Goal: Information Seeking & Learning: Learn about a topic

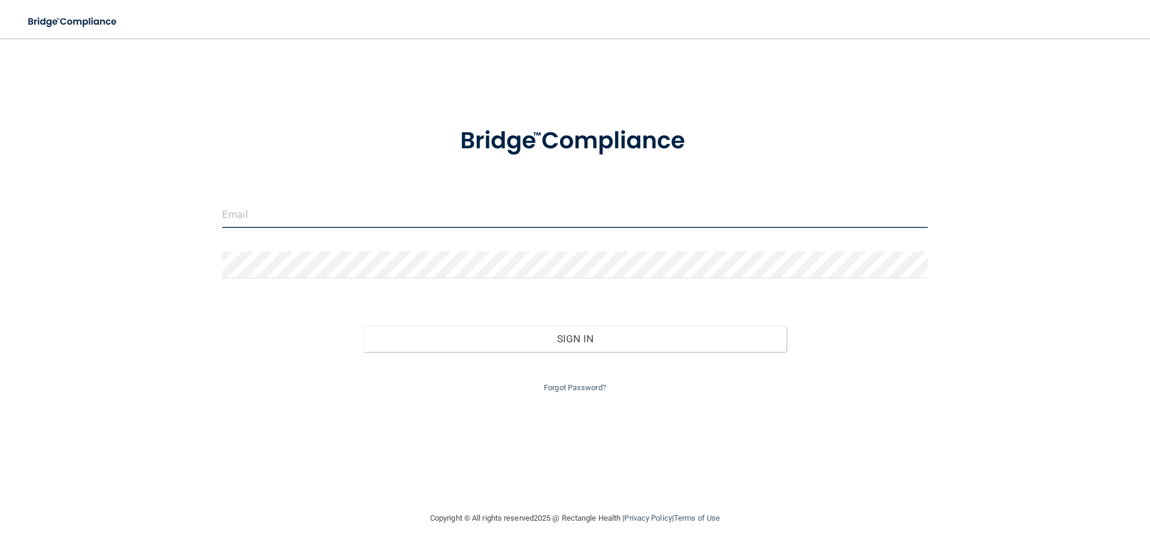
click at [253, 220] on input "email" at bounding box center [574, 214] width 705 height 27
click at [237, 213] on input "email" at bounding box center [574, 214] width 705 height 27
paste input "[EMAIL_ADDRESS][PERSON_NAME][DOMAIN_NAME]"
type input "[EMAIL_ADDRESS][PERSON_NAME][DOMAIN_NAME]"
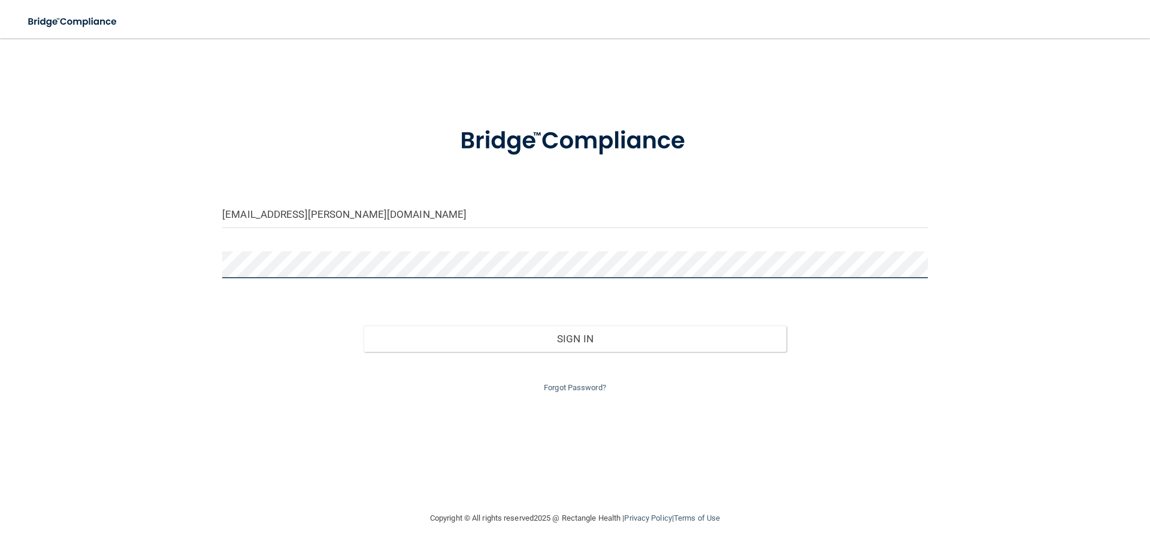
click at [364, 326] on button "Sign In" at bounding box center [575, 339] width 423 height 26
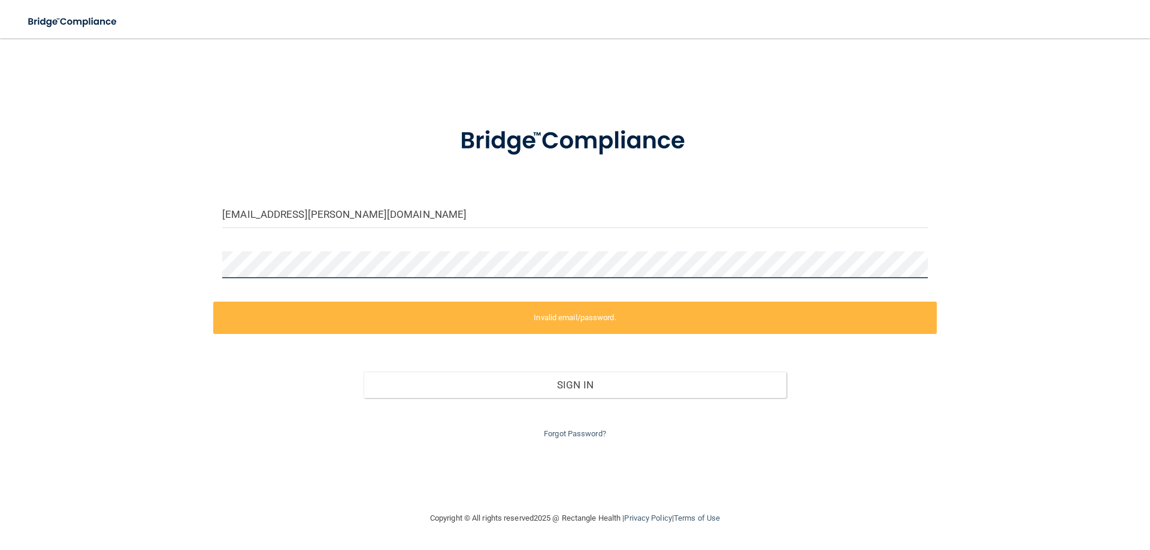
click at [212, 252] on div "[EMAIL_ADDRESS][PERSON_NAME][DOMAIN_NAME] Invalid email/password. You don't hav…" at bounding box center [575, 274] width 1102 height 449
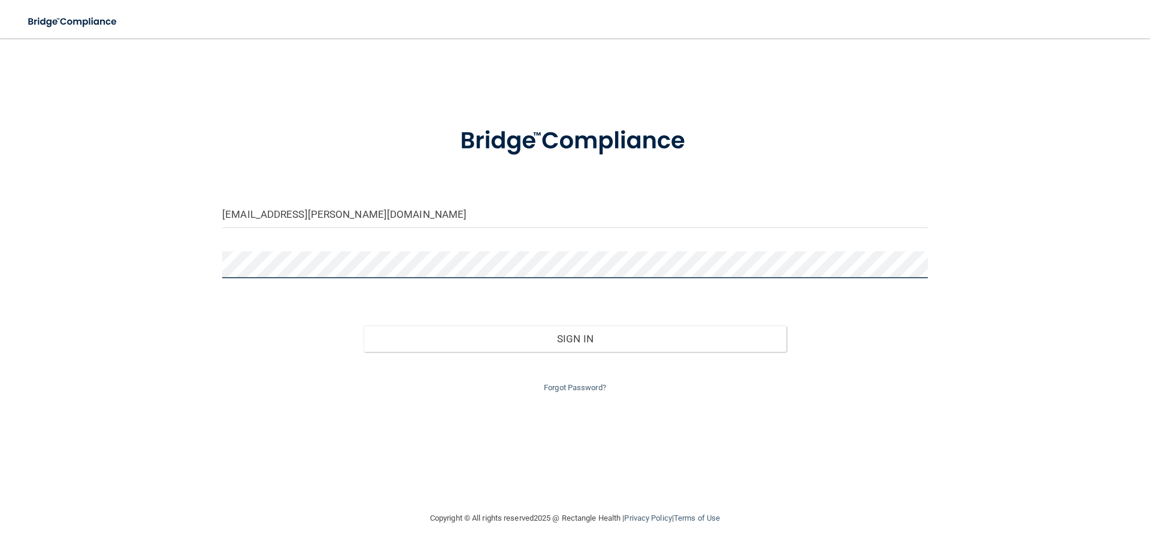
click at [364, 326] on button "Sign In" at bounding box center [575, 339] width 423 height 26
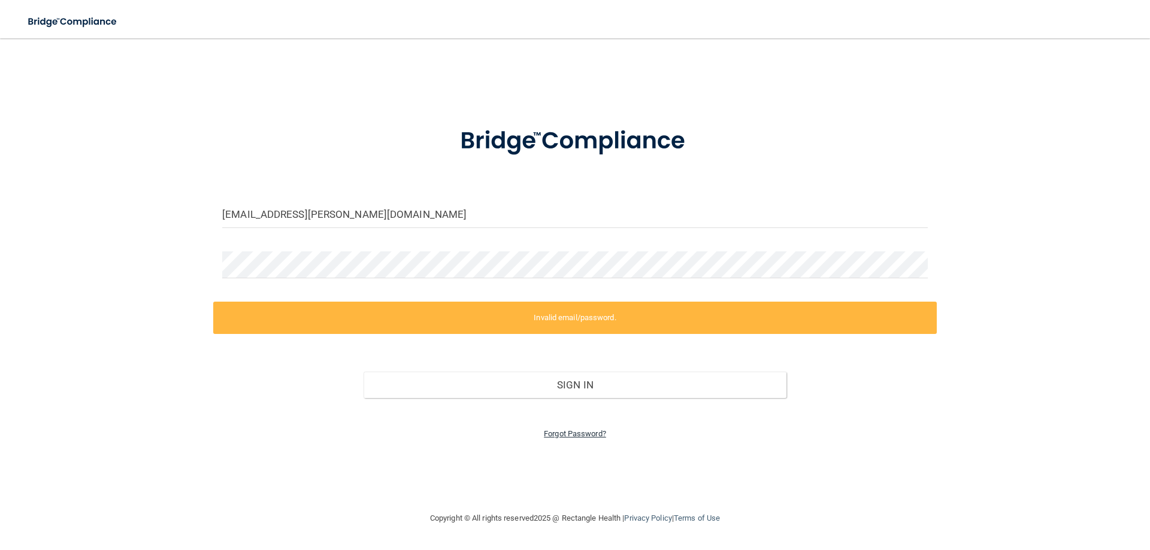
click at [562, 429] on link "Forgot Password?" at bounding box center [575, 433] width 62 height 9
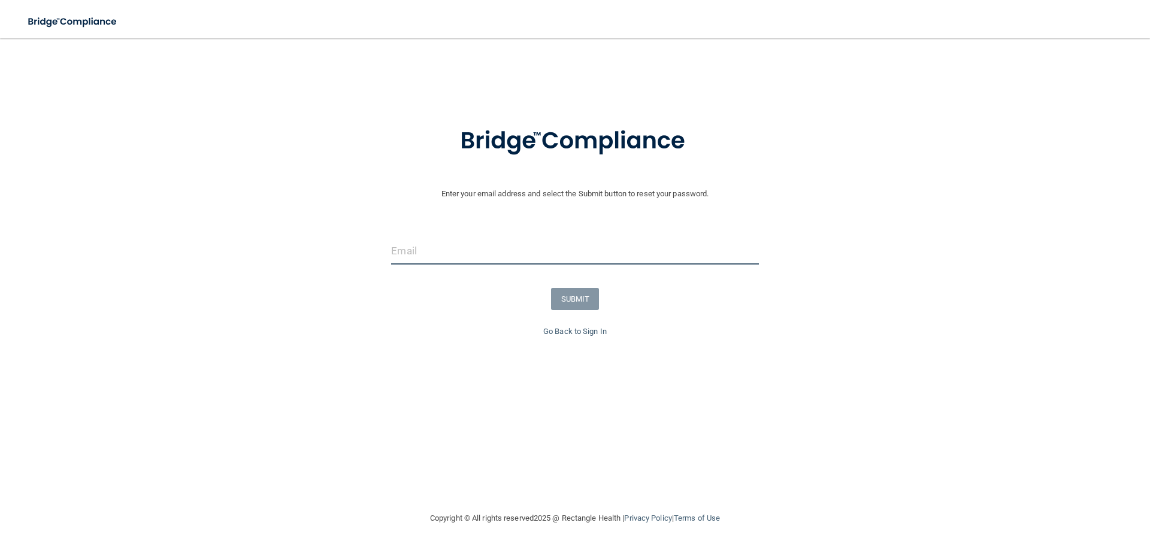
click at [510, 253] on input "email" at bounding box center [574, 251] width 367 height 27
paste input "[EMAIL_ADDRESS][PERSON_NAME][DOMAIN_NAME]"
type input "[EMAIL_ADDRESS][PERSON_NAME][DOMAIN_NAME]"
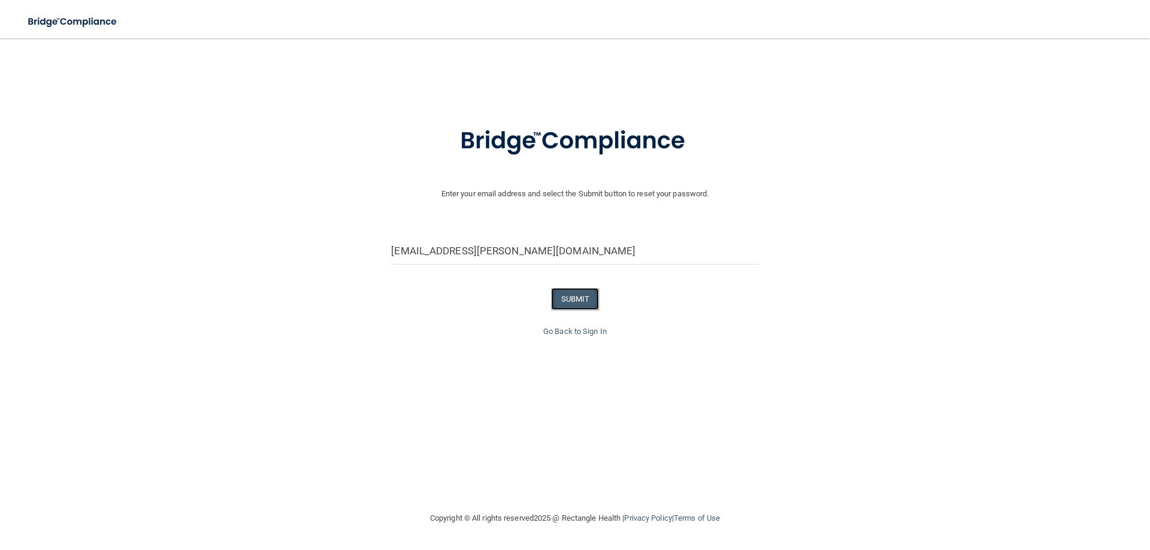
click at [592, 302] on button "SUBMIT" at bounding box center [575, 299] width 49 height 22
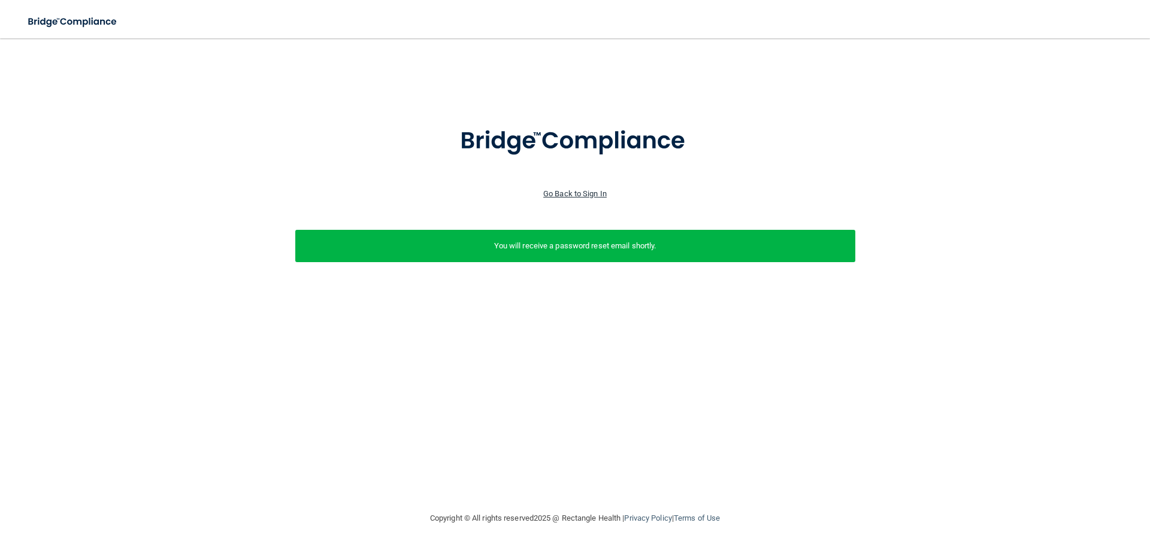
click at [571, 196] on link "Go Back to Sign In" at bounding box center [574, 193] width 63 height 9
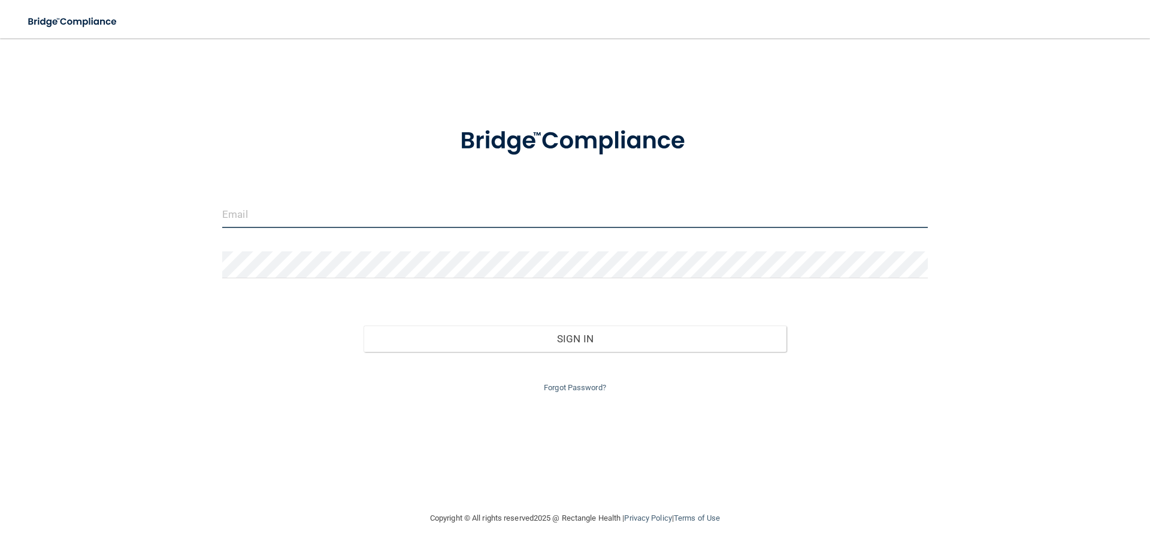
click at [447, 219] on input "email" at bounding box center [574, 214] width 705 height 27
type input "[EMAIL_ADDRESS][PERSON_NAME][DOMAIN_NAME]"
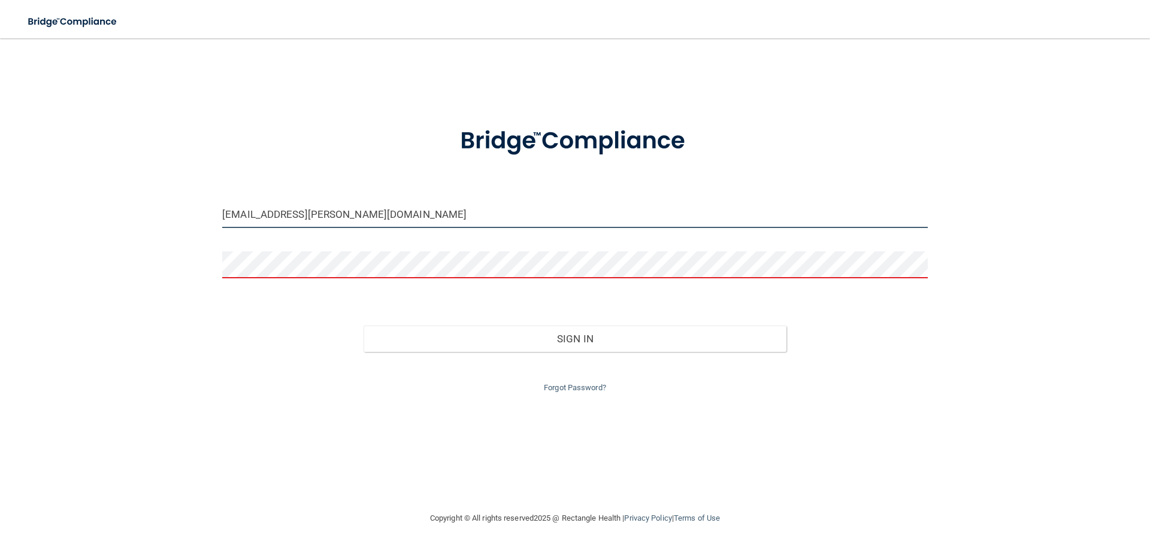
click at [462, 212] on input "[EMAIL_ADDRESS][PERSON_NAME][DOMAIN_NAME]" at bounding box center [574, 214] width 705 height 27
drag, startPoint x: 552, startPoint y: 214, endPoint x: 109, endPoint y: 243, distance: 443.5
click at [109, 243] on div "[EMAIL_ADDRESS][PERSON_NAME][DOMAIN_NAME] Invalid email/password. You don't hav…" at bounding box center [575, 274] width 1102 height 449
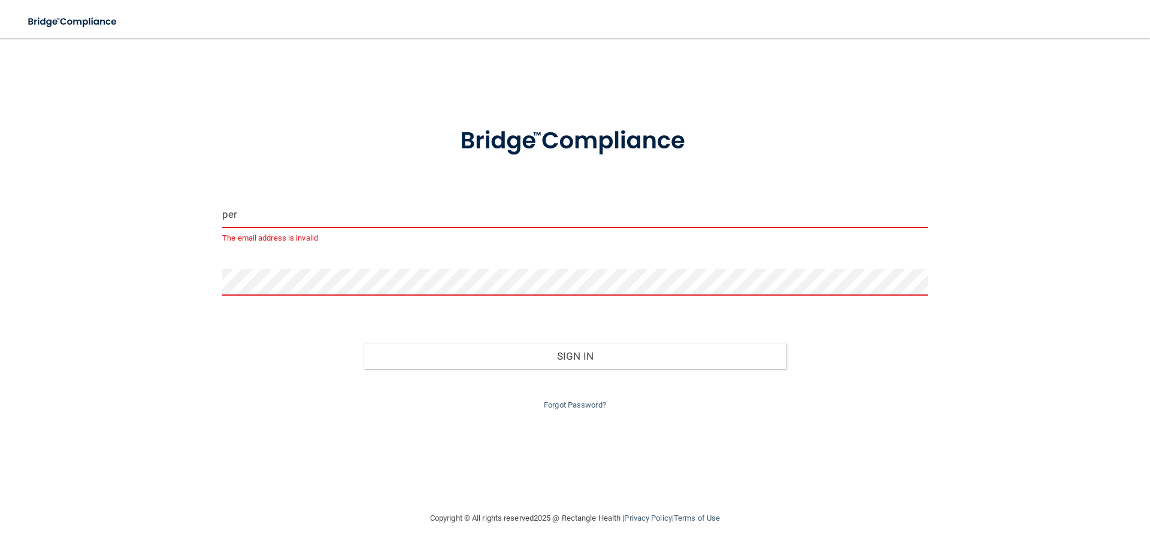
type input "[PERSON_NAME][EMAIL_ADDRESS][PERSON_NAME][DOMAIN_NAME]"
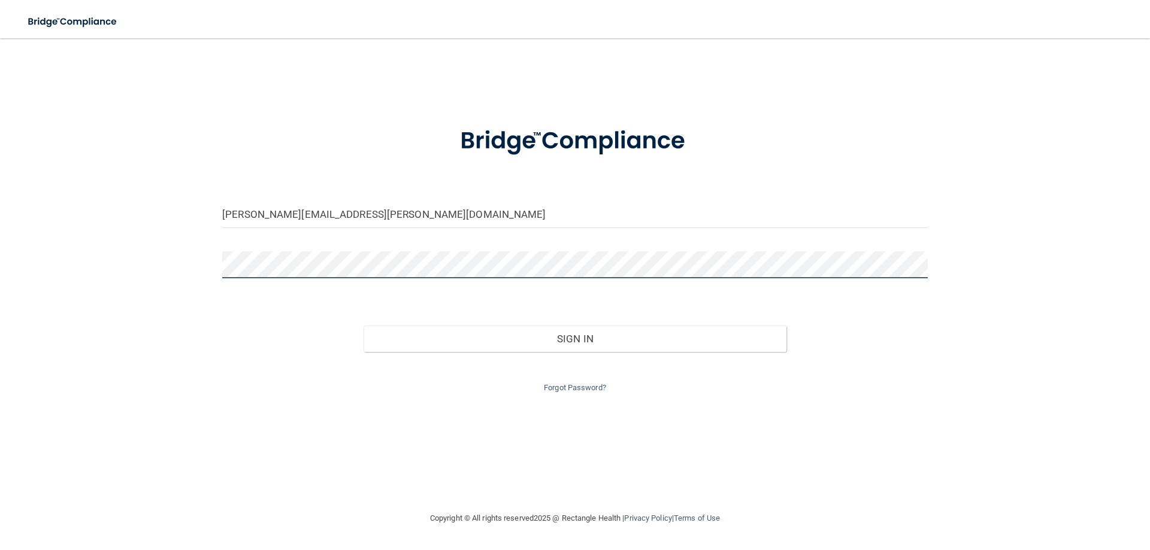
click at [364, 326] on button "Sign In" at bounding box center [575, 339] width 423 height 26
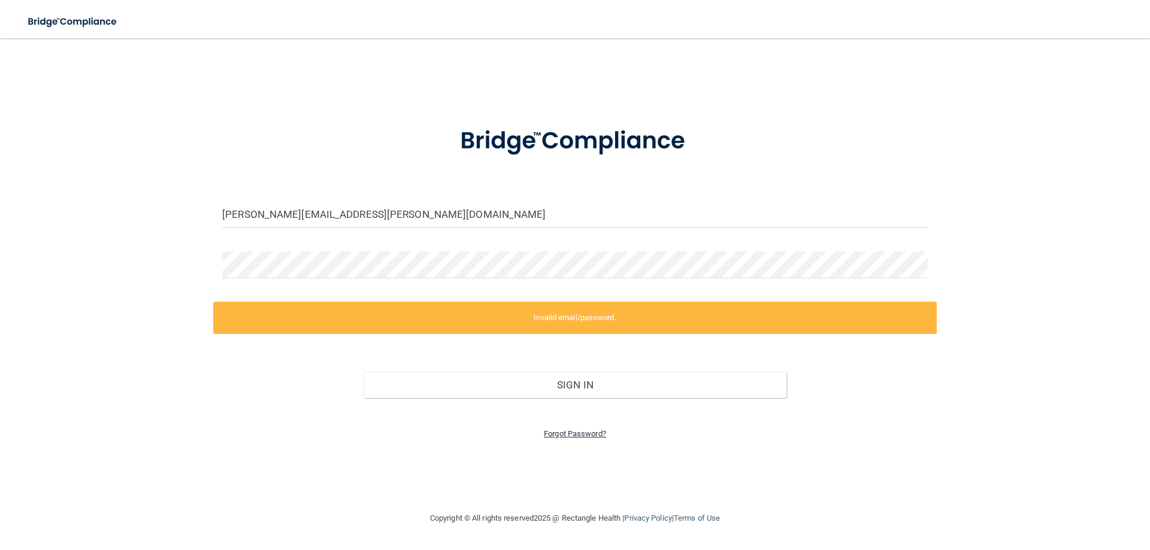
click at [587, 432] on link "Forgot Password?" at bounding box center [575, 433] width 62 height 9
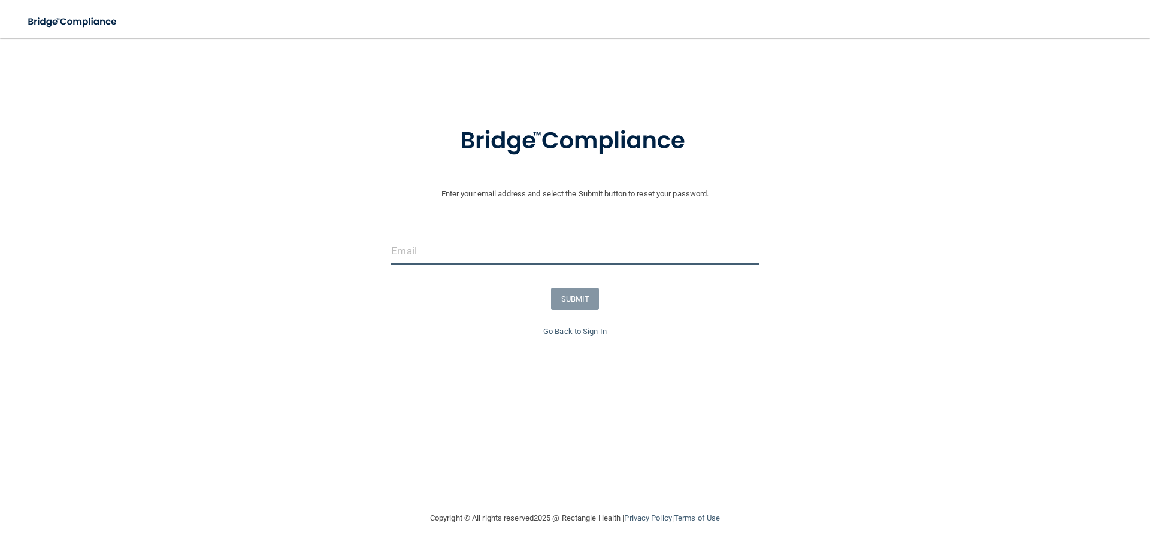
click at [486, 262] on input "email" at bounding box center [574, 251] width 367 height 27
type input "[PERSON_NAME][EMAIL_ADDRESS][PERSON_NAME][DOMAIN_NAME]"
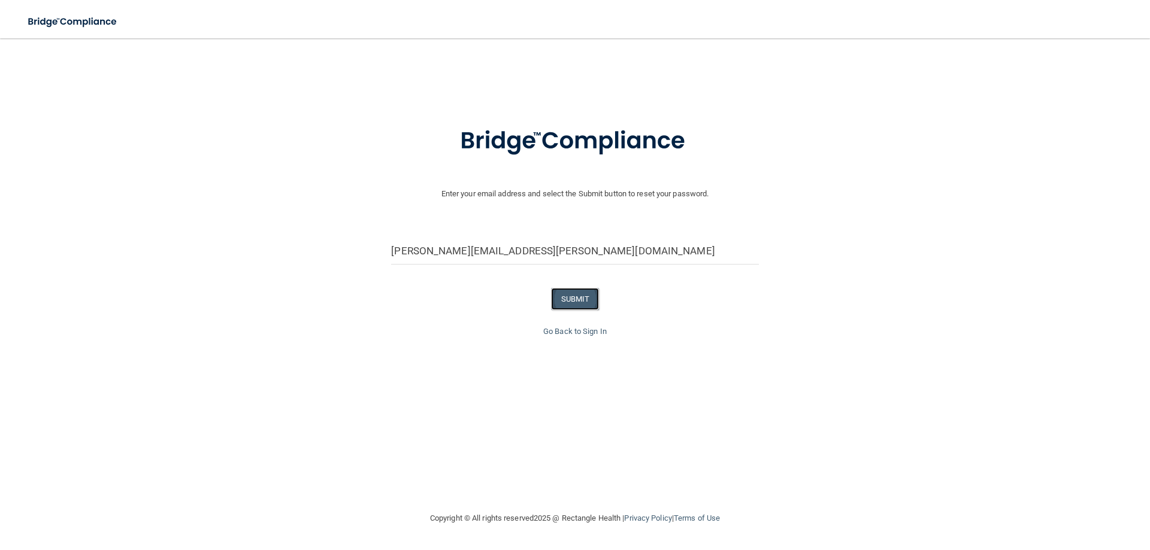
click at [580, 300] on button "SUBMIT" at bounding box center [575, 299] width 49 height 22
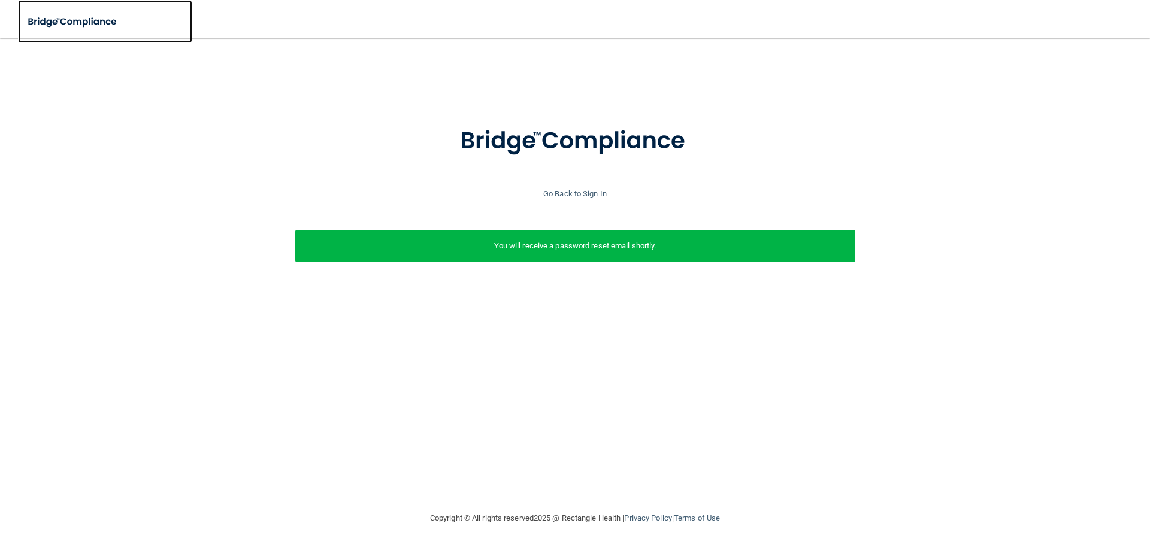
click at [88, 20] on img at bounding box center [73, 22] width 110 height 25
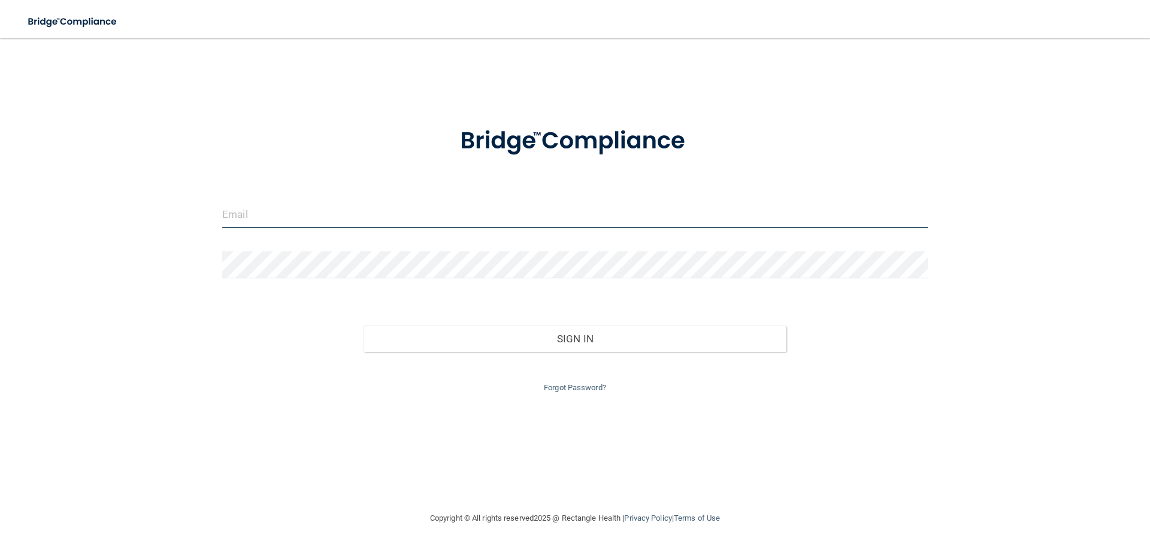
click at [434, 223] on input "email" at bounding box center [574, 214] width 705 height 27
type input "[PERSON_NAME][EMAIL_ADDRESS][PERSON_NAME][DOMAIN_NAME]"
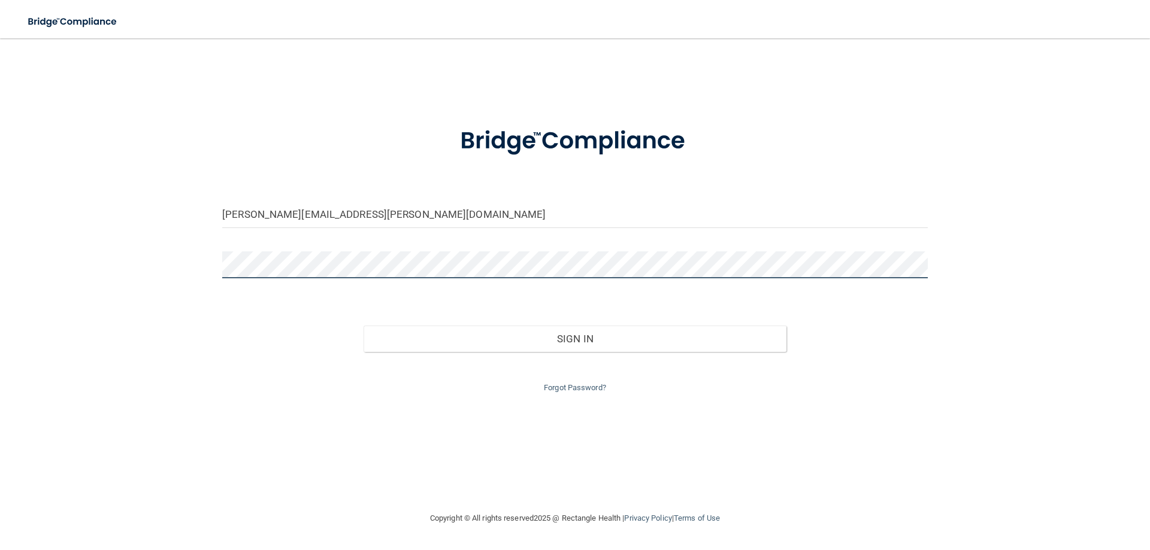
click at [364, 326] on button "Sign In" at bounding box center [575, 339] width 423 height 26
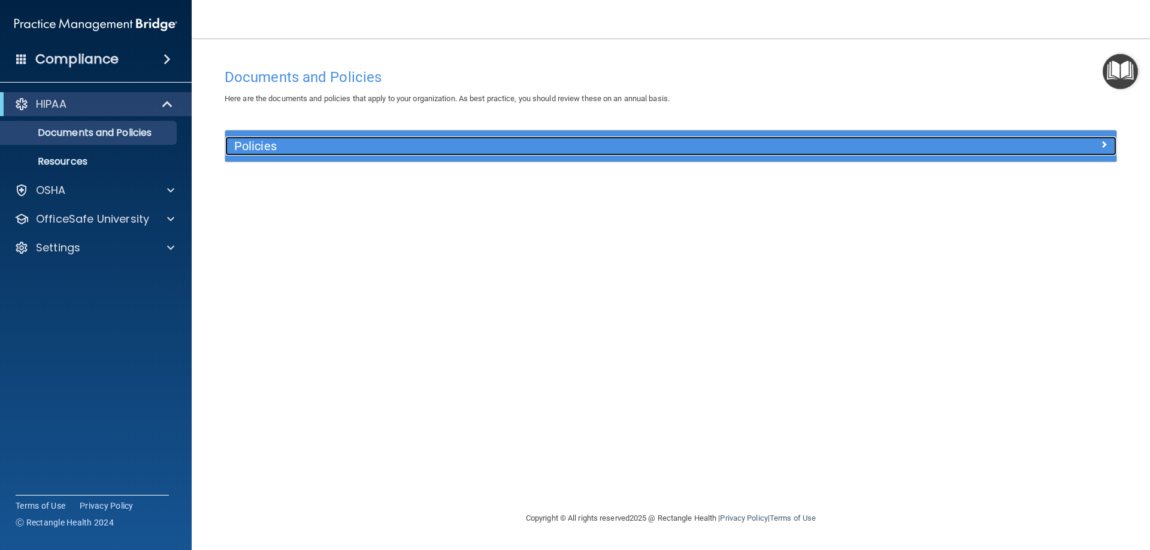
click at [299, 146] on h5 "Policies" at bounding box center [559, 146] width 650 height 13
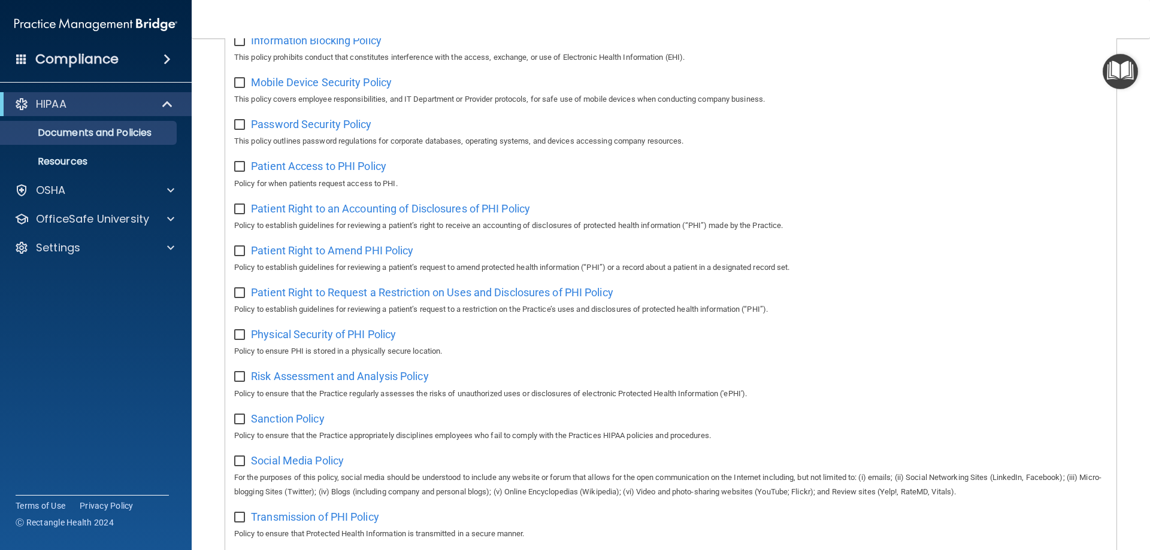
scroll to position [292, 0]
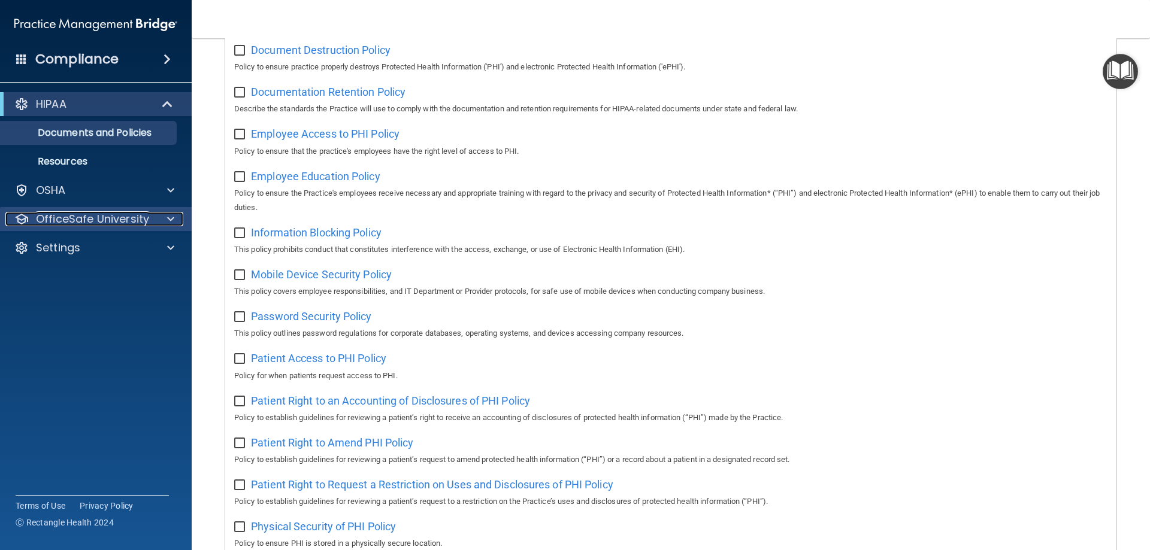
click at [109, 216] on p "OfficeSafe University" at bounding box center [92, 219] width 113 height 14
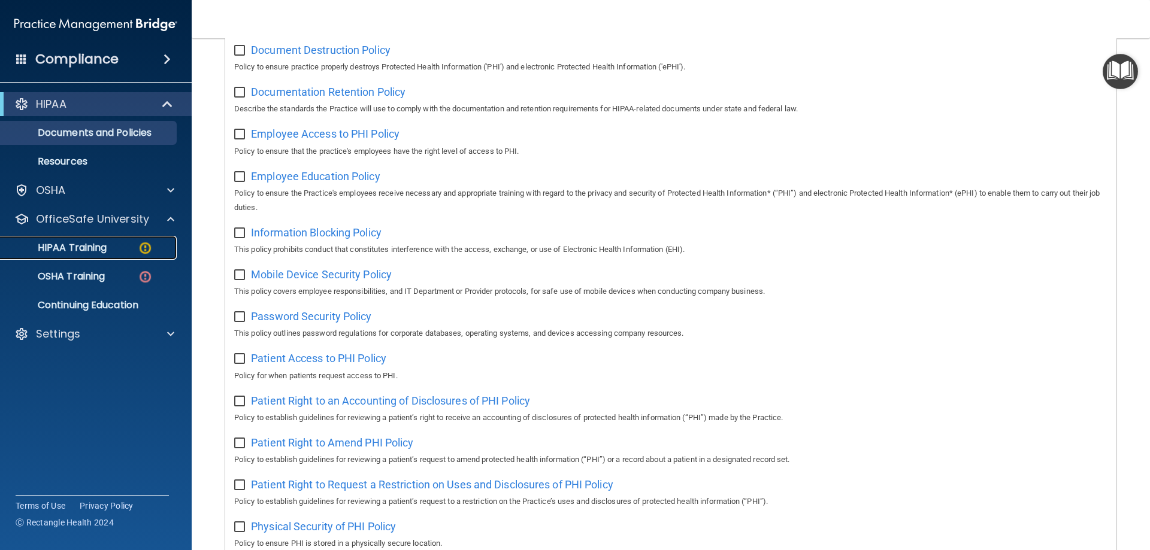
click at [96, 245] on p "HIPAA Training" at bounding box center [57, 248] width 99 height 12
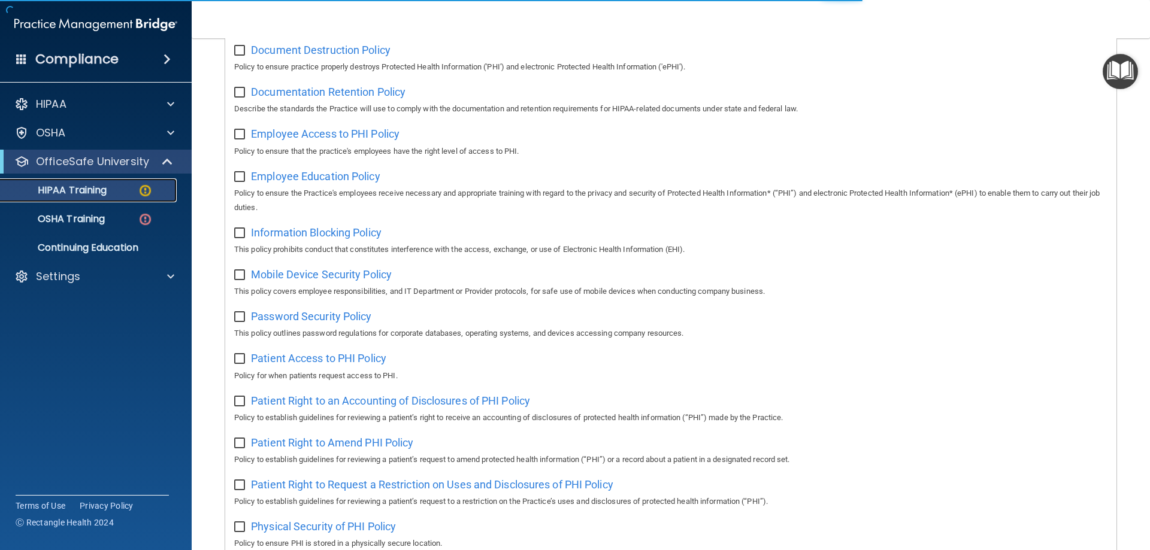
scroll to position [292, 0]
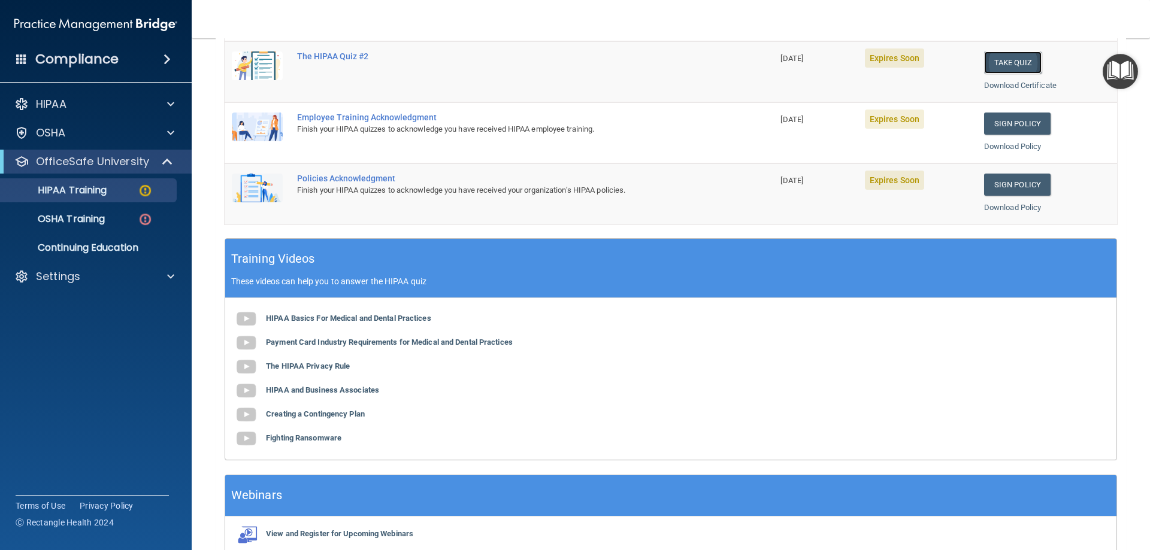
click at [984, 52] on button "Take Quiz" at bounding box center [1012, 63] width 57 height 22
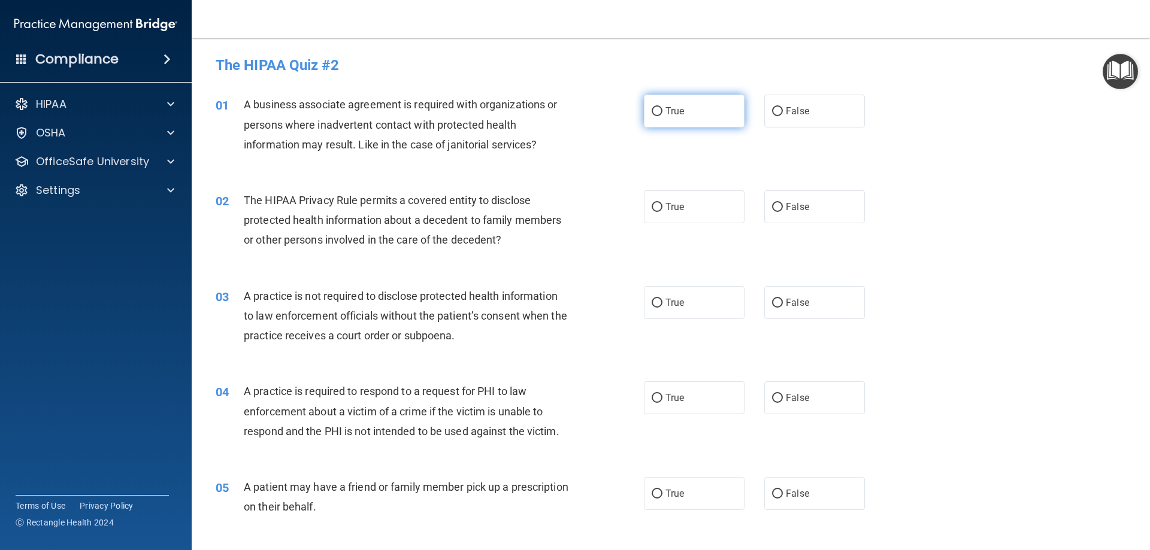
click at [655, 107] on input "True" at bounding box center [657, 111] width 11 height 9
radio input "true"
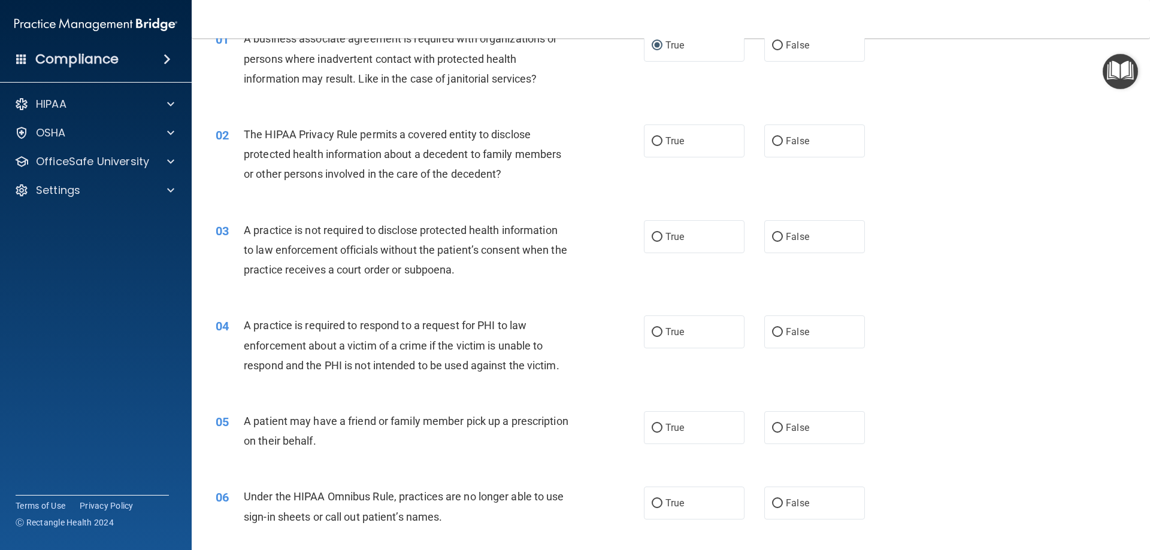
scroll to position [120, 0]
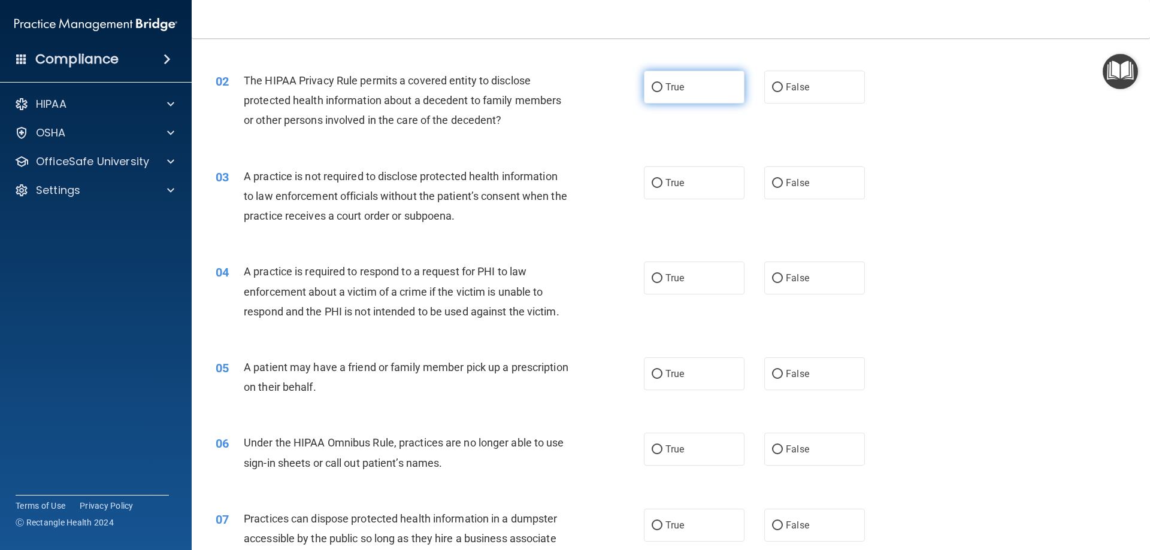
click at [672, 84] on span "True" at bounding box center [674, 86] width 19 height 11
click at [662, 84] on input "True" at bounding box center [657, 87] width 11 height 9
radio input "true"
click at [796, 177] on label "False" at bounding box center [814, 182] width 101 height 33
click at [783, 179] on input "False" at bounding box center [777, 183] width 11 height 9
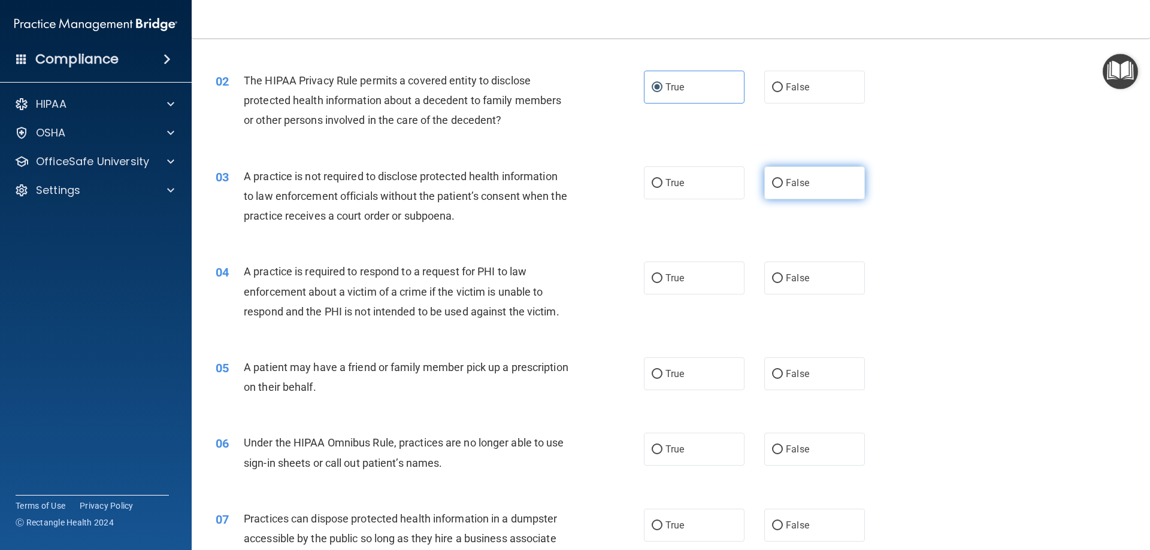
radio input "true"
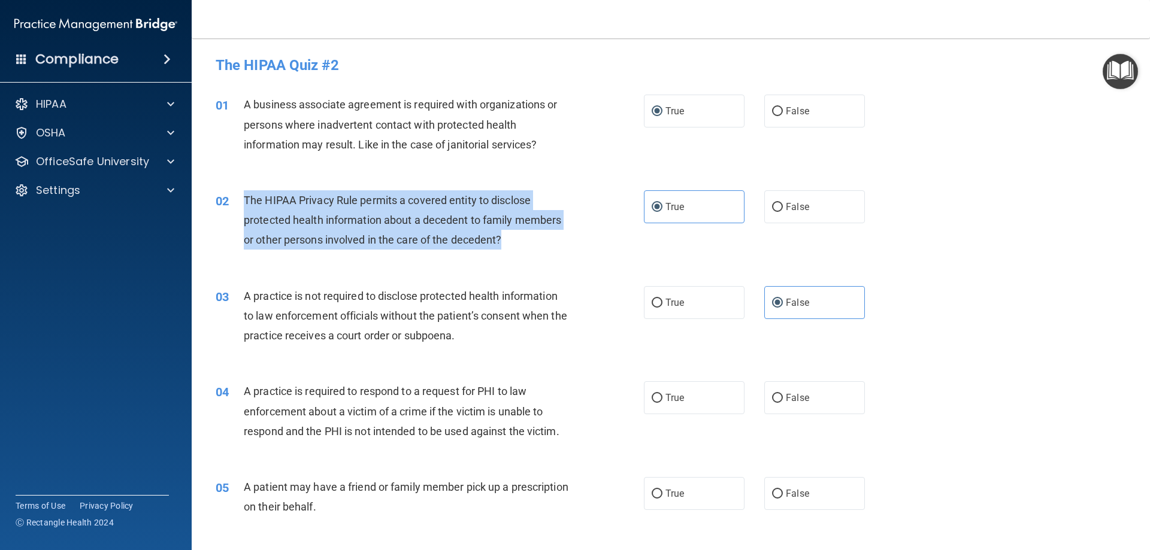
drag, startPoint x: 473, startPoint y: 238, endPoint x: 235, endPoint y: 194, distance: 241.8
click at [235, 194] on div "02 The HIPAA Privacy Rule permits a covered entity to disclose protected health…" at bounding box center [430, 223] width 464 height 66
copy div "The HIPAA Privacy Rule permits a covered entity to disclose protected health in…"
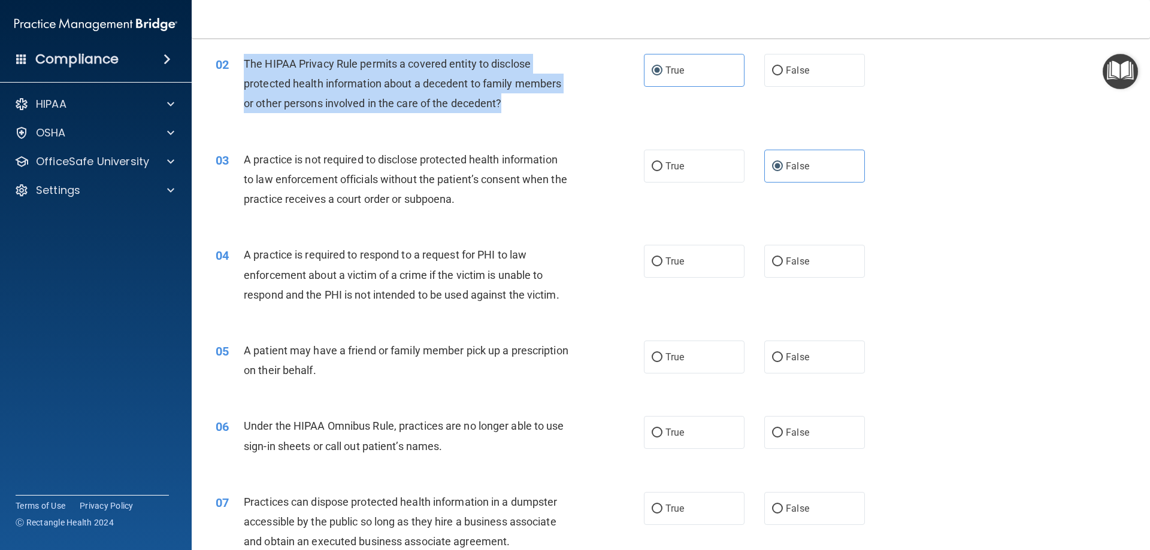
scroll to position [180, 0]
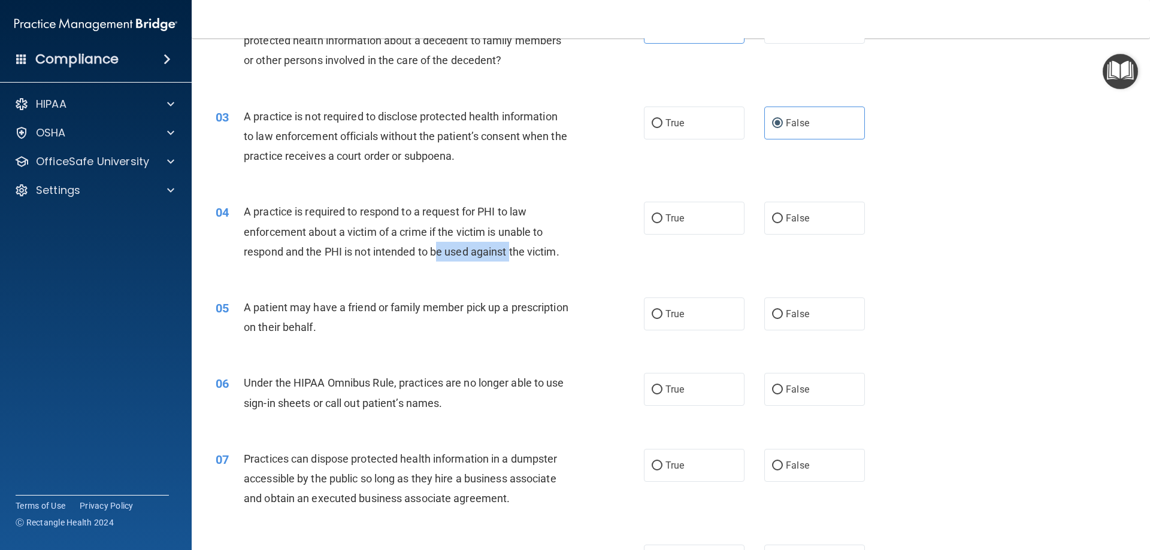
drag, startPoint x: 512, startPoint y: 254, endPoint x: 437, endPoint y: 256, distance: 75.5
click at [437, 256] on span "A practice is required to respond to a request for PHI to law enforcement about…" at bounding box center [402, 231] width 316 height 52
drag, startPoint x: 526, startPoint y: 232, endPoint x: 500, endPoint y: 230, distance: 26.5
click at [500, 230] on span "A practice is required to respond to a request for PHI to law enforcement about…" at bounding box center [402, 231] width 316 height 52
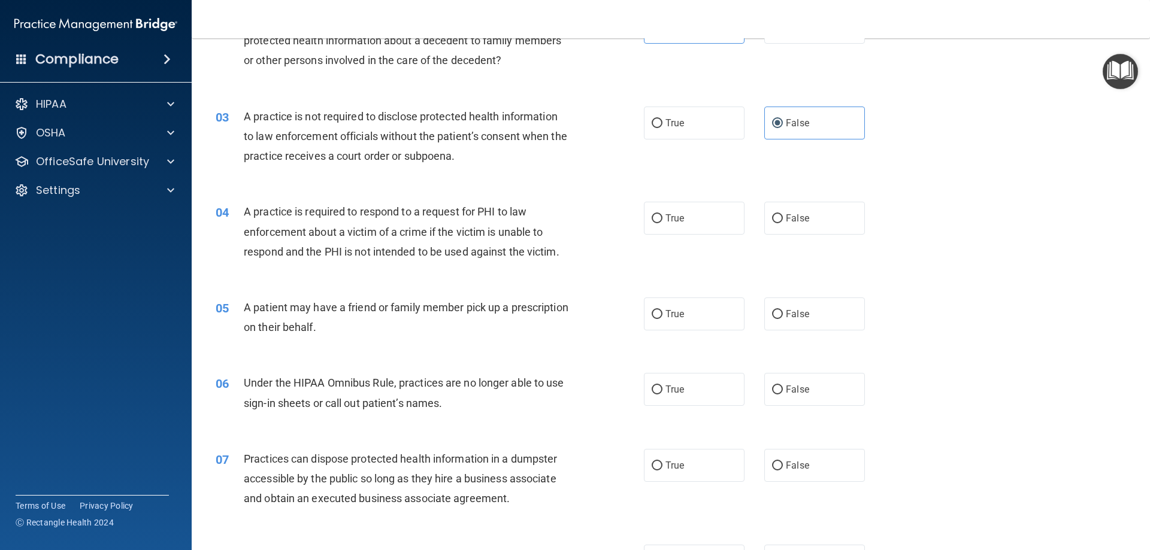
click at [499, 230] on span "A practice is required to respond to a request for PHI to law enforcement about…" at bounding box center [402, 231] width 316 height 52
drag, startPoint x: 502, startPoint y: 229, endPoint x: 495, endPoint y: 228, distance: 6.7
click at [495, 229] on span "A practice is required to respond to a request for PHI to law enforcement about…" at bounding box center [402, 231] width 316 height 52
click at [495, 225] on span "A practice is required to respond to a request for PHI to law enforcement about…" at bounding box center [402, 231] width 316 height 52
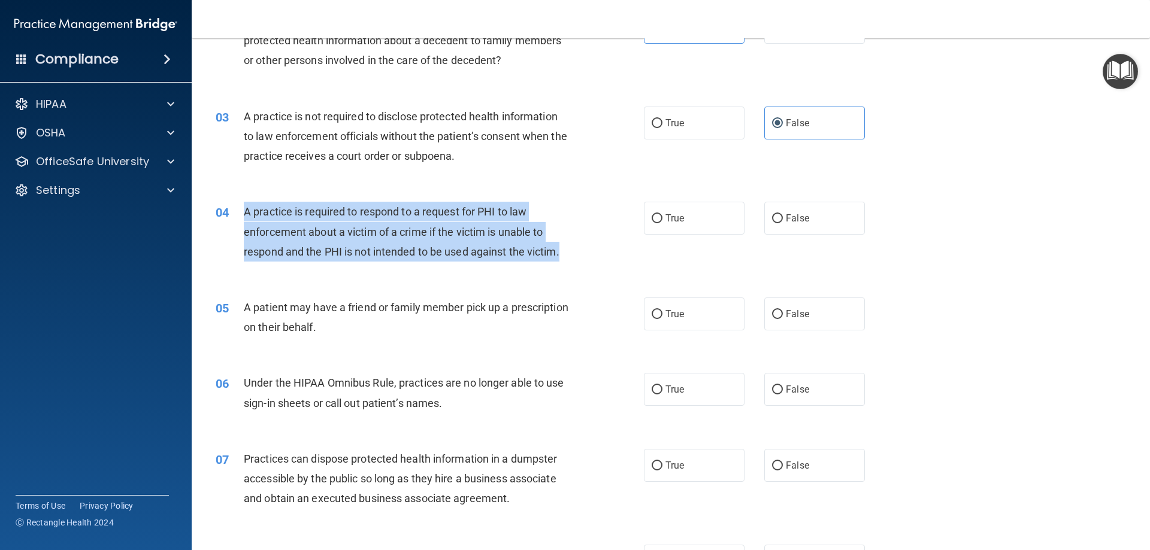
drag, startPoint x: 577, startPoint y: 253, endPoint x: 245, endPoint y: 214, distance: 334.1
click at [241, 215] on div "04 A practice is required to respond to a request for PHI to law enforcement ab…" at bounding box center [430, 235] width 464 height 66
copy div "A practice is required to respond to a request for PHI to law enforcement about…"
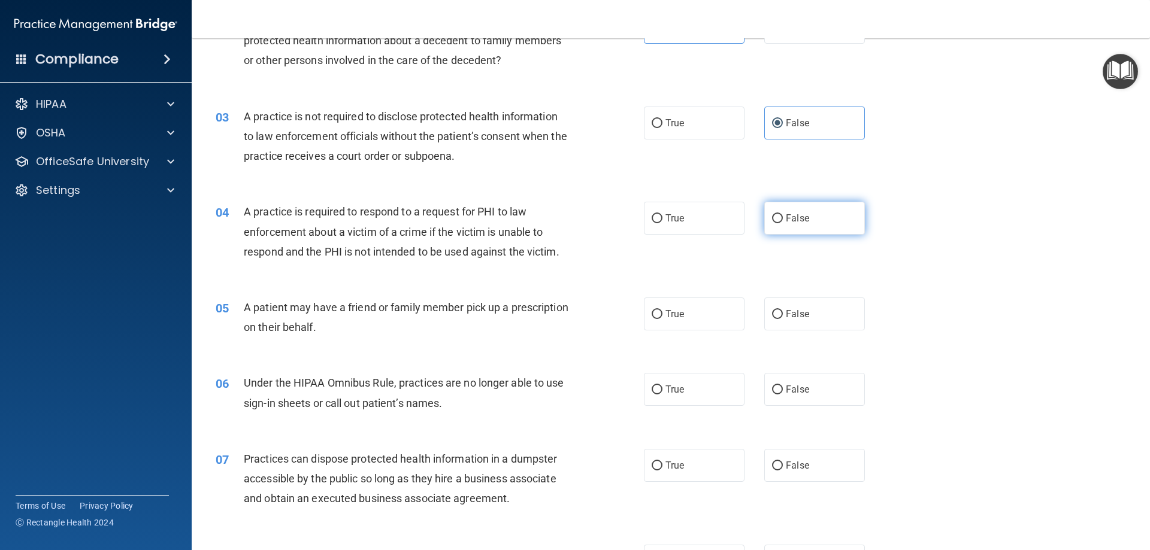
click at [824, 220] on label "False" at bounding box center [814, 218] width 101 height 33
click at [783, 220] on input "False" at bounding box center [777, 218] width 11 height 9
radio input "true"
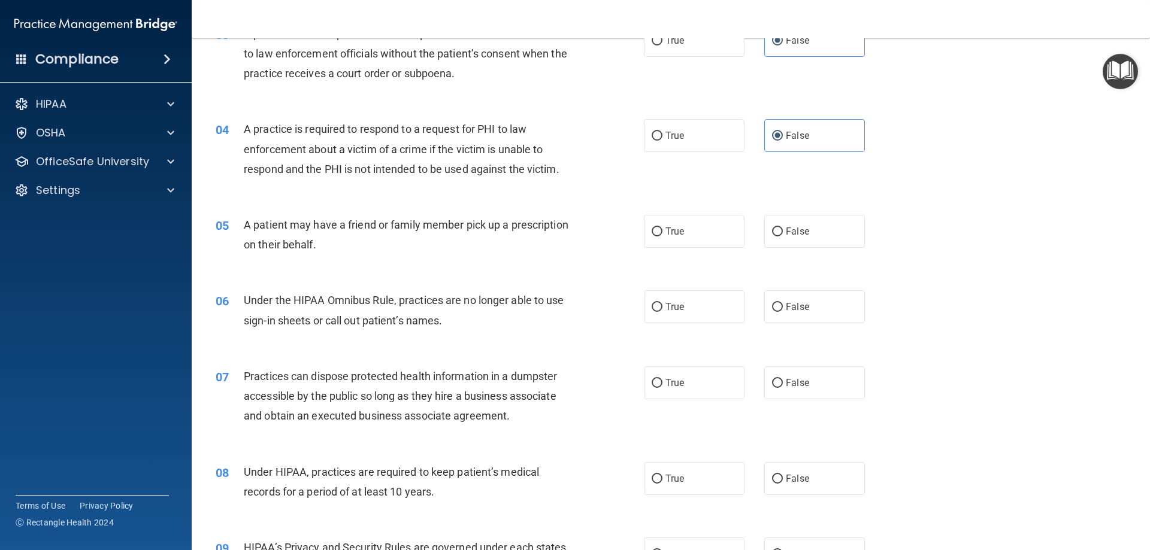
scroll to position [359, 0]
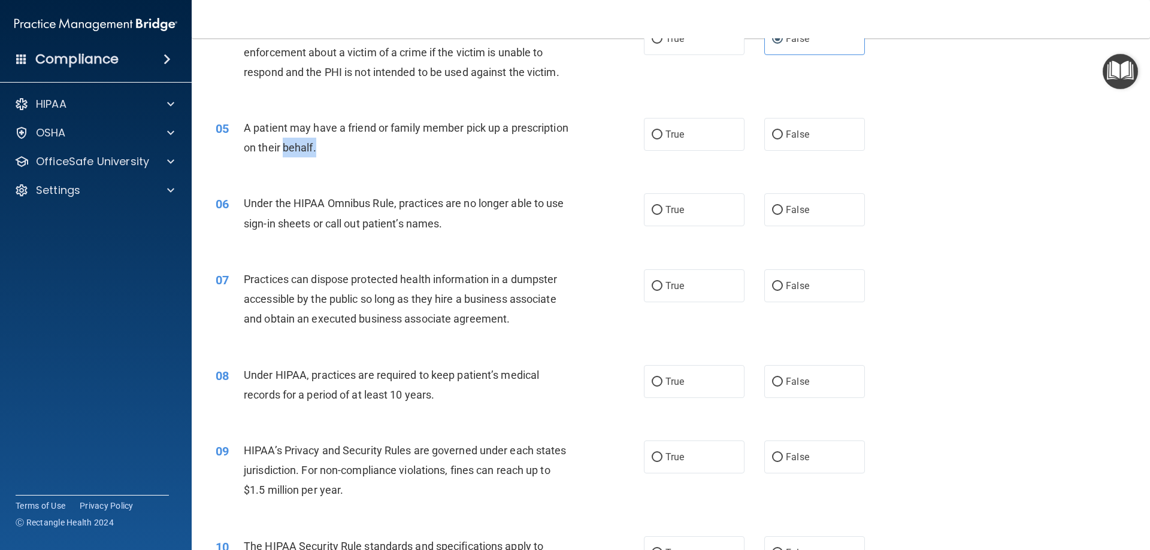
drag, startPoint x: 371, startPoint y: 149, endPoint x: 346, endPoint y: 147, distance: 25.2
click at [346, 147] on div "A patient may have a friend or family member pick up a prescription on their be…" at bounding box center [411, 138] width 335 height 40
click at [345, 147] on span "A patient may have a friend or family member pick up a prescription on their be…" at bounding box center [406, 138] width 325 height 32
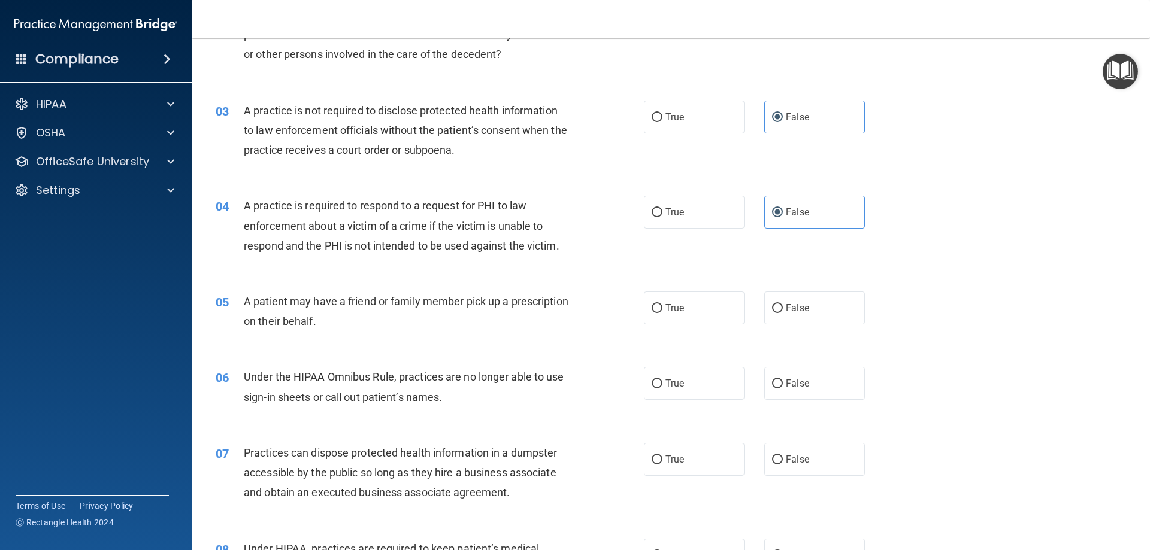
scroll to position [180, 0]
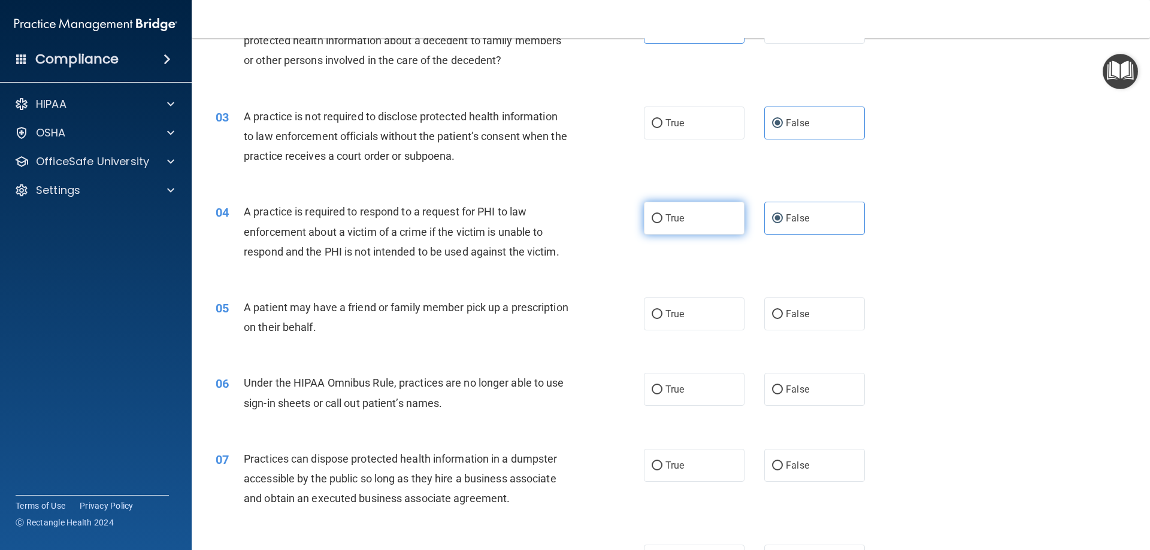
click at [718, 214] on label "True" at bounding box center [694, 218] width 101 height 33
click at [662, 214] on input "True" at bounding box center [657, 218] width 11 height 9
radio input "true"
radio input "false"
click at [705, 309] on label "True" at bounding box center [694, 314] width 101 height 33
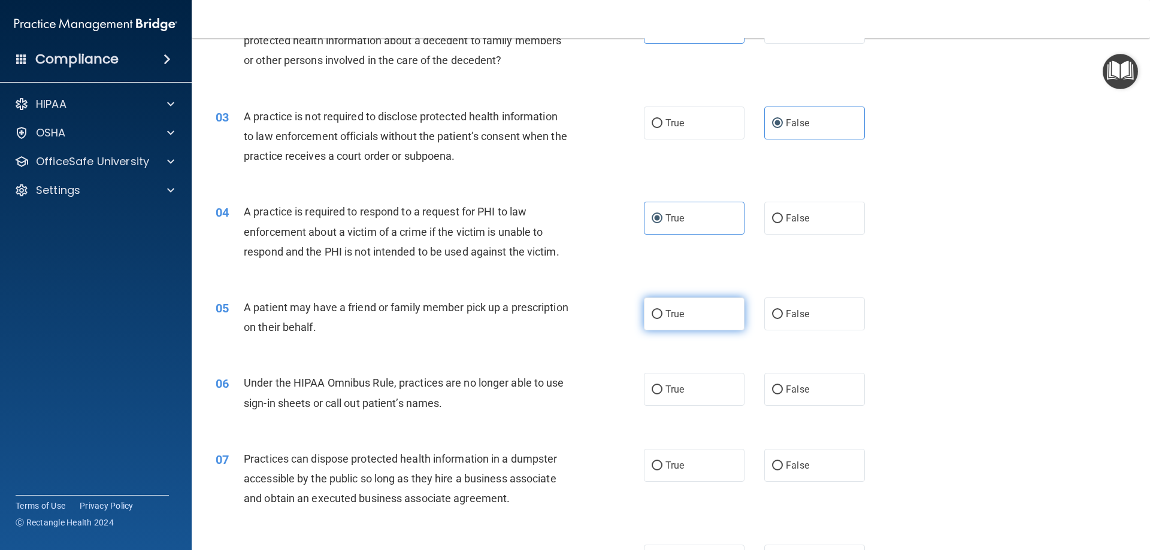
click at [662, 310] on input "True" at bounding box center [657, 314] width 11 height 9
radio input "true"
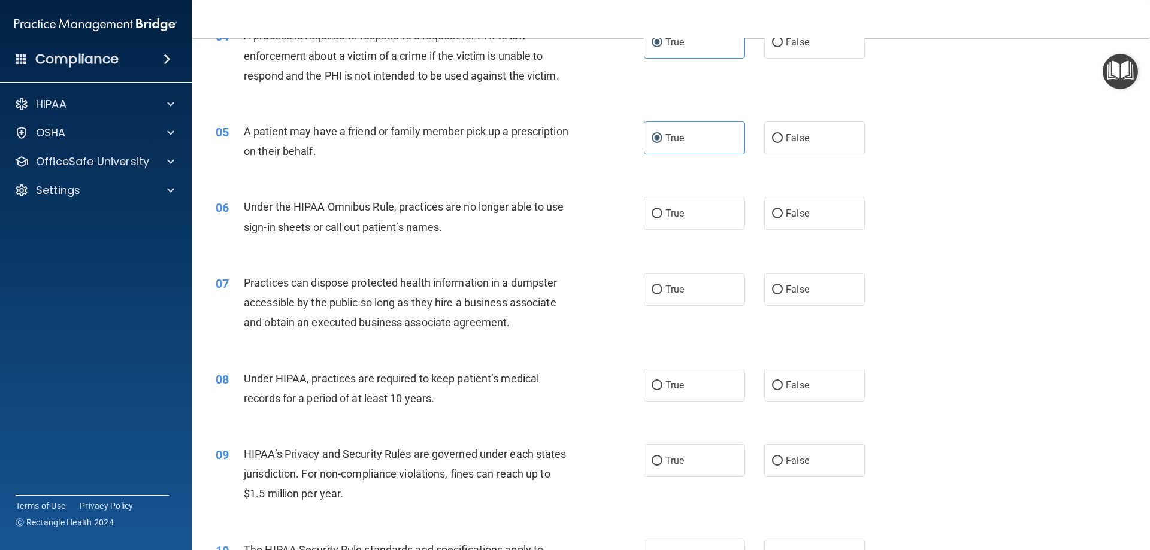
scroll to position [359, 0]
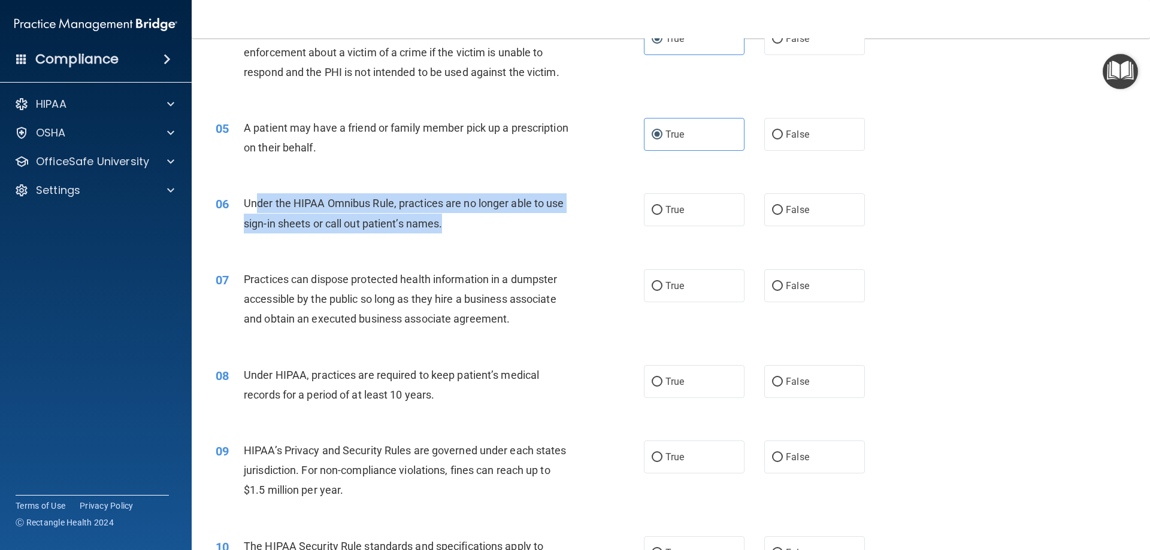
drag, startPoint x: 472, startPoint y: 226, endPoint x: 254, endPoint y: 204, distance: 219.1
click at [254, 204] on div "Under the HIPAA Omnibus Rule, practices are no longer able to use sign-in sheet…" at bounding box center [411, 213] width 335 height 40
click at [255, 204] on span "Under the HIPAA Omnibus Rule, practices are no longer able to use sign-in sheet…" at bounding box center [404, 213] width 320 height 32
drag, startPoint x: 435, startPoint y: 226, endPoint x: 384, endPoint y: 212, distance: 52.2
click at [384, 212] on div "Under the HIPAA Omnibus Rule, practices are no longer able to use sign-in sheet…" at bounding box center [411, 213] width 335 height 40
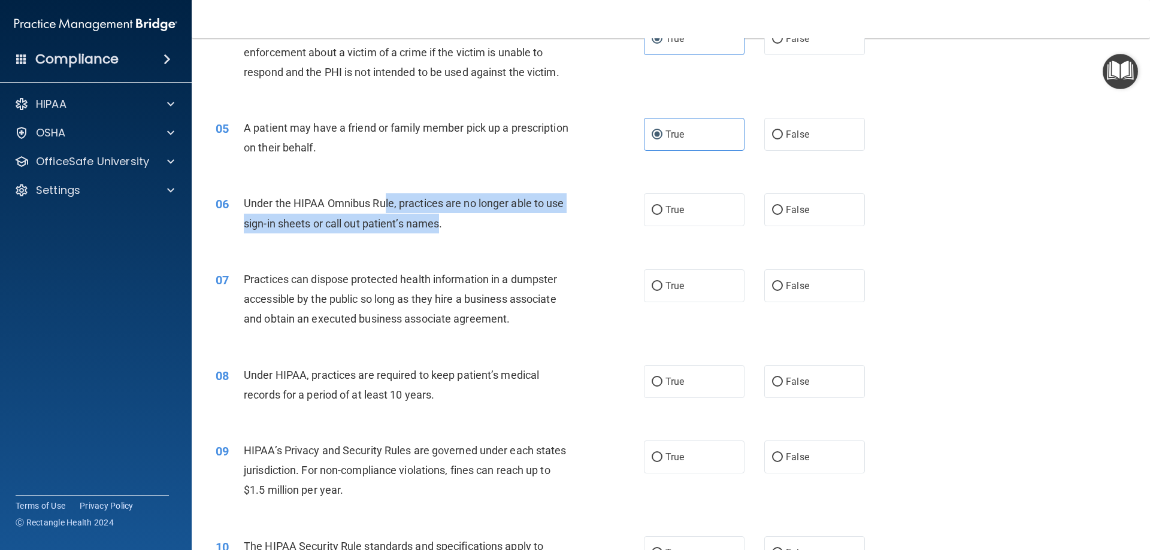
click at [384, 212] on div "Under the HIPAA Omnibus Rule, practices are no longer able to use sign-in sheet…" at bounding box center [411, 213] width 335 height 40
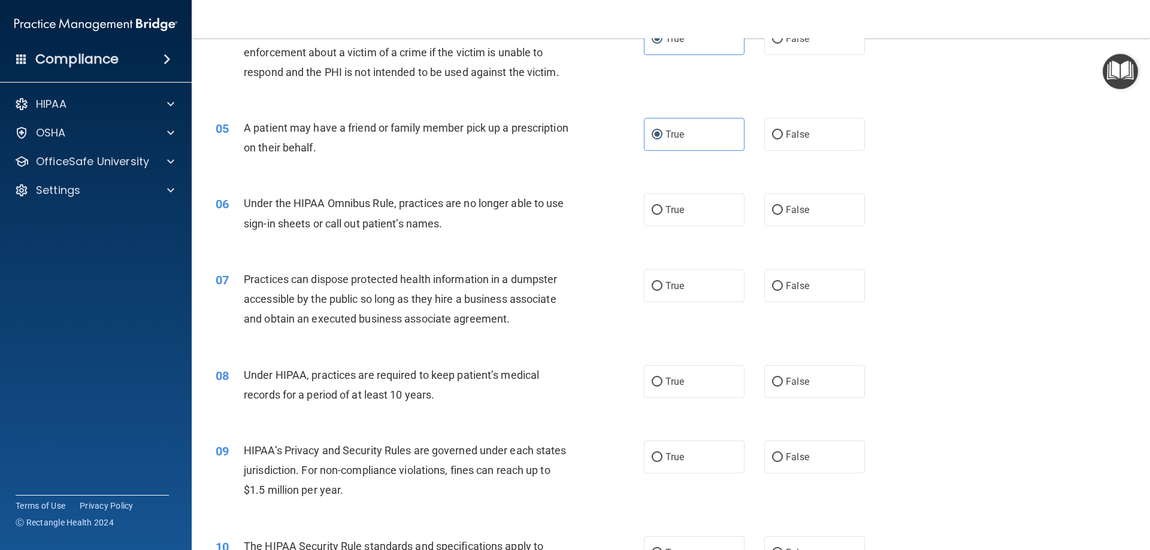
drag, startPoint x: 800, startPoint y: 214, endPoint x: 683, endPoint y: 253, distance: 122.9
click at [794, 216] on label "False" at bounding box center [814, 209] width 101 height 33
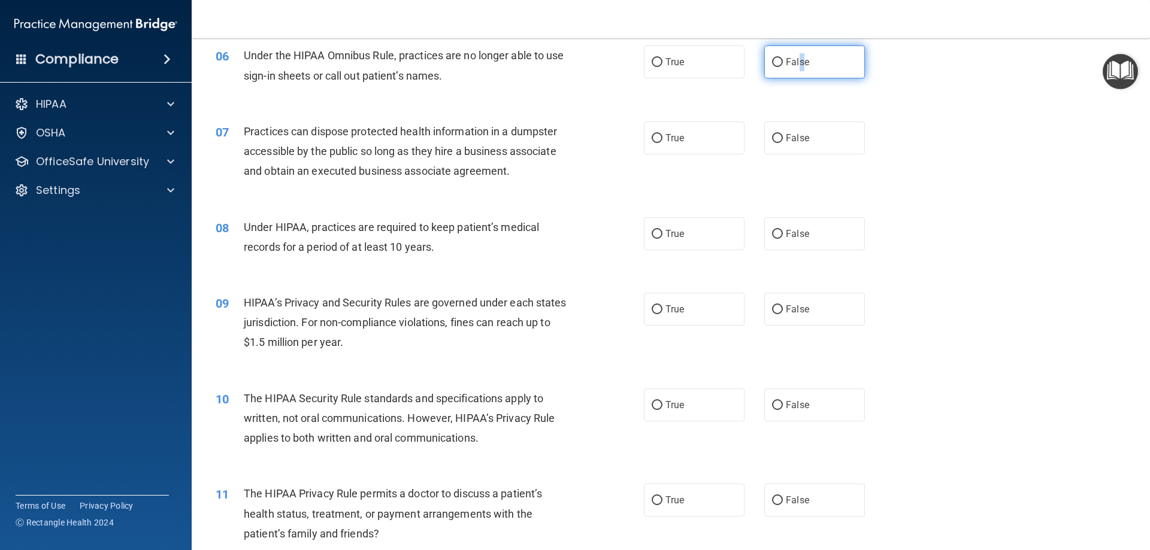
scroll to position [479, 0]
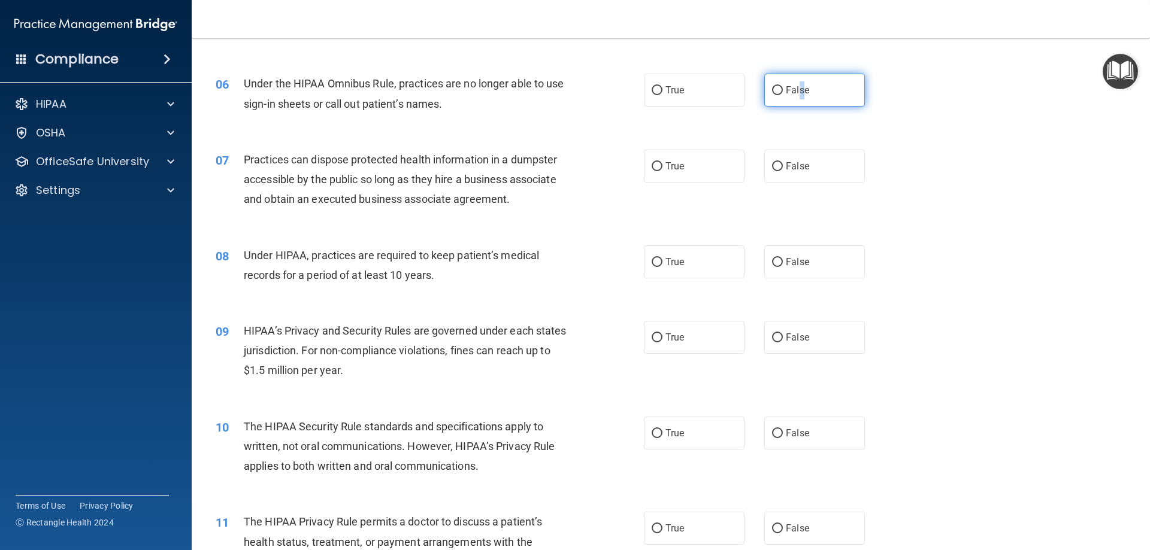
click at [795, 92] on span "False" at bounding box center [797, 89] width 23 height 11
click at [783, 92] on input "False" at bounding box center [777, 90] width 11 height 9
radio input "true"
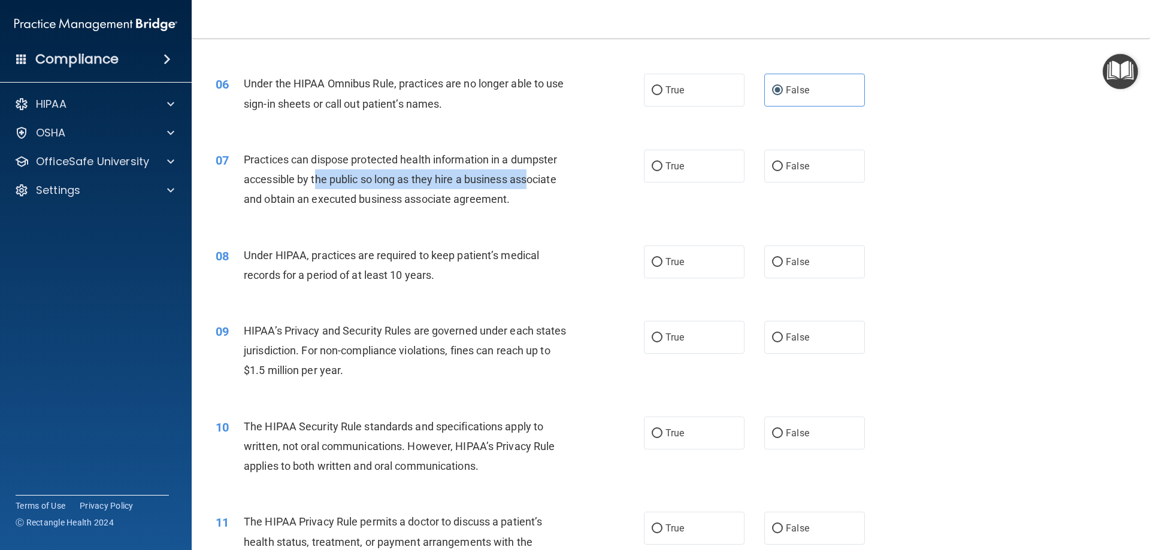
drag, startPoint x: 513, startPoint y: 192, endPoint x: 317, endPoint y: 171, distance: 197.5
click at [317, 171] on div "Practices can dispose protected health information in a dumpster accessible by …" at bounding box center [411, 180] width 335 height 60
click at [312, 171] on div "Practices can dispose protected health information in a dumpster accessible by …" at bounding box center [411, 180] width 335 height 60
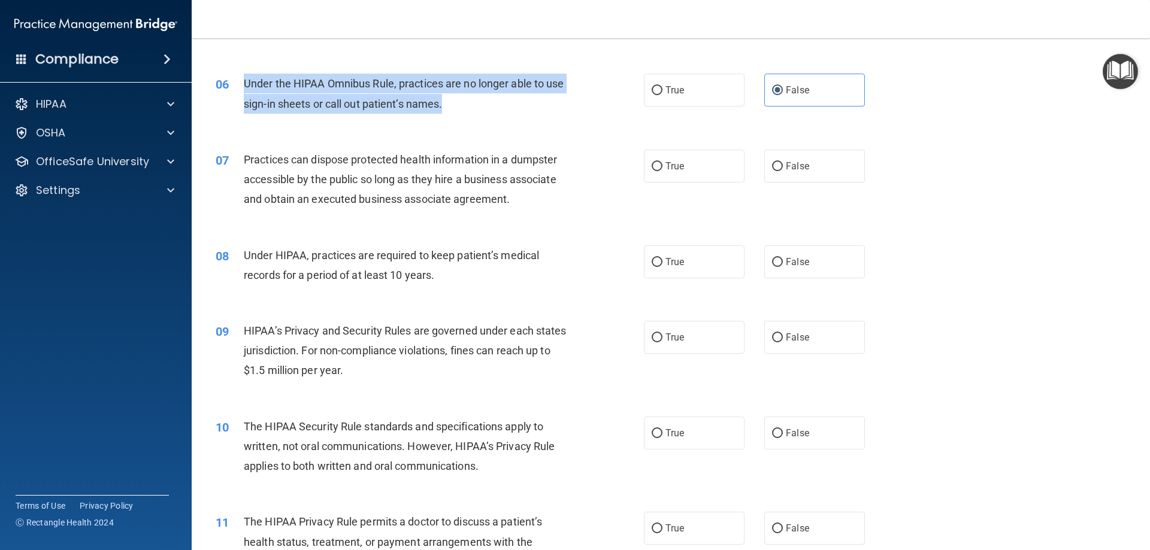
drag, startPoint x: 451, startPoint y: 102, endPoint x: 246, endPoint y: 84, distance: 205.6
click at [246, 84] on div "Under the HIPAA Omnibus Rule, practices are no longer able to use sign-in sheet…" at bounding box center [411, 94] width 335 height 40
copy span "Under the HIPAA Omnibus Rule, practices are no longer able to use sign-in sheet…"
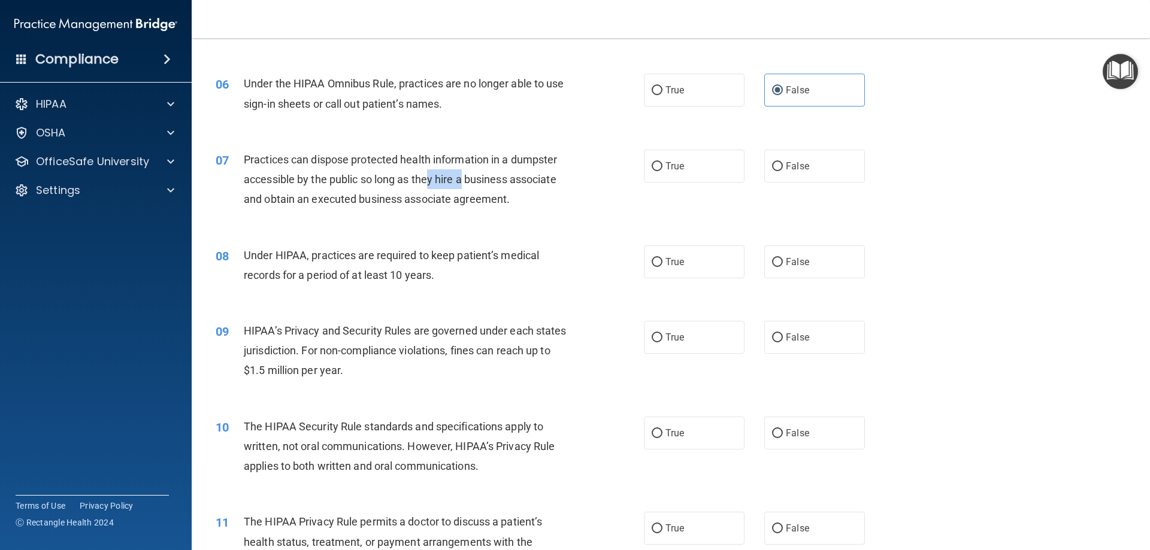
drag, startPoint x: 463, startPoint y: 179, endPoint x: 429, endPoint y: 178, distance: 33.6
click at [429, 178] on span "Practices can dispose protected health information in a dumpster accessible by …" at bounding box center [400, 179] width 313 height 52
click at [275, 155] on span "Practices can dispose protected health information in a dumpster accessible by …" at bounding box center [400, 179] width 313 height 52
drag, startPoint x: 310, startPoint y: 167, endPoint x: 399, endPoint y: 167, distance: 88.6
click at [399, 167] on div "Practices can dispose protected health information in a dumpster accessible by …" at bounding box center [411, 180] width 335 height 60
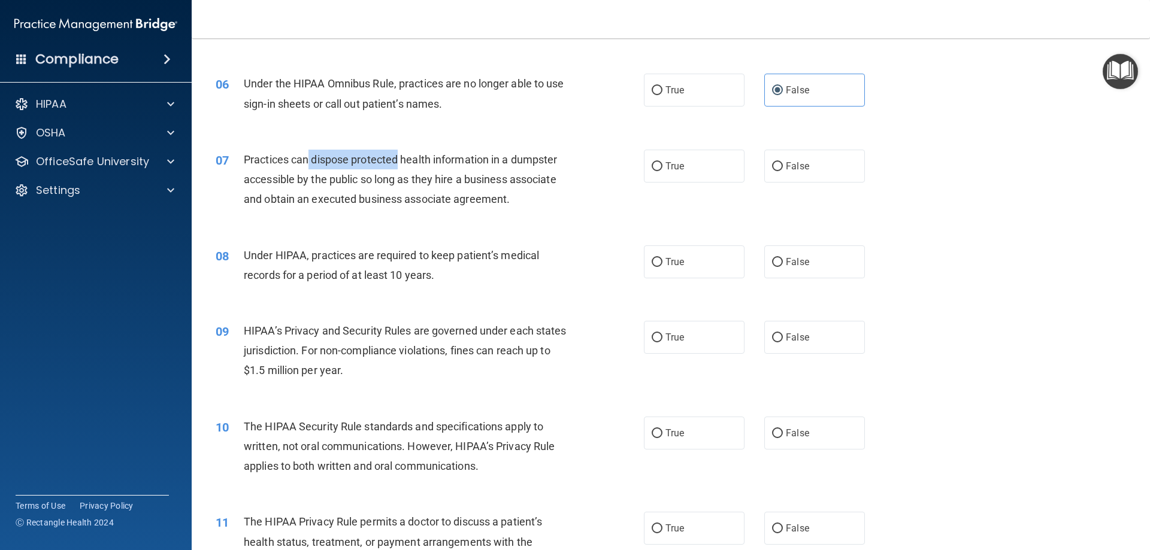
click at [400, 167] on div "Practices can dispose protected health information in a dumpster accessible by …" at bounding box center [411, 180] width 335 height 60
click at [826, 172] on label "False" at bounding box center [814, 166] width 101 height 33
click at [783, 171] on input "False" at bounding box center [777, 166] width 11 height 9
radio input "true"
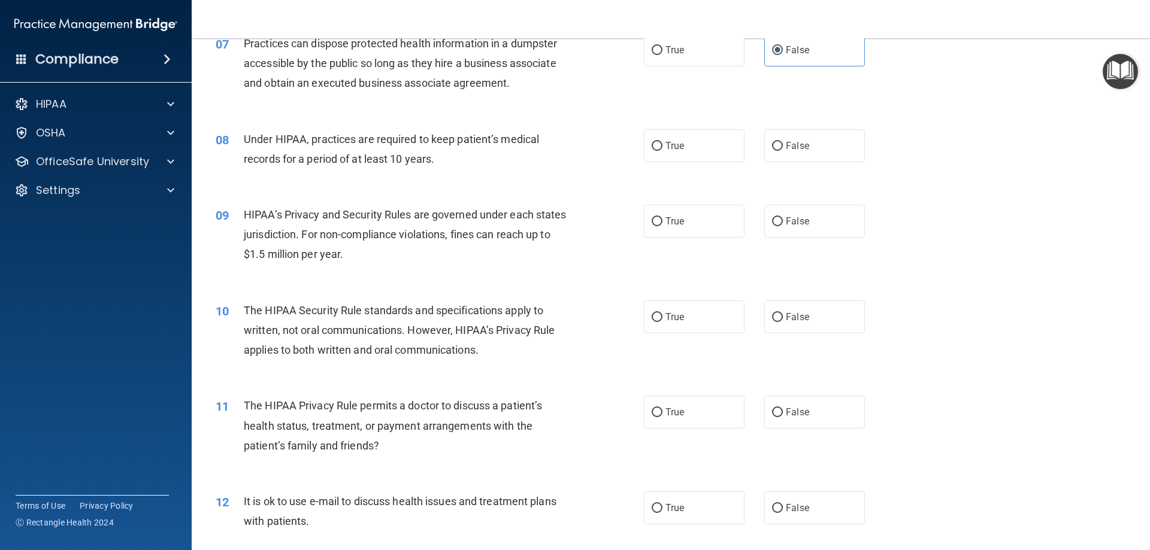
scroll to position [599, 0]
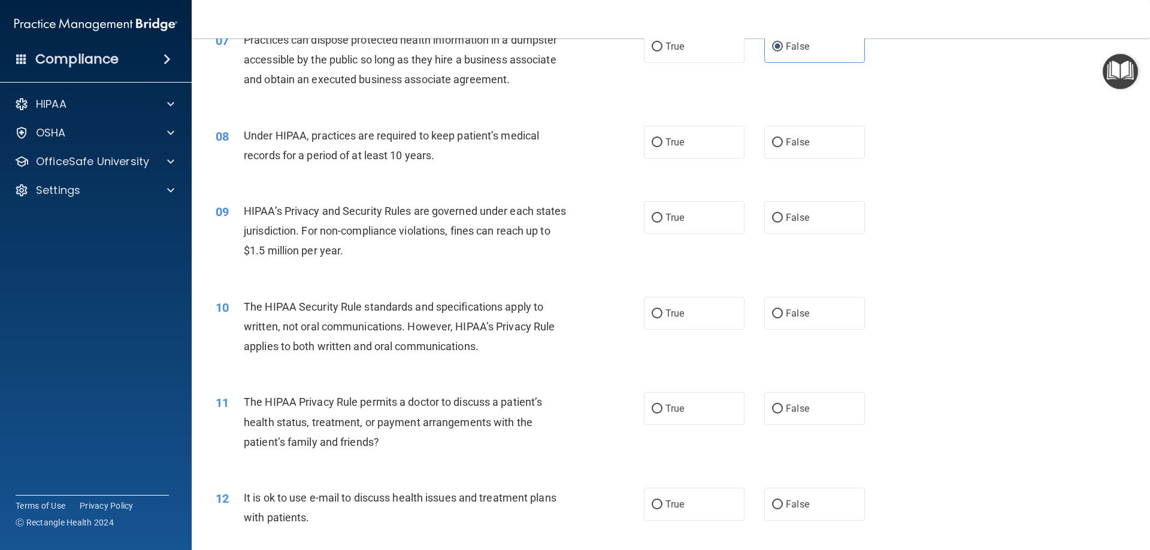
click at [445, 152] on div "Under HIPAA, practices are required to keep patient’s medical records for a per…" at bounding box center [411, 146] width 335 height 40
click at [649, 155] on label "True" at bounding box center [694, 142] width 101 height 33
click at [652, 147] on input "True" at bounding box center [657, 142] width 11 height 9
radio input "true"
click at [653, 225] on label "True" at bounding box center [694, 217] width 101 height 33
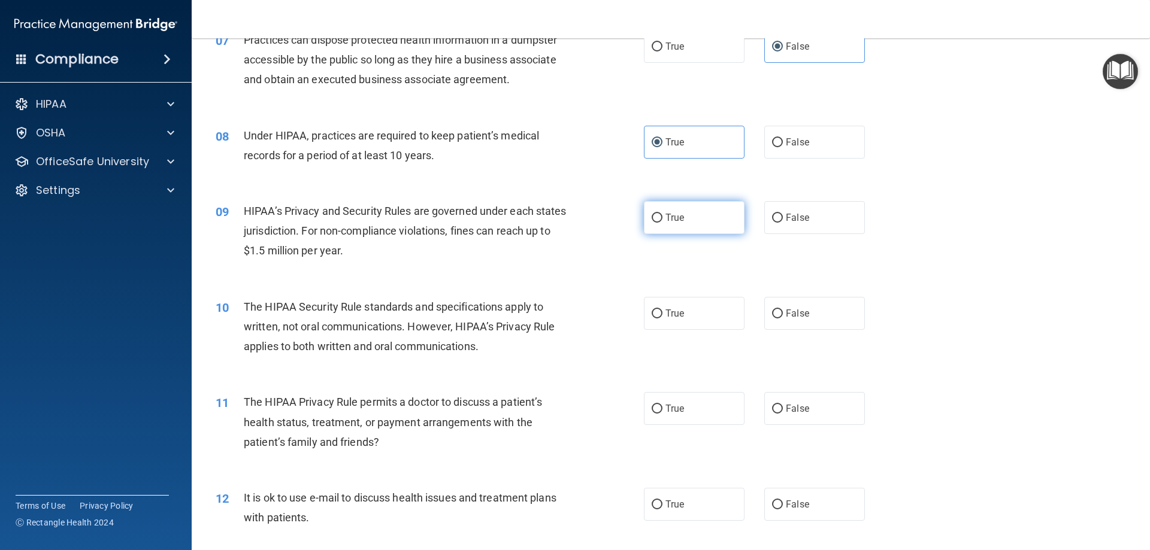
click at [653, 223] on input "True" at bounding box center [657, 218] width 11 height 9
radio input "true"
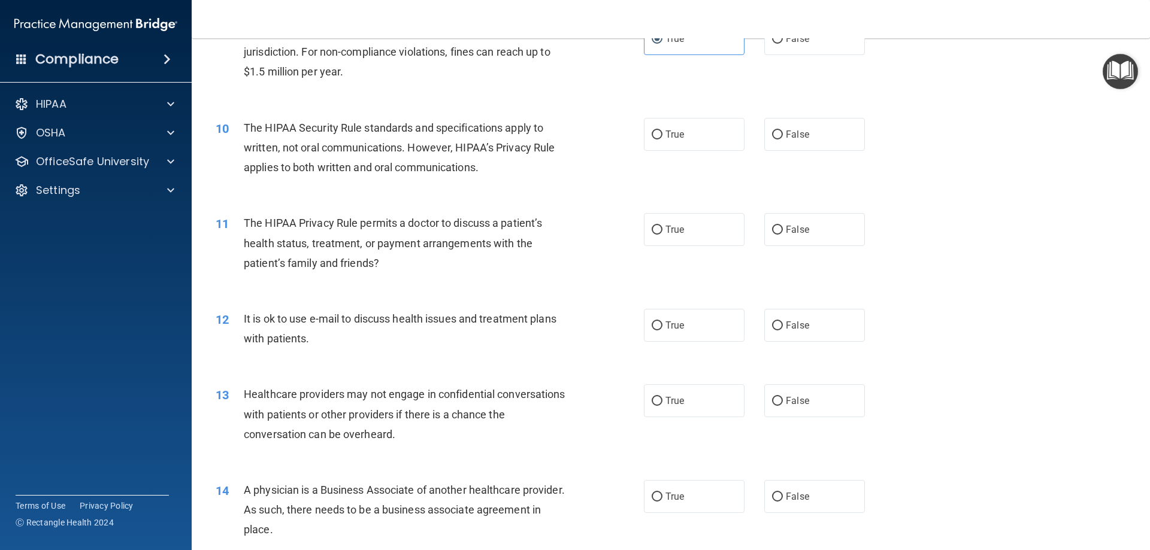
scroll to position [659, 0]
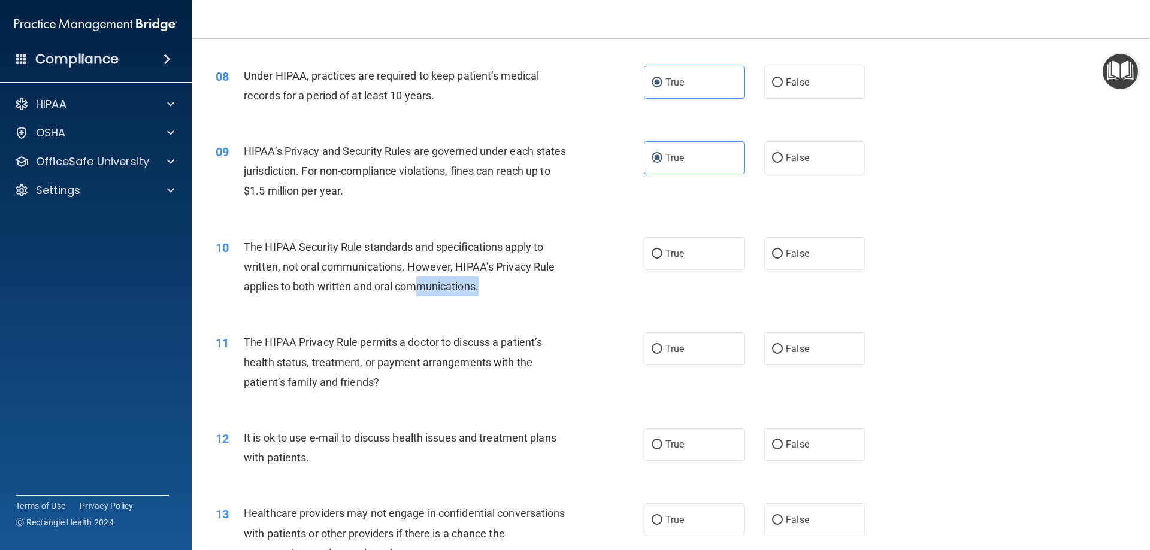
drag, startPoint x: 525, startPoint y: 295, endPoint x: 421, endPoint y: 277, distance: 105.7
click at [422, 277] on div "The HIPAA Security Rule standards and specifications apply to written, not oral…" at bounding box center [411, 267] width 335 height 60
click at [420, 275] on div "The HIPAA Security Rule standards and specifications apply to written, not oral…" at bounding box center [411, 267] width 335 height 60
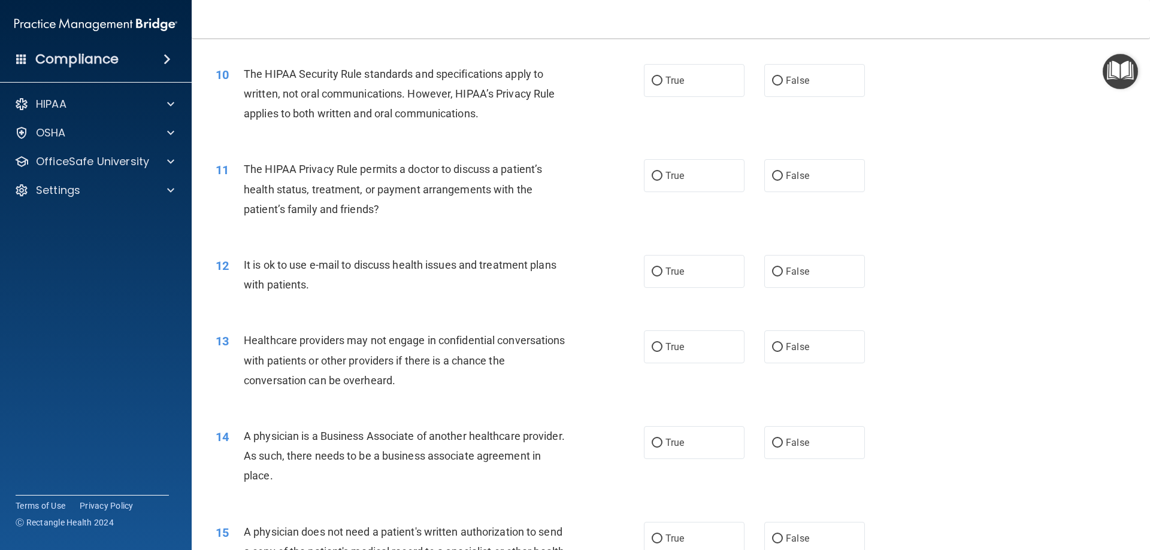
scroll to position [838, 0]
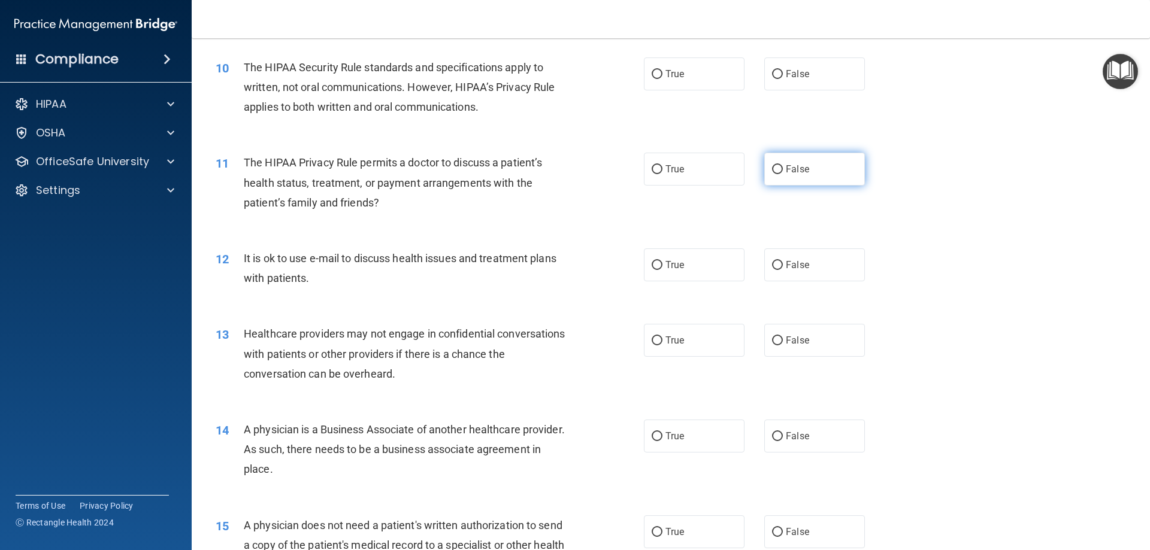
click at [786, 169] on span "False" at bounding box center [797, 168] width 23 height 11
click at [782, 169] on input "False" at bounding box center [777, 169] width 11 height 9
radio input "true"
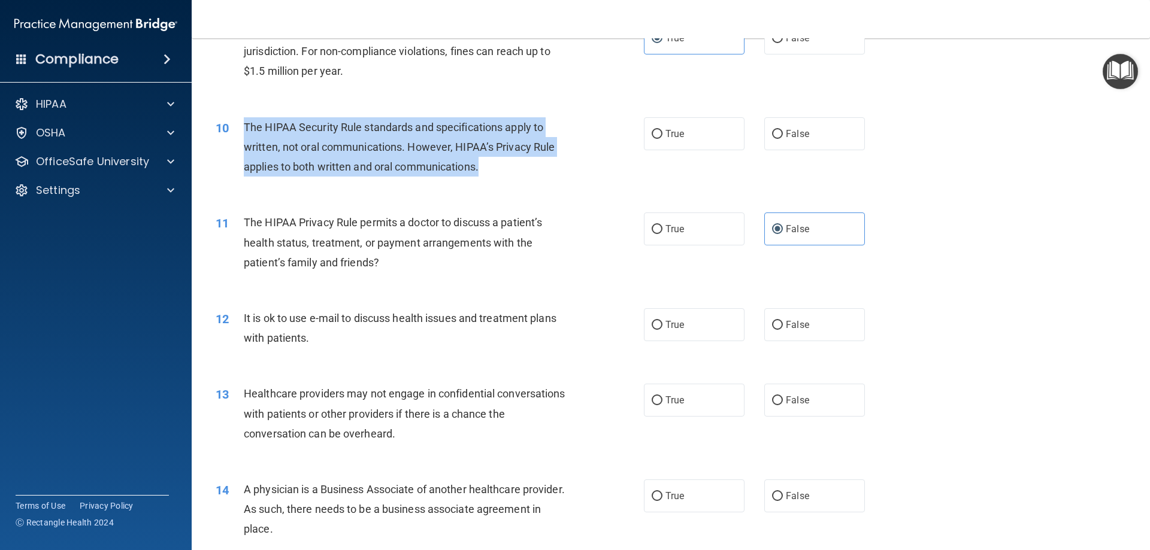
drag, startPoint x: 490, startPoint y: 172, endPoint x: 244, endPoint y: 126, distance: 249.7
click at [244, 126] on div "The HIPAA Security Rule standards and specifications apply to written, not oral…" at bounding box center [411, 147] width 335 height 60
copy span "The HIPAA Security Rule standards and specifications apply to written, not oral…"
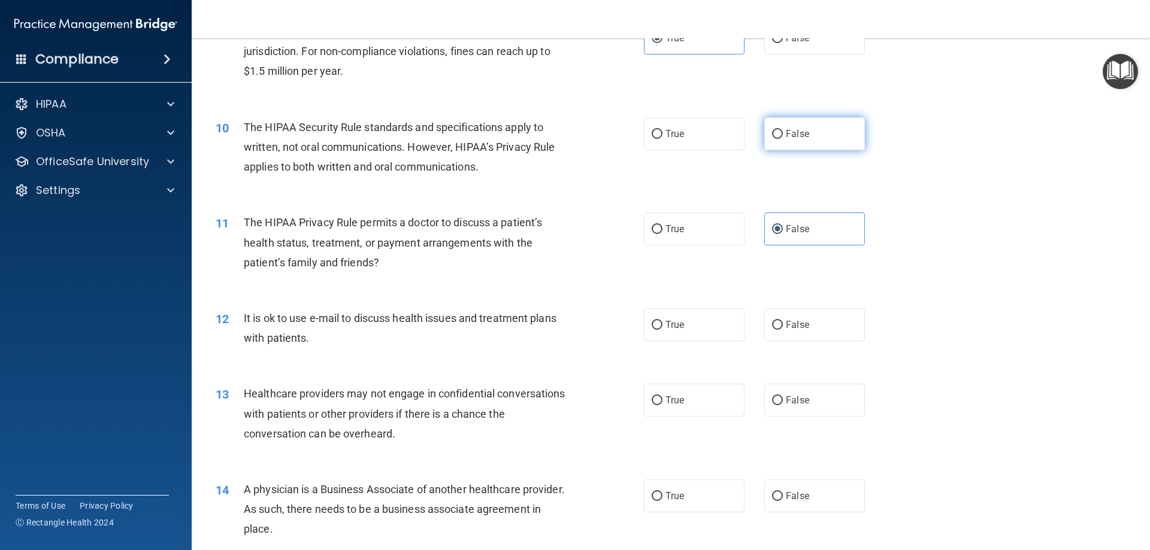
click at [771, 123] on label "False" at bounding box center [814, 133] width 101 height 33
click at [772, 130] on input "False" at bounding box center [777, 134] width 11 height 9
radio input "true"
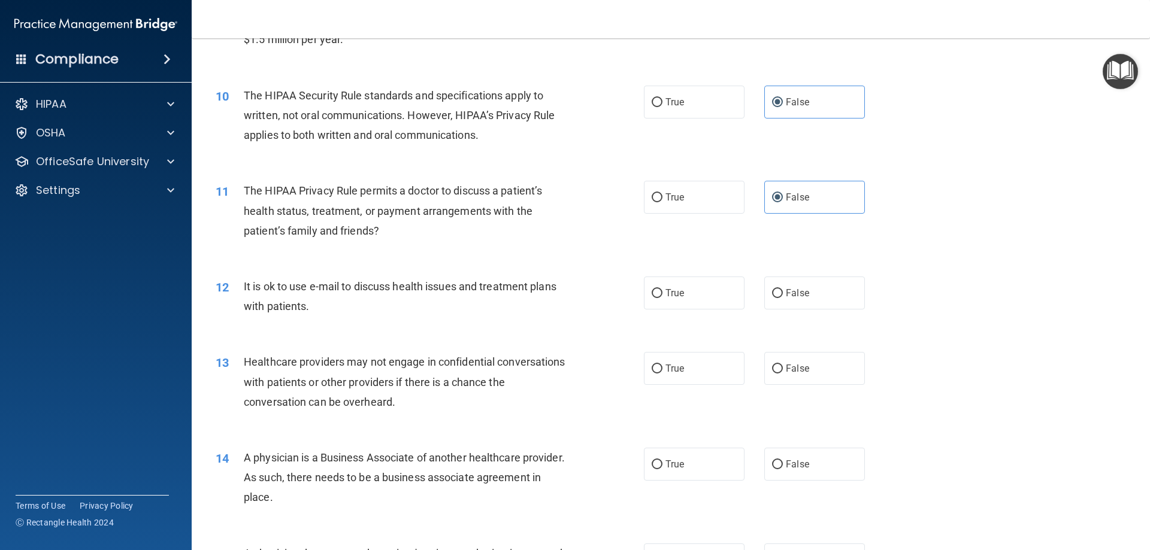
scroll to position [838, 0]
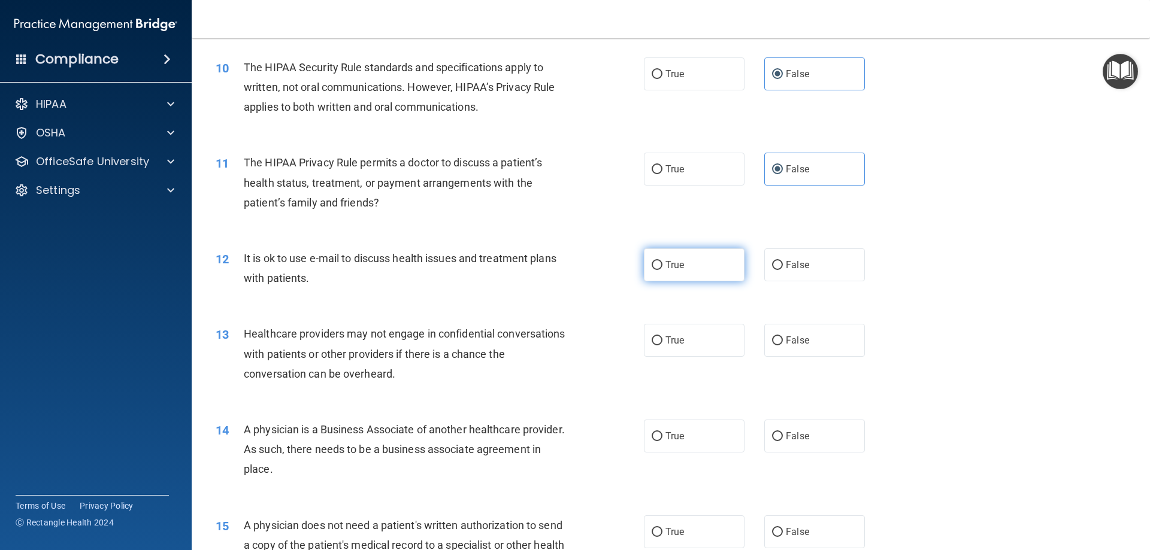
click at [710, 265] on label "True" at bounding box center [694, 265] width 101 height 33
click at [662, 265] on input "True" at bounding box center [657, 265] width 11 height 9
radio input "true"
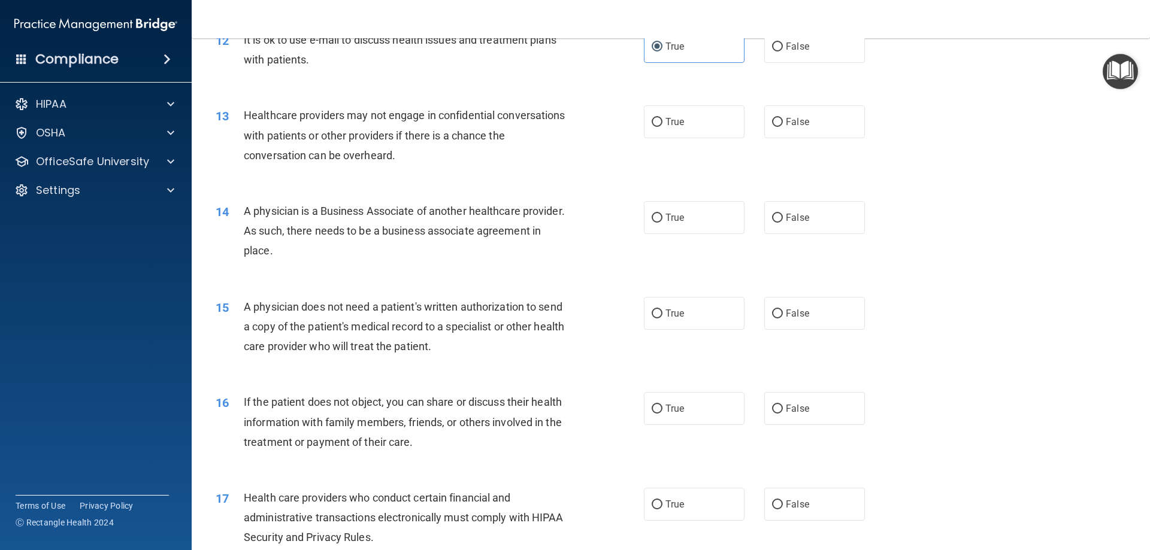
scroll to position [1078, 0]
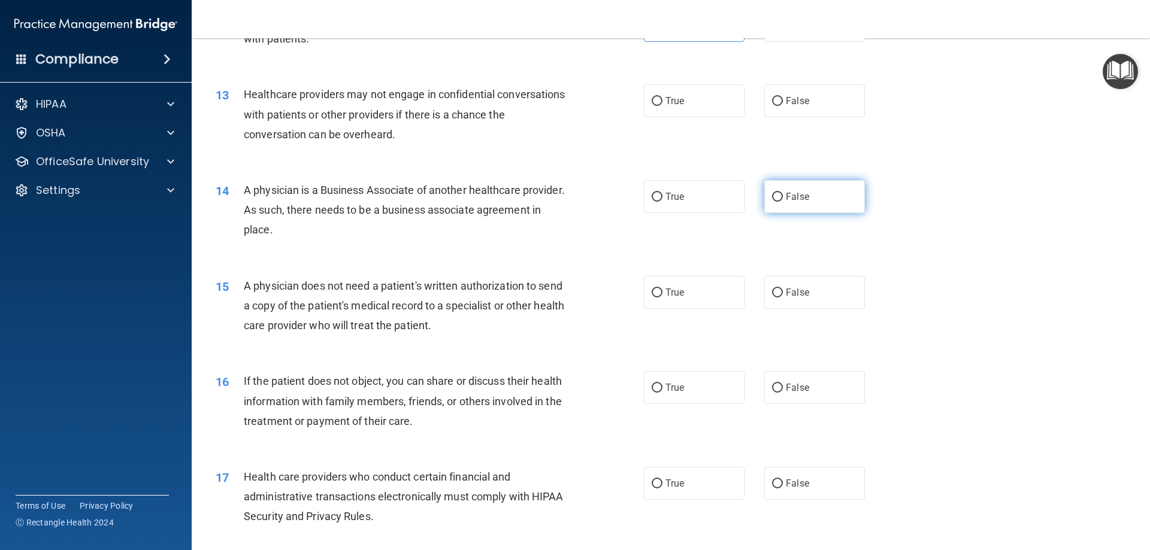
click at [786, 189] on label "False" at bounding box center [814, 196] width 101 height 33
click at [783, 193] on input "False" at bounding box center [777, 197] width 11 height 9
radio input "true"
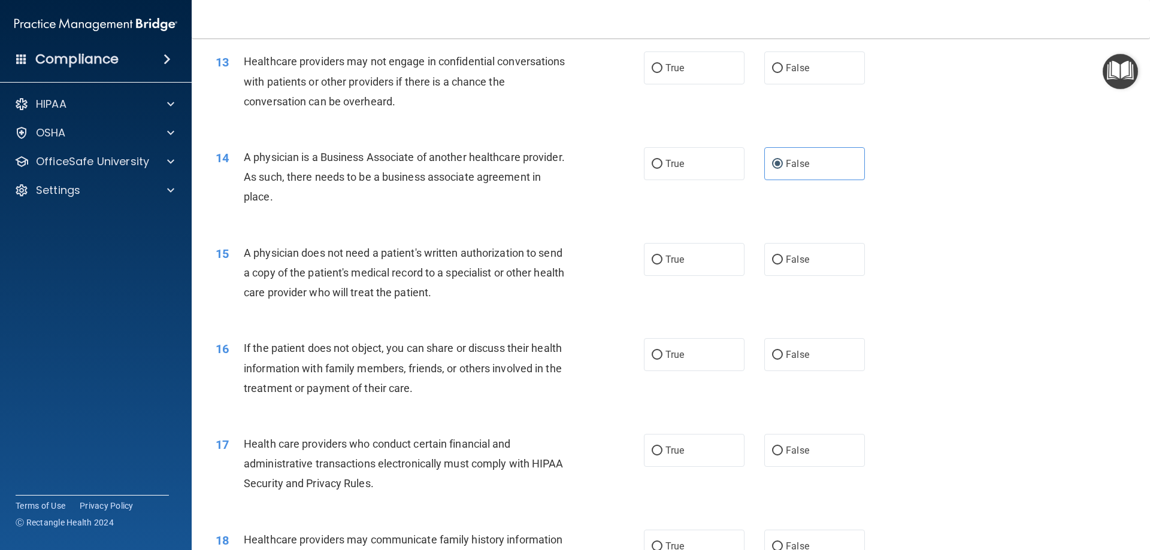
scroll to position [1198, 0]
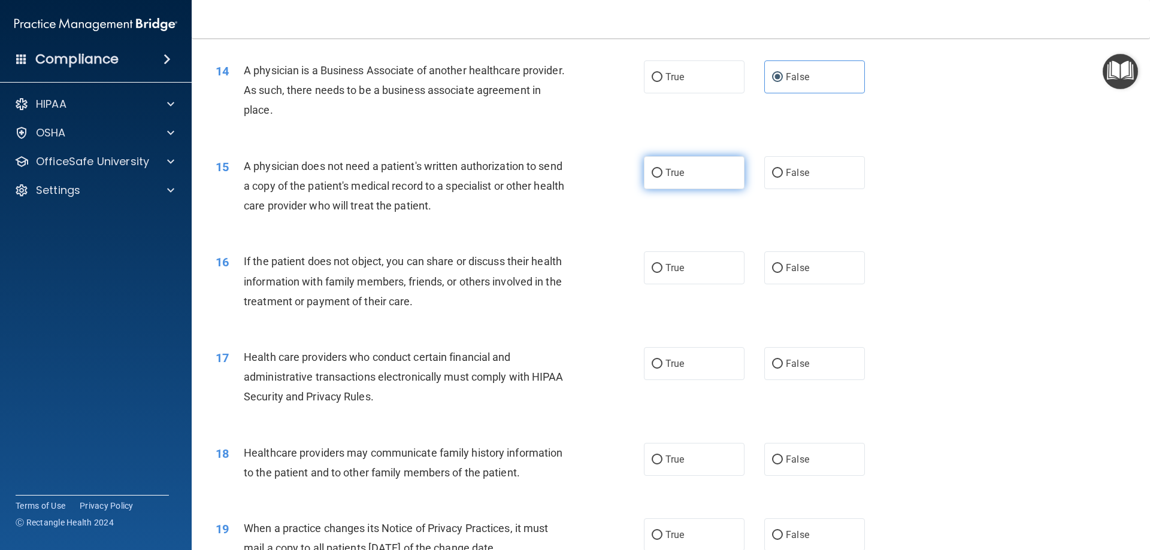
click at [675, 175] on span "True" at bounding box center [674, 172] width 19 height 11
click at [662, 175] on input "True" at bounding box center [657, 173] width 11 height 9
radio input "true"
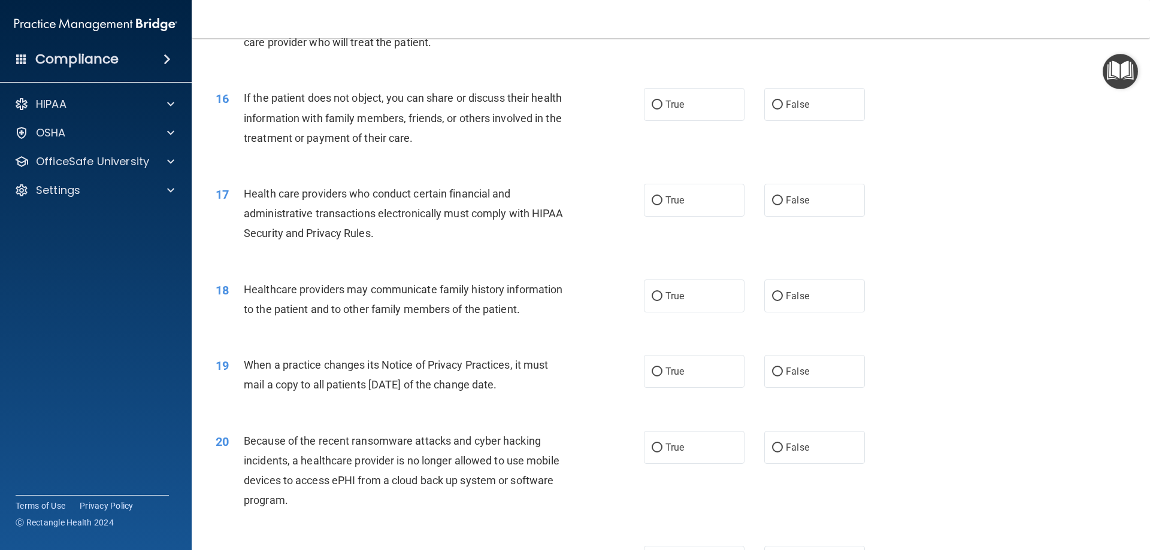
scroll to position [1377, 0]
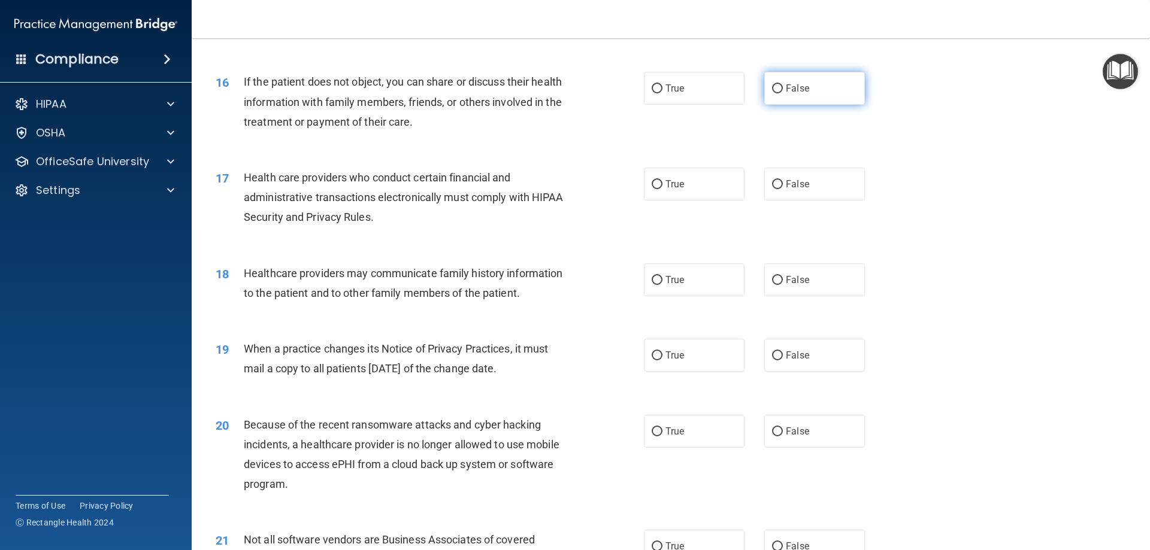
click at [772, 92] on input "False" at bounding box center [777, 88] width 11 height 9
radio input "true"
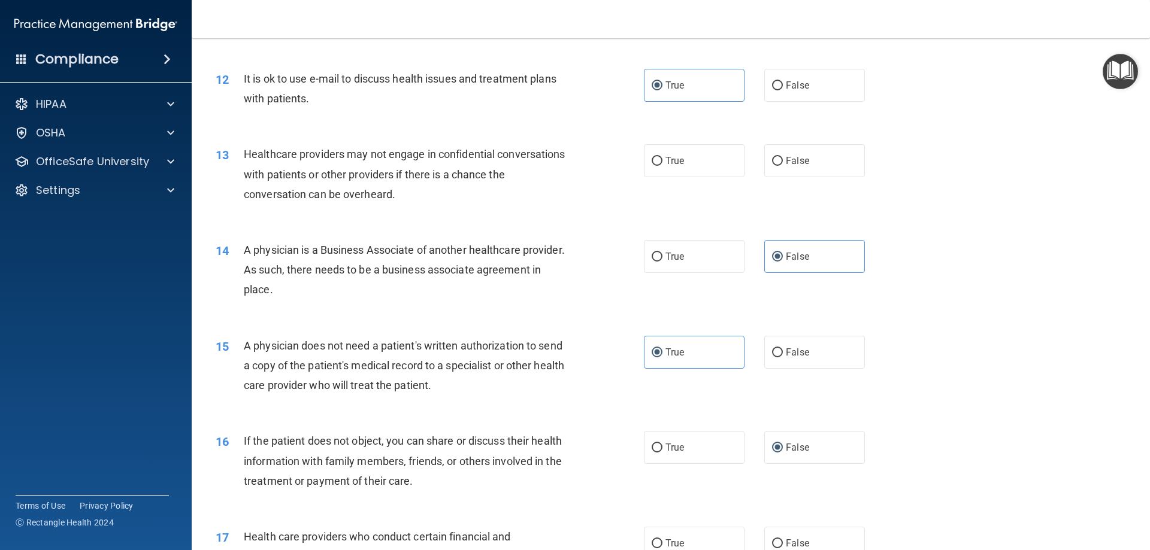
scroll to position [958, 0]
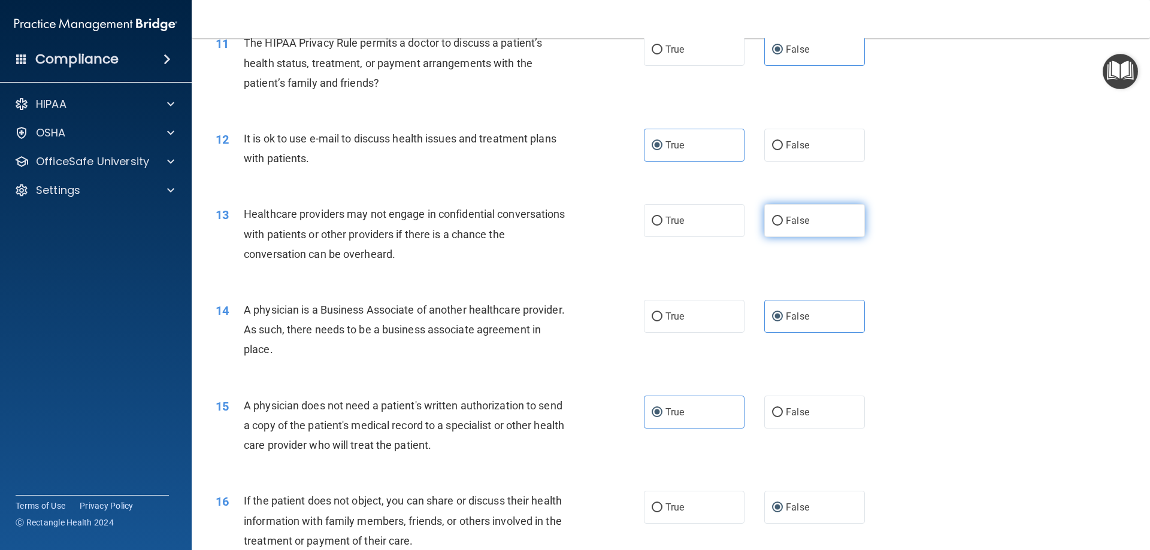
click at [786, 225] on span "False" at bounding box center [797, 220] width 23 height 11
click at [783, 225] on input "False" at bounding box center [777, 221] width 11 height 9
radio input "true"
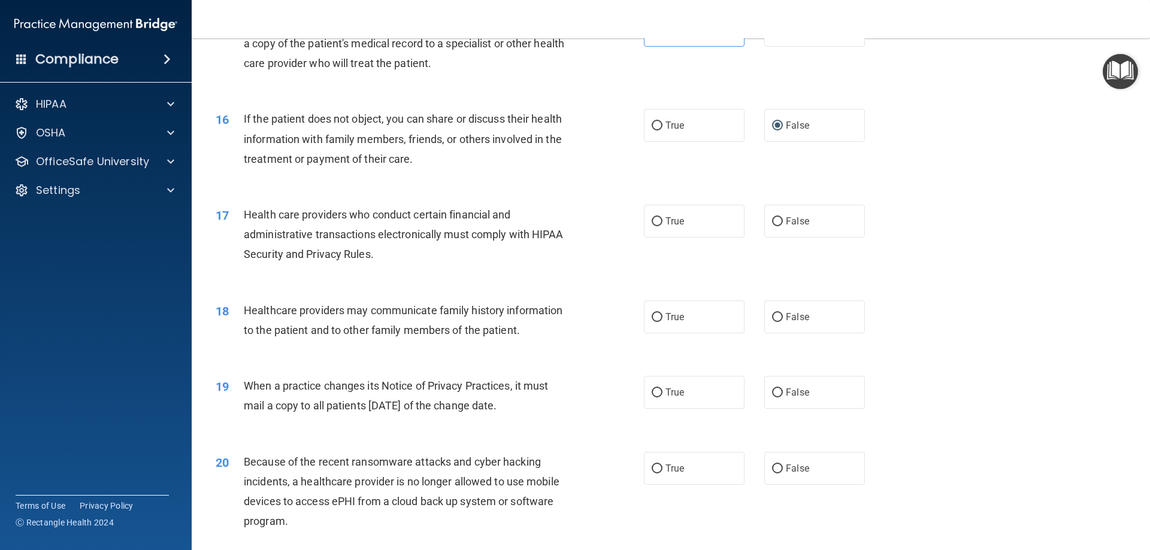
scroll to position [1377, 0]
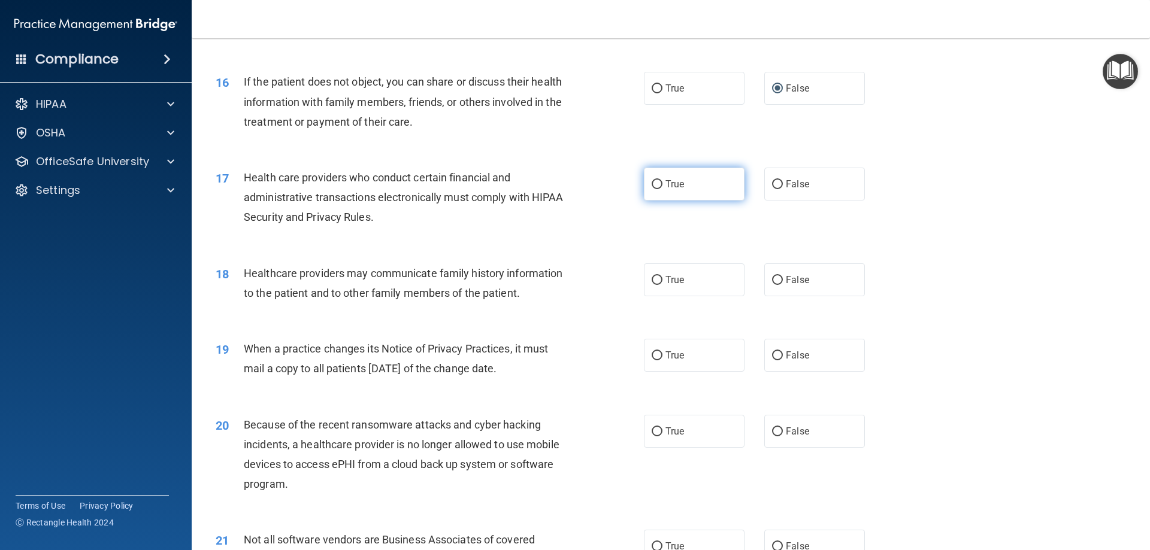
click at [704, 188] on label "True" at bounding box center [694, 184] width 101 height 33
click at [662, 188] on input "True" at bounding box center [657, 184] width 11 height 9
radio input "true"
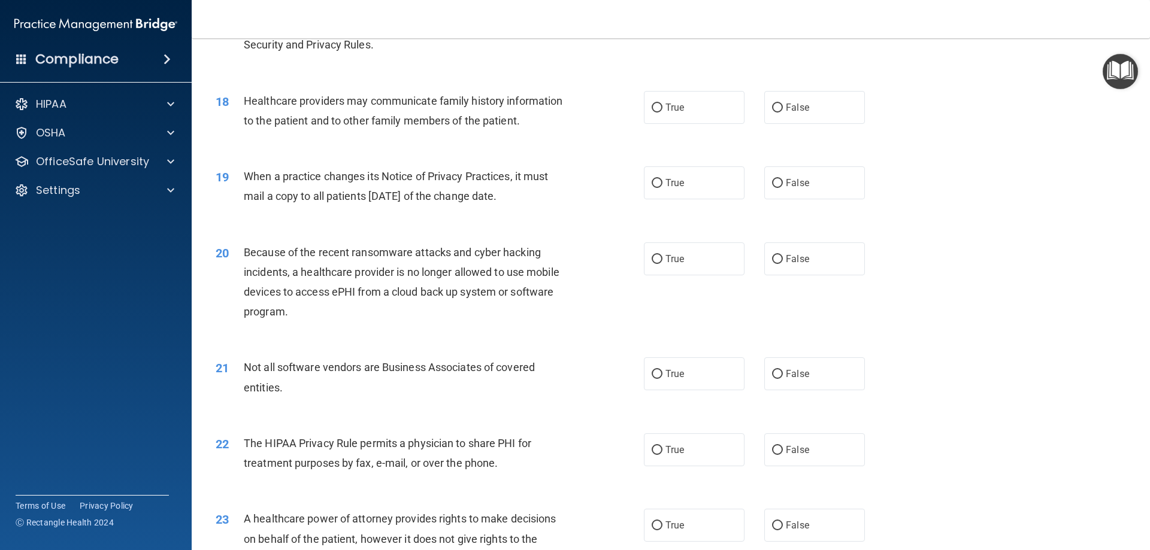
scroll to position [1557, 0]
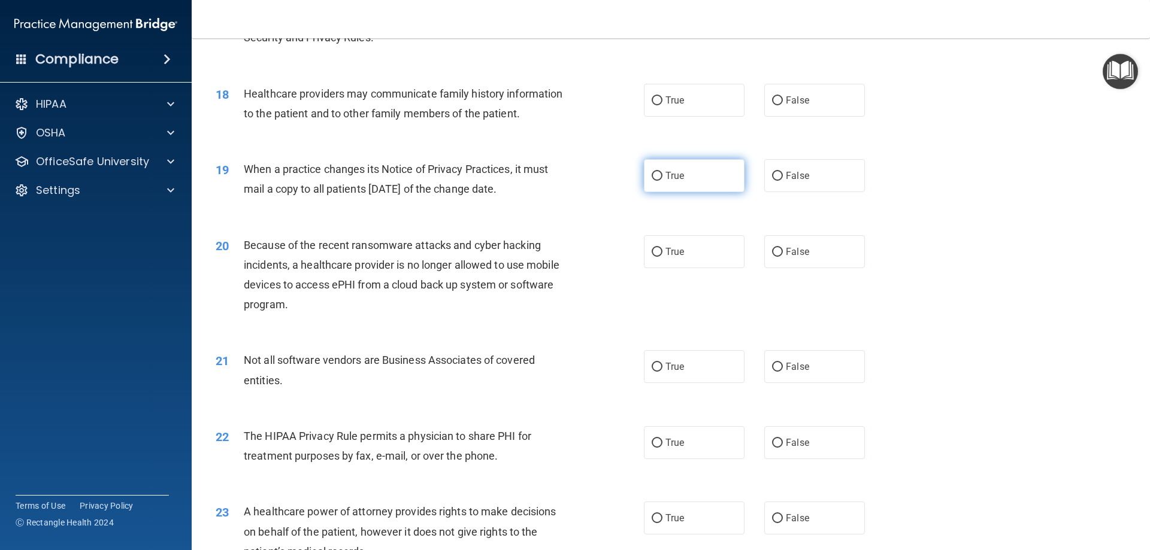
click at [697, 186] on label "True" at bounding box center [694, 175] width 101 height 33
click at [662, 181] on input "True" at bounding box center [657, 176] width 11 height 9
radio input "true"
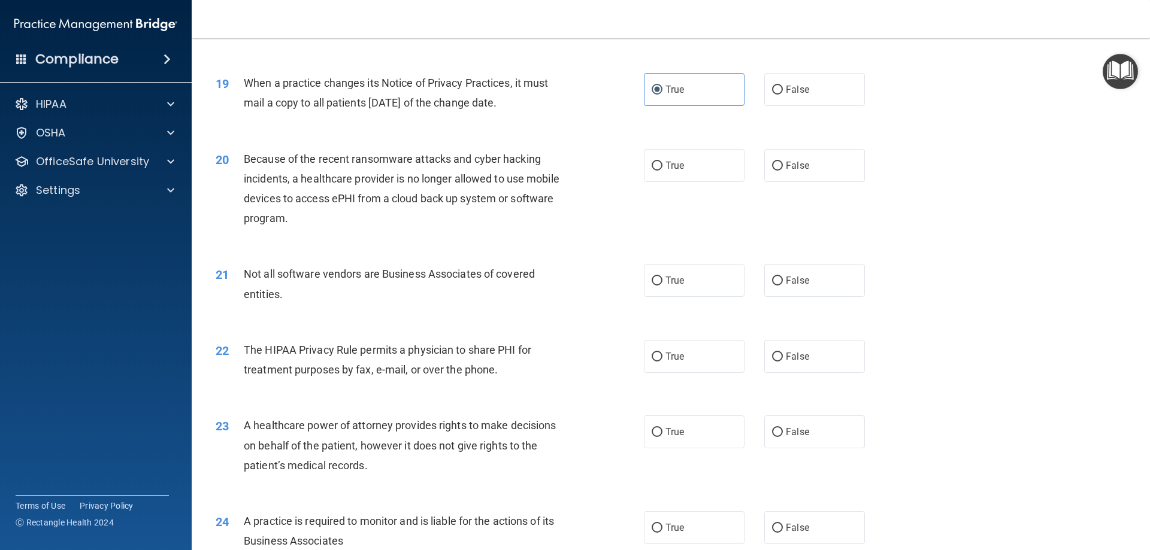
scroll to position [1677, 0]
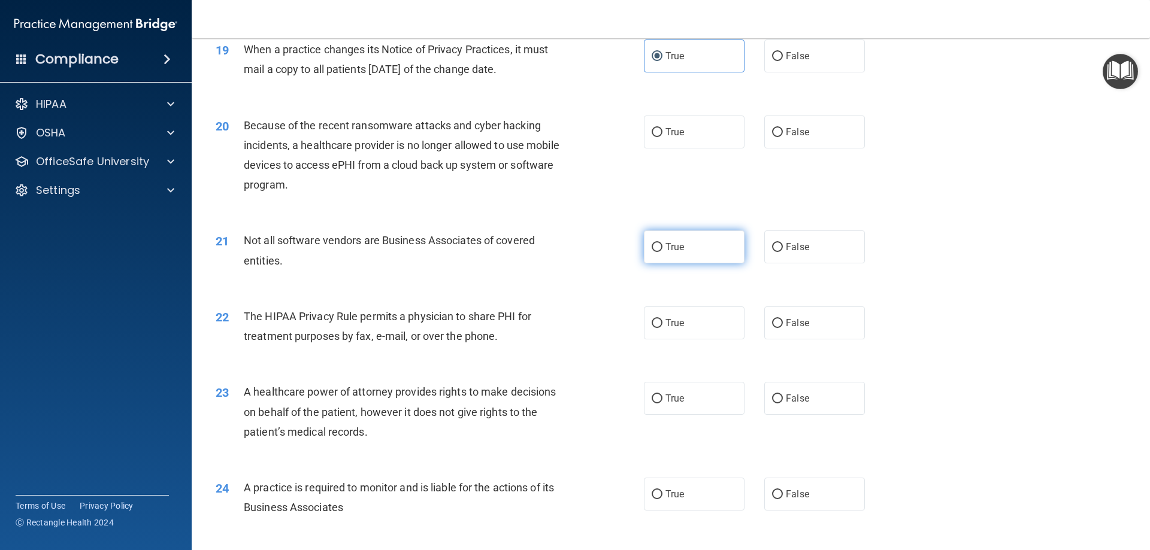
click at [704, 253] on label "True" at bounding box center [694, 247] width 101 height 33
click at [662, 252] on input "True" at bounding box center [657, 247] width 11 height 9
radio input "true"
click at [694, 318] on label "True" at bounding box center [694, 323] width 101 height 33
click at [662, 319] on input "True" at bounding box center [657, 323] width 11 height 9
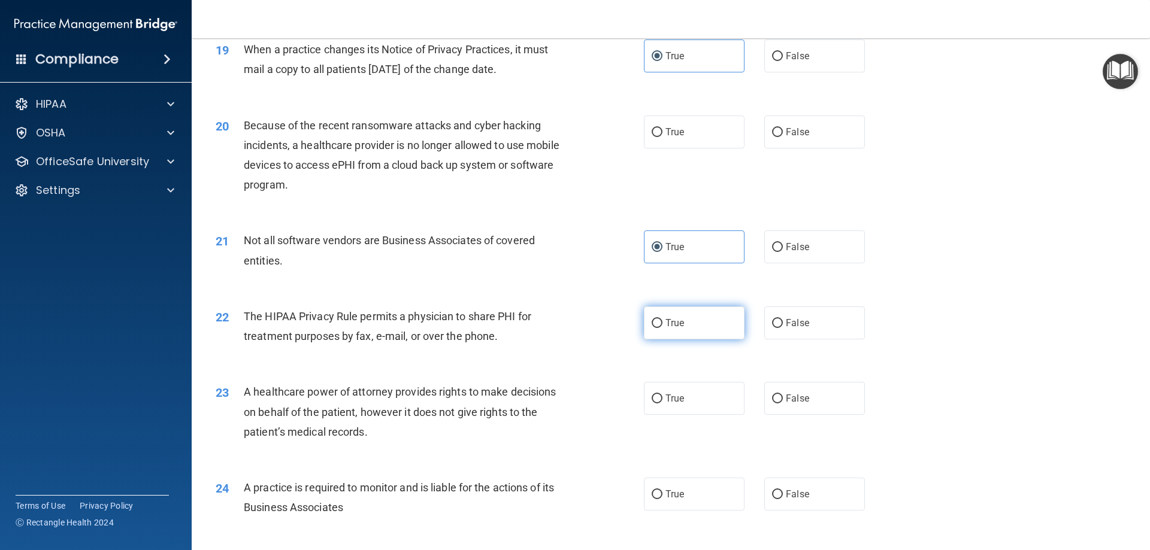
radio input "true"
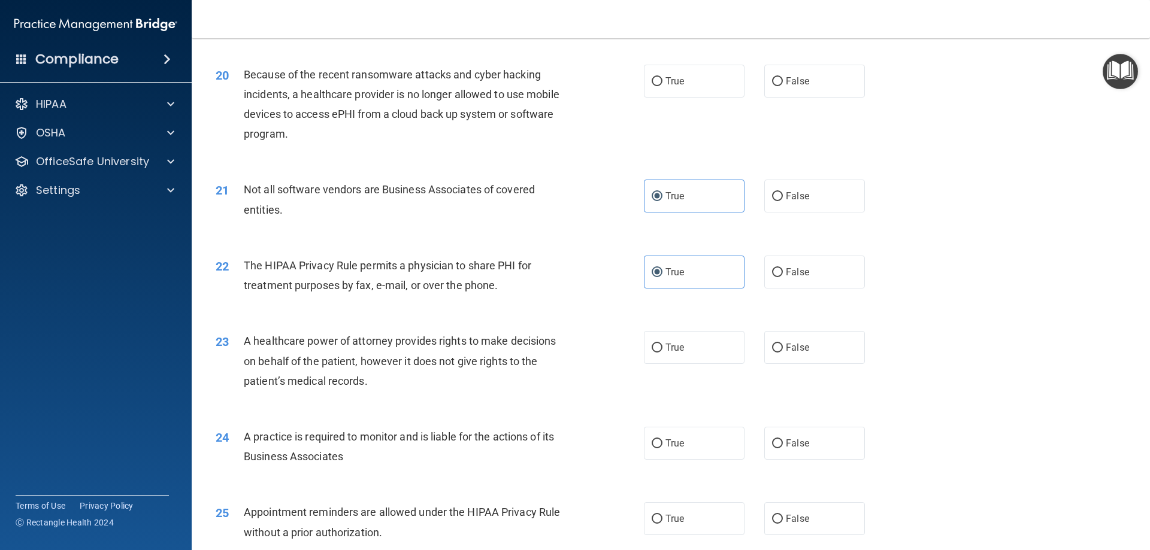
scroll to position [1797, 0]
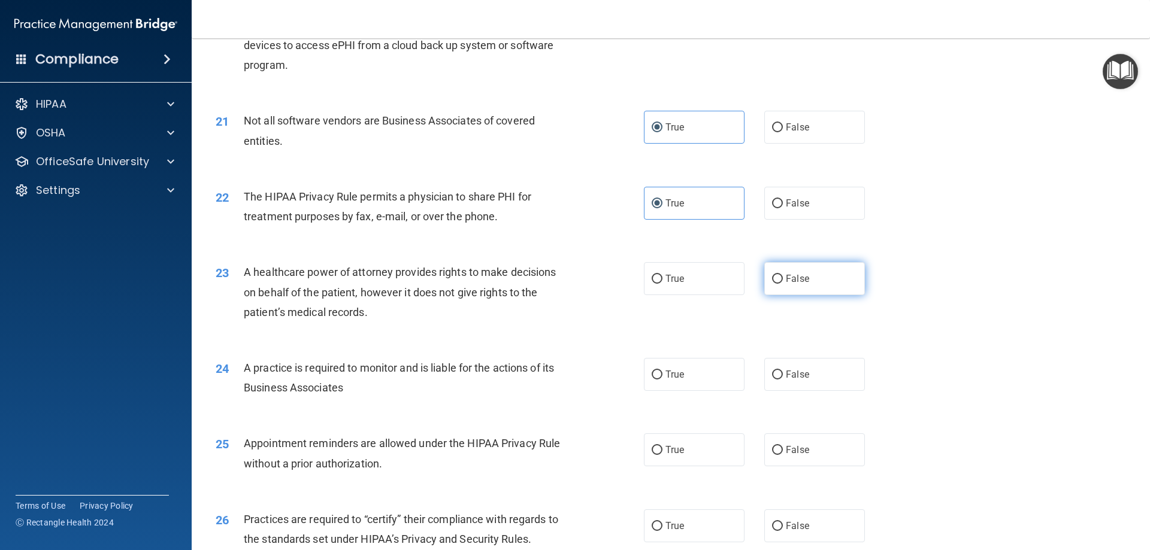
click at [854, 277] on label "False" at bounding box center [814, 278] width 101 height 33
click at [783, 277] on input "False" at bounding box center [777, 279] width 11 height 9
radio input "true"
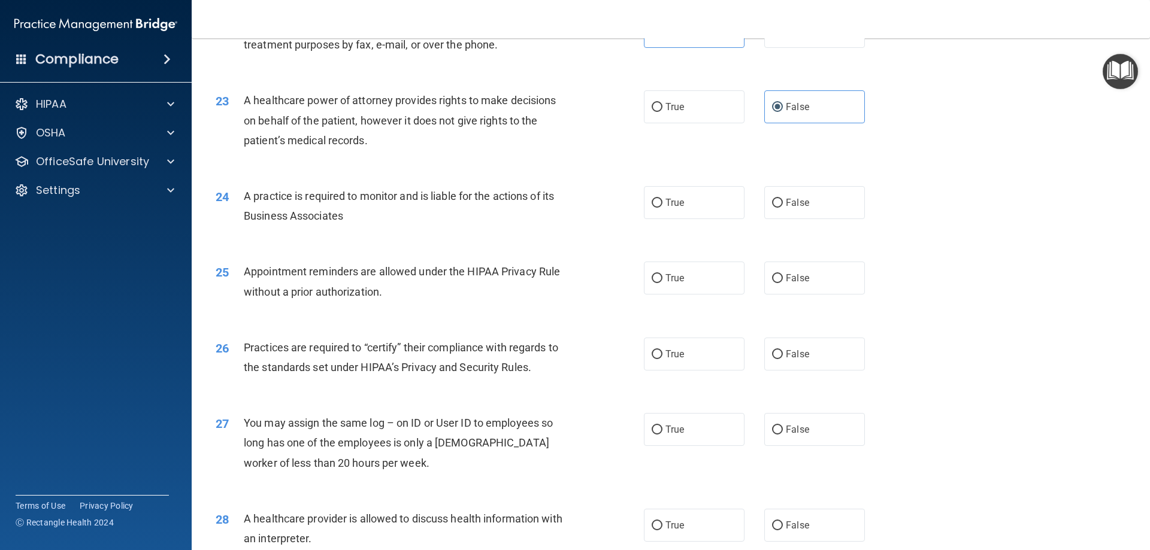
scroll to position [1976, 0]
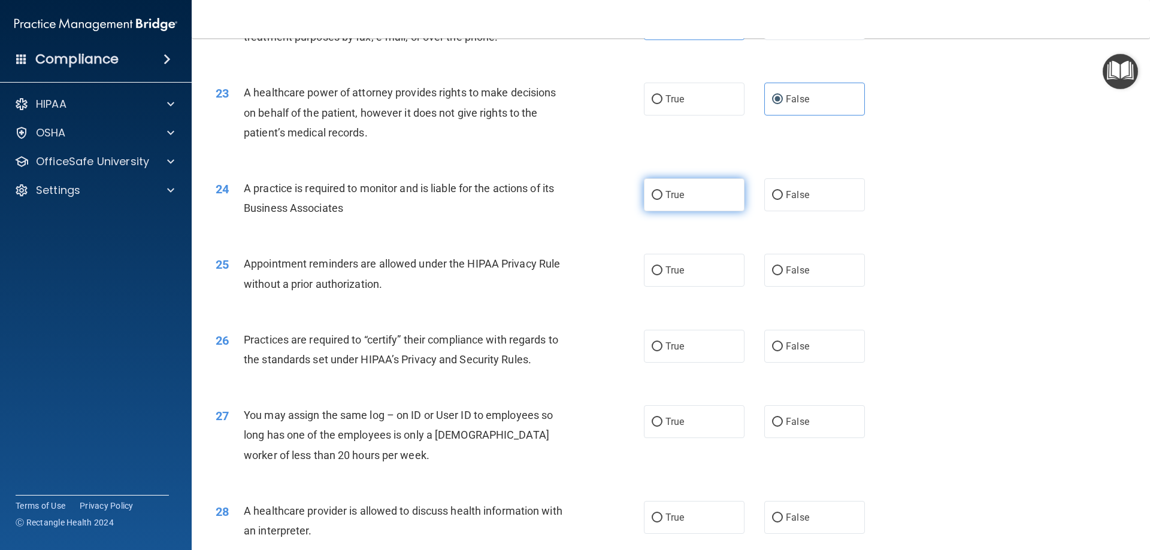
click at [665, 195] on span "True" at bounding box center [674, 194] width 19 height 11
click at [662, 195] on input "True" at bounding box center [657, 195] width 11 height 9
radio input "true"
click at [693, 276] on label "True" at bounding box center [694, 270] width 101 height 33
click at [662, 275] on input "True" at bounding box center [657, 270] width 11 height 9
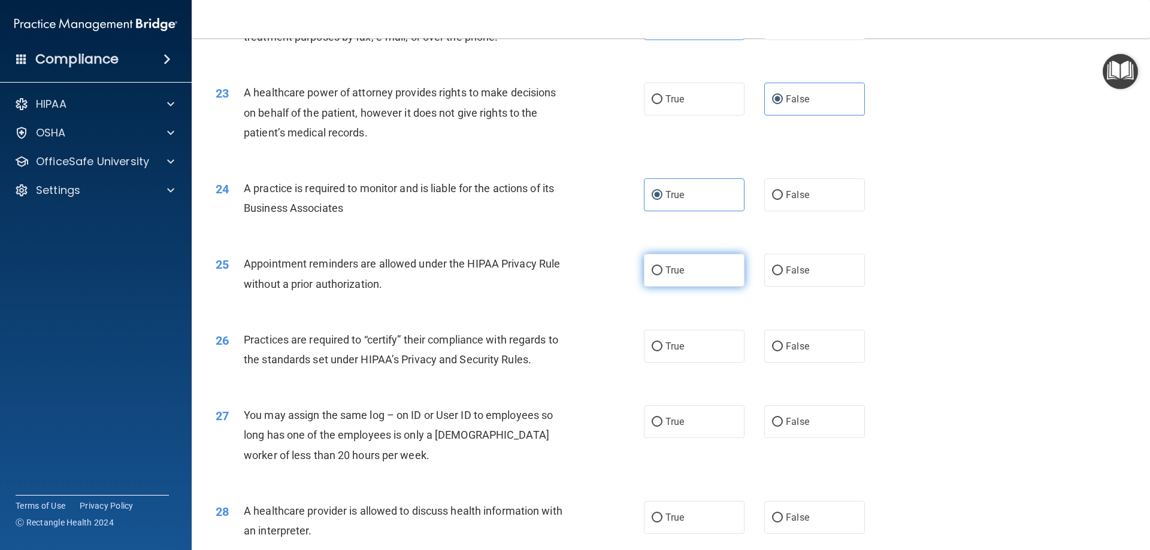
radio input "true"
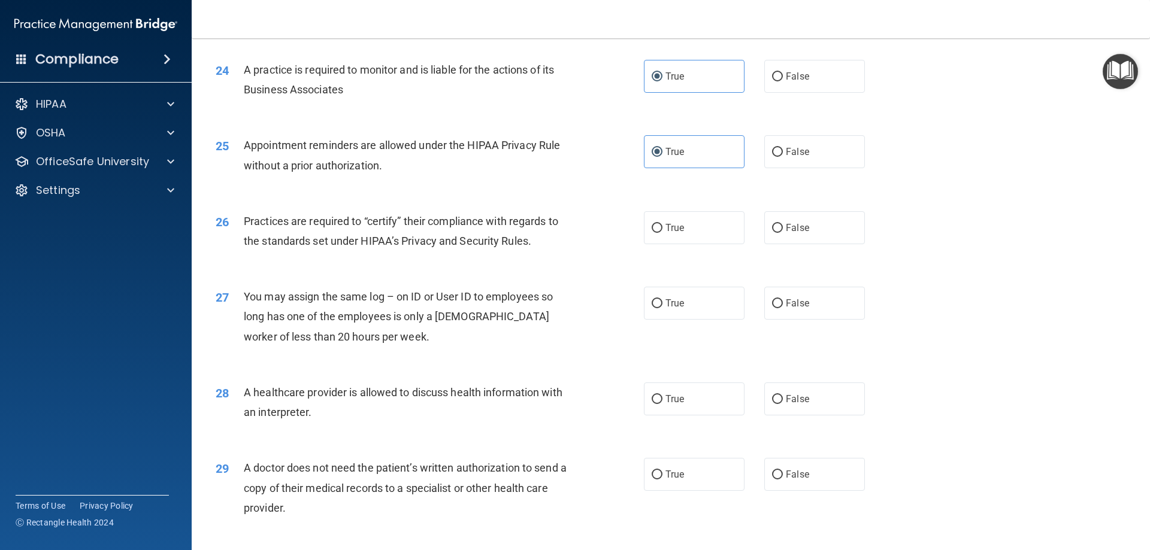
scroll to position [2096, 0]
click at [685, 234] on label "True" at bounding box center [694, 226] width 101 height 33
click at [662, 232] on input "True" at bounding box center [657, 227] width 11 height 9
radio input "true"
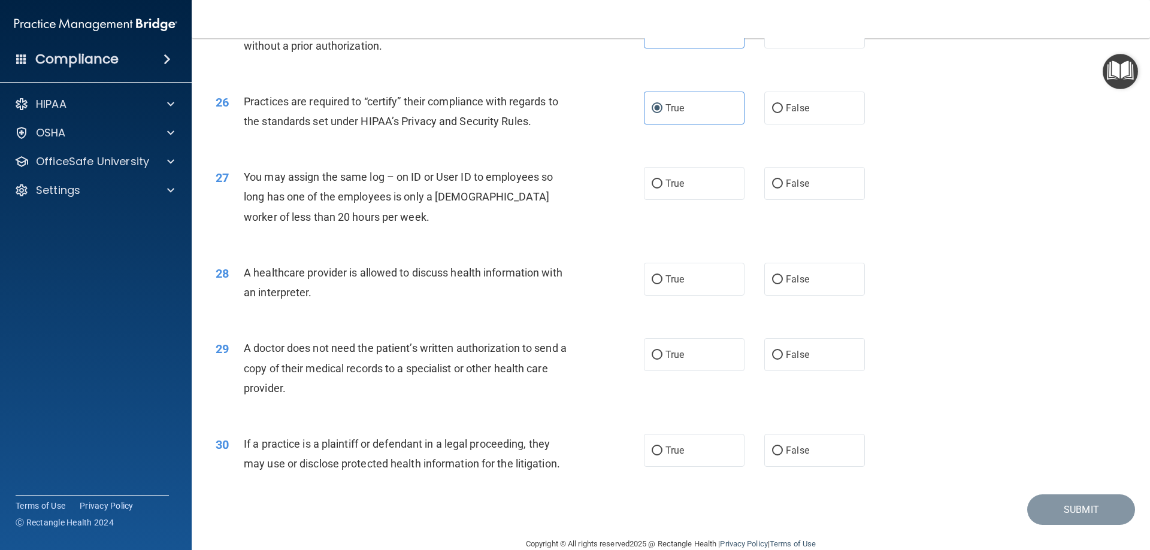
scroll to position [2216, 0]
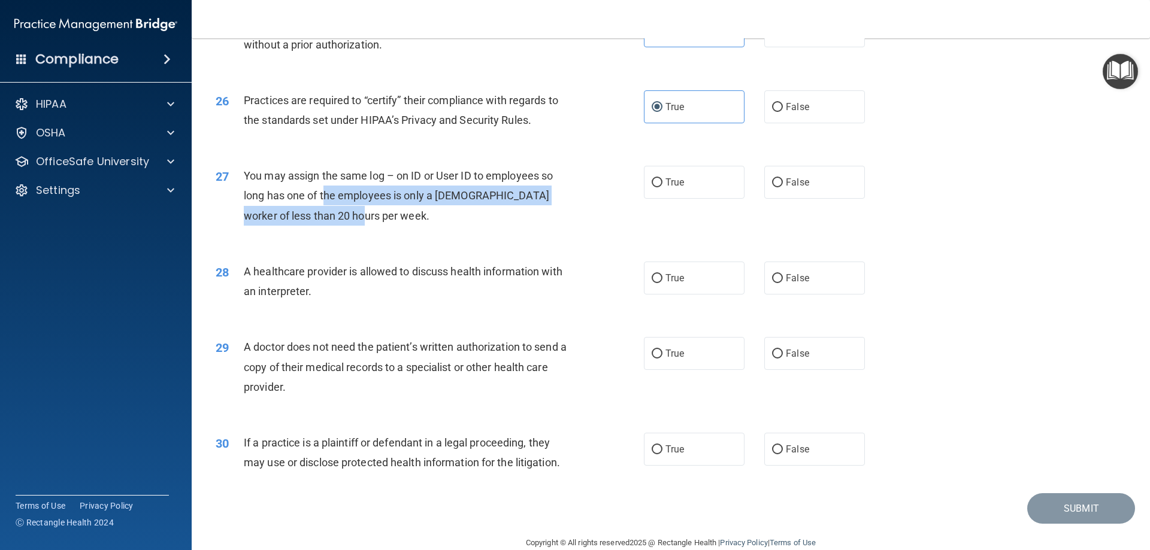
drag, startPoint x: 336, startPoint y: 213, endPoint x: 326, endPoint y: 205, distance: 12.3
click at [326, 205] on div "You may assign the same log – on ID or User ID to employees so long has one of …" at bounding box center [411, 196] width 335 height 60
click at [326, 204] on div "You may assign the same log – on ID or User ID to employees so long has one of …" at bounding box center [411, 196] width 335 height 60
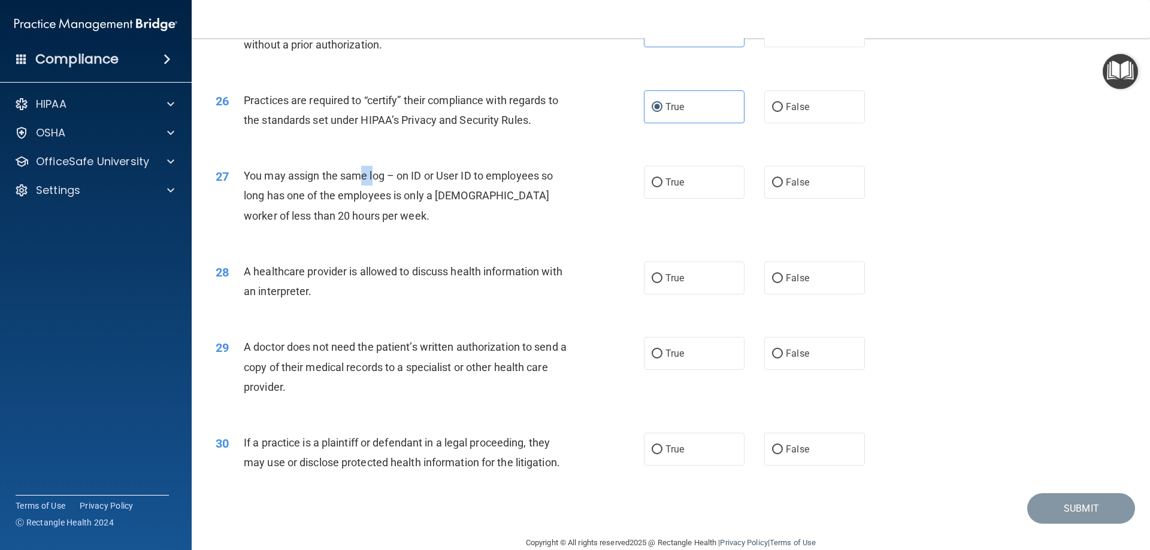
drag, startPoint x: 374, startPoint y: 178, endPoint x: 362, endPoint y: 182, distance: 12.1
click at [360, 182] on span "You may assign the same log – on ID or User ID to employees so long has one of …" at bounding box center [398, 195] width 309 height 52
click at [382, 181] on span "You may assign the same log – on ID or User ID to employees so long has one of …" at bounding box center [398, 195] width 309 height 52
click at [834, 180] on label "False" at bounding box center [814, 182] width 101 height 33
click at [783, 180] on input "False" at bounding box center [777, 182] width 11 height 9
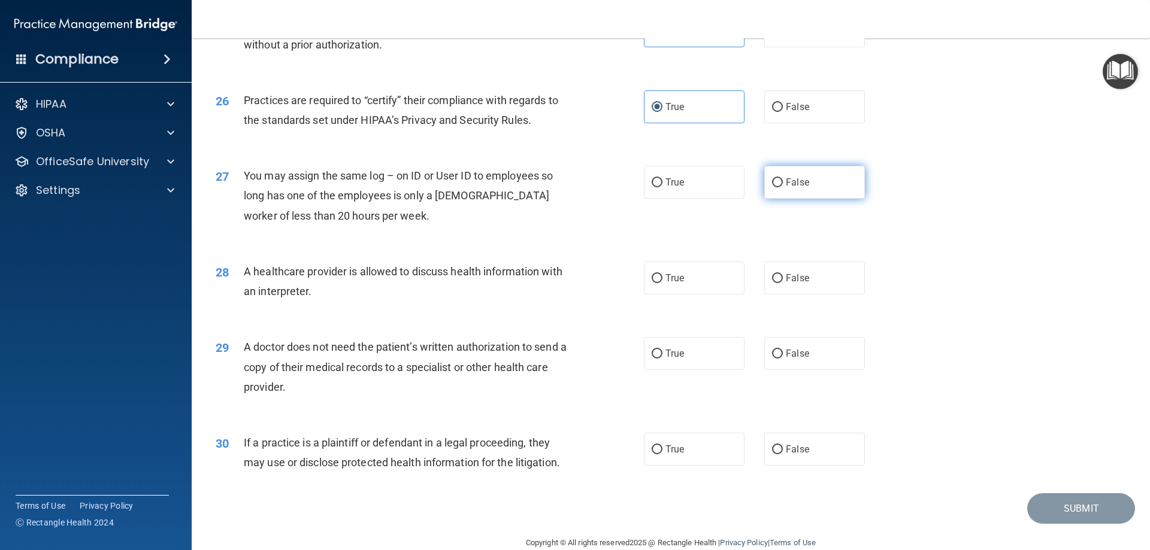
radio input "true"
click at [699, 269] on label "True" at bounding box center [694, 278] width 101 height 33
click at [662, 274] on input "True" at bounding box center [657, 278] width 11 height 9
radio input "true"
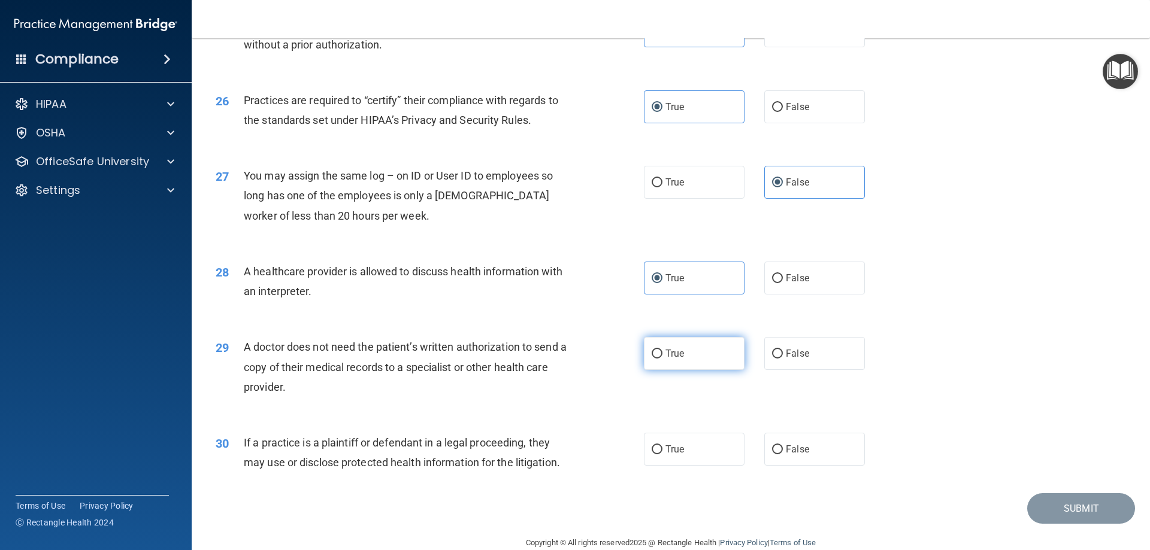
click at [720, 352] on label "True" at bounding box center [694, 353] width 101 height 33
click at [662, 352] on input "True" at bounding box center [657, 354] width 11 height 9
radio input "true"
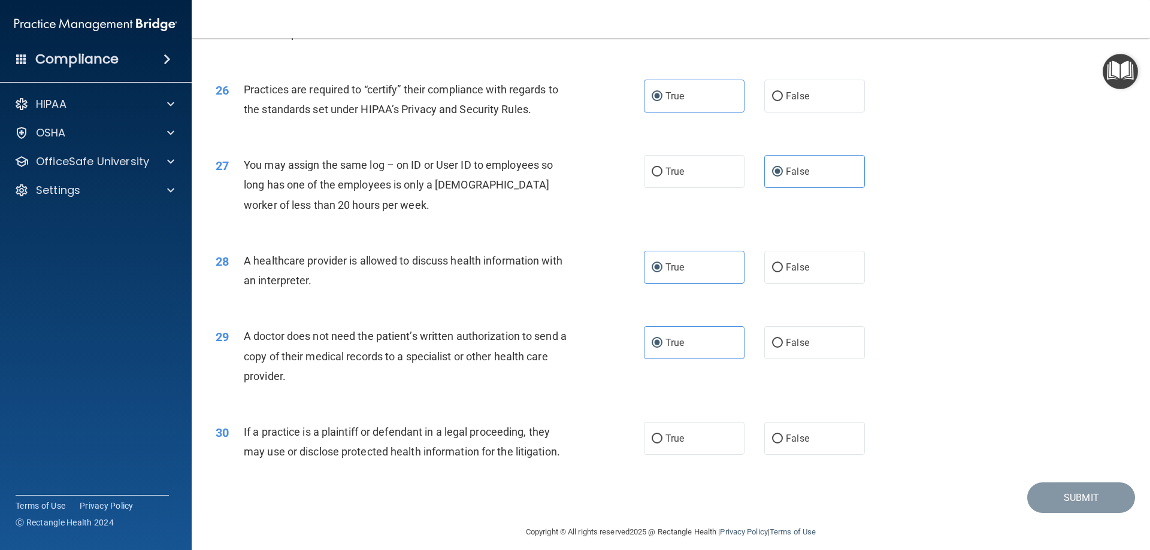
scroll to position [2237, 0]
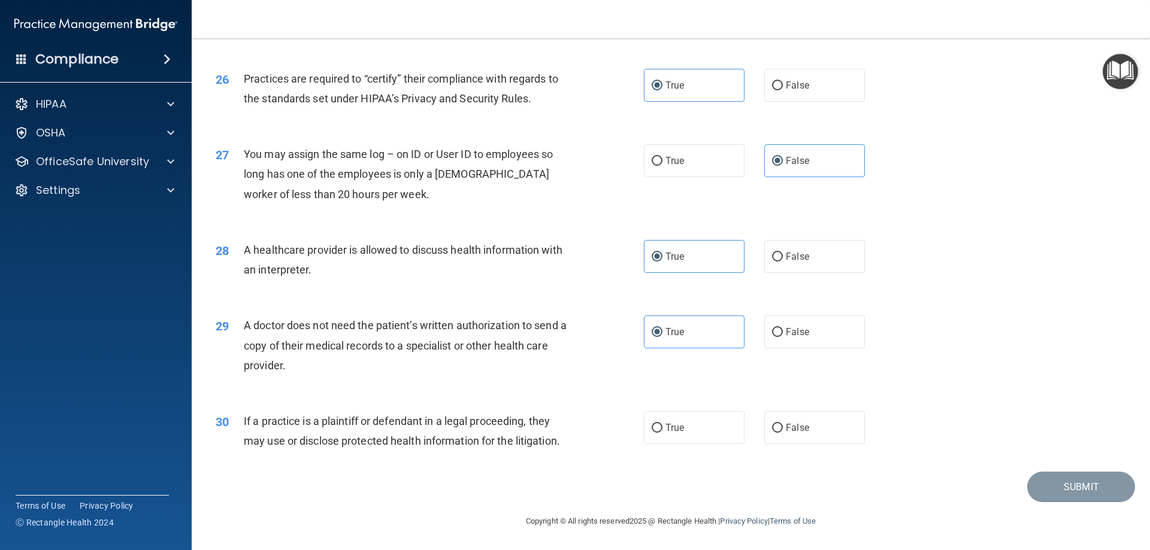
click at [876, 434] on div "True False" at bounding box center [764, 427] width 241 height 33
click at [837, 435] on label "False" at bounding box center [814, 427] width 101 height 33
click at [783, 433] on input "False" at bounding box center [777, 428] width 11 height 9
radio input "true"
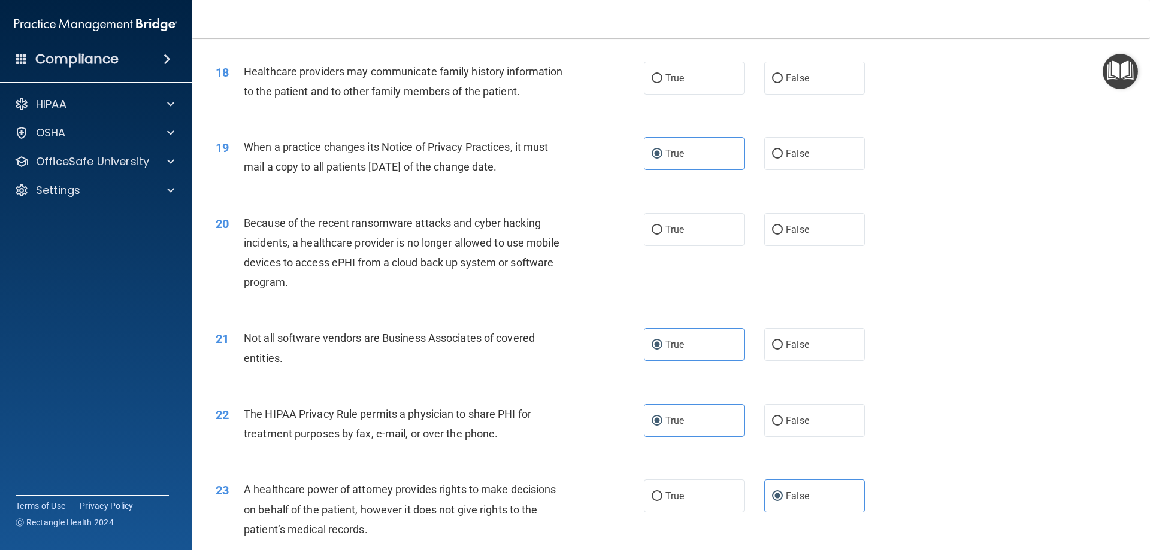
scroll to position [1579, 0]
click at [741, 232] on div "True False" at bounding box center [764, 230] width 241 height 33
click at [775, 232] on input "False" at bounding box center [777, 230] width 11 height 9
radio input "true"
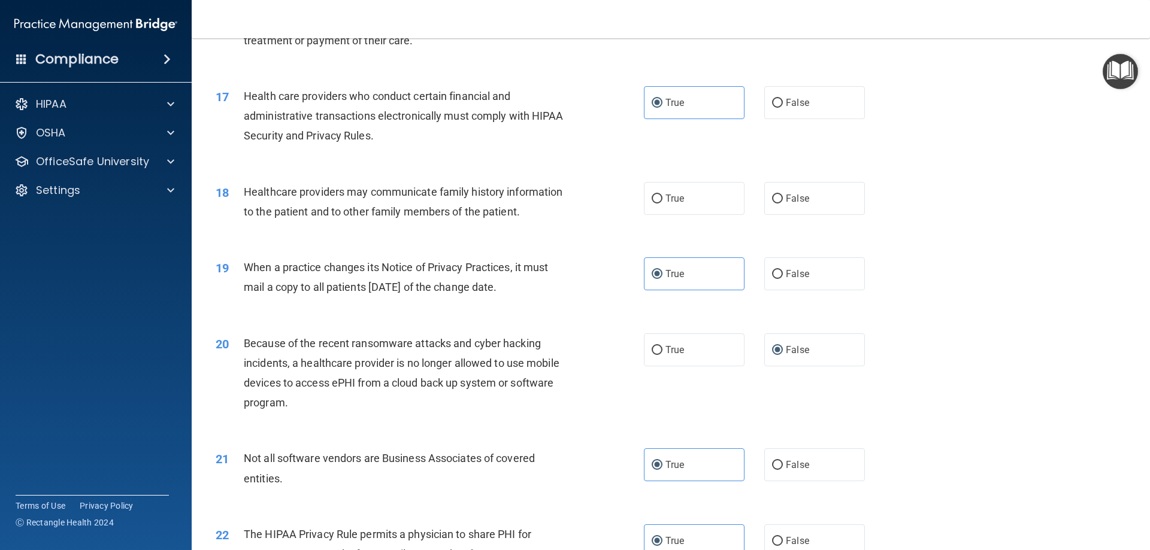
scroll to position [1399, 0]
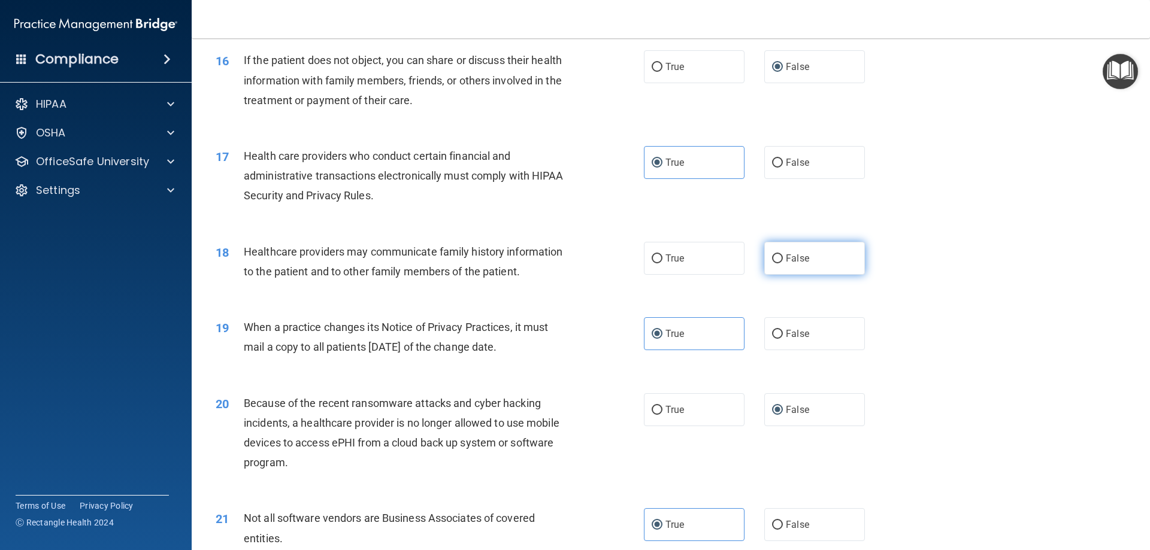
click at [773, 263] on input "False" at bounding box center [777, 259] width 11 height 9
radio input "true"
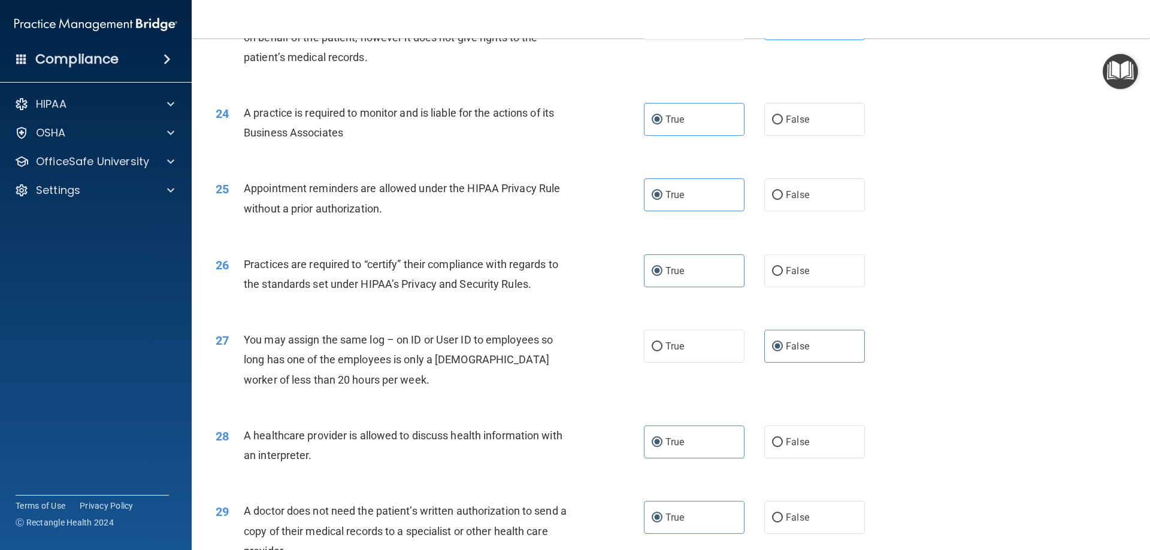
scroll to position [2237, 0]
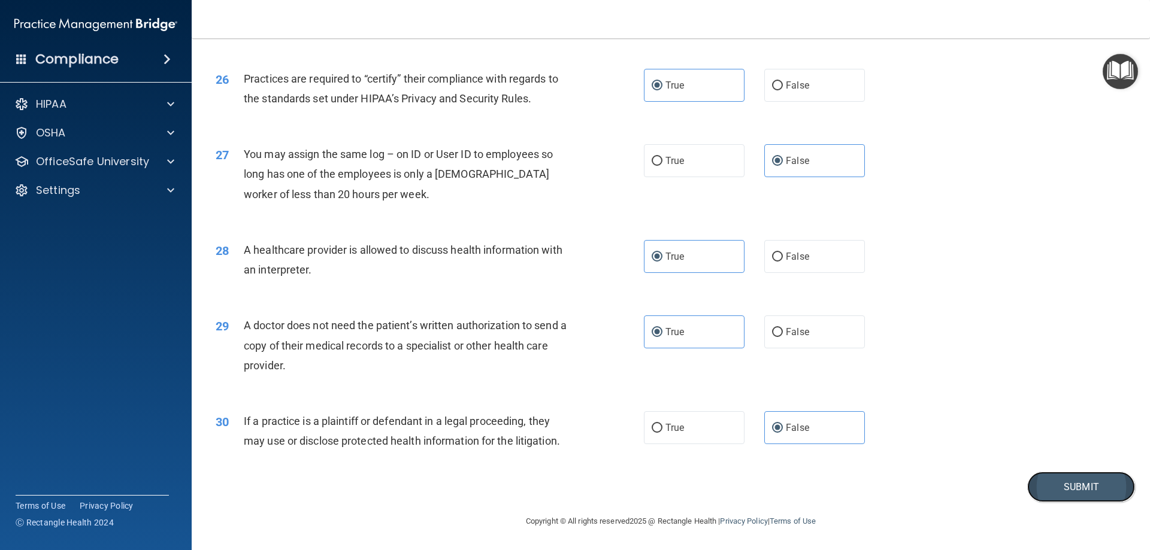
click at [1059, 498] on button "Submit" at bounding box center [1081, 487] width 108 height 31
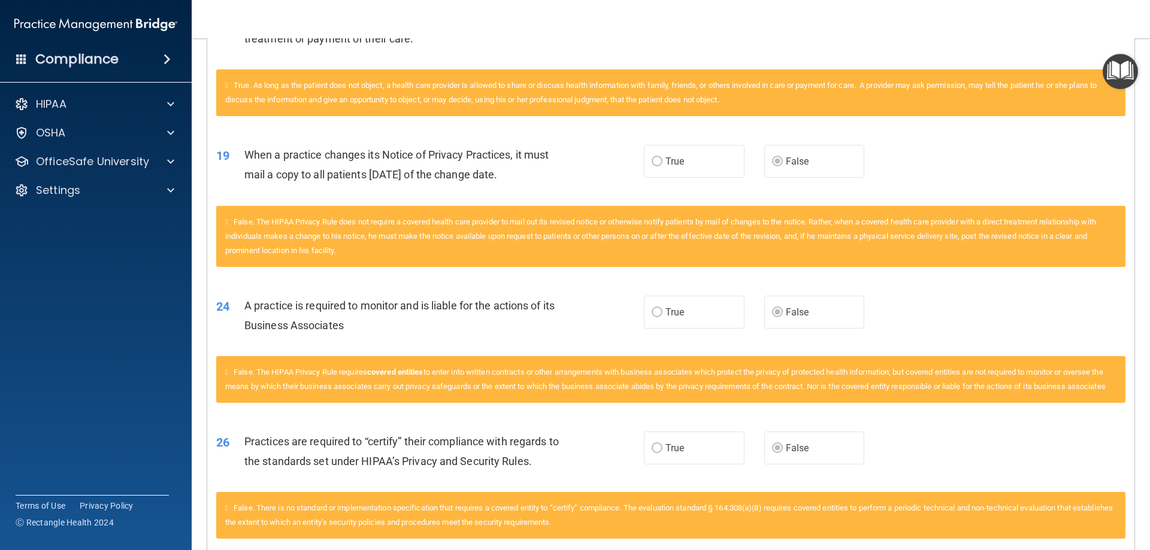
scroll to position [1347, 0]
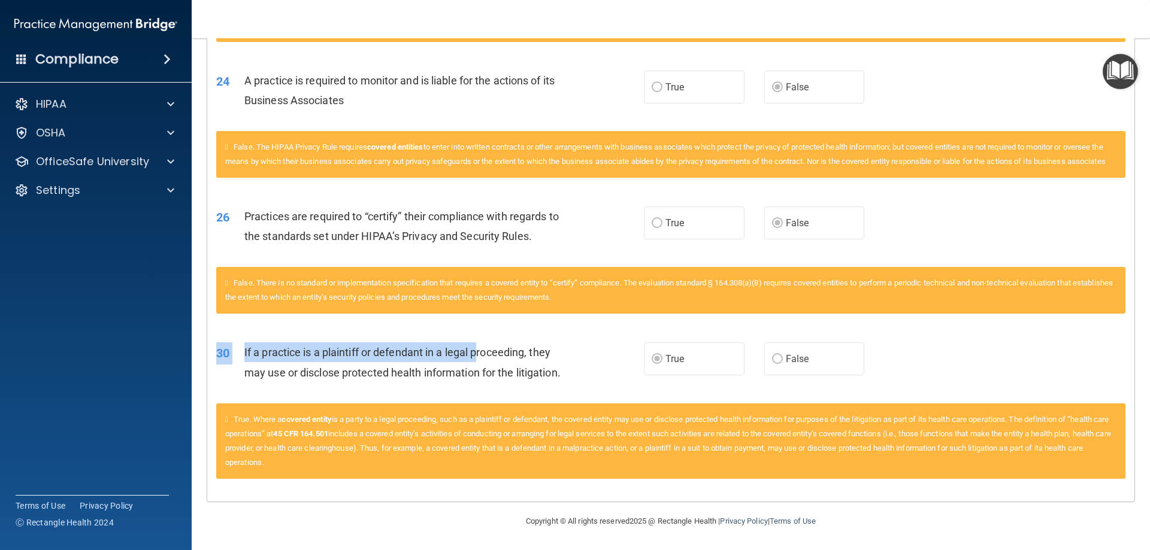
drag, startPoint x: 458, startPoint y: 344, endPoint x: 407, endPoint y: 337, distance: 50.7
click at [407, 337] on div "30 If a practice is a plaintiff or defendant in a legal proceeding, they may us…" at bounding box center [670, 365] width 927 height 75
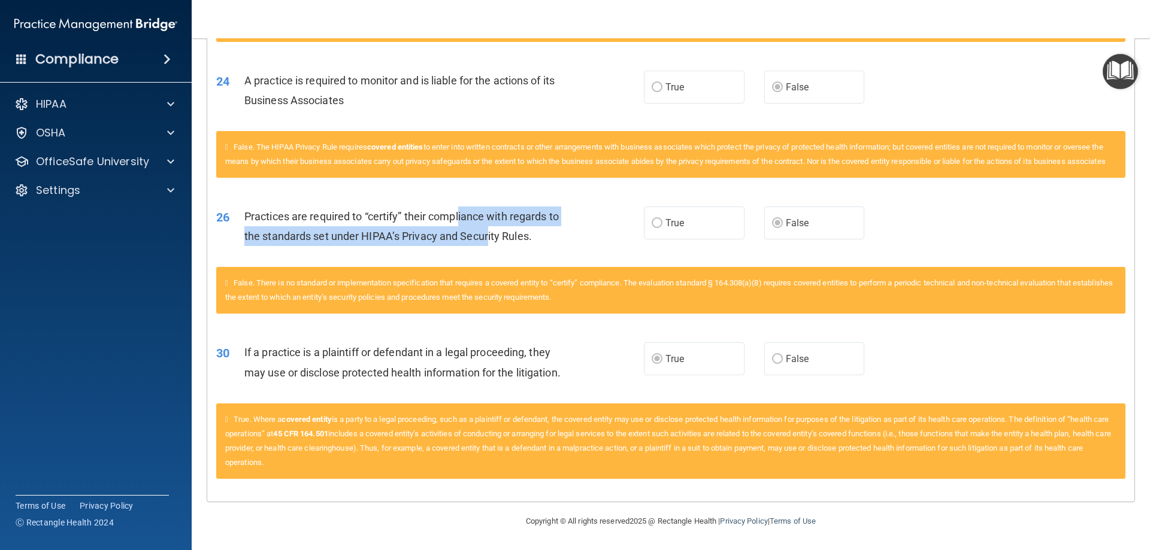
drag, startPoint x: 489, startPoint y: 228, endPoint x: 457, endPoint y: 226, distance: 32.4
click at [459, 225] on div "Practices are required to “certify” their compliance with regards to the standa…" at bounding box center [411, 227] width 334 height 40
click at [457, 226] on div "Practices are required to “certify” their compliance with regards to the standa…" at bounding box center [411, 227] width 334 height 40
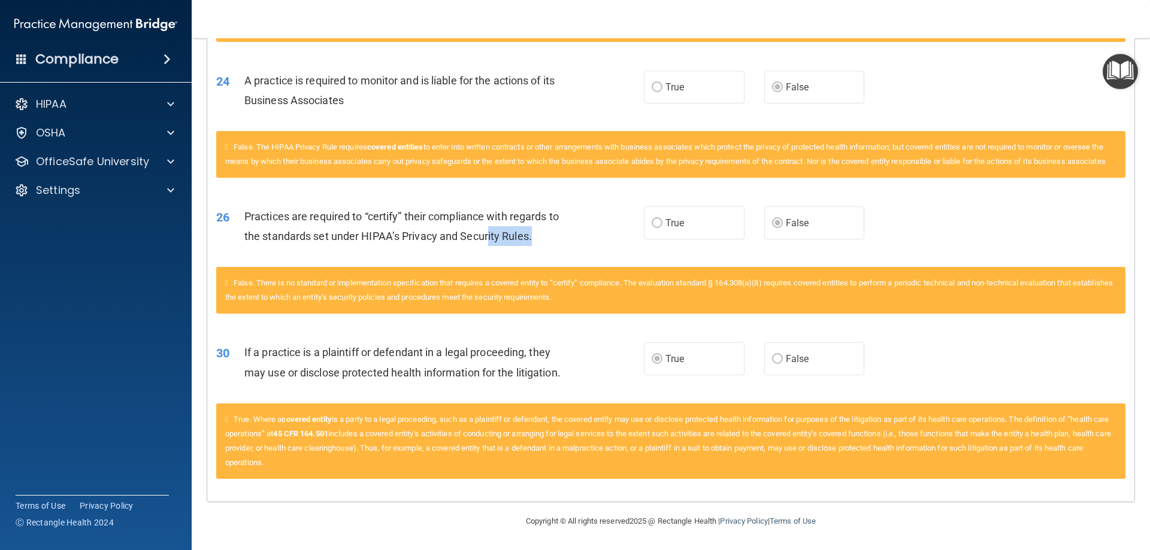
drag, startPoint x: 533, startPoint y: 238, endPoint x: 489, endPoint y: 236, distance: 44.4
click at [489, 236] on div "Practices are required to “certify” their compliance with regards to the standa…" at bounding box center [411, 227] width 334 height 40
click at [488, 236] on span "Practices are required to “certify” their compliance with regards to the standa…" at bounding box center [401, 226] width 314 height 32
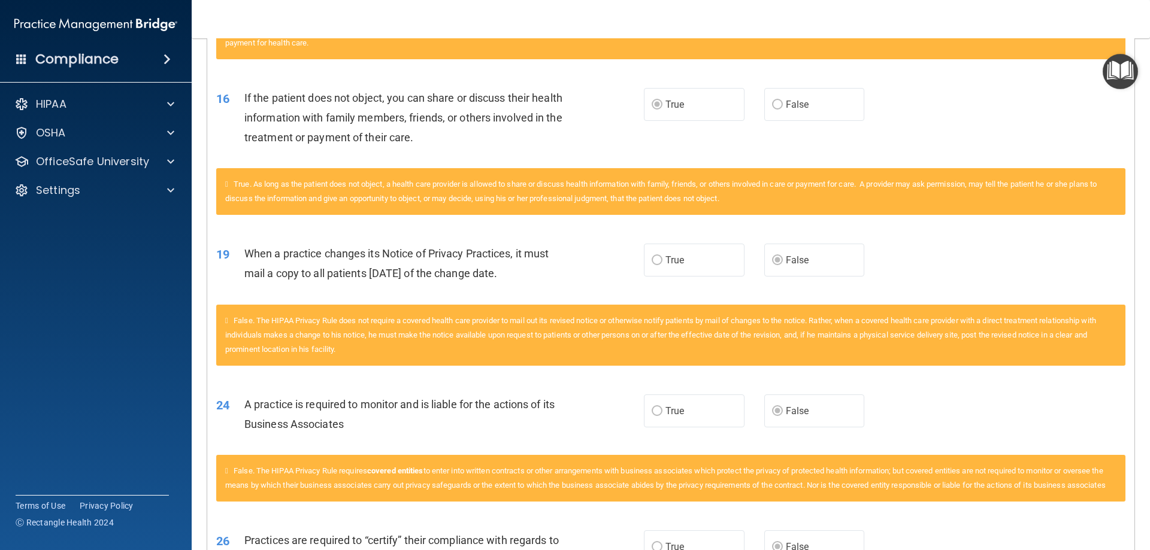
scroll to position [988, 0]
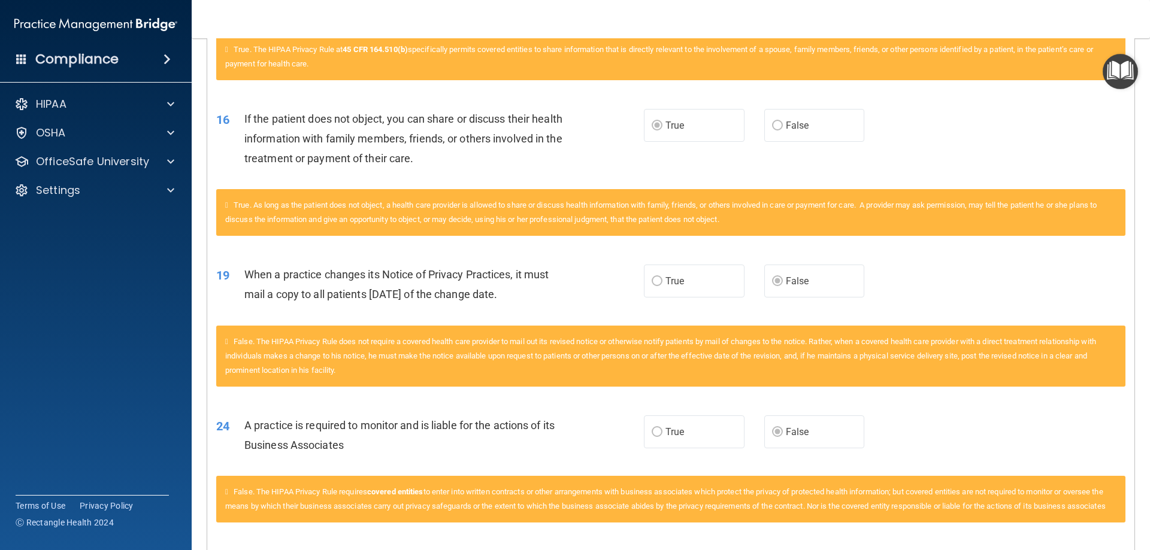
drag, startPoint x: 530, startPoint y: 291, endPoint x: 499, endPoint y: 291, distance: 30.5
click at [499, 291] on span "When a practice changes its Notice of Privacy Practices, it must mail a copy to…" at bounding box center [396, 284] width 304 height 32
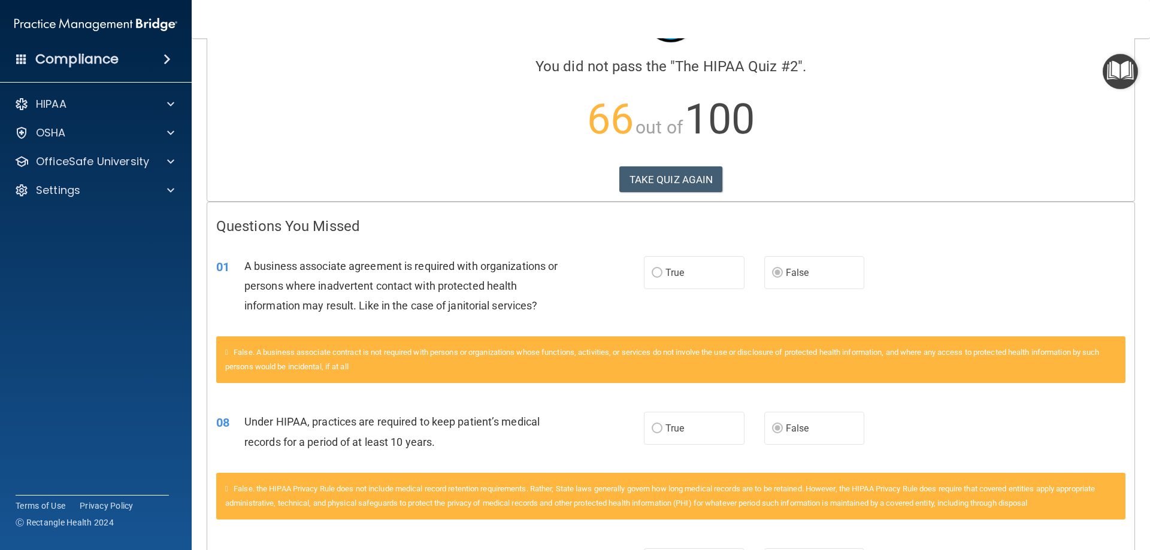
scroll to position [0, 0]
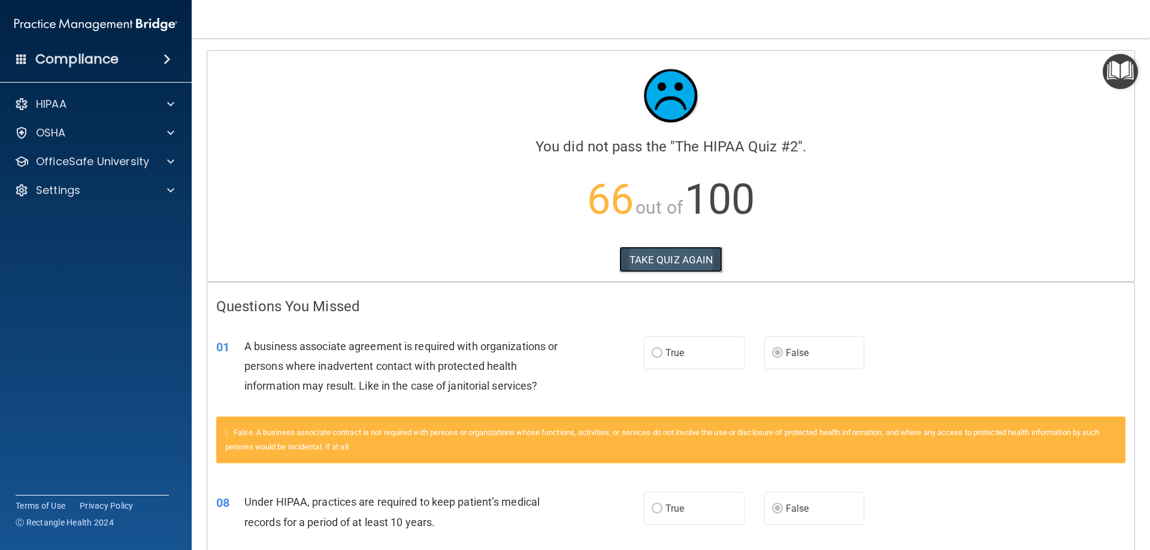
click at [646, 267] on button "TAKE QUIZ AGAIN" at bounding box center [671, 260] width 104 height 26
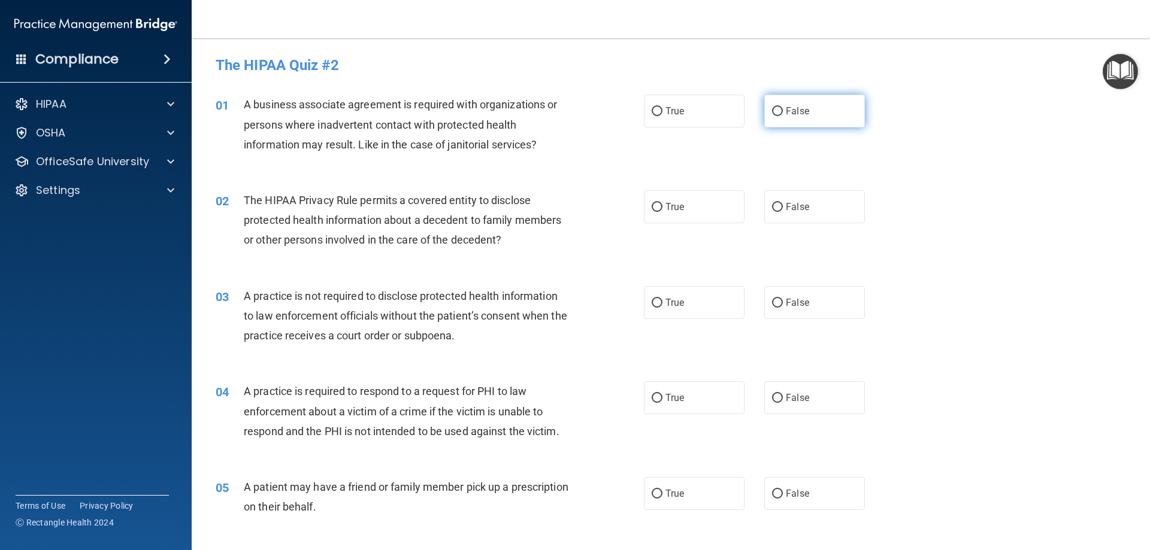
click at [764, 114] on label "False" at bounding box center [814, 111] width 101 height 33
click at [772, 114] on input "False" at bounding box center [777, 111] width 11 height 9
radio input "true"
click at [687, 201] on label "True" at bounding box center [694, 206] width 101 height 33
click at [662, 203] on input "True" at bounding box center [657, 207] width 11 height 9
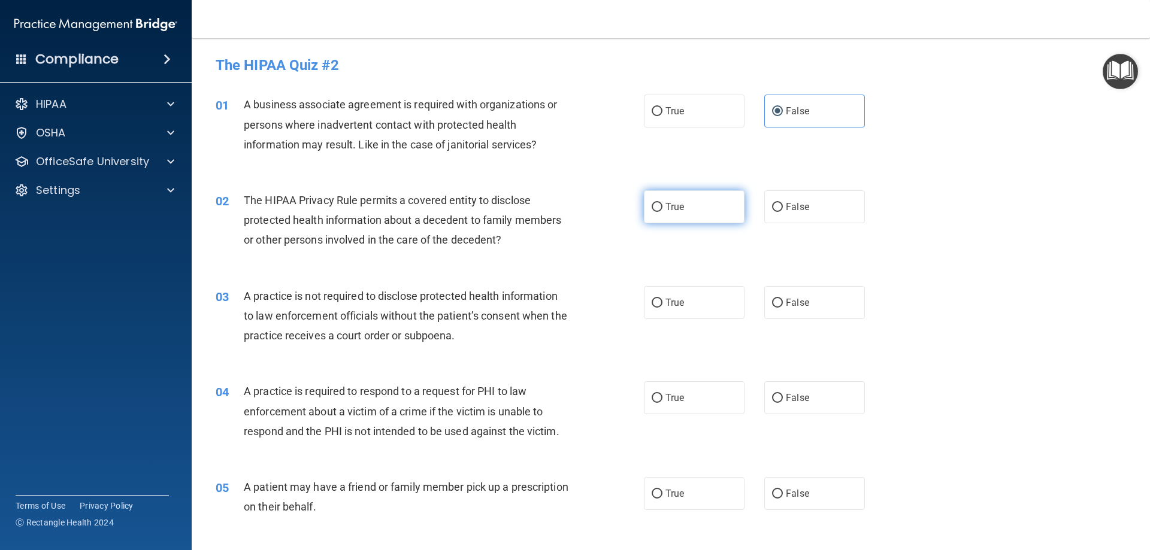
radio input "true"
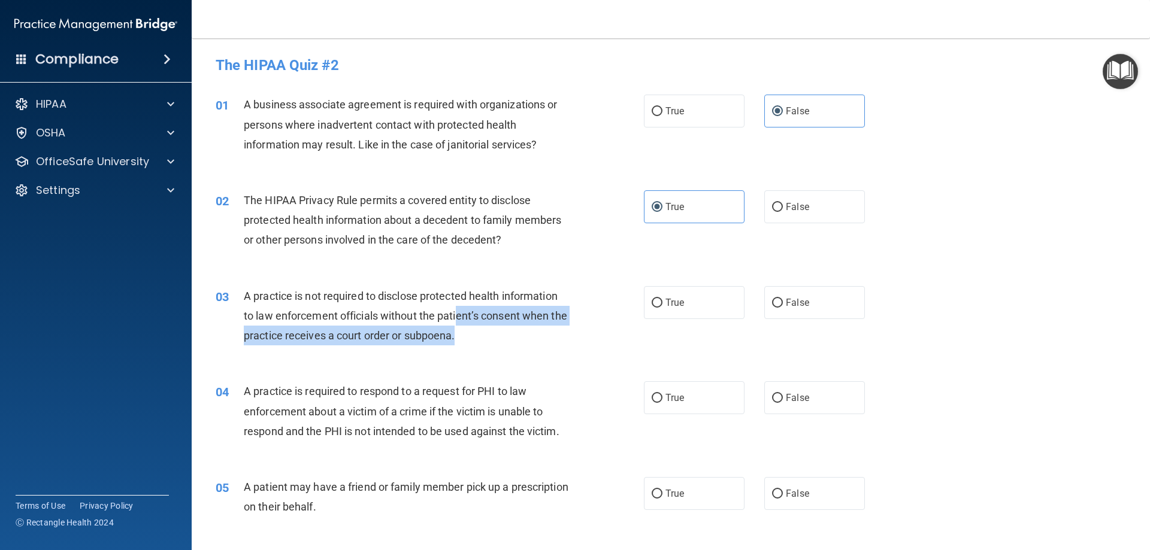
drag, startPoint x: 496, startPoint y: 336, endPoint x: 459, endPoint y: 317, distance: 42.0
click at [459, 317] on div "A practice is not required to disclose protected health information to law enfo…" at bounding box center [411, 316] width 335 height 60
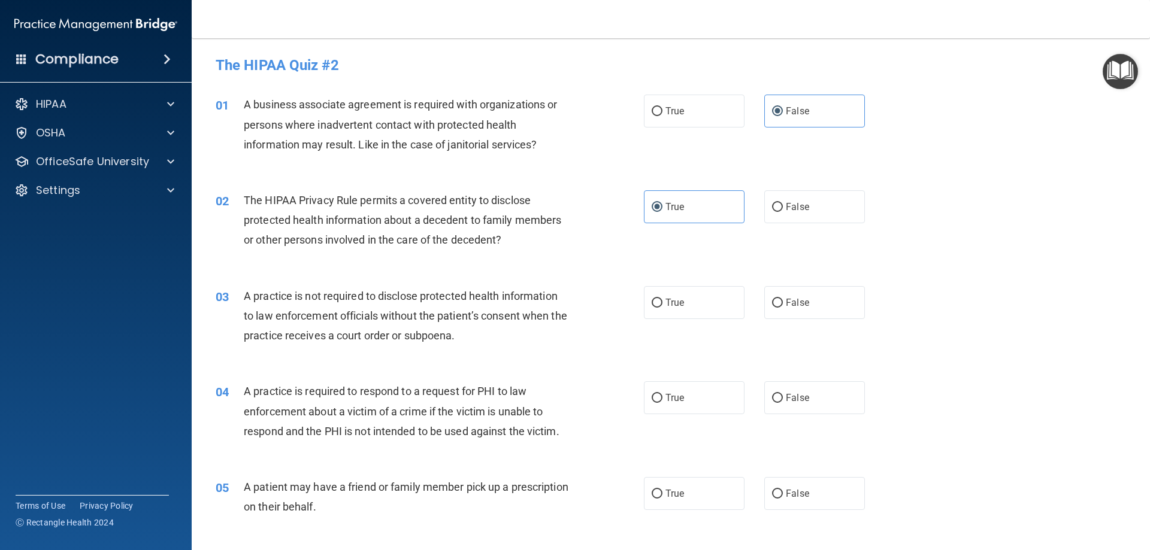
click at [448, 325] on div "A practice is not required to disclose protected health information to law enfo…" at bounding box center [411, 316] width 335 height 60
drag, startPoint x: 471, startPoint y: 328, endPoint x: 464, endPoint y: 327, distance: 6.6
click at [464, 327] on div "A practice is not required to disclose protected health information to law enfo…" at bounding box center [411, 316] width 335 height 60
click at [461, 337] on span "A practice is not required to disclose protected health information to law enfo…" at bounding box center [405, 316] width 323 height 52
drag, startPoint x: 302, startPoint y: 330, endPoint x: 335, endPoint y: 335, distance: 34.0
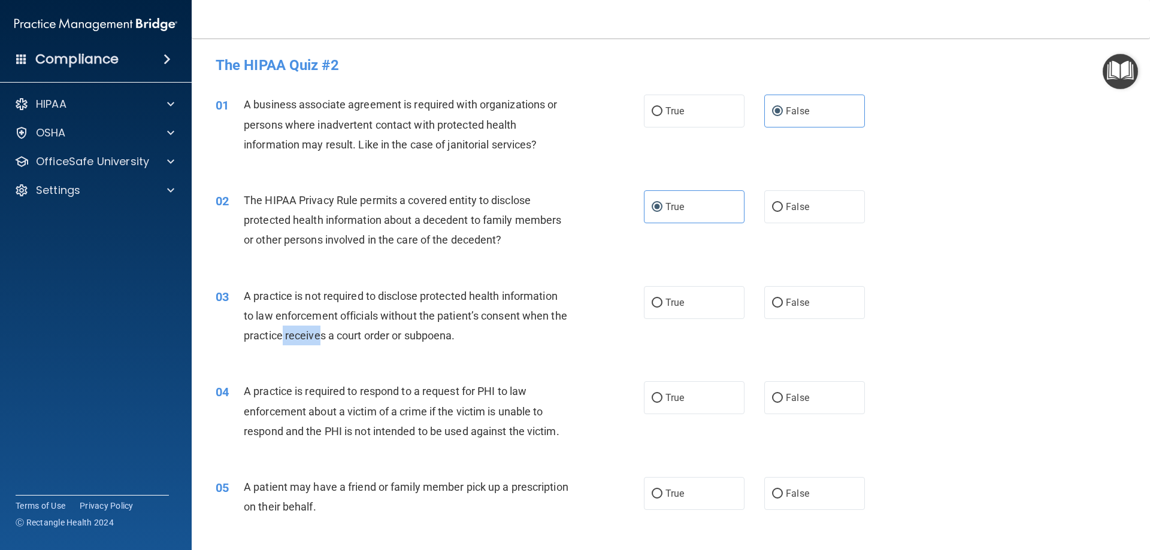
click at [335, 335] on span "A practice is not required to disclose protected health information to law enfo…" at bounding box center [405, 316] width 323 height 52
click at [336, 336] on span "A practice is not required to disclose protected health information to law enfo…" at bounding box center [405, 316] width 323 height 52
click at [797, 303] on span "False" at bounding box center [797, 302] width 23 height 11
click at [783, 303] on input "False" at bounding box center [777, 303] width 11 height 9
radio input "true"
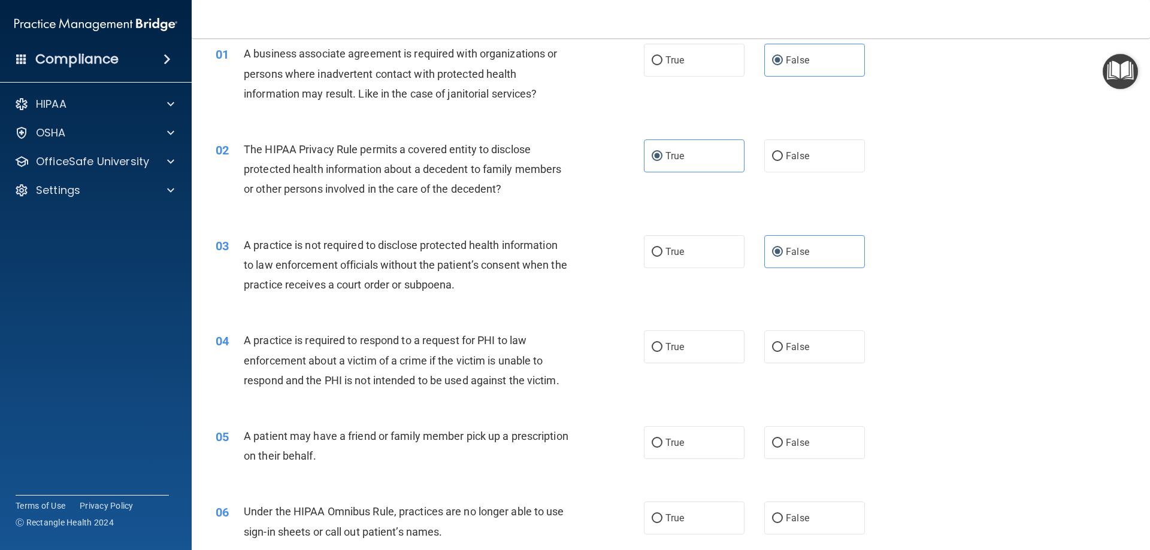
scroll to position [180, 0]
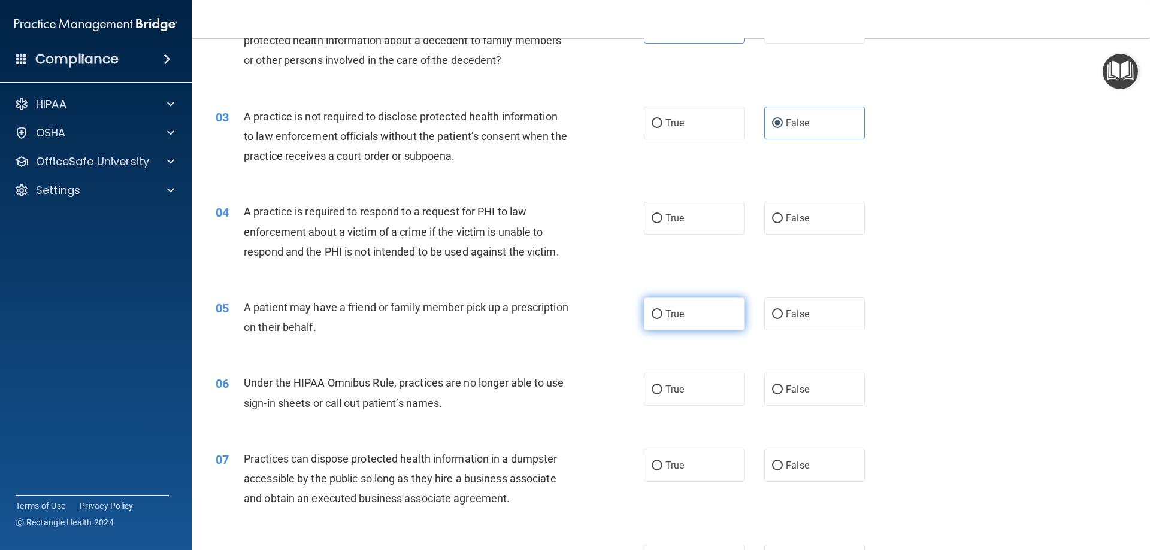
click at [650, 306] on label "True" at bounding box center [694, 314] width 101 height 33
click at [652, 310] on input "True" at bounding box center [657, 314] width 11 height 9
radio input "true"
click at [764, 386] on label "False" at bounding box center [814, 389] width 101 height 33
click at [772, 386] on input "False" at bounding box center [777, 390] width 11 height 9
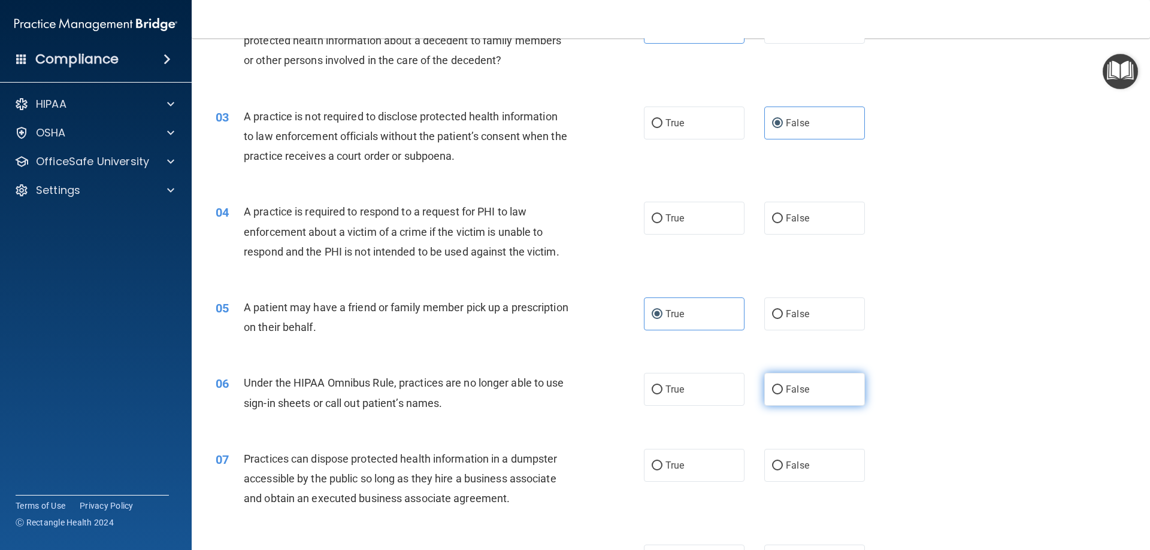
radio input "true"
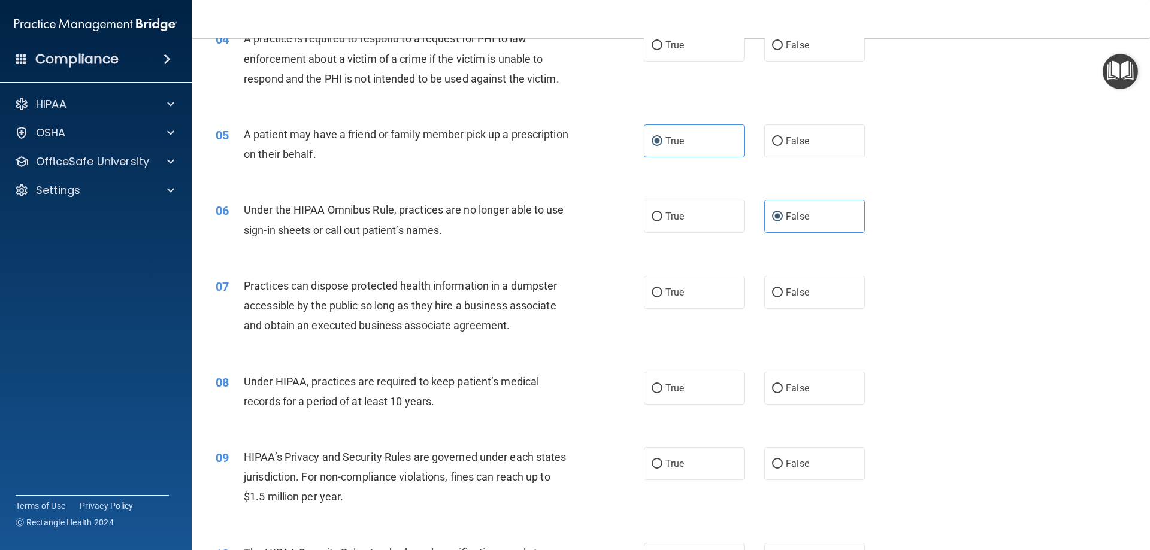
scroll to position [359, 0]
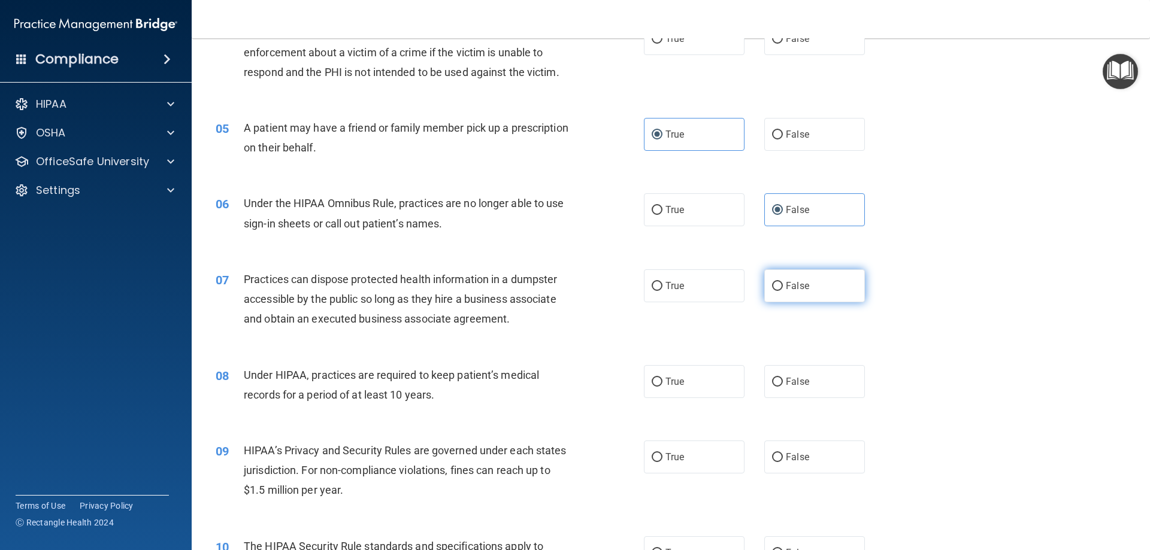
click at [816, 284] on label "False" at bounding box center [814, 285] width 101 height 33
click at [783, 284] on input "False" at bounding box center [777, 286] width 11 height 9
radio input "true"
click at [688, 384] on label "True" at bounding box center [694, 381] width 101 height 33
click at [662, 384] on input "True" at bounding box center [657, 382] width 11 height 9
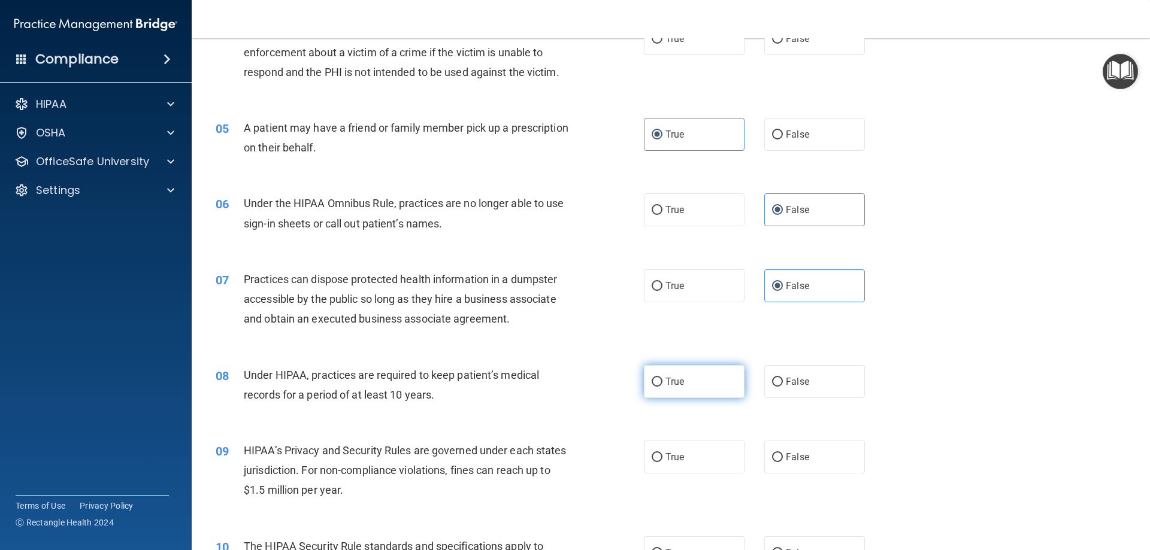
radio input "true"
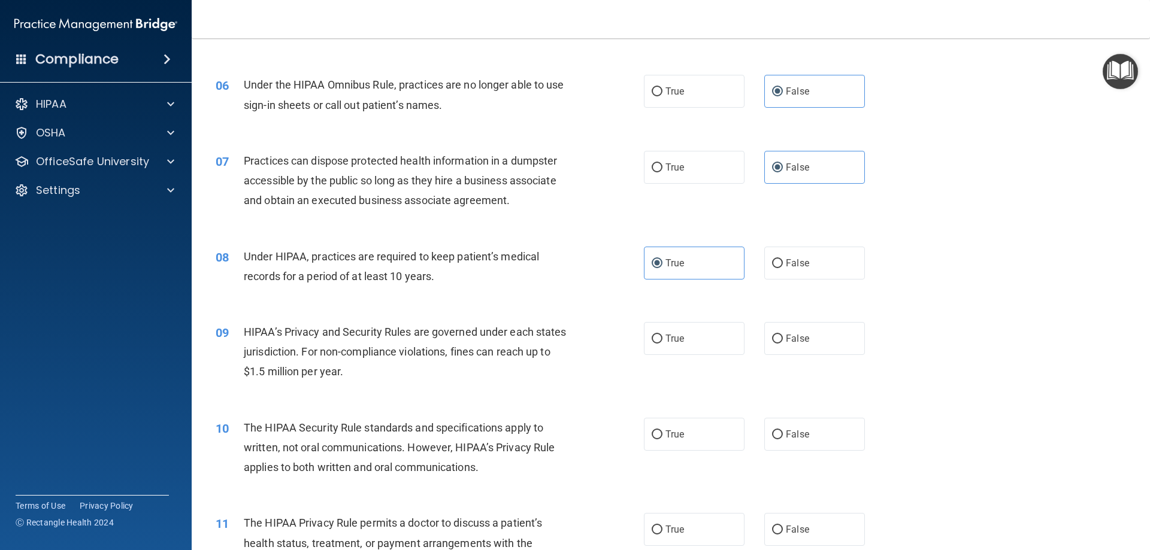
scroll to position [479, 0]
click at [695, 349] on label "True" at bounding box center [694, 337] width 101 height 33
click at [662, 343] on input "True" at bounding box center [657, 338] width 11 height 9
radio input "true"
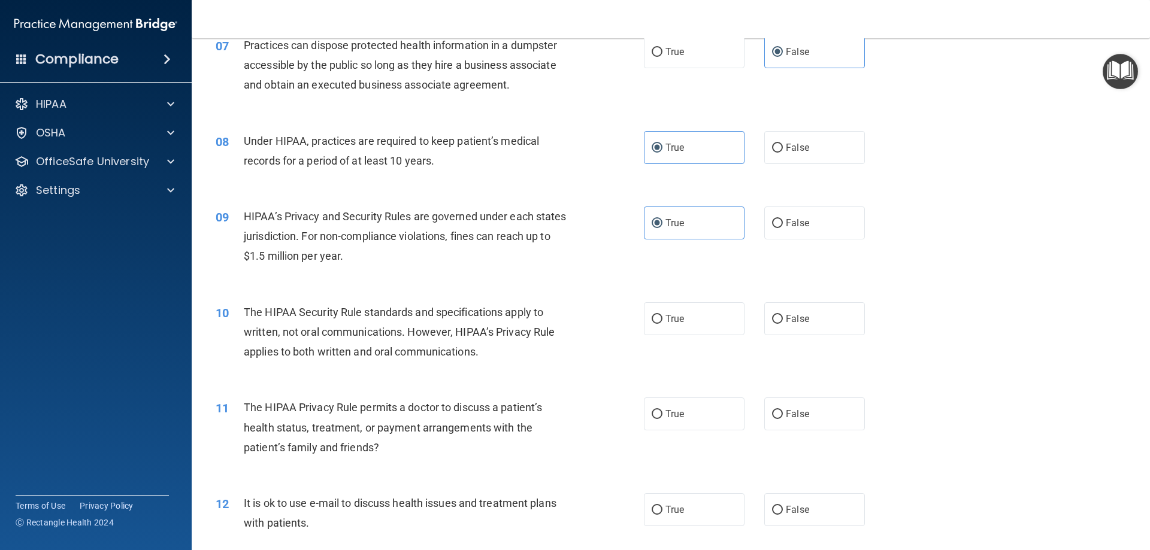
scroll to position [599, 0]
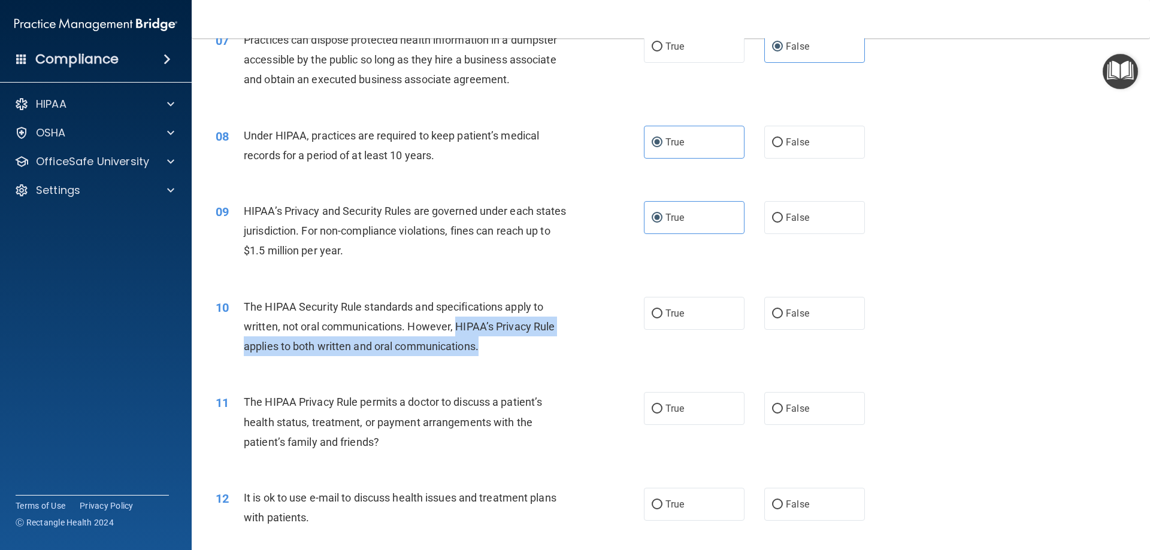
drag, startPoint x: 528, startPoint y: 337, endPoint x: 458, endPoint y: 329, distance: 71.1
click at [458, 329] on div "The HIPAA Security Rule standards and specifications apply to written, not oral…" at bounding box center [411, 327] width 335 height 60
click at [458, 329] on span "The HIPAA Security Rule standards and specifications apply to written, not oral…" at bounding box center [399, 327] width 311 height 52
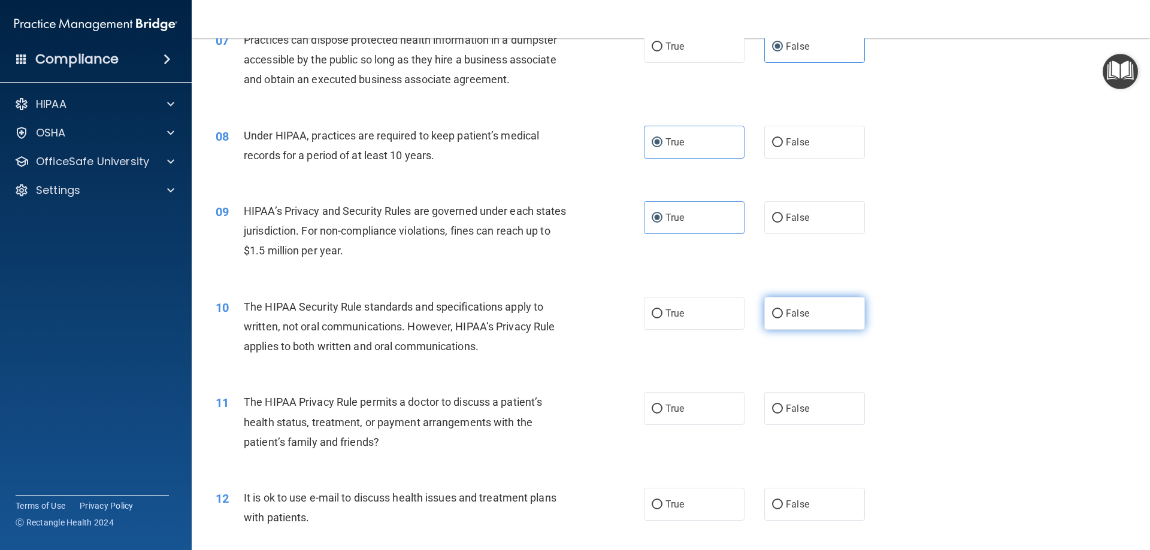
click at [816, 305] on label "False" at bounding box center [814, 313] width 101 height 33
click at [783, 310] on input "False" at bounding box center [777, 314] width 11 height 9
radio input "true"
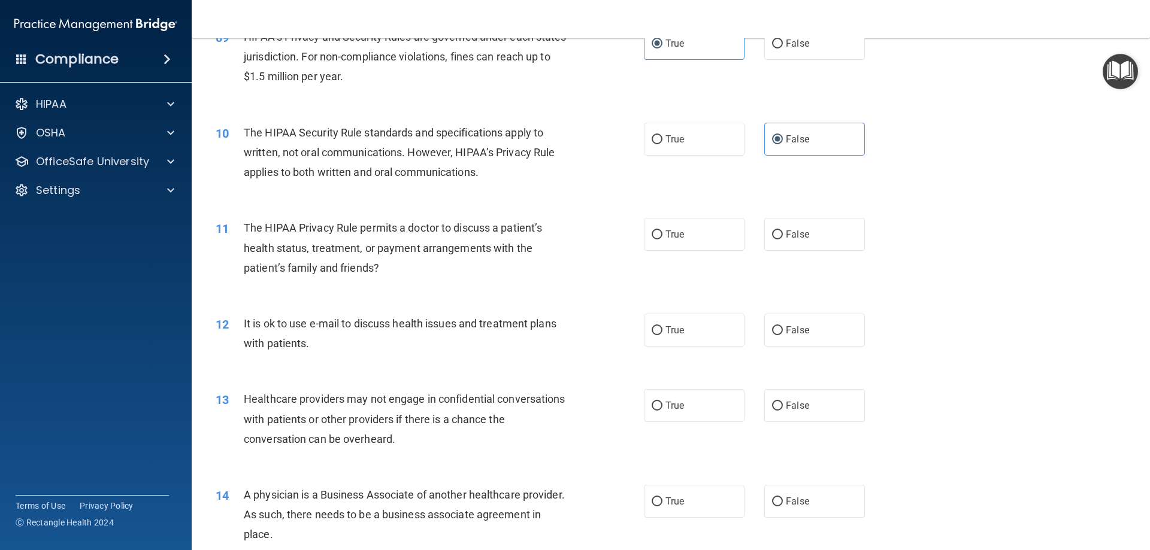
scroll to position [779, 0]
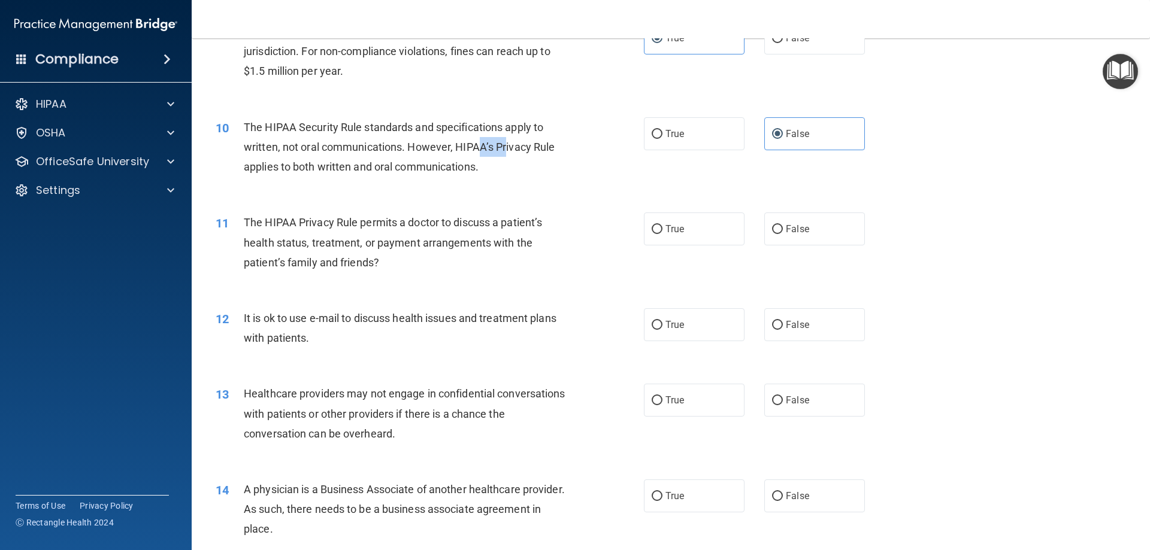
drag, startPoint x: 505, startPoint y: 152, endPoint x: 478, endPoint y: 145, distance: 27.3
click at [478, 145] on span "The HIPAA Security Rule standards and specifications apply to written, not oral…" at bounding box center [399, 147] width 311 height 52
click at [526, 136] on div "The HIPAA Security Rule standards and specifications apply to written, not oral…" at bounding box center [411, 147] width 335 height 60
click at [470, 143] on span "The HIPAA Security Rule standards and specifications apply to written, not oral…" at bounding box center [399, 147] width 311 height 52
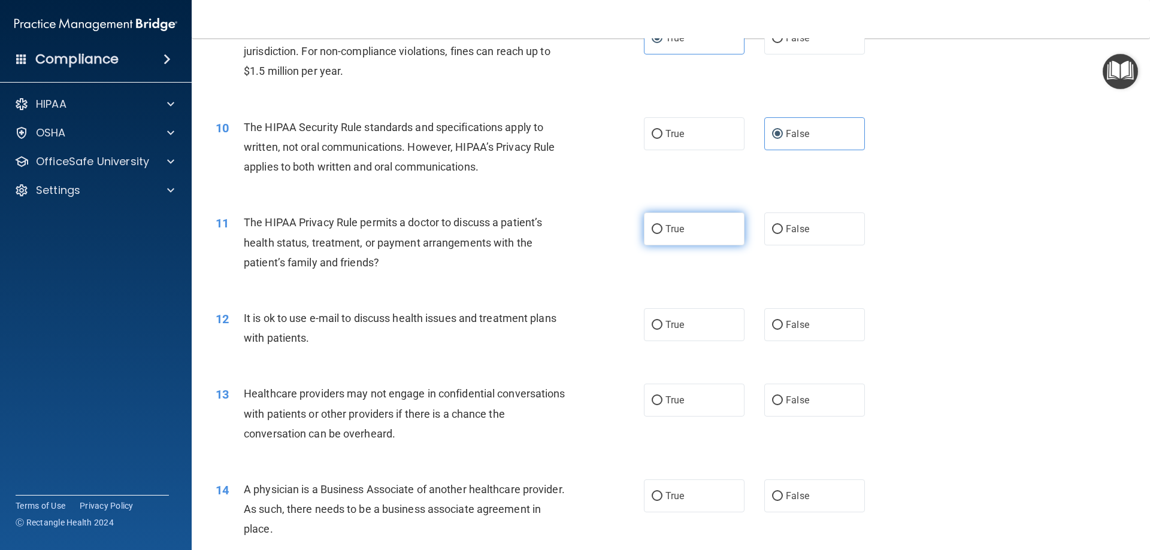
click at [717, 227] on label "True" at bounding box center [694, 229] width 101 height 33
click at [662, 227] on input "True" at bounding box center [657, 229] width 11 height 9
radio input "true"
click at [832, 221] on label "False" at bounding box center [814, 229] width 101 height 33
click at [783, 225] on input "False" at bounding box center [777, 229] width 11 height 9
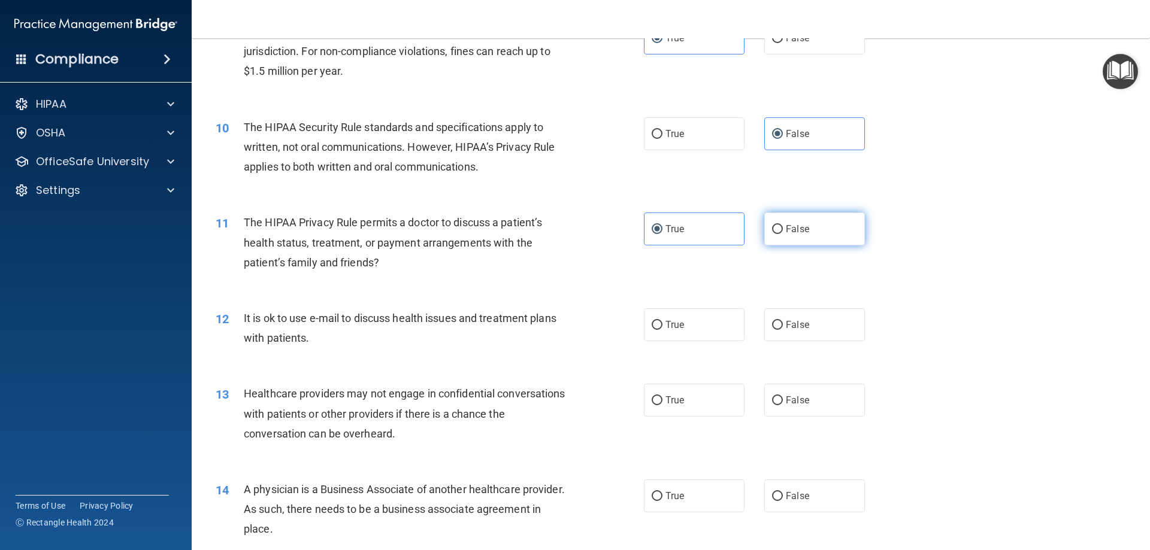
radio input "true"
click at [764, 232] on label "False" at bounding box center [814, 229] width 101 height 33
click at [772, 232] on input "False" at bounding box center [777, 229] width 11 height 9
click at [738, 231] on label "True" at bounding box center [694, 229] width 101 height 33
click at [662, 231] on input "True" at bounding box center [657, 229] width 11 height 9
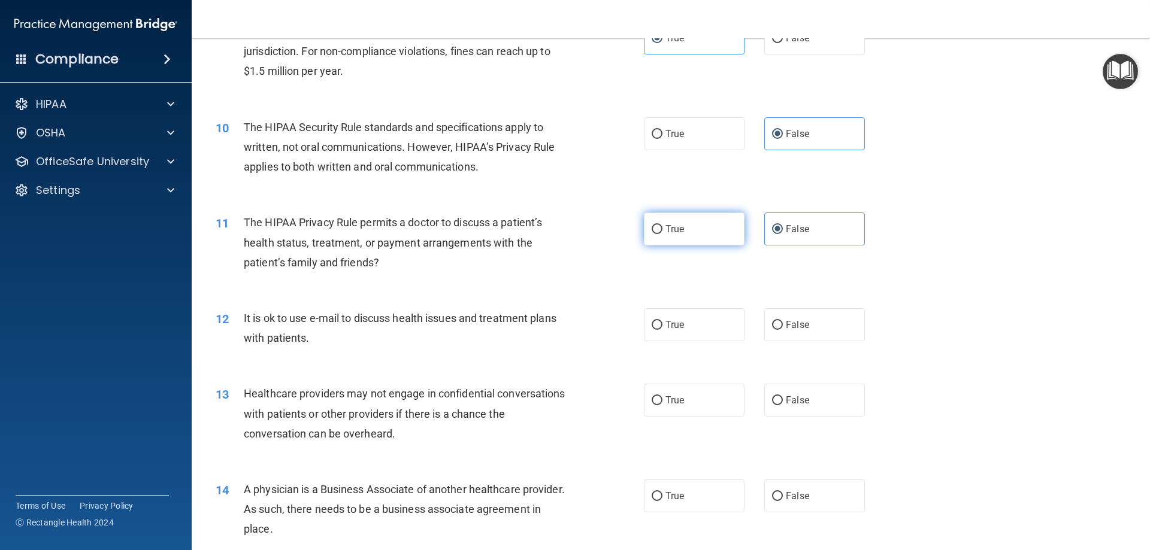
radio input "true"
radio input "false"
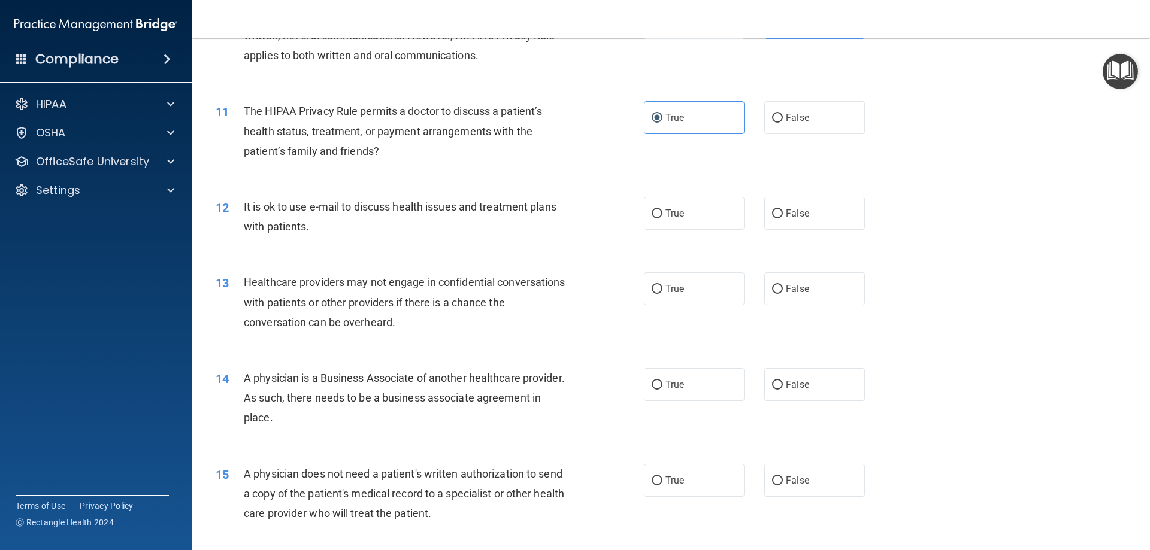
scroll to position [898, 0]
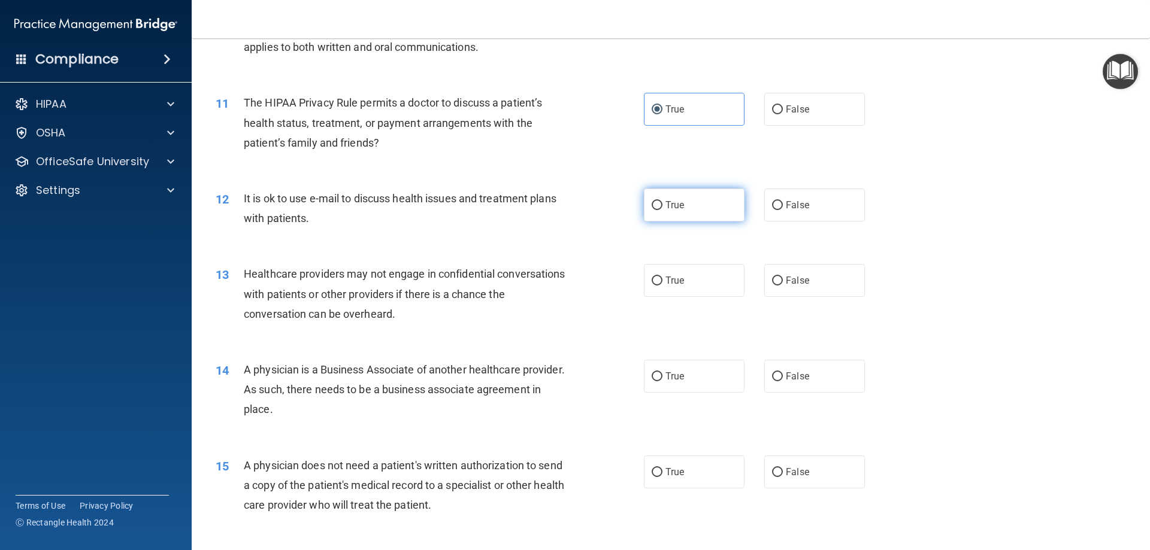
click at [699, 204] on label "True" at bounding box center [694, 205] width 101 height 33
click at [662, 204] on input "True" at bounding box center [657, 205] width 11 height 9
radio input "true"
click at [813, 274] on label "False" at bounding box center [814, 280] width 101 height 33
click at [783, 277] on input "False" at bounding box center [777, 281] width 11 height 9
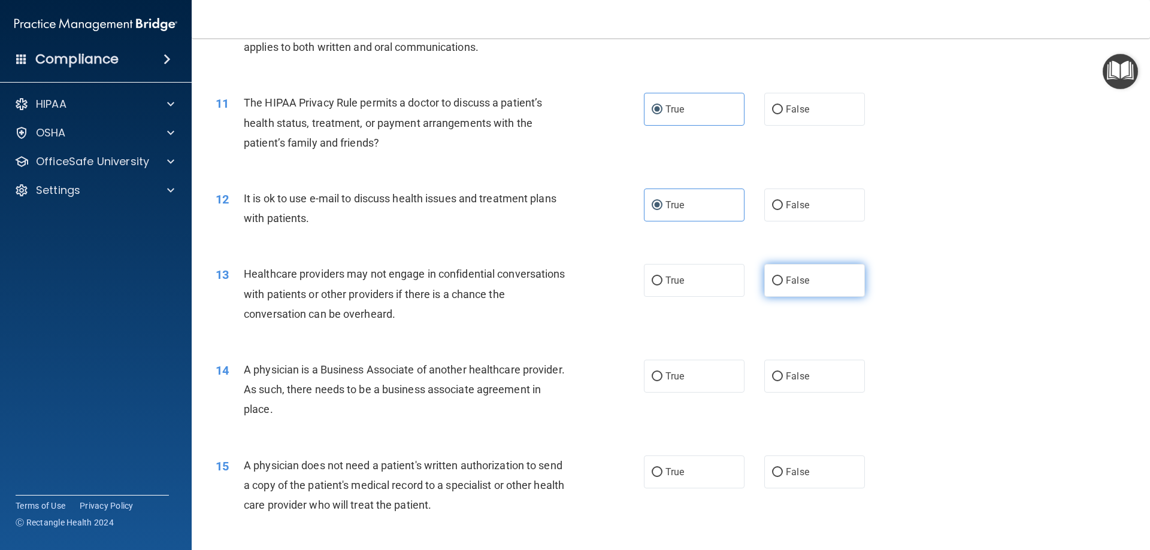
radio input "true"
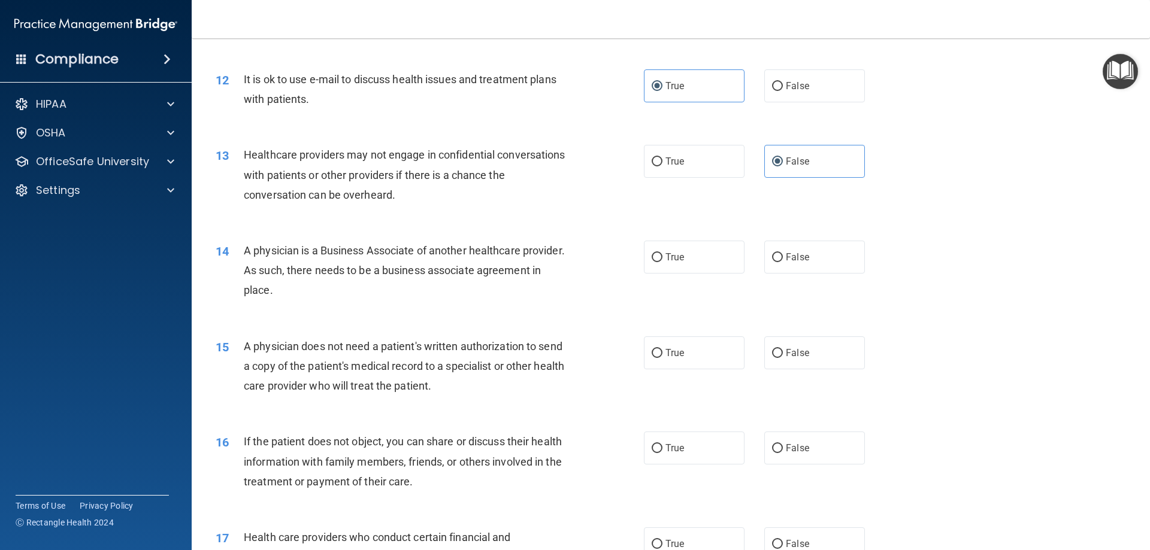
scroll to position [1018, 0]
drag, startPoint x: 425, startPoint y: 262, endPoint x: 398, endPoint y: 249, distance: 30.3
click at [398, 249] on div "A physician is a Business Associate of another healthcare provider. As such, th…" at bounding box center [411, 270] width 335 height 60
click at [812, 259] on label "False" at bounding box center [814, 256] width 101 height 33
click at [783, 259] on input "False" at bounding box center [777, 257] width 11 height 9
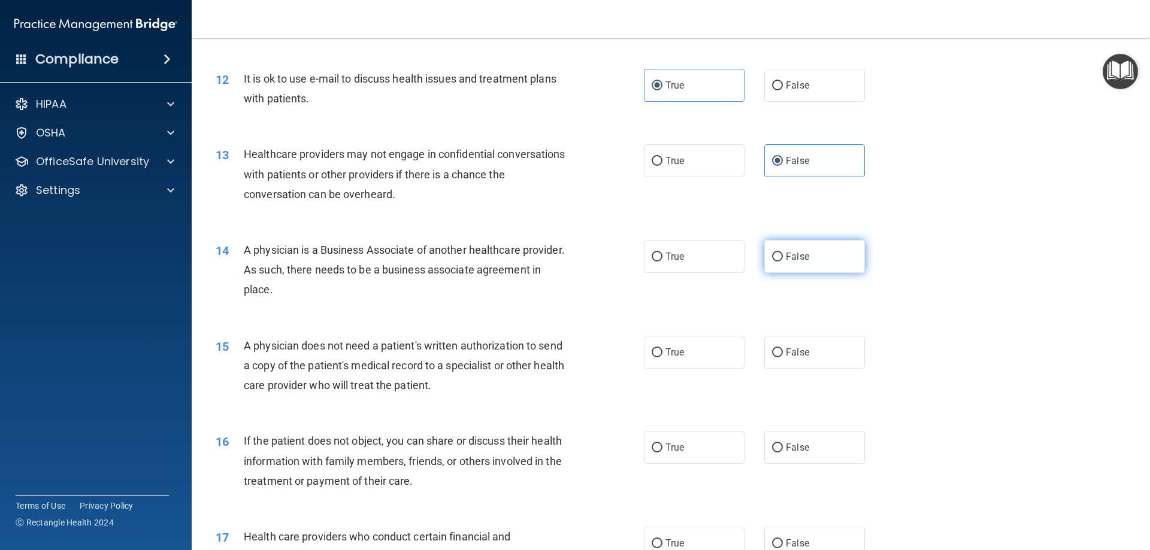
radio input "true"
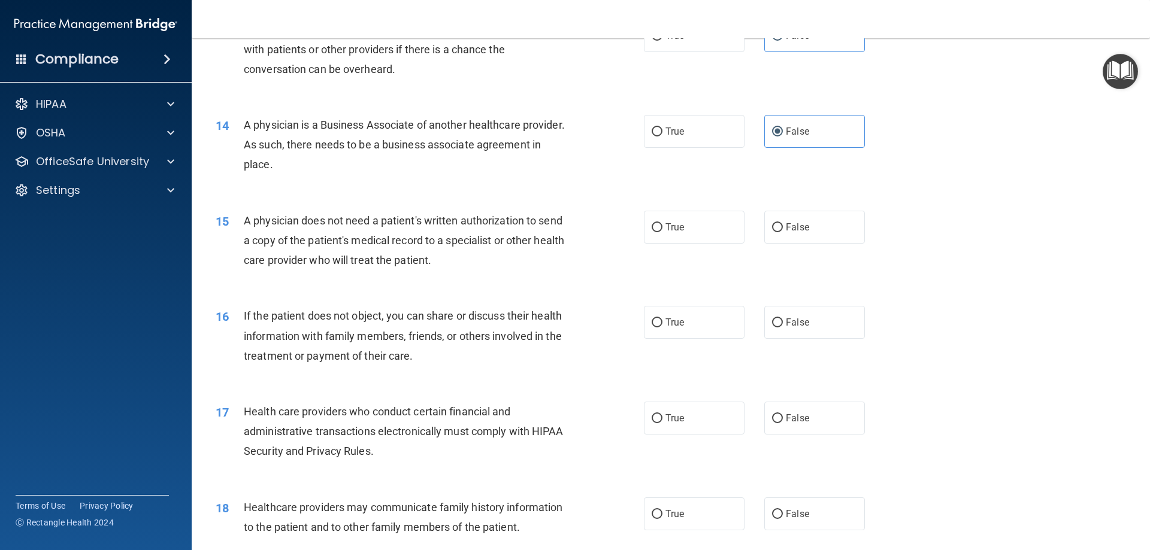
scroll to position [1198, 0]
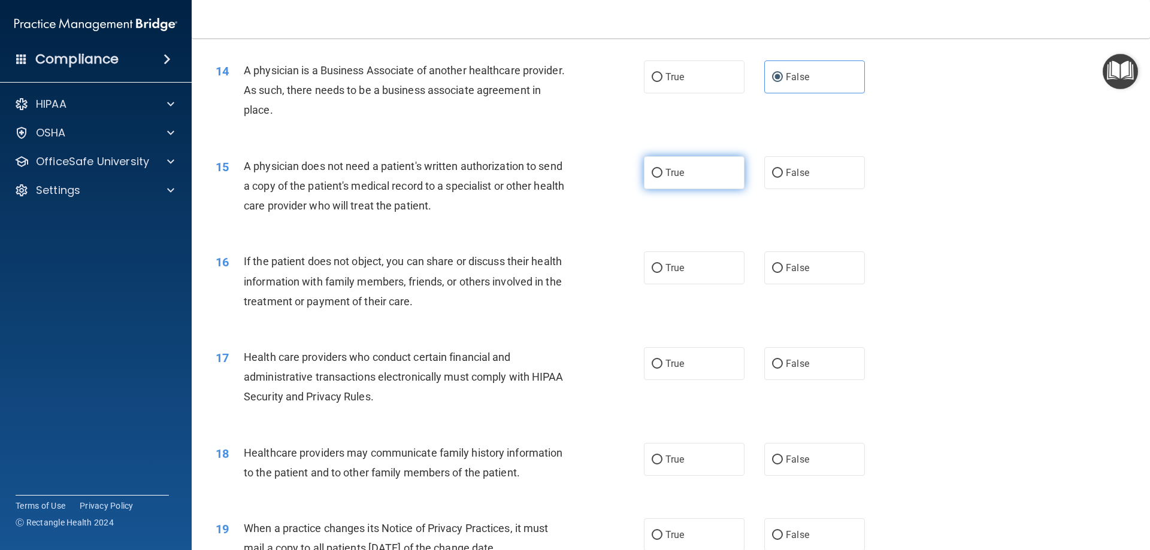
click at [693, 175] on label "True" at bounding box center [694, 172] width 101 height 33
click at [662, 175] on input "True" at bounding box center [657, 173] width 11 height 9
radio input "true"
click at [702, 268] on label "True" at bounding box center [694, 268] width 101 height 33
click at [662, 268] on input "True" at bounding box center [657, 268] width 11 height 9
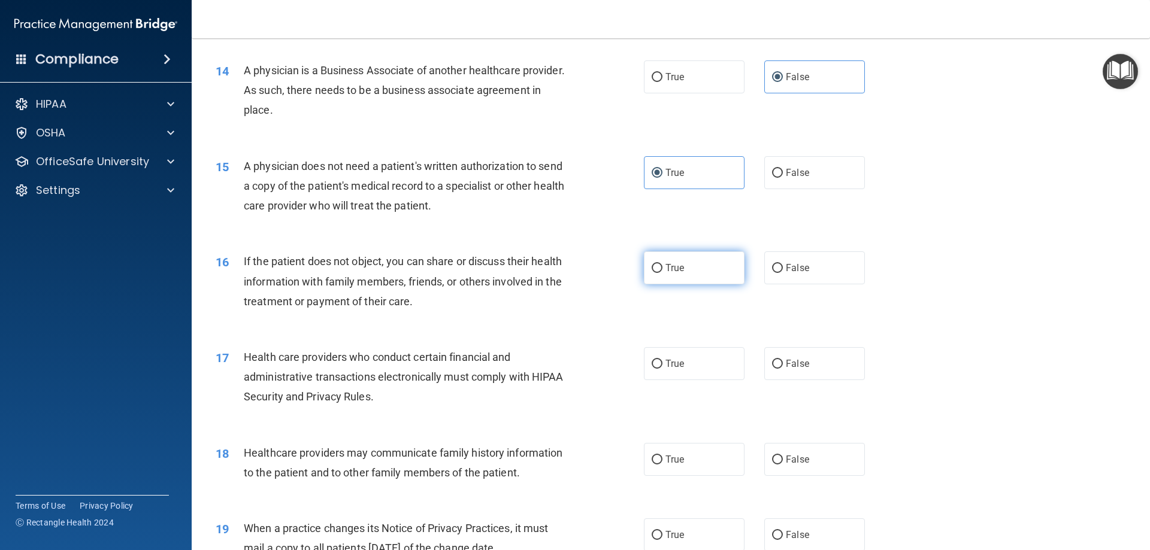
radio input "true"
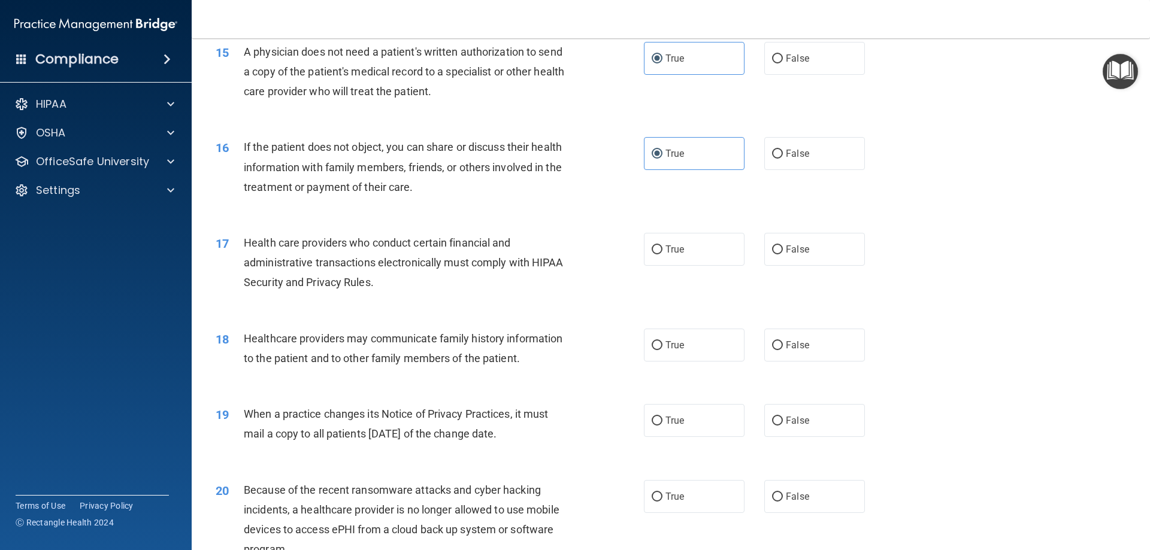
scroll to position [1318, 0]
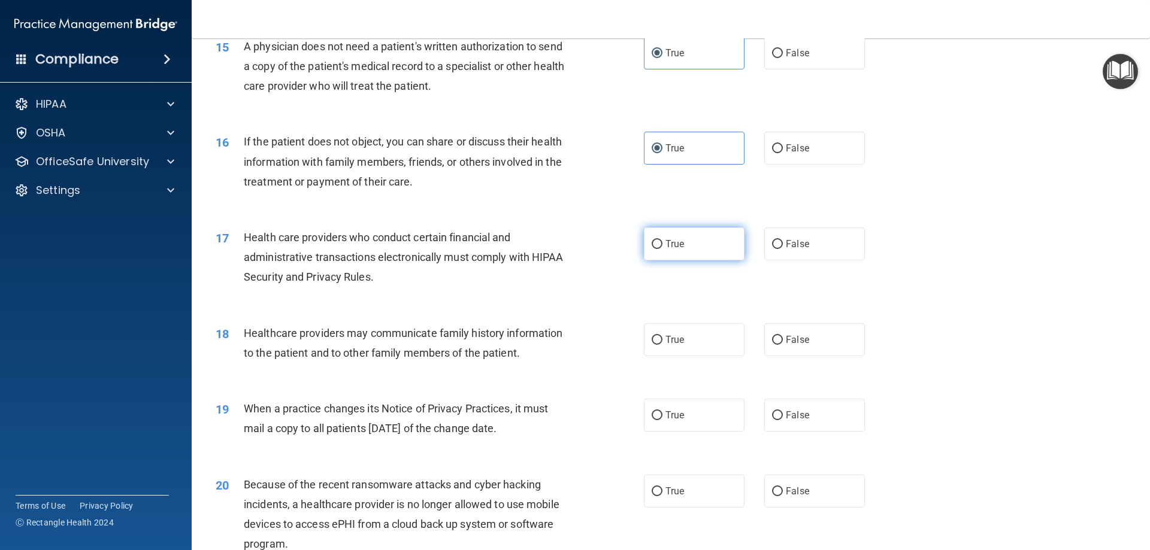
click at [684, 247] on label "True" at bounding box center [694, 244] width 101 height 33
click at [662, 247] on input "True" at bounding box center [657, 244] width 11 height 9
radio input "true"
click at [710, 332] on label "True" at bounding box center [694, 339] width 101 height 33
click at [662, 336] on input "True" at bounding box center [657, 340] width 11 height 9
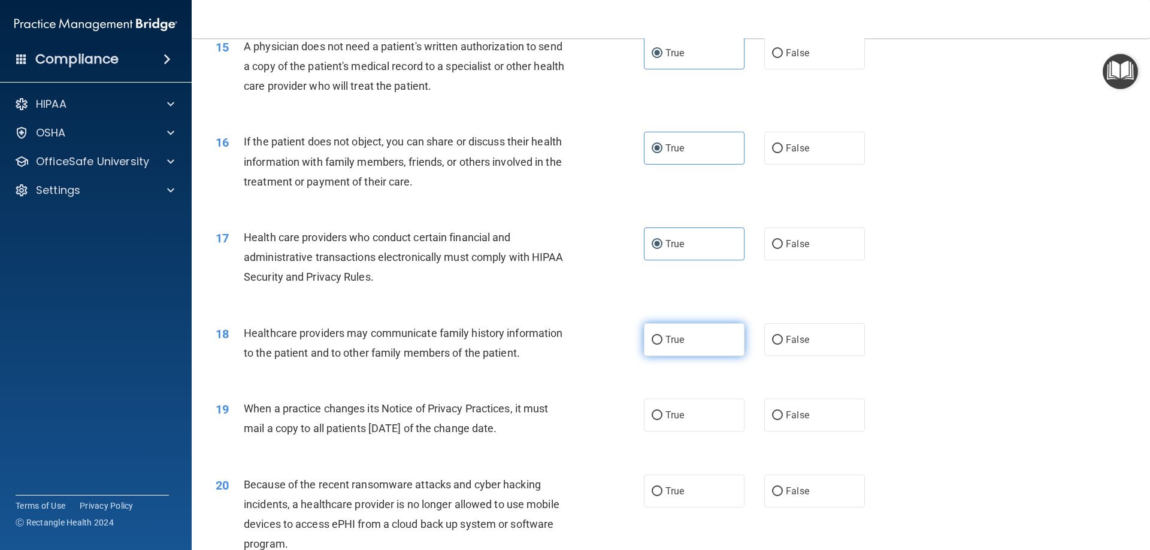
radio input "true"
click at [773, 339] on input "False" at bounding box center [777, 340] width 11 height 9
radio input "true"
radio input "false"
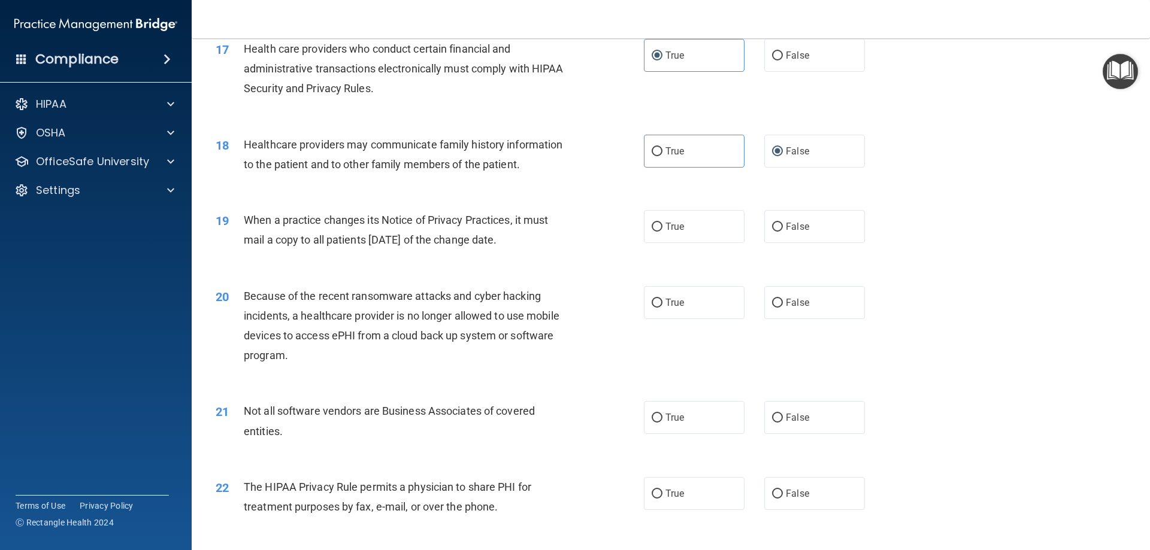
scroll to position [1557, 0]
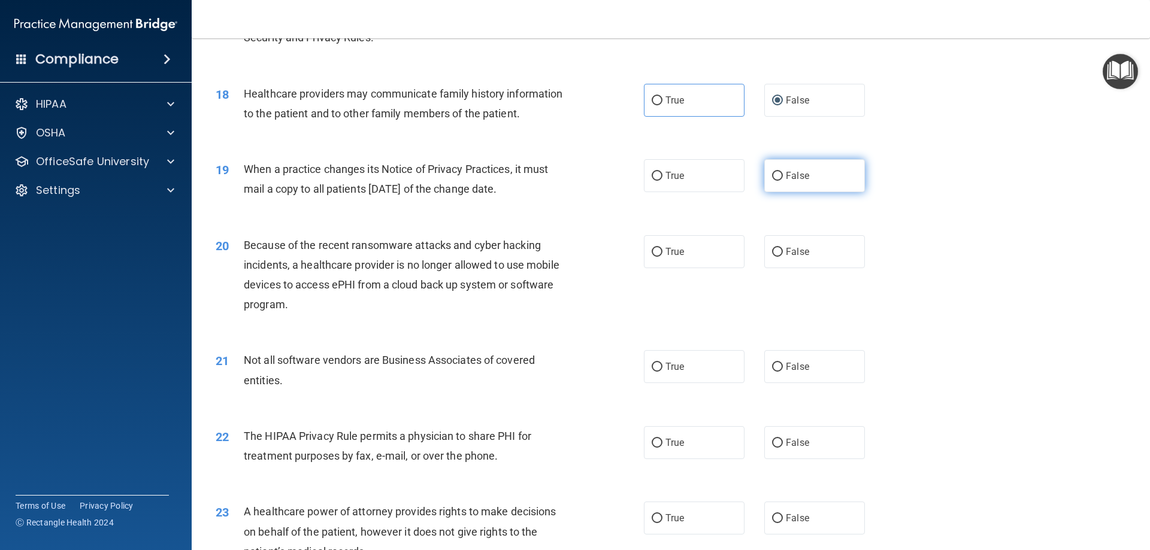
click at [786, 175] on span "False" at bounding box center [797, 175] width 23 height 11
click at [780, 175] on input "False" at bounding box center [777, 176] width 11 height 9
radio input "true"
click at [679, 259] on label "True" at bounding box center [694, 251] width 101 height 33
click at [662, 257] on input "True" at bounding box center [657, 252] width 11 height 9
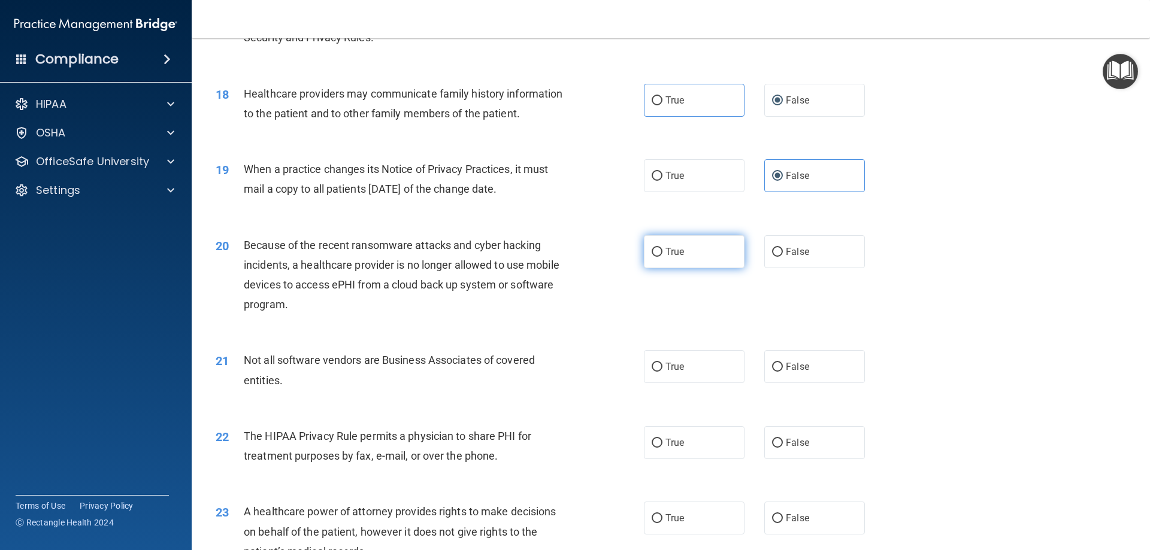
radio input "true"
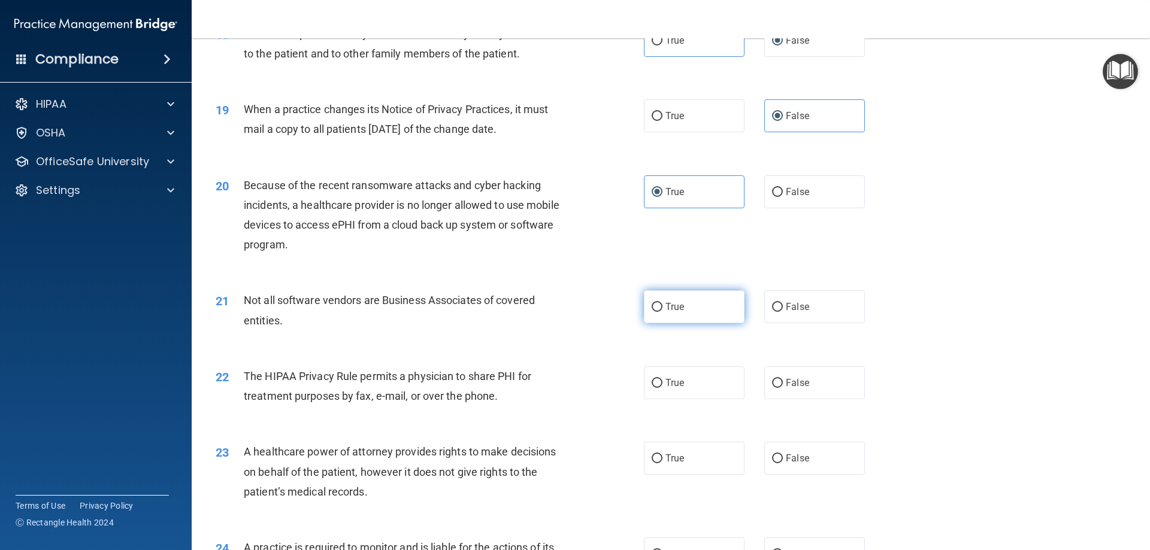
click at [702, 303] on label "True" at bounding box center [694, 306] width 101 height 33
click at [662, 303] on input "True" at bounding box center [657, 307] width 11 height 9
radio input "true"
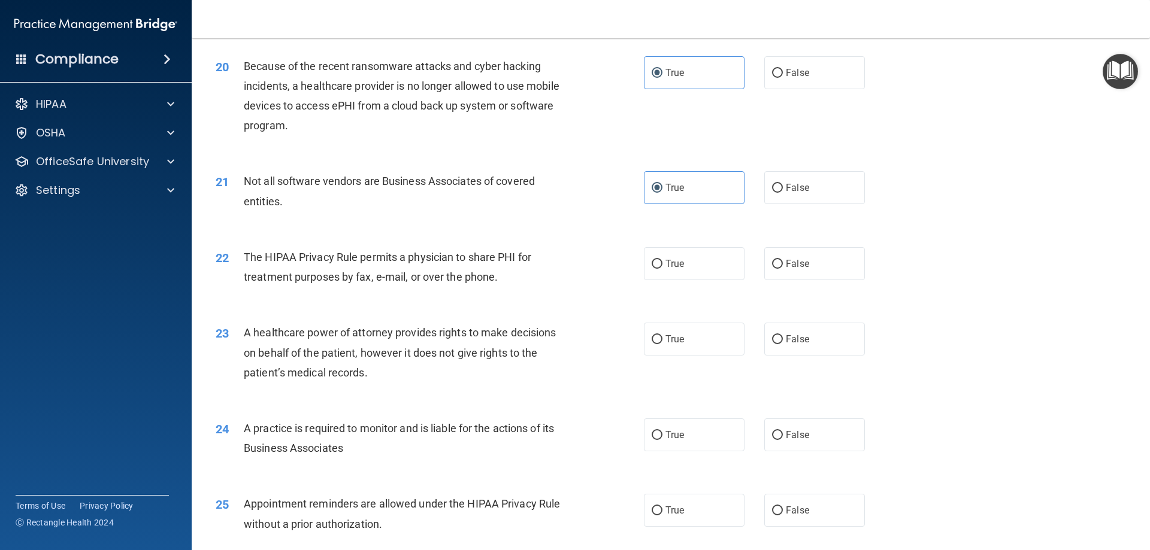
scroll to position [1737, 0]
click at [658, 269] on label "True" at bounding box center [694, 263] width 101 height 33
click at [658, 268] on input "True" at bounding box center [657, 263] width 11 height 9
radio input "true"
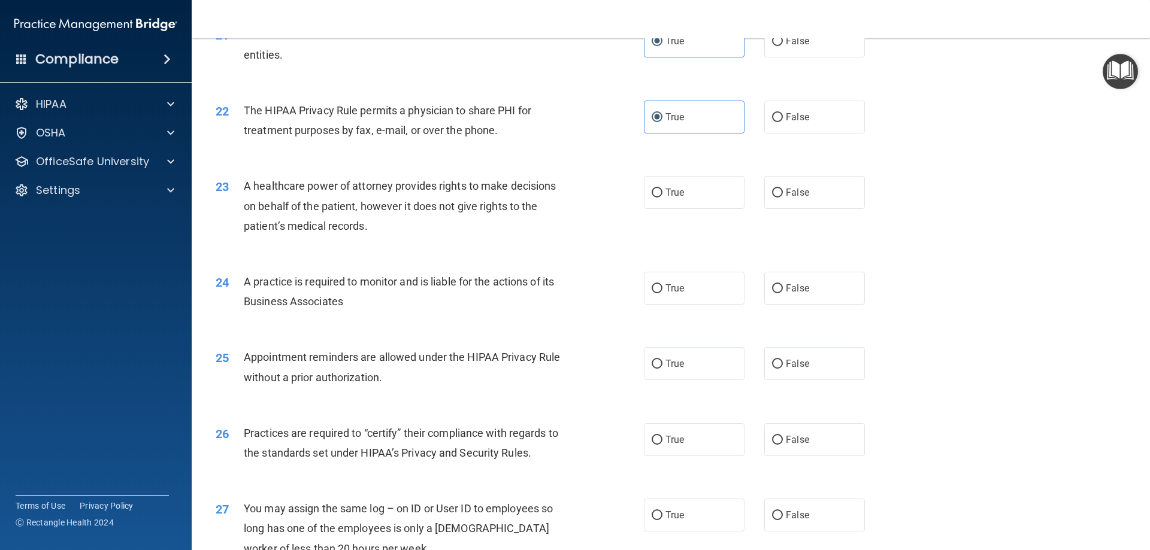
scroll to position [1916, 0]
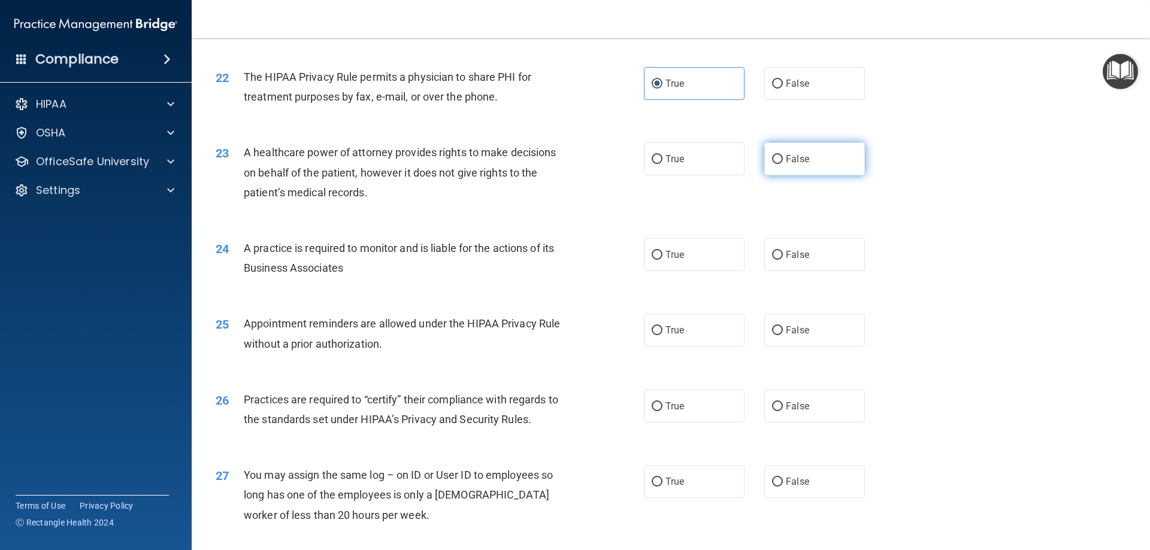
click at [796, 165] on label "False" at bounding box center [814, 159] width 101 height 33
click at [783, 164] on input "False" at bounding box center [777, 159] width 11 height 9
radio input "true"
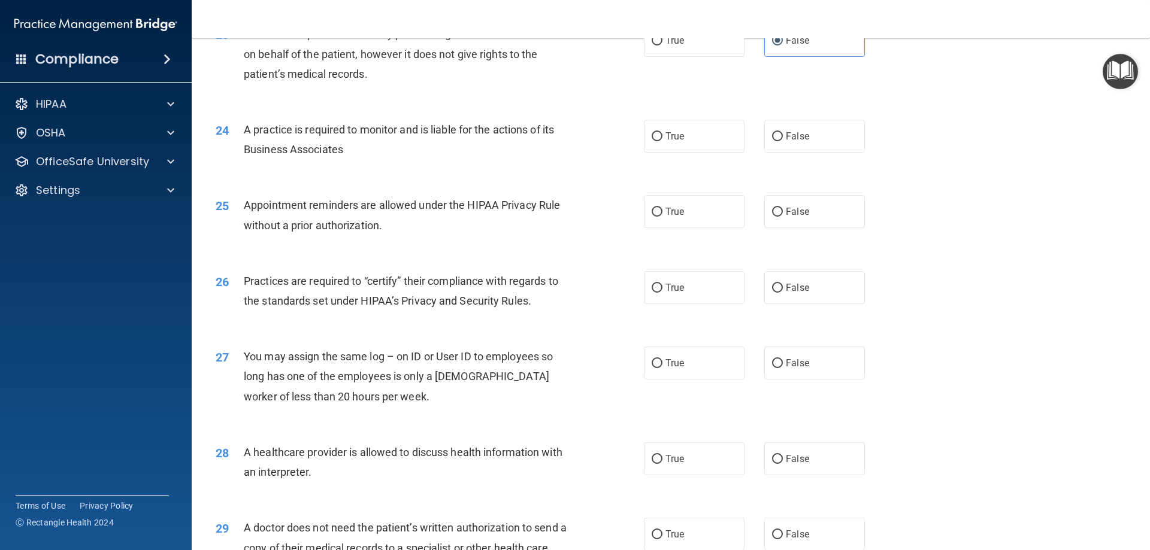
scroll to position [2036, 0]
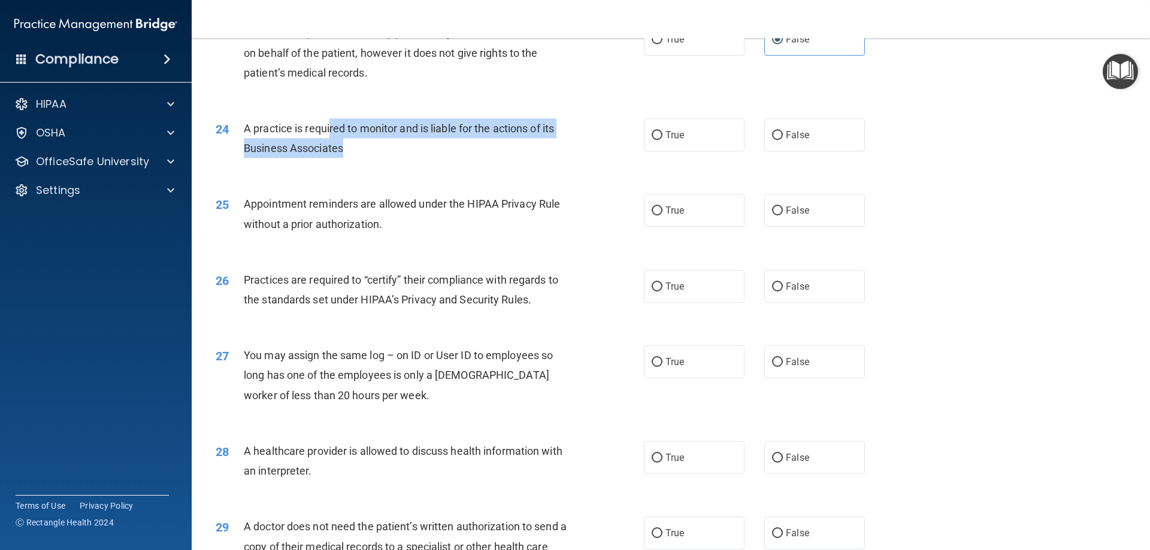
drag, startPoint x: 384, startPoint y: 150, endPoint x: 329, endPoint y: 137, distance: 56.6
click at [329, 137] on div "A practice is required to monitor and is liable for the actions of its Business…" at bounding box center [411, 139] width 335 height 40
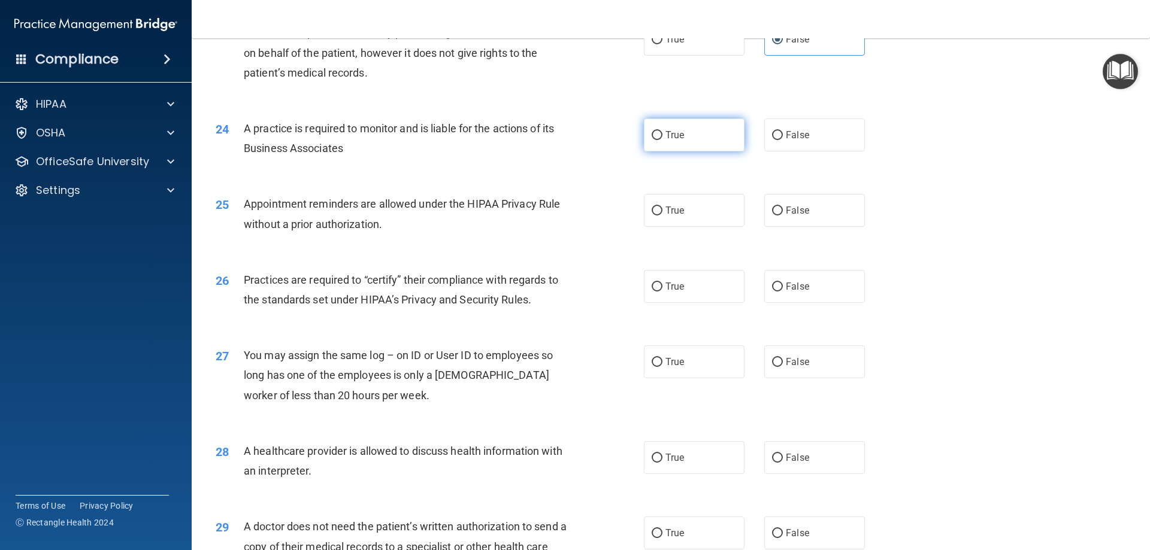
click at [697, 137] on label "True" at bounding box center [694, 135] width 101 height 33
click at [662, 137] on input "True" at bounding box center [657, 135] width 11 height 9
radio input "true"
click at [685, 201] on label "True" at bounding box center [694, 210] width 101 height 33
click at [662, 207] on input "True" at bounding box center [657, 211] width 11 height 9
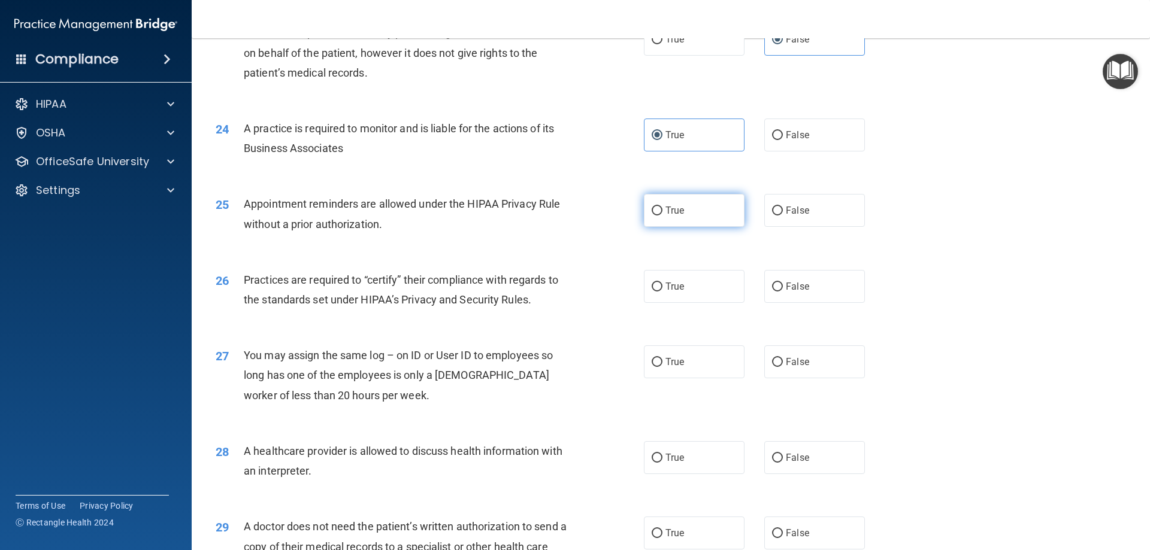
radio input "true"
click at [660, 289] on label "True" at bounding box center [694, 286] width 101 height 33
click at [660, 289] on input "True" at bounding box center [657, 287] width 11 height 9
radio input "true"
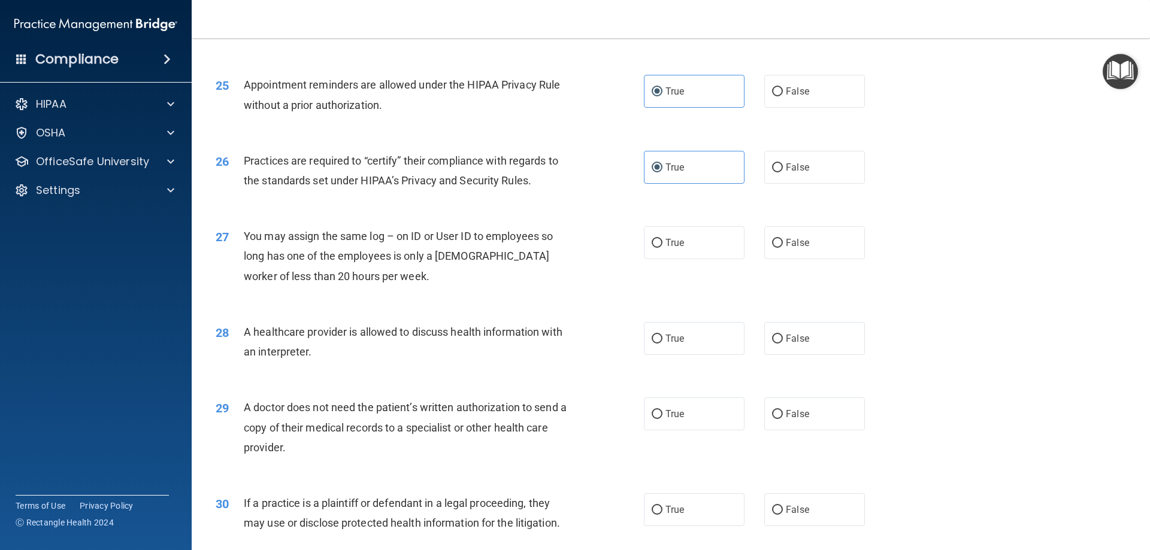
scroll to position [2156, 0]
click at [798, 234] on label "False" at bounding box center [814, 242] width 101 height 33
click at [783, 238] on input "False" at bounding box center [777, 242] width 11 height 9
radio input "true"
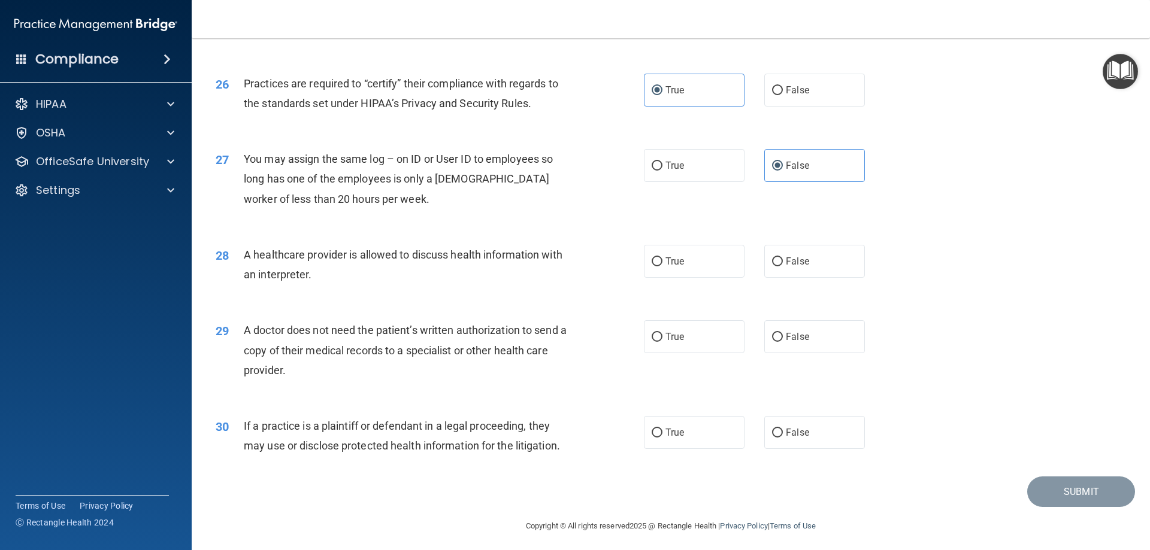
scroll to position [2237, 0]
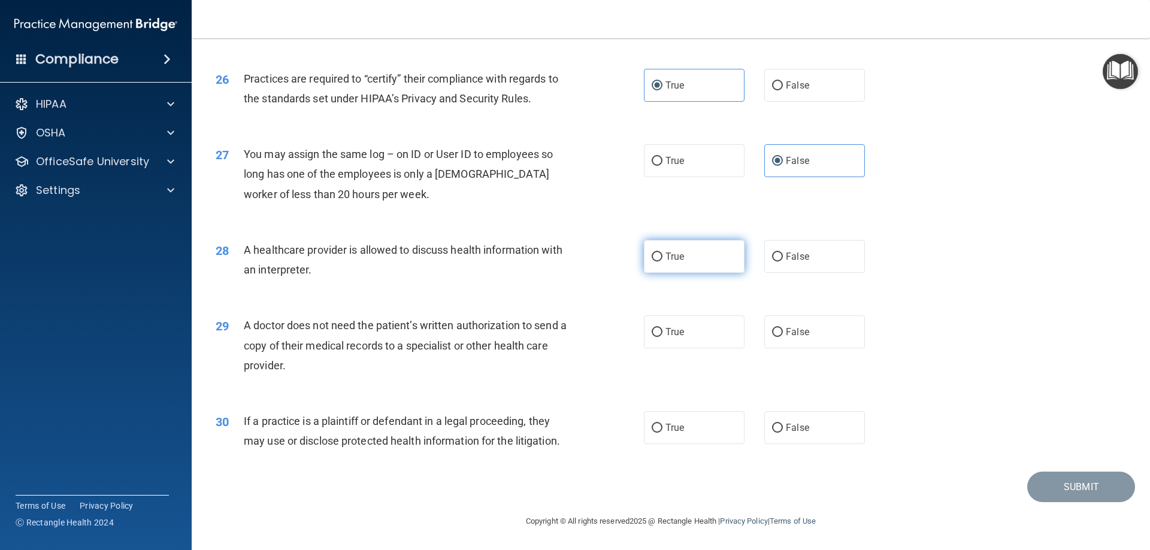
click at [710, 264] on label "True" at bounding box center [694, 256] width 101 height 33
click at [662, 262] on input "True" at bounding box center [657, 257] width 11 height 9
radio input "true"
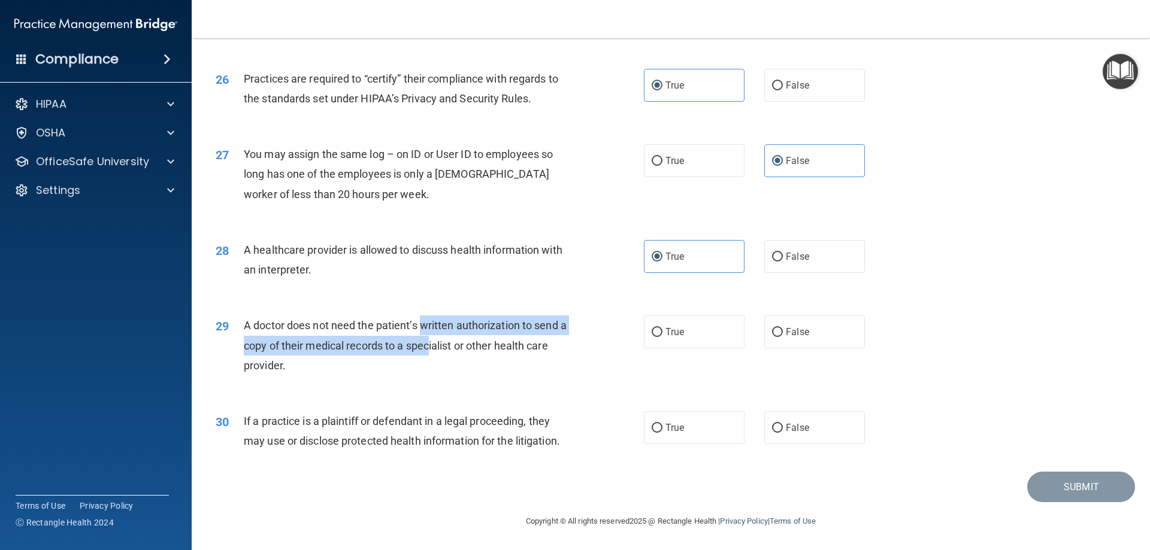
click at [417, 324] on span "A doctor does not need the patient’s written authorization to send a copy of th…" at bounding box center [405, 345] width 323 height 52
click at [417, 323] on span "A doctor does not need the patient’s written authorization to send a copy of th…" at bounding box center [405, 345] width 323 height 52
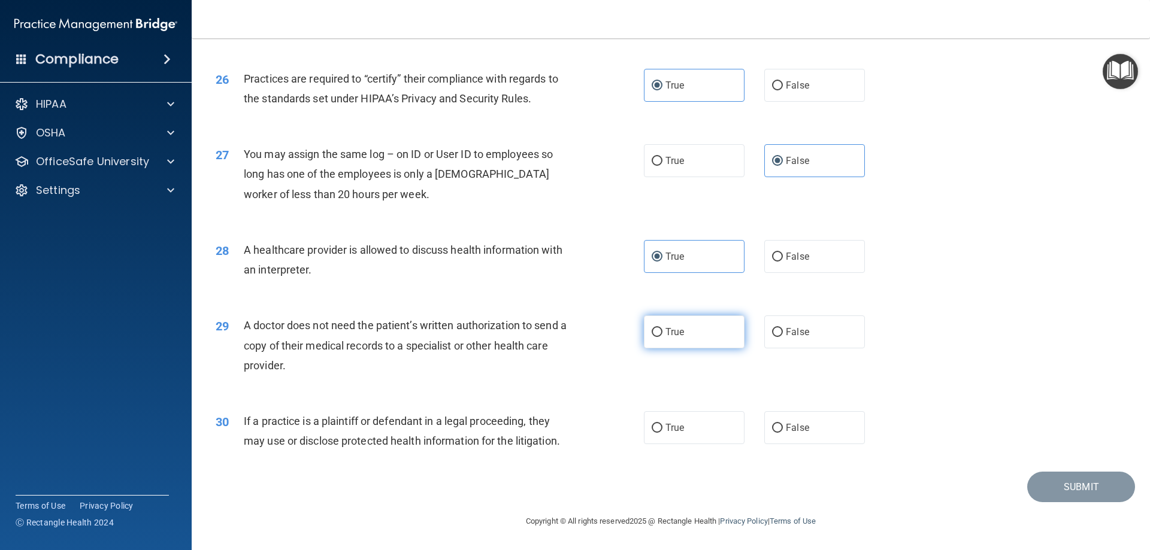
click at [692, 334] on label "True" at bounding box center [694, 332] width 101 height 33
click at [662, 334] on input "True" at bounding box center [657, 332] width 11 height 9
radio input "true"
drag, startPoint x: 352, startPoint y: 435, endPoint x: 427, endPoint y: 440, distance: 75.1
click at [427, 440] on span "If a practice is a plaintiff or defendant in a legal proceeding, they may use o…" at bounding box center [402, 431] width 316 height 32
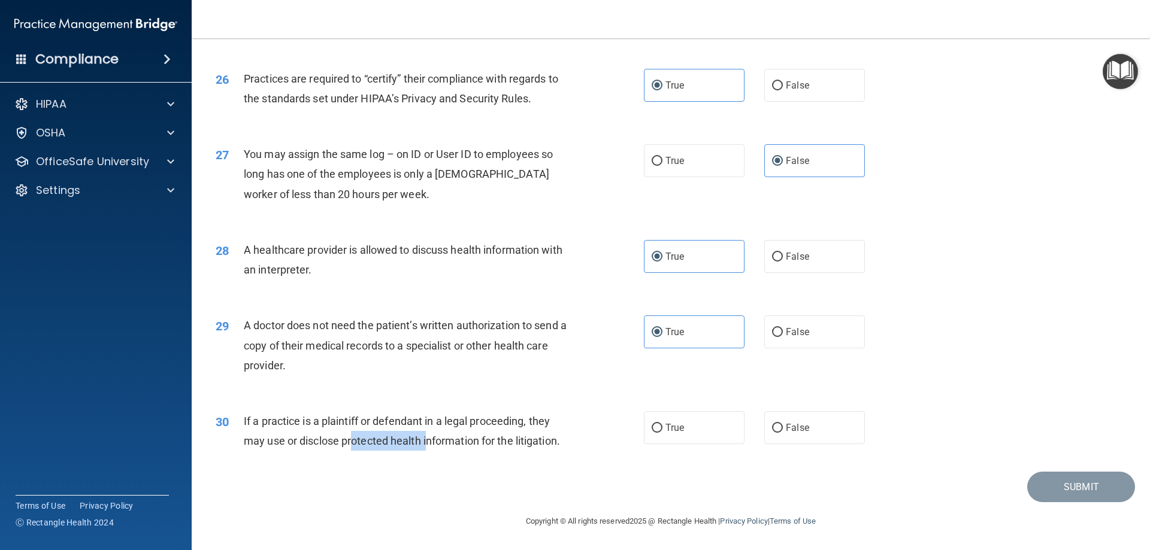
click at [427, 440] on span "If a practice is a plaintiff or defendant in a legal proceeding, they may use o…" at bounding box center [402, 431] width 316 height 32
click at [780, 427] on label "False" at bounding box center [814, 427] width 101 height 33
click at [780, 427] on input "False" at bounding box center [777, 428] width 11 height 9
radio input "true"
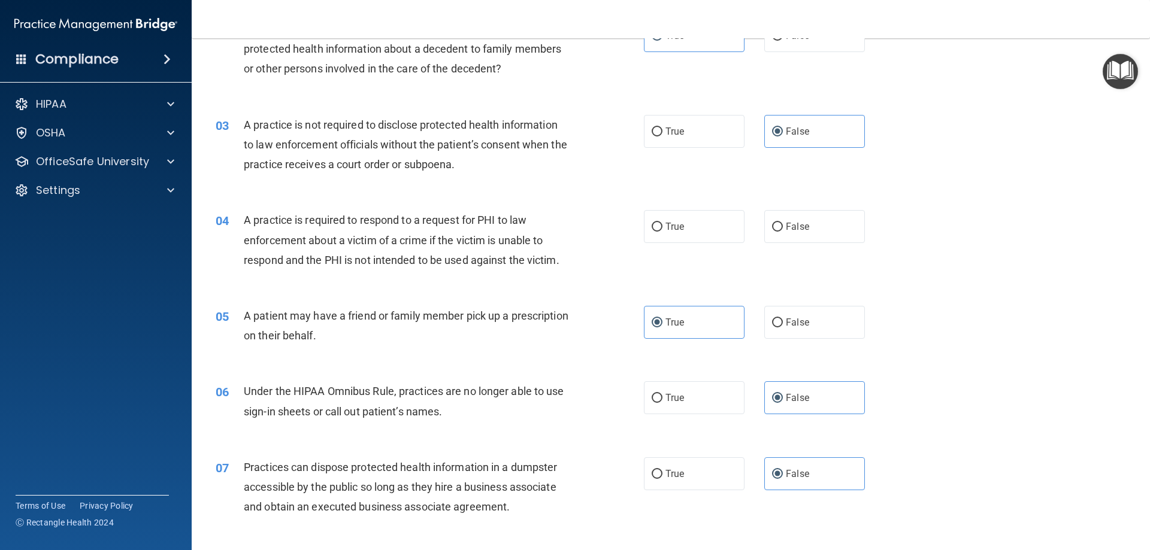
scroll to position [141, 0]
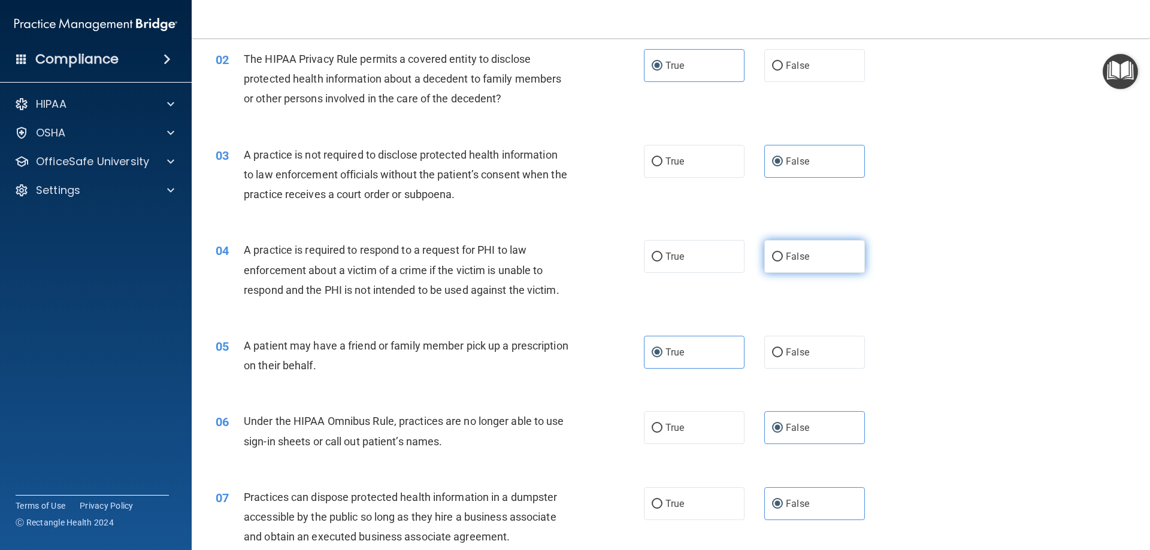
click at [786, 259] on span "False" at bounding box center [797, 256] width 23 height 11
click at [783, 259] on input "False" at bounding box center [777, 257] width 11 height 9
radio input "true"
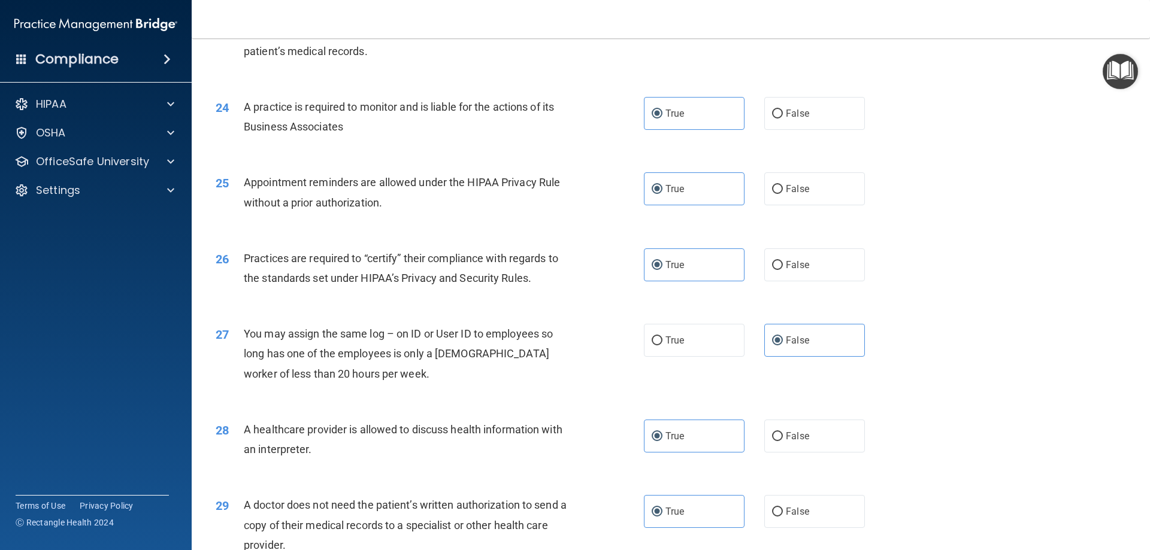
scroll to position [2237, 0]
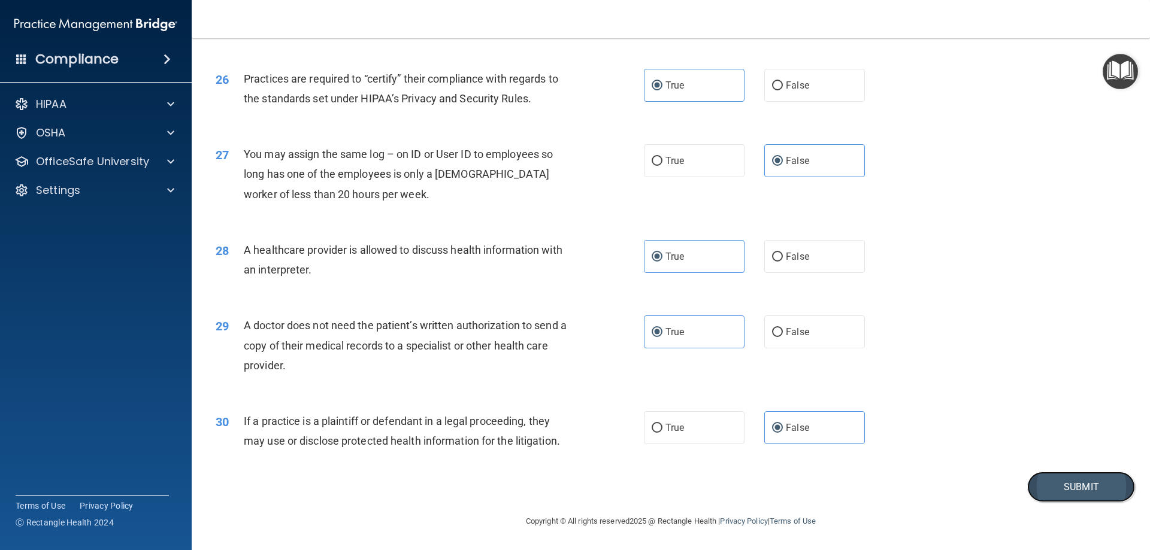
click at [1060, 487] on button "Submit" at bounding box center [1081, 487] width 108 height 31
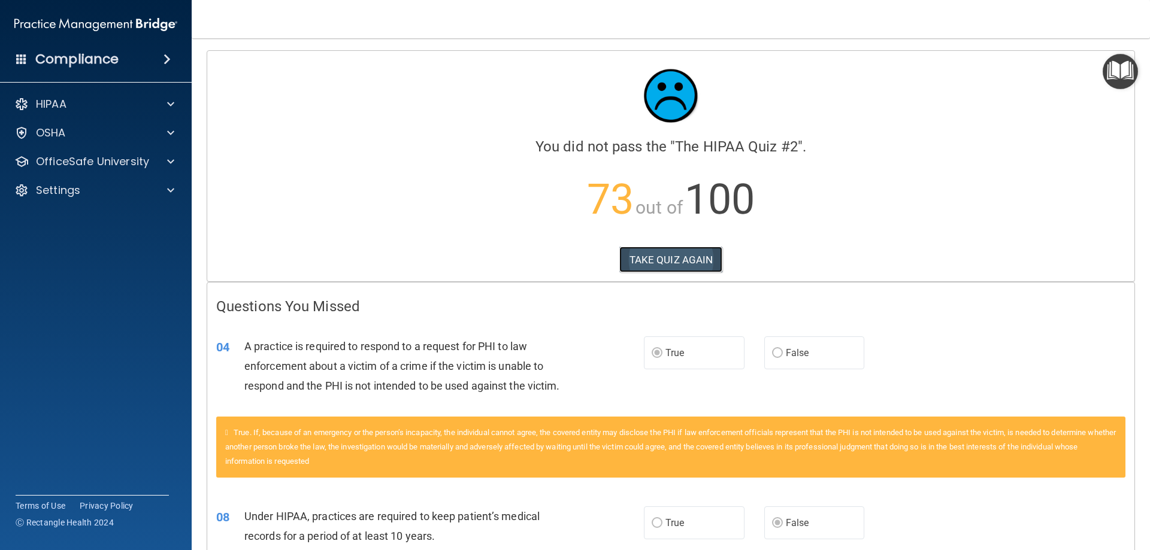
click at [648, 266] on button "TAKE QUIZ AGAIN" at bounding box center [671, 260] width 104 height 26
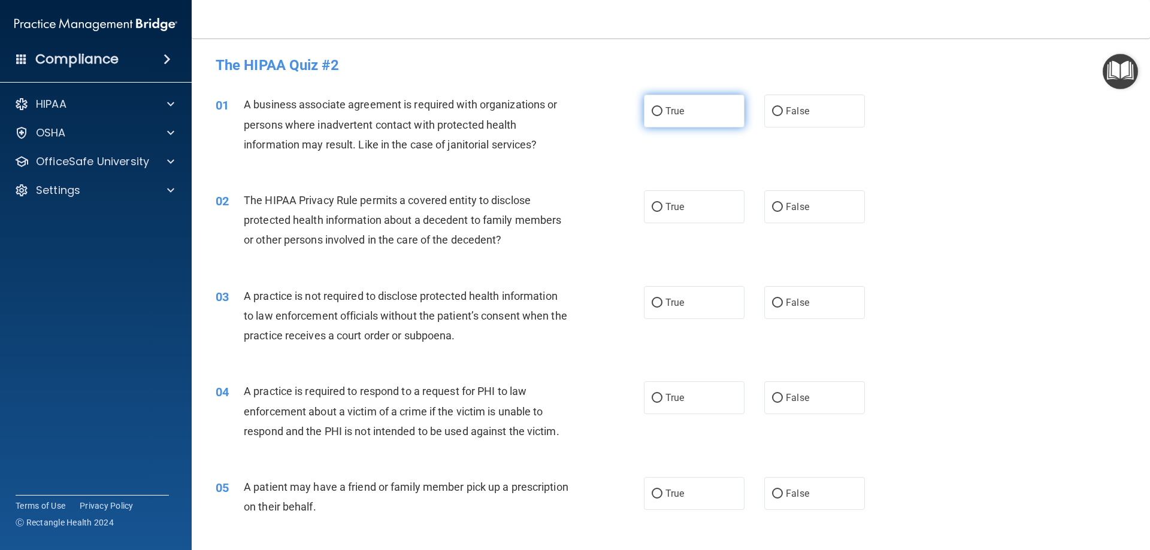
click at [692, 105] on label "True" at bounding box center [694, 111] width 101 height 33
click at [662, 107] on input "True" at bounding box center [657, 111] width 11 height 9
radio input "true"
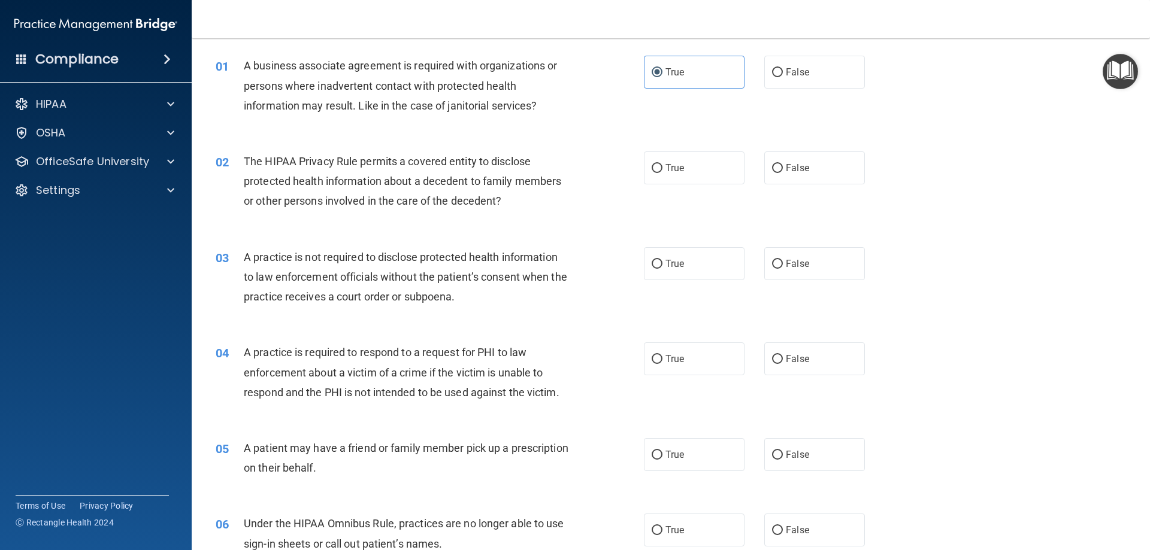
scroll to position [60, 0]
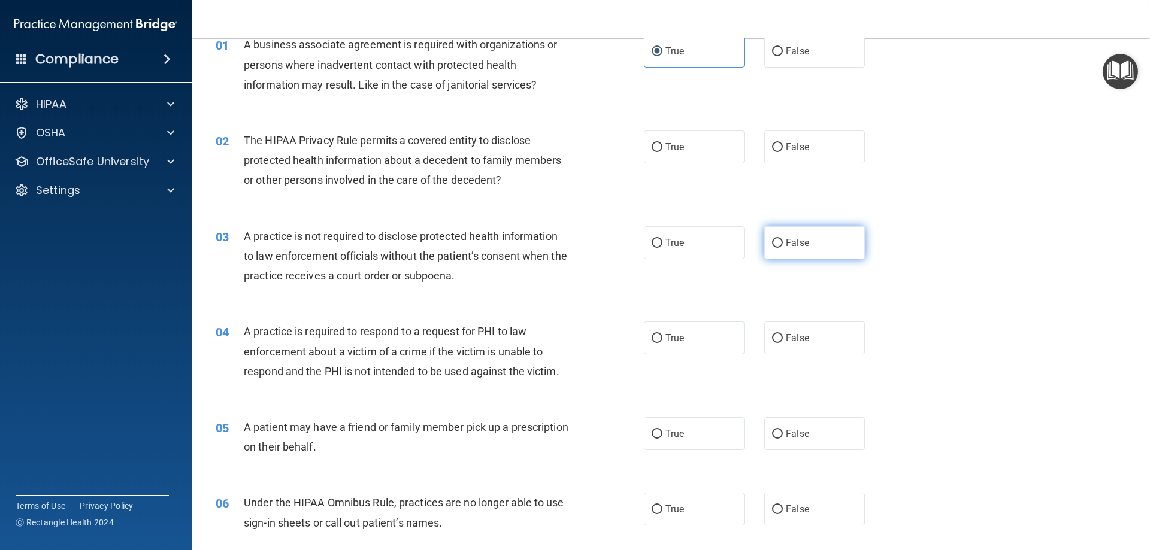
click at [816, 237] on label "False" at bounding box center [814, 242] width 101 height 33
click at [783, 239] on input "False" at bounding box center [777, 243] width 11 height 9
radio input "true"
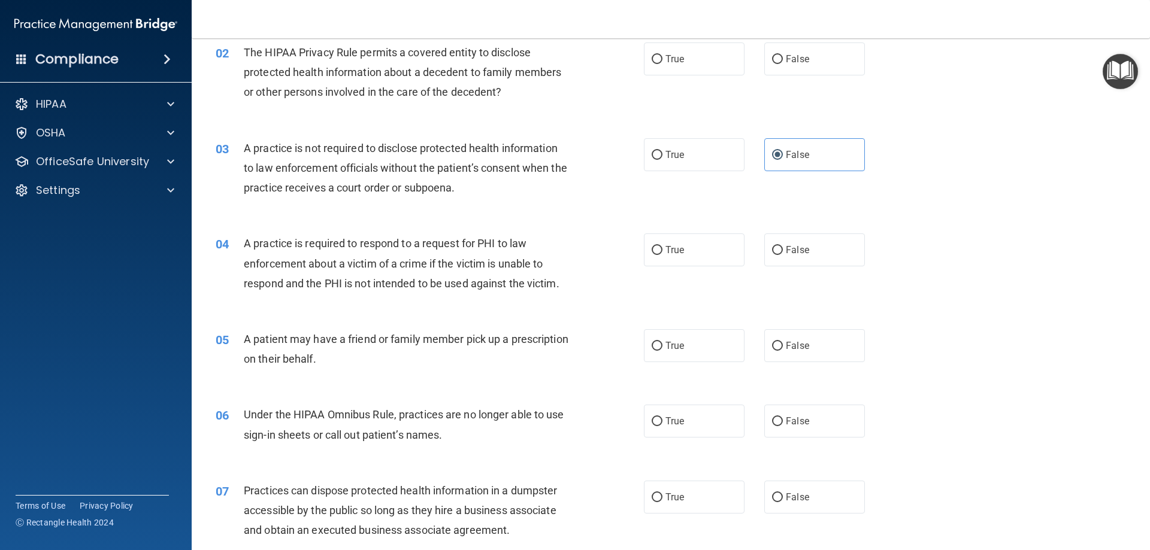
scroll to position [180, 0]
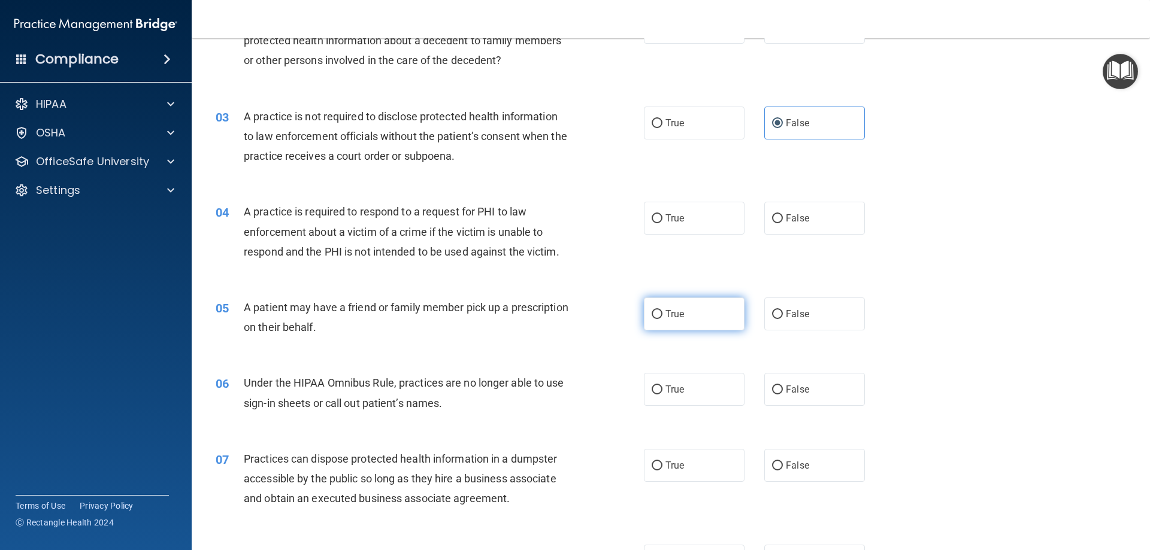
click at [701, 320] on label "True" at bounding box center [694, 314] width 101 height 33
click at [662, 319] on input "True" at bounding box center [657, 314] width 11 height 9
radio input "true"
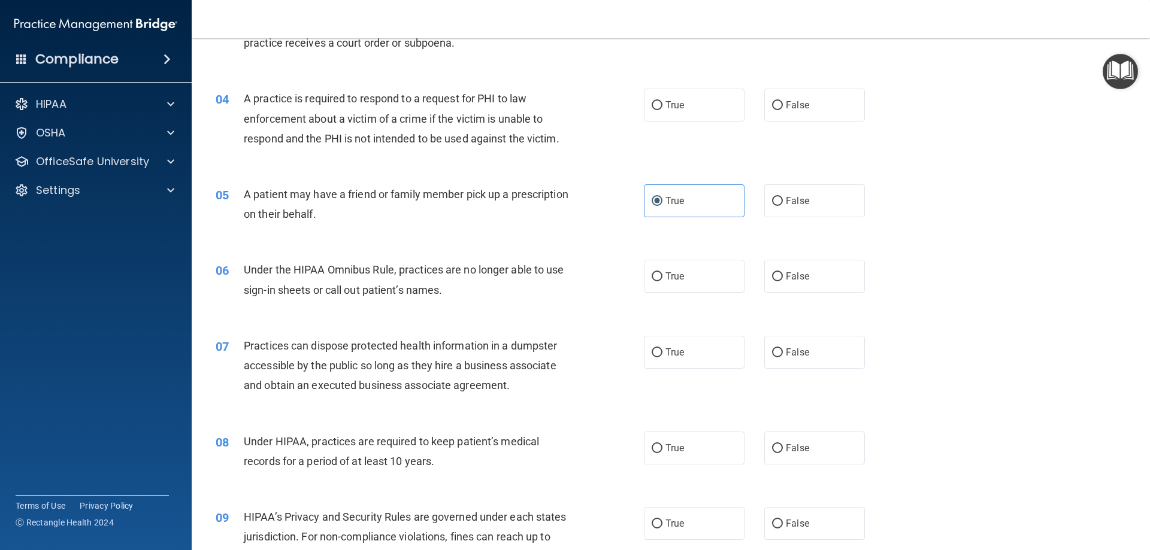
scroll to position [299, 0]
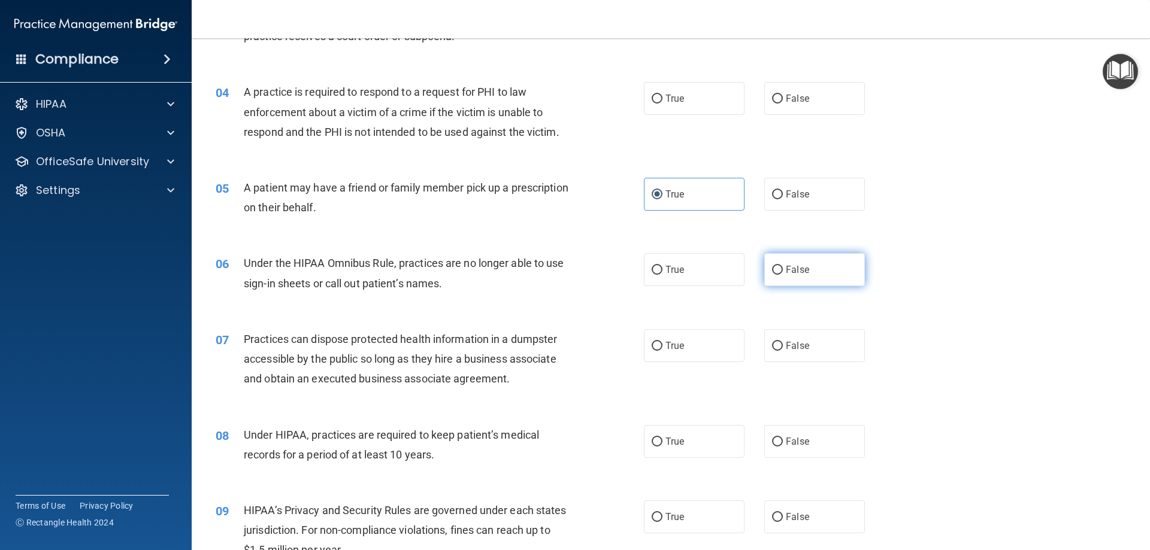
click at [778, 277] on label "False" at bounding box center [814, 269] width 101 height 33
click at [778, 275] on input "False" at bounding box center [777, 270] width 11 height 9
radio input "true"
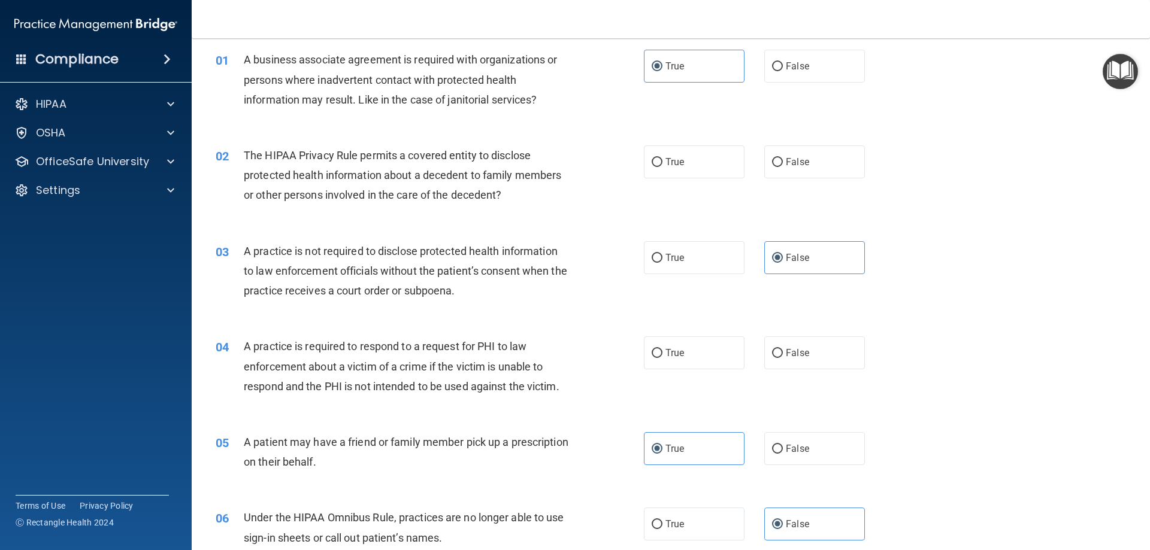
scroll to position [0, 0]
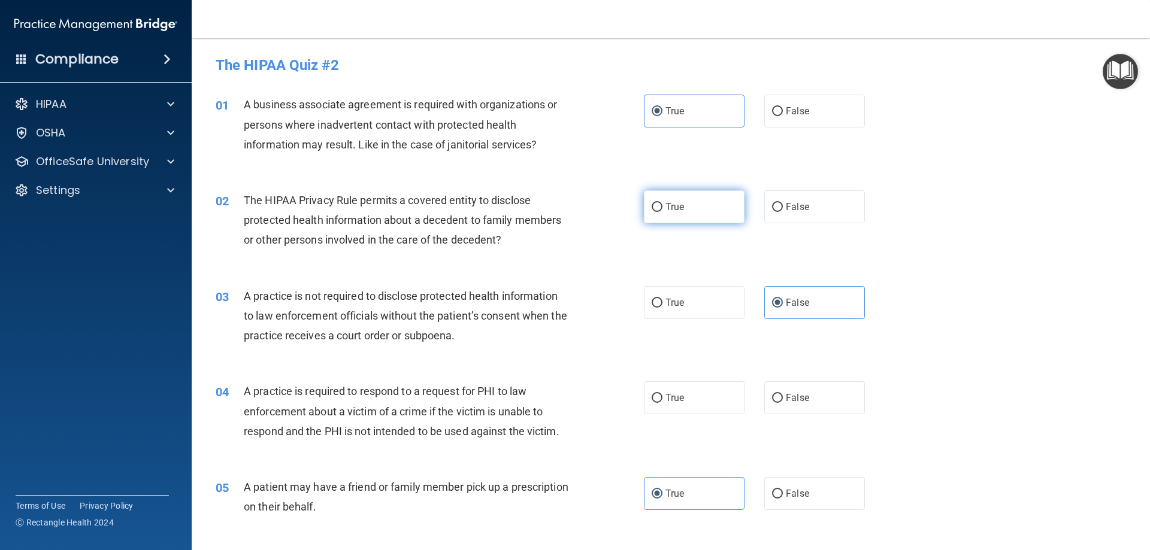
click at [693, 215] on label "True" at bounding box center [694, 206] width 101 height 33
click at [662, 212] on input "True" at bounding box center [657, 207] width 11 height 9
radio input "true"
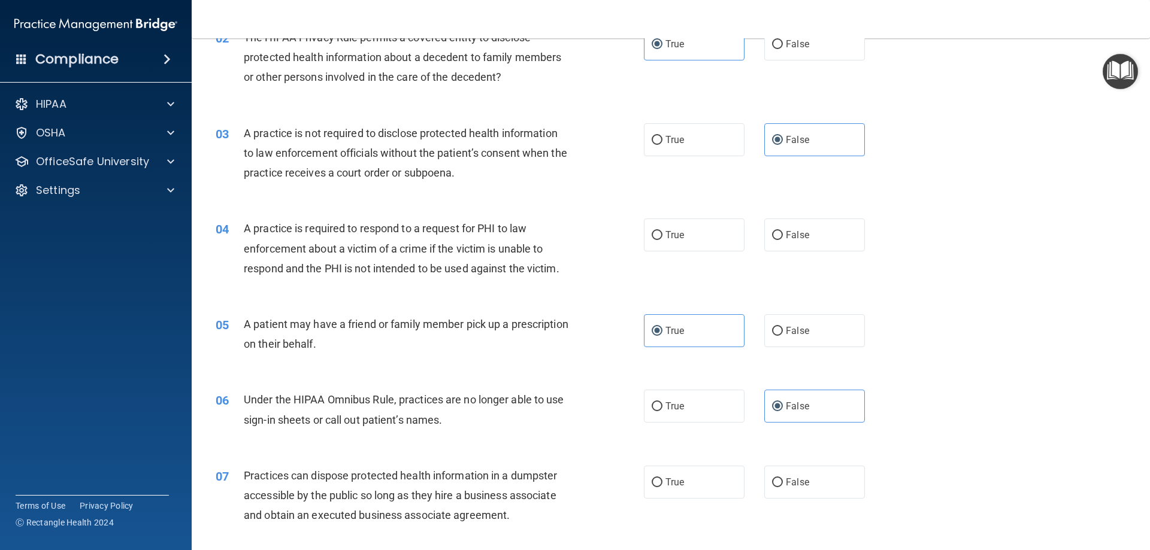
scroll to position [180, 0]
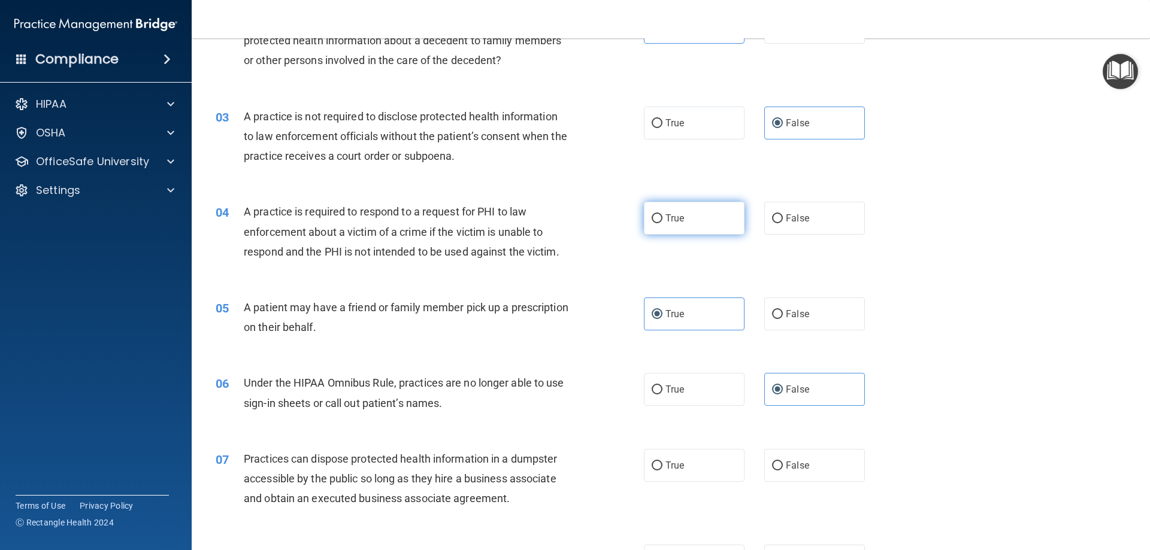
click at [667, 209] on label "True" at bounding box center [694, 218] width 101 height 33
click at [662, 214] on input "True" at bounding box center [657, 218] width 11 height 9
radio input "true"
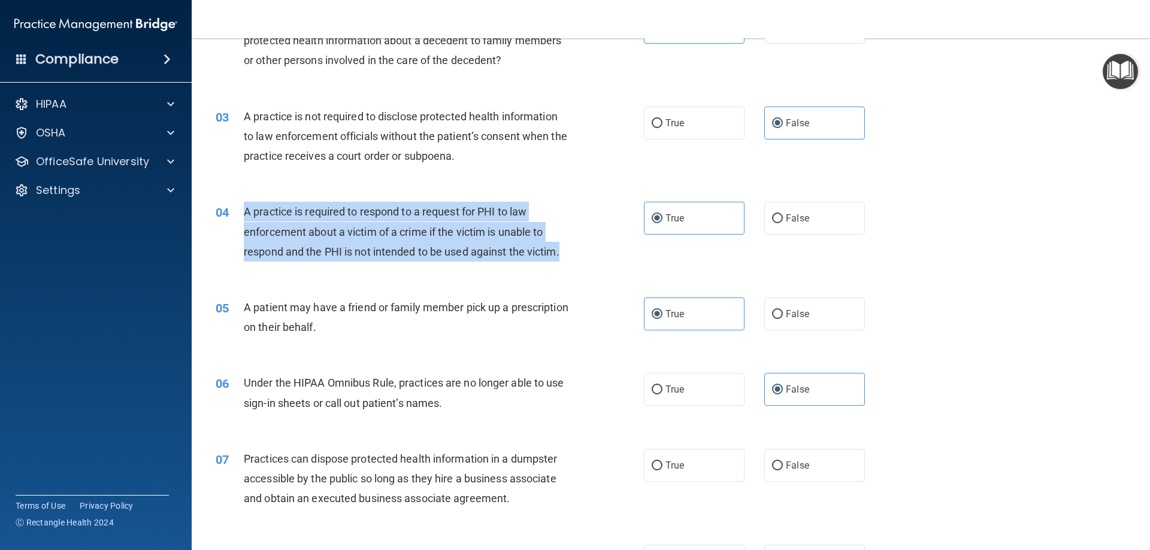
drag, startPoint x: 563, startPoint y: 247, endPoint x: 246, endPoint y: 208, distance: 319.3
click at [246, 208] on div "A practice is required to respond to a request for PHI to law enforcement about…" at bounding box center [411, 232] width 335 height 60
copy span "A practice is required to respond to a request for PHI to law enforcement about…"
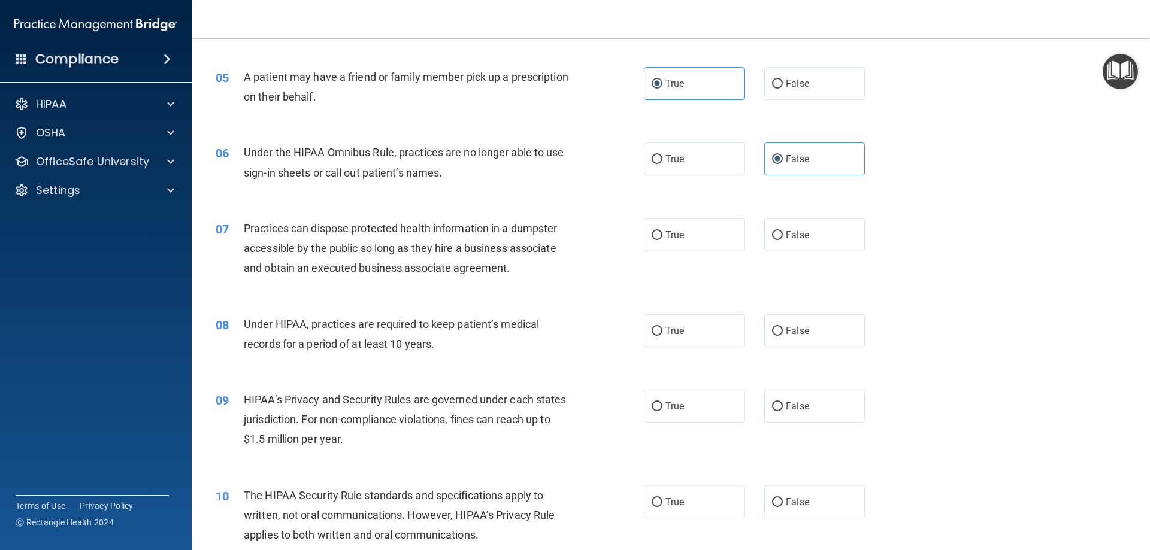
scroll to position [419, 0]
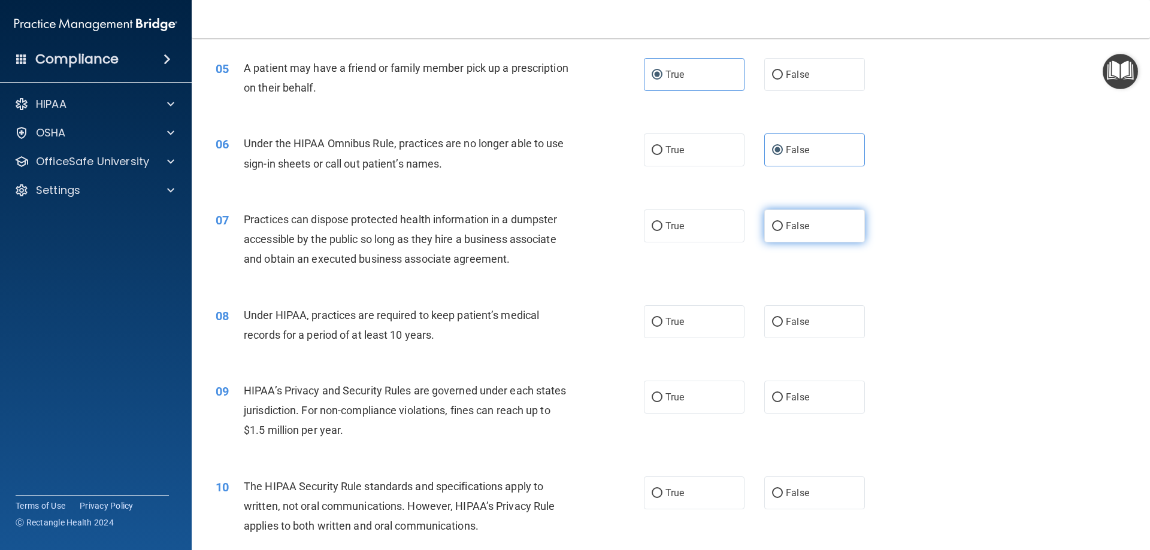
click at [828, 214] on label "False" at bounding box center [814, 226] width 101 height 33
click at [783, 222] on input "False" at bounding box center [777, 226] width 11 height 9
radio input "true"
click at [819, 330] on label "False" at bounding box center [814, 321] width 101 height 33
click at [783, 327] on input "False" at bounding box center [777, 322] width 11 height 9
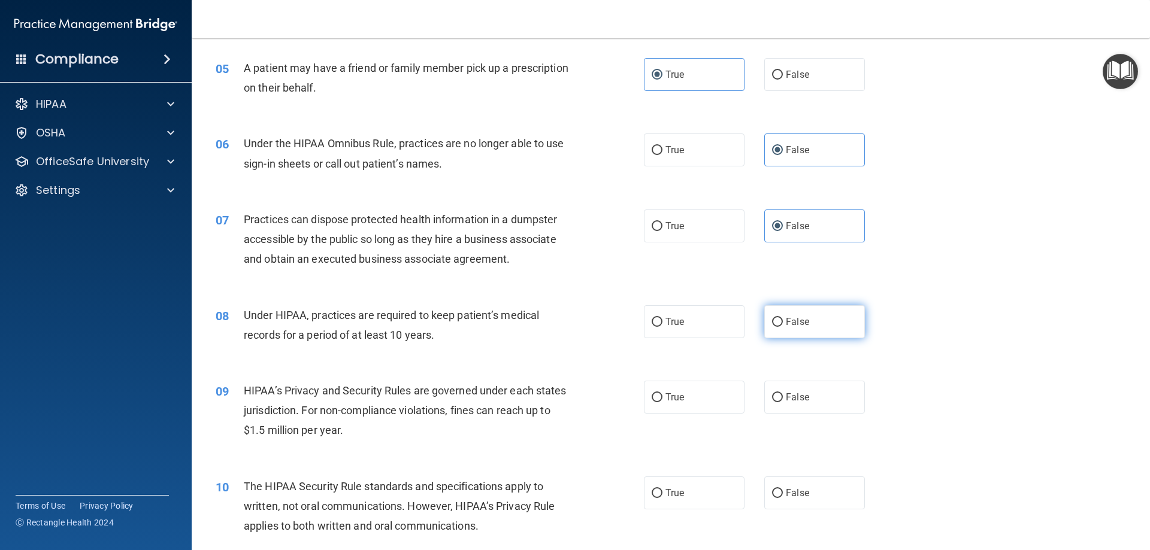
radio input "true"
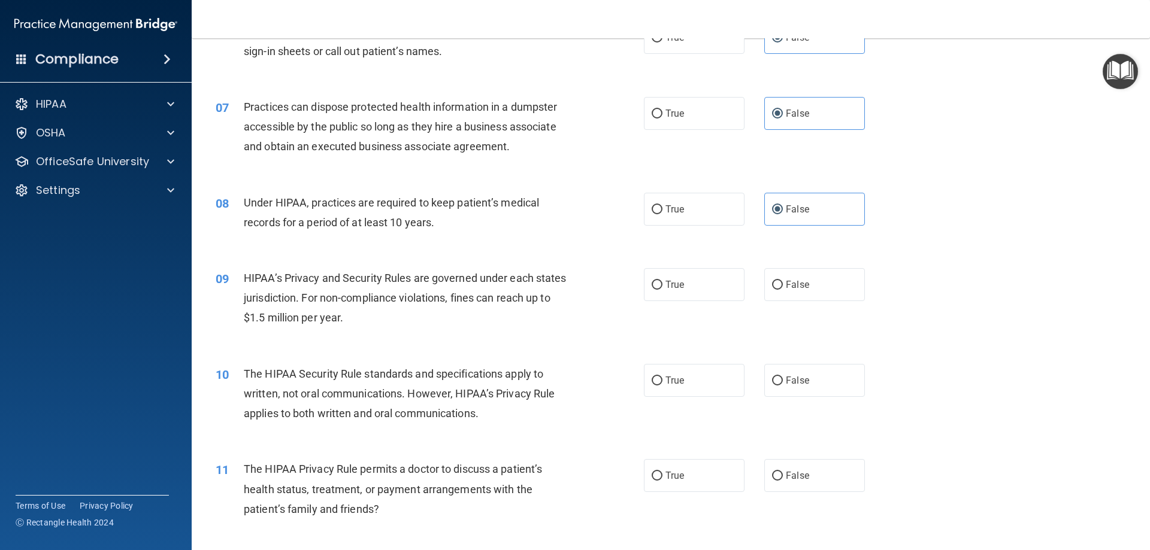
scroll to position [539, 0]
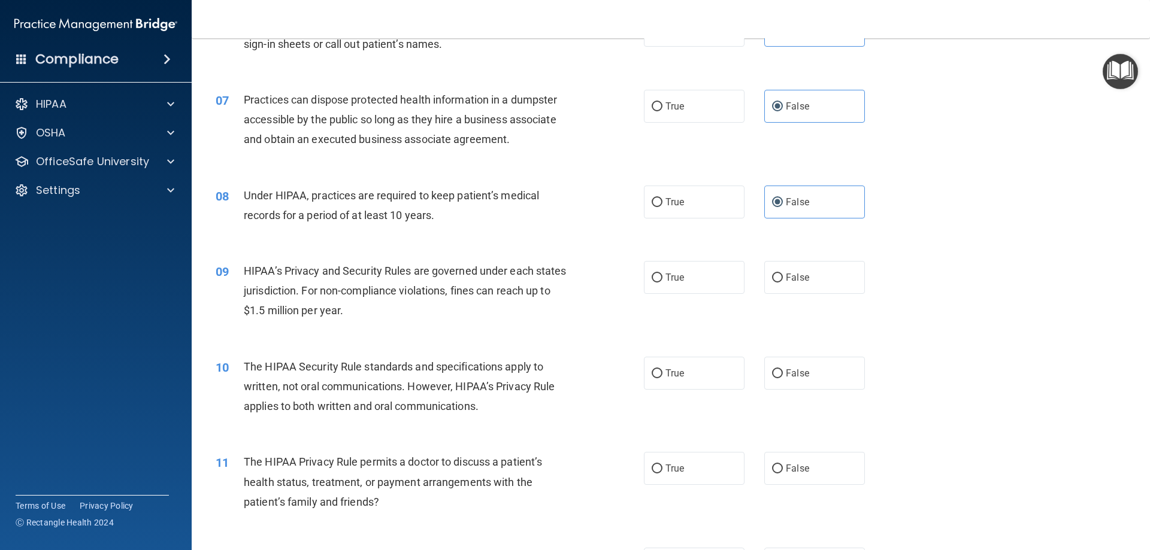
click at [645, 296] on div "09 HIPAA’s Privacy and Security Rules are governed under each states jurisdicti…" at bounding box center [430, 294] width 464 height 66
click at [662, 286] on label "True" at bounding box center [694, 277] width 101 height 33
click at [662, 283] on input "True" at bounding box center [657, 278] width 11 height 9
radio input "true"
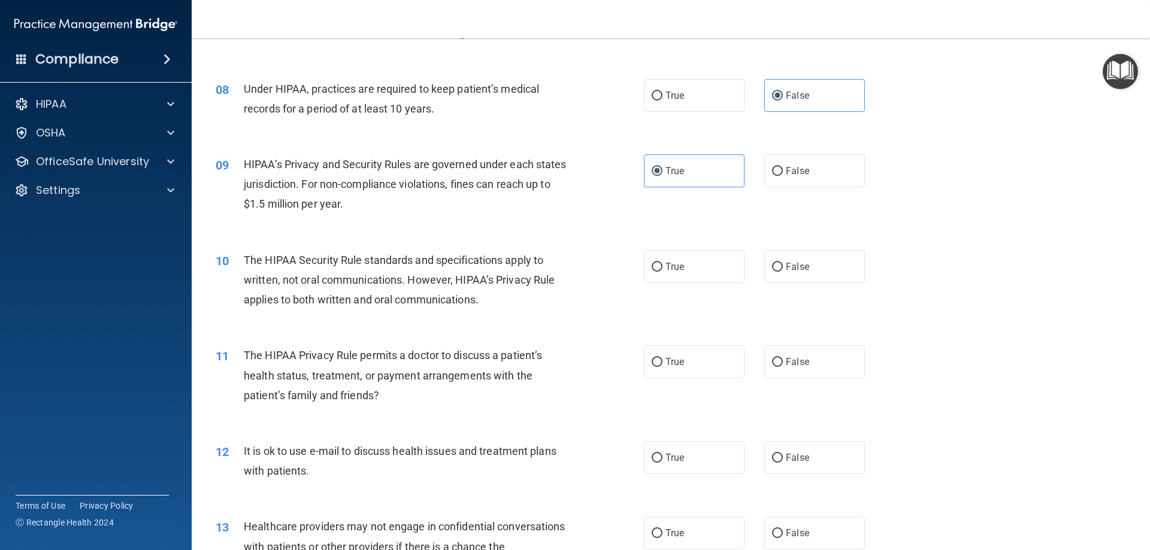
scroll to position [659, 0]
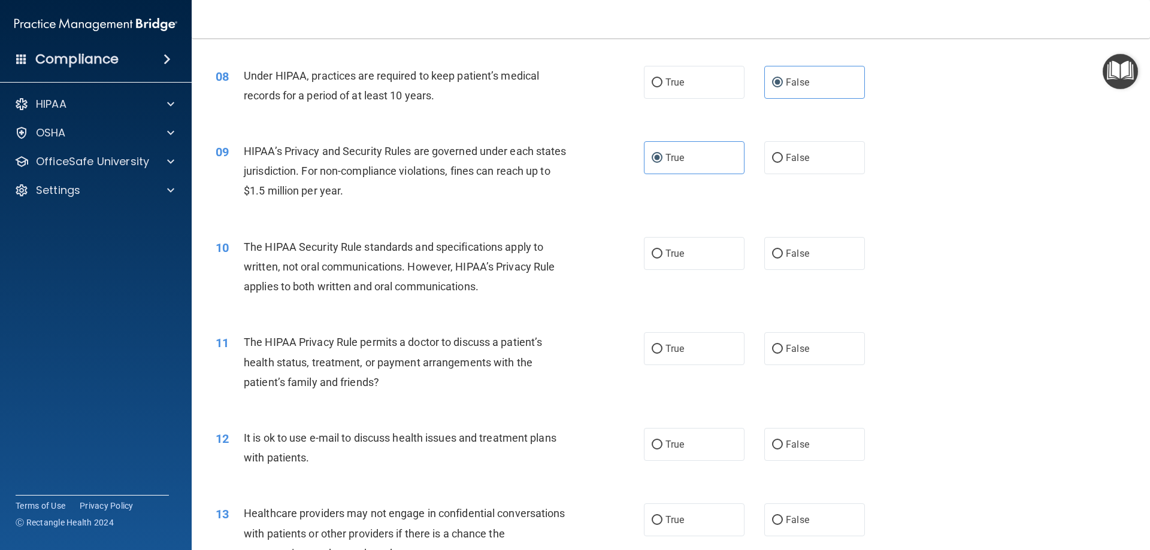
click at [475, 267] on span "The HIPAA Security Rule standards and specifications apply to written, not oral…" at bounding box center [399, 267] width 311 height 52
click at [475, 264] on span "The HIPAA Security Rule standards and specifications apply to written, not oral…" at bounding box center [399, 267] width 311 height 52
click at [819, 249] on label "False" at bounding box center [814, 253] width 101 height 33
click at [783, 250] on input "False" at bounding box center [777, 254] width 11 height 9
radio input "true"
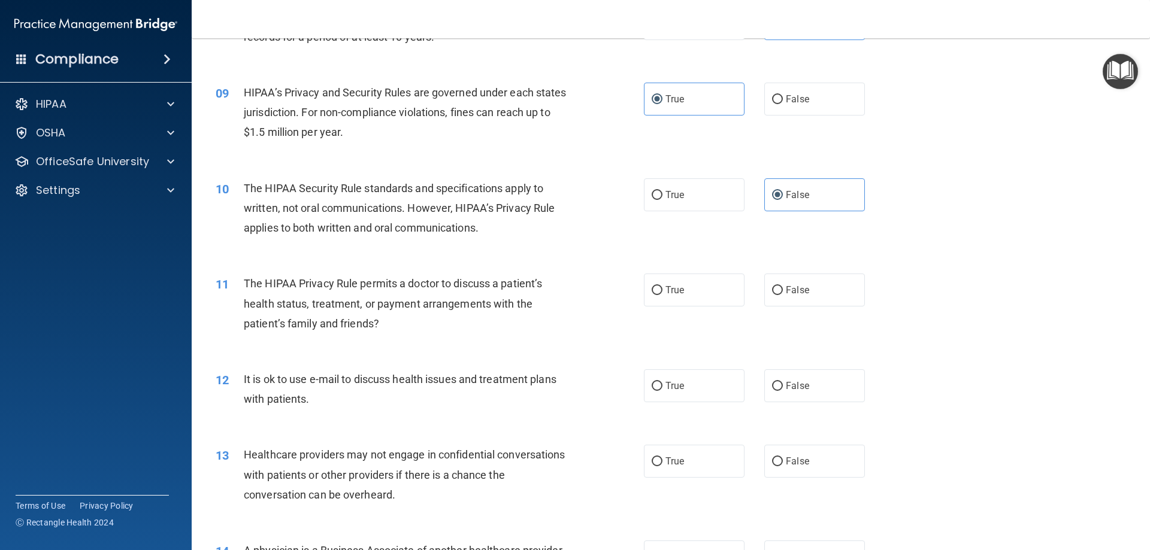
scroll to position [719, 0]
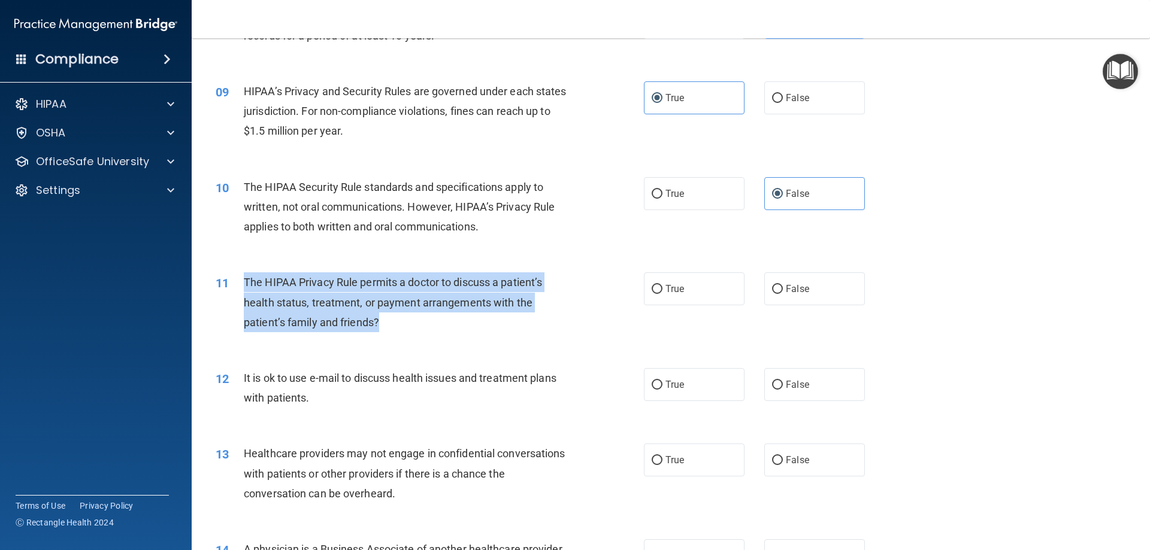
drag, startPoint x: 376, startPoint y: 325, endPoint x: 240, endPoint y: 283, distance: 142.8
click at [240, 283] on div "11 The HIPAA Privacy Rule permits a doctor to discuss a patient’s health status…" at bounding box center [430, 305] width 464 height 66
click at [412, 323] on div "The HIPAA Privacy Rule permits a doctor to discuss a patient’s health status, t…" at bounding box center [411, 302] width 335 height 60
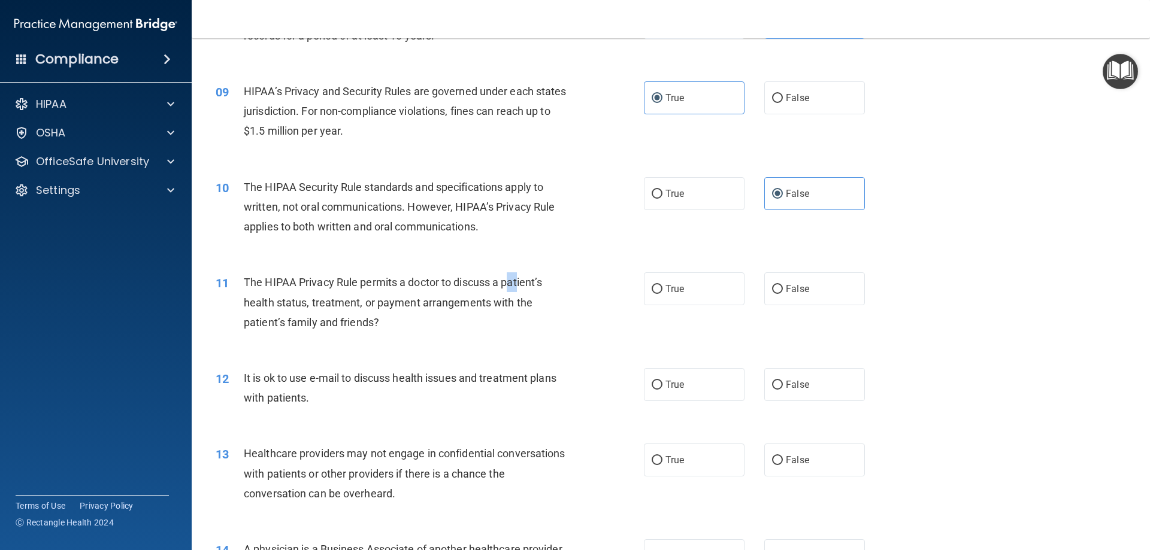
drag, startPoint x: 509, startPoint y: 284, endPoint x: 520, endPoint y: 283, distance: 11.4
click at [520, 283] on span "The HIPAA Privacy Rule permits a doctor to discuss a patient’s health status, t…" at bounding box center [393, 302] width 298 height 52
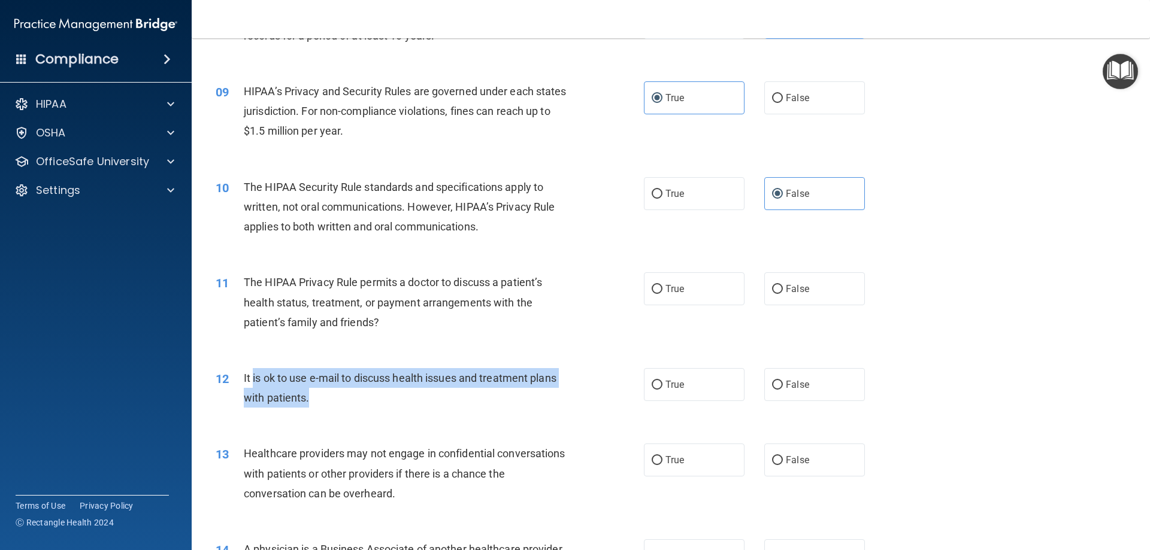
drag, startPoint x: 287, startPoint y: 391, endPoint x: 252, endPoint y: 372, distance: 40.2
click at [252, 372] on div "It is ok to use e-mail to discuss health issues and treatment plans with patien…" at bounding box center [411, 388] width 335 height 40
click at [259, 381] on span "It is ok to use e-mail to discuss health issues and treatment plans with patien…" at bounding box center [400, 388] width 313 height 32
drag, startPoint x: 309, startPoint y: 396, endPoint x: 254, endPoint y: 378, distance: 58.0
click at [254, 378] on div "It is ok to use e-mail to discuss health issues and treatment plans with patien…" at bounding box center [411, 388] width 335 height 40
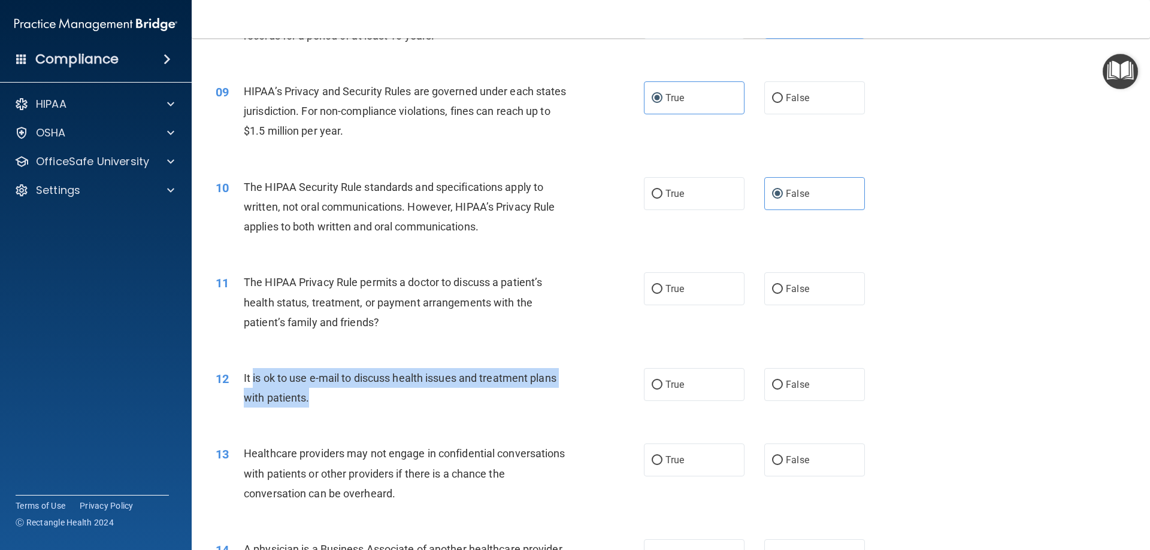
click at [332, 404] on div "It is ok to use e-mail to discuss health issues and treatment plans with patien…" at bounding box center [411, 388] width 335 height 40
drag, startPoint x: 318, startPoint y: 400, endPoint x: 238, endPoint y: 376, distance: 83.7
click at [238, 376] on div "12 It is ok to use e-mail to discuss health issues and treatment plans with pat…" at bounding box center [430, 391] width 464 height 46
click at [238, 376] on div "12" at bounding box center [225, 379] width 37 height 22
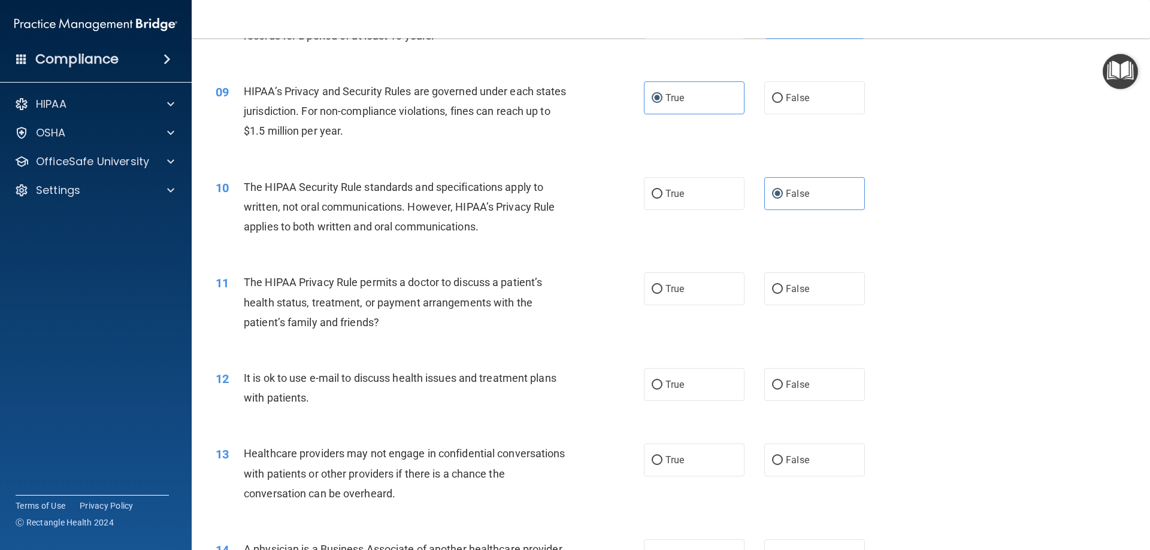
click at [390, 319] on div "The HIPAA Privacy Rule permits a doctor to discuss a patient’s health status, t…" at bounding box center [411, 302] width 335 height 60
click at [675, 381] on span "True" at bounding box center [674, 384] width 19 height 11
click at [662, 381] on input "True" at bounding box center [657, 385] width 11 height 9
radio input "true"
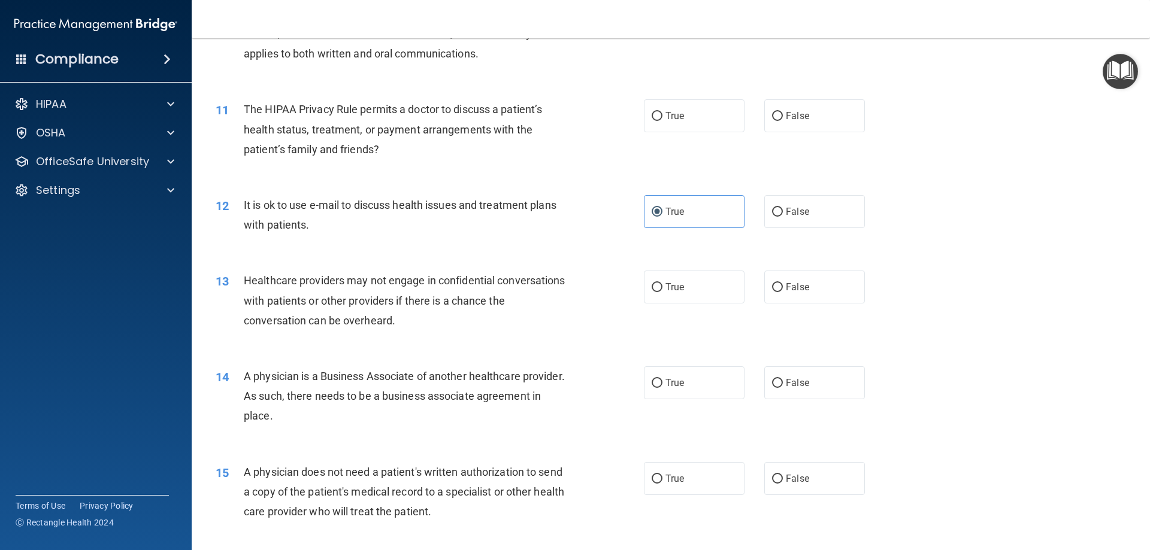
scroll to position [898, 0]
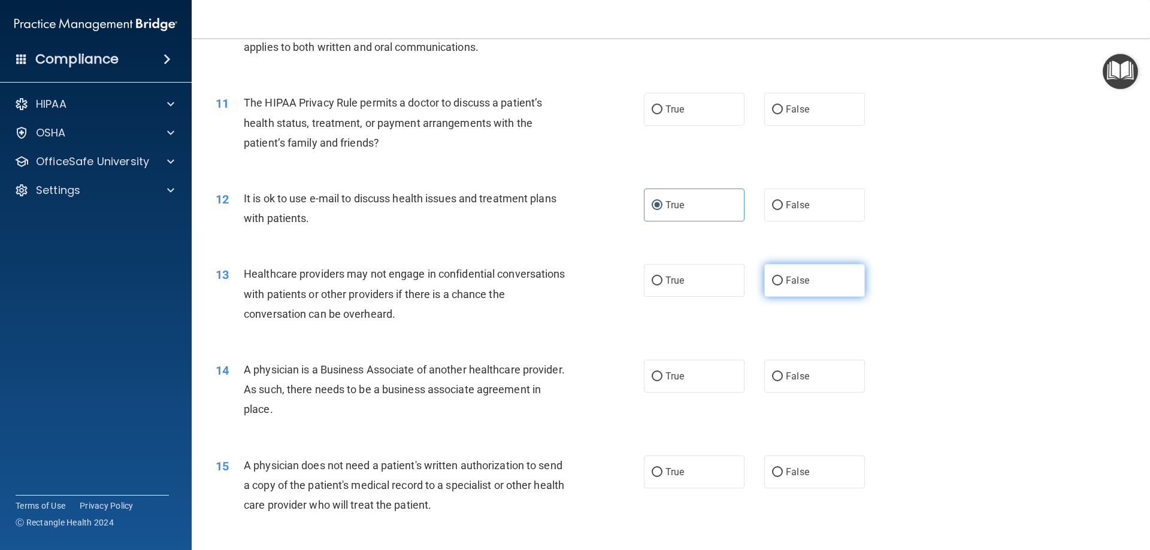
click at [772, 277] on input "False" at bounding box center [777, 281] width 11 height 9
radio input "true"
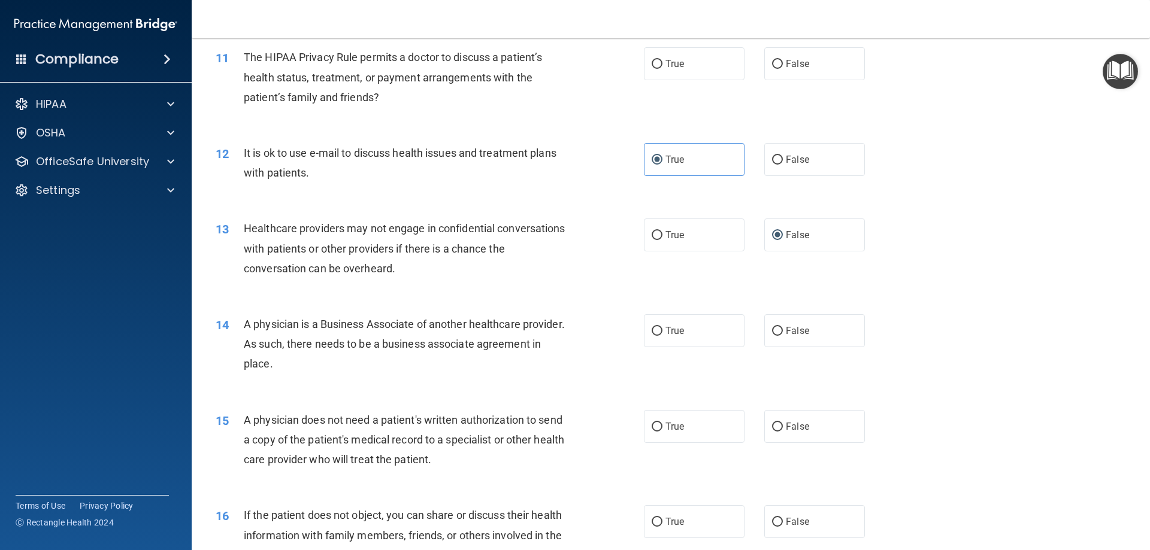
scroll to position [1078, 0]
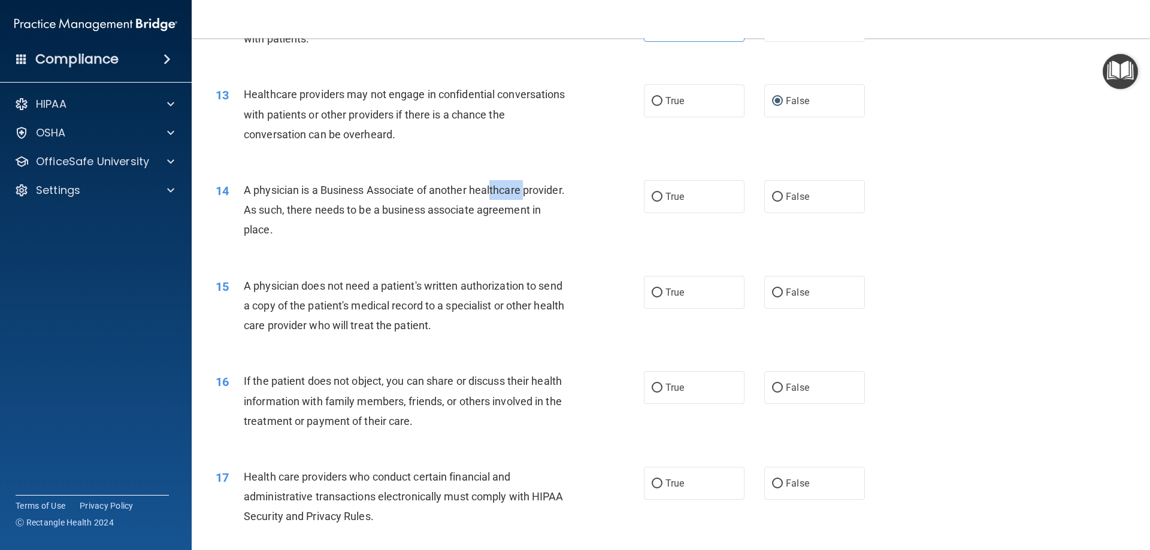
drag, startPoint x: 521, startPoint y: 196, endPoint x: 487, endPoint y: 191, distance: 34.0
click at [487, 191] on span "A physician is a Business Associate of another healthcare provider. As such, th…" at bounding box center [404, 210] width 321 height 52
drag, startPoint x: 481, startPoint y: 195, endPoint x: 593, endPoint y: 191, distance: 112.0
click at [483, 195] on span "A physician is a Business Associate of another healthcare provider. As such, th…" at bounding box center [404, 210] width 321 height 52
drag, startPoint x: 360, startPoint y: 211, endPoint x: 333, endPoint y: 202, distance: 28.4
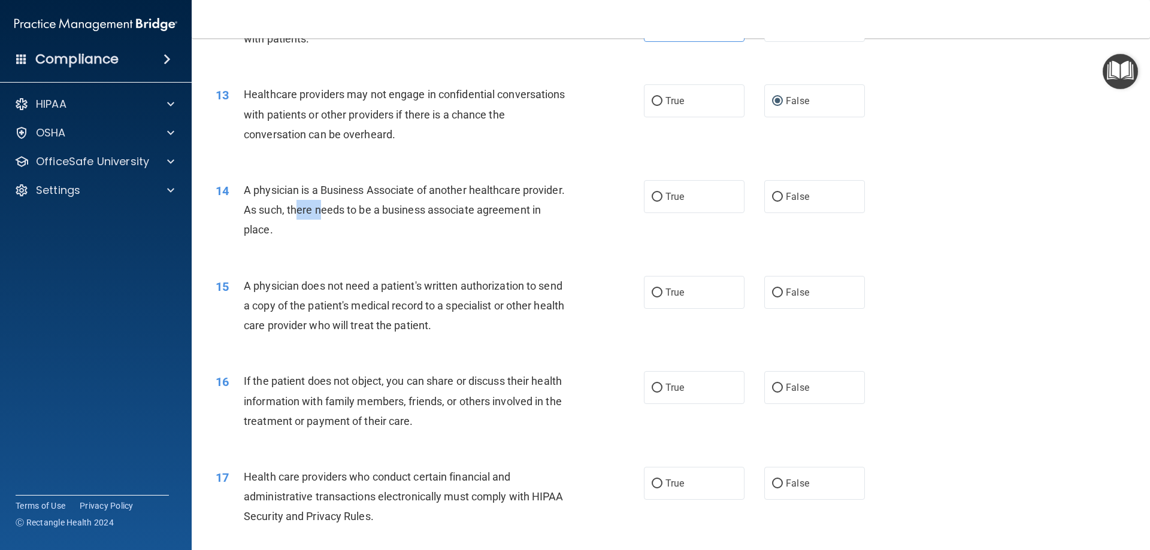
click at [333, 202] on div "A physician is a Business Associate of another healthcare provider. As such, th…" at bounding box center [411, 210] width 335 height 60
click at [381, 202] on div "A physician is a Business Associate of another healthcare provider. As such, th…" at bounding box center [411, 210] width 335 height 60
click at [814, 200] on label "False" at bounding box center [814, 196] width 101 height 33
click at [783, 200] on input "False" at bounding box center [777, 197] width 11 height 9
radio input "true"
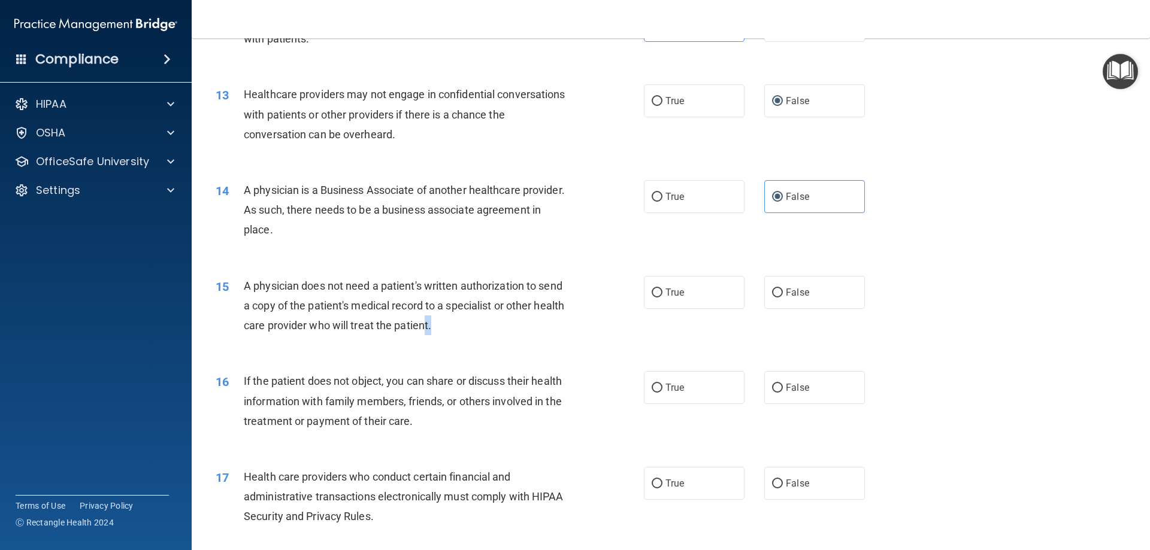
drag, startPoint x: 498, startPoint y: 329, endPoint x: 459, endPoint y: 320, distance: 39.8
click at [459, 320] on div "A physician does not need a patient's written authorization to send a copy of t…" at bounding box center [411, 306] width 335 height 60
click at [665, 294] on span "True" at bounding box center [674, 292] width 19 height 11
click at [662, 294] on input "True" at bounding box center [657, 293] width 11 height 9
radio input "true"
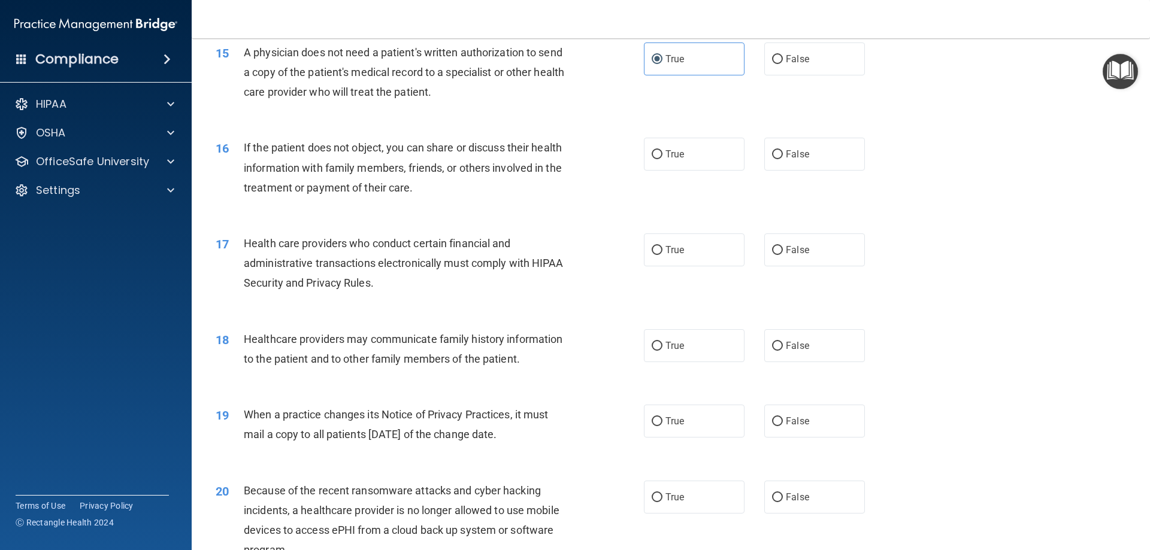
scroll to position [1318, 0]
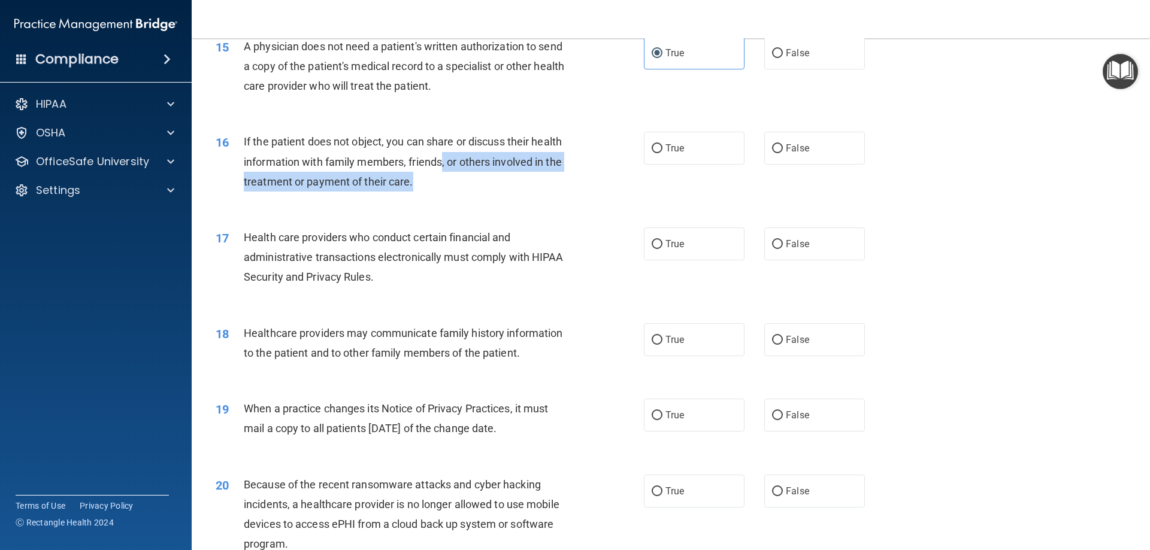
drag, startPoint x: 483, startPoint y: 194, endPoint x: 442, endPoint y: 171, distance: 46.9
click at [442, 171] on div "16 If the patient does not object, you can share or discuss their health inform…" at bounding box center [430, 165] width 464 height 66
click at [441, 169] on div "If the patient does not object, you can share or discuss their health informati…" at bounding box center [411, 162] width 335 height 60
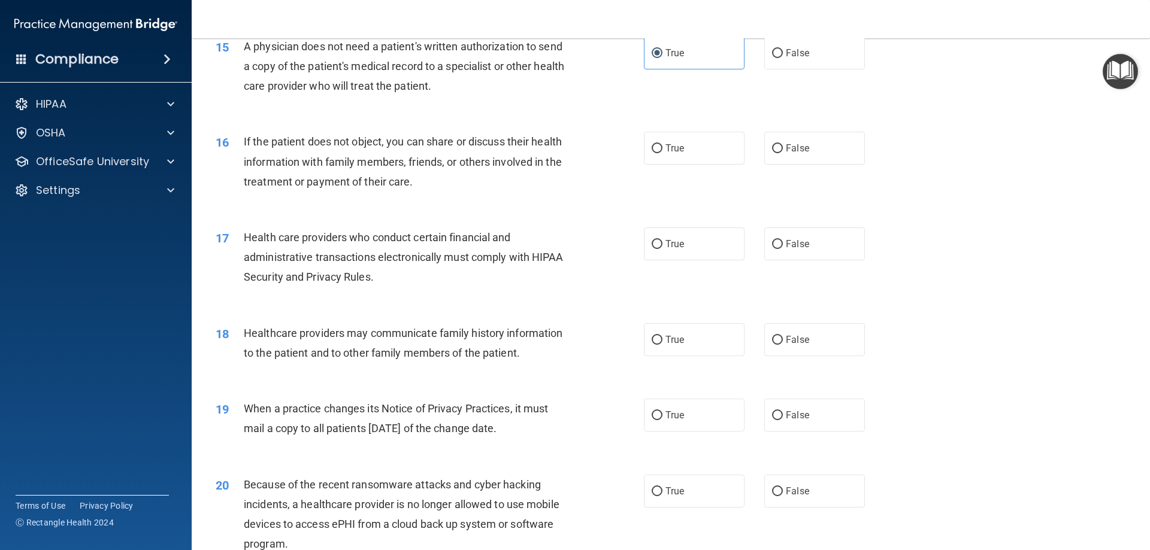
click at [414, 174] on div "If the patient does not object, you can share or discuss their health informati…" at bounding box center [411, 162] width 335 height 60
click at [424, 172] on div "If the patient does not object, you can share or discuss their health informati…" at bounding box center [411, 162] width 335 height 60
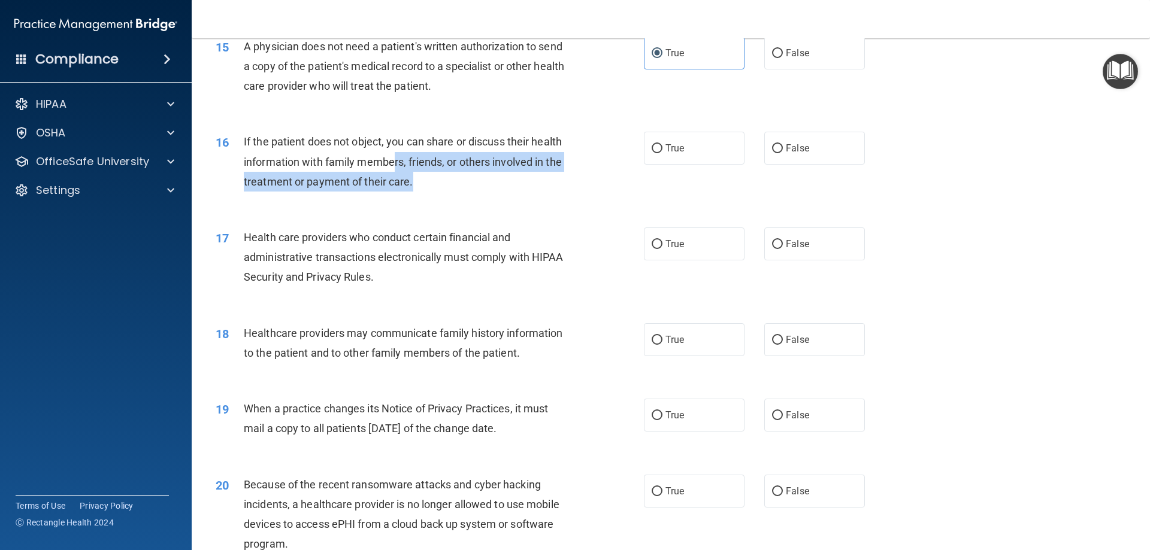
drag, startPoint x: 414, startPoint y: 176, endPoint x: 396, endPoint y: 168, distance: 19.6
click at [396, 168] on div "If the patient does not object, you can share or discuss their health informati…" at bounding box center [411, 162] width 335 height 60
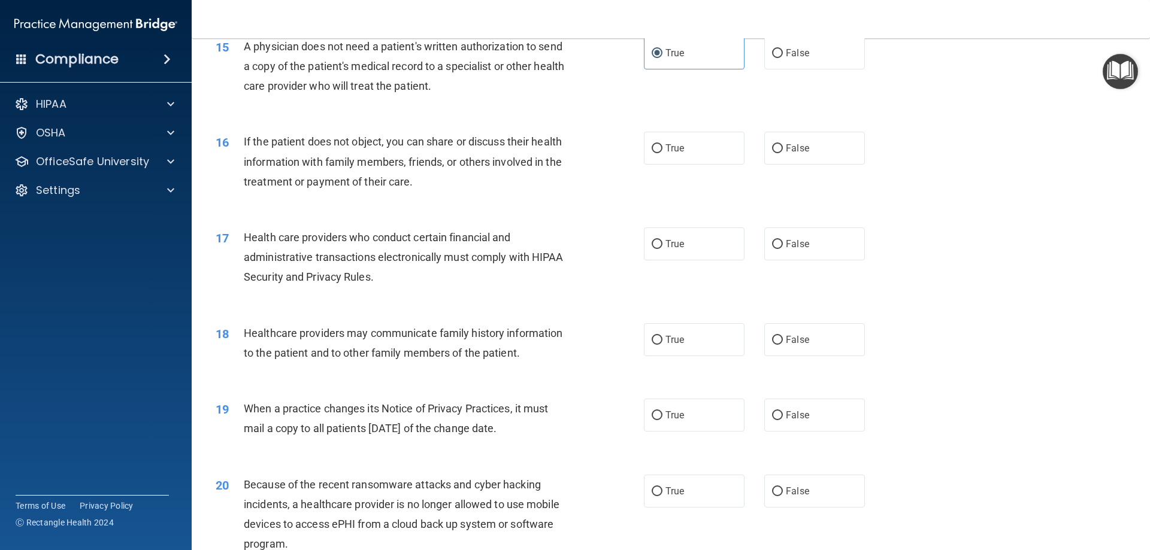
drag, startPoint x: 444, startPoint y: 184, endPoint x: 428, endPoint y: 178, distance: 17.2
click at [428, 178] on div "If the patient does not object, you can share or discuss their health informati…" at bounding box center [411, 162] width 335 height 60
click at [427, 178] on div "If the patient does not object, you can share or discuss their health informati…" at bounding box center [411, 162] width 335 height 60
drag, startPoint x: 425, startPoint y: 183, endPoint x: 385, endPoint y: 174, distance: 40.4
click at [385, 174] on div "If the patient does not object, you can share or discuss their health informati…" at bounding box center [411, 162] width 335 height 60
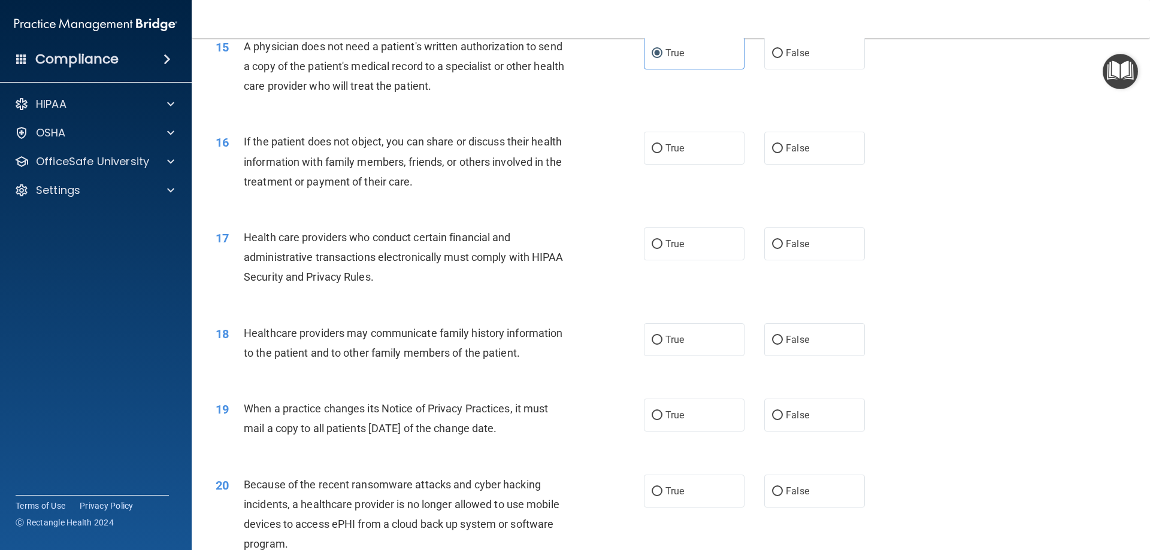
click at [381, 173] on div "If the patient does not object, you can share or discuss their health informati…" at bounding box center [411, 162] width 335 height 60
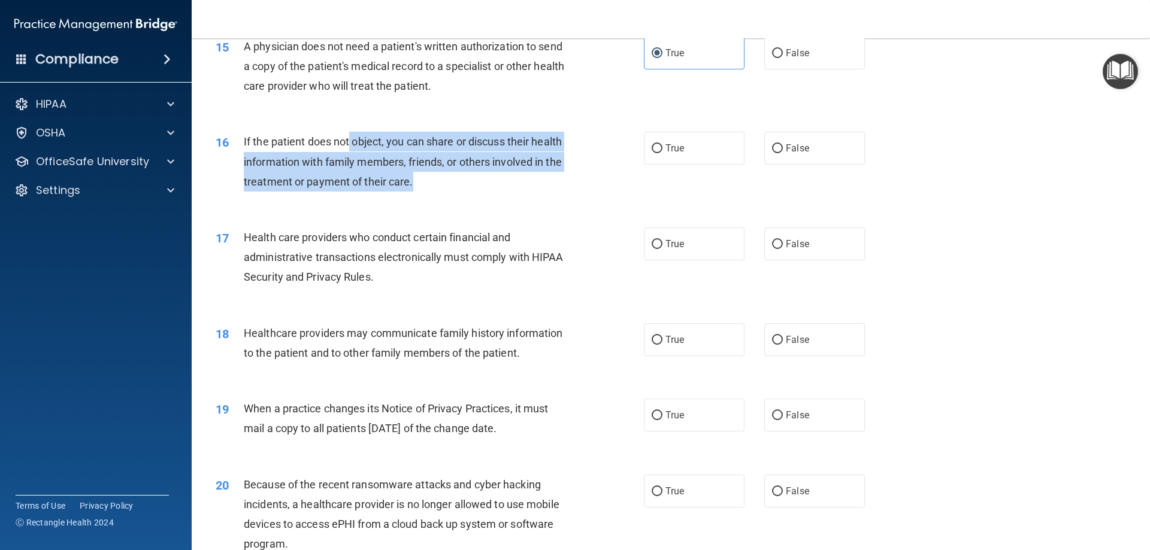
drag, startPoint x: 476, startPoint y: 168, endPoint x: 351, endPoint y: 146, distance: 126.5
click at [350, 144] on div "If the patient does not object, you can share or discuss their health informati…" at bounding box center [411, 162] width 335 height 60
click at [363, 162] on span "If the patient does not object, you can share or discuss their health informati…" at bounding box center [403, 161] width 318 height 52
drag, startPoint x: 426, startPoint y: 186, endPoint x: 250, endPoint y: 133, distance: 183.8
click at [250, 133] on div "If the patient does not object, you can share or discuss their health informati…" at bounding box center [411, 162] width 335 height 60
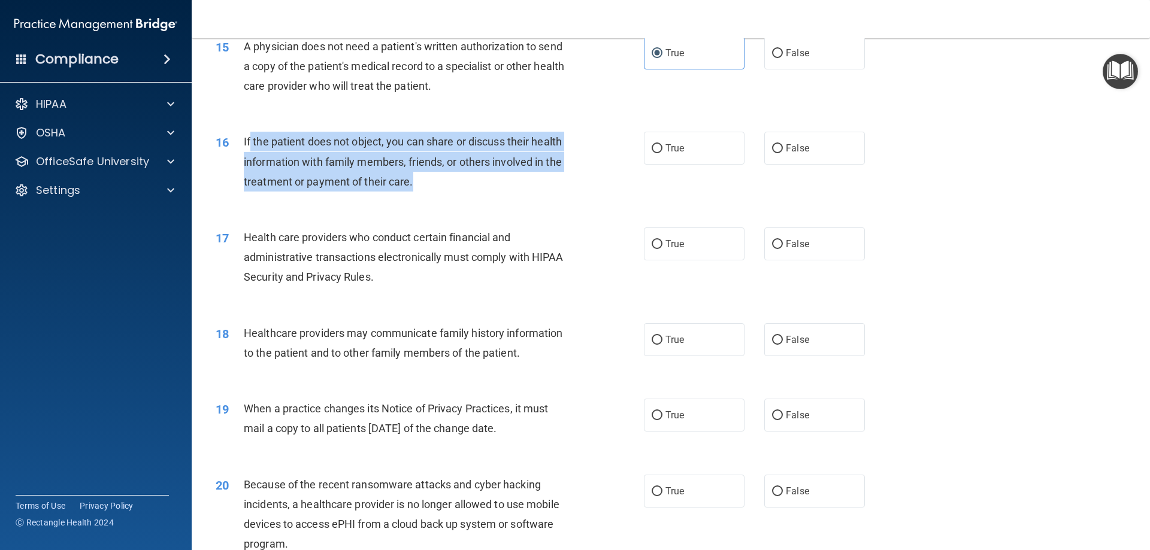
click at [265, 140] on span "If the patient does not object, you can share or discuss their health informati…" at bounding box center [403, 161] width 318 height 52
drag, startPoint x: 379, startPoint y: 171, endPoint x: 246, endPoint y: 134, distance: 138.0
click at [246, 134] on div "If the patient does not object, you can share or discuss their health informati…" at bounding box center [411, 162] width 335 height 60
click at [286, 143] on span "If the patient does not object, you can share or discuss their health informati…" at bounding box center [403, 161] width 318 height 52
drag, startPoint x: 398, startPoint y: 176, endPoint x: 296, endPoint y: 142, distance: 106.8
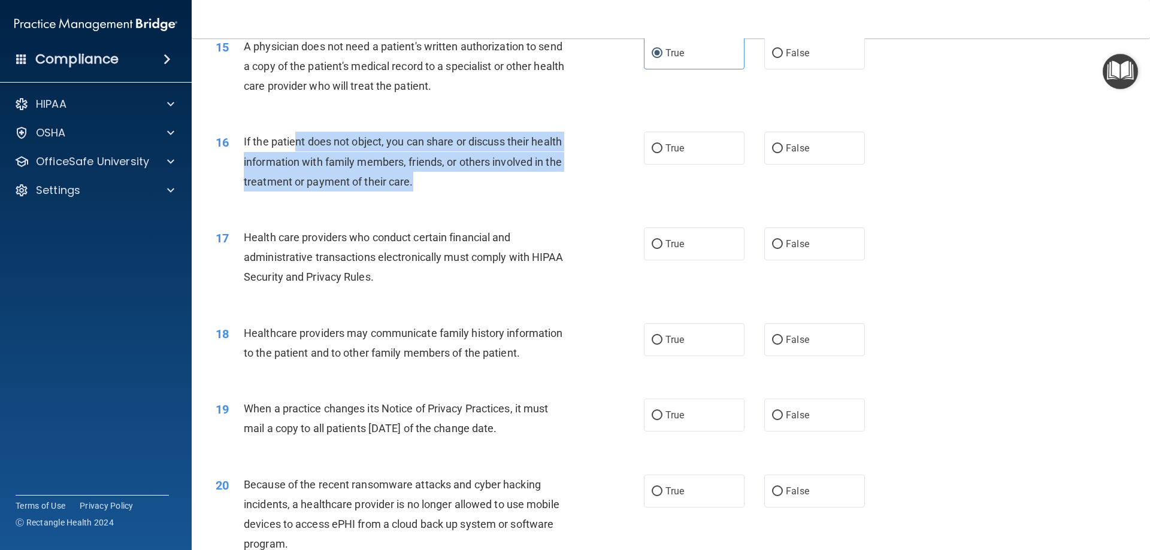
click at [296, 142] on div "If the patient does not object, you can share or discuss their health informati…" at bounding box center [411, 162] width 335 height 60
click at [296, 143] on span "If the patient does not object, you can share or discuss their health informati…" at bounding box center [403, 161] width 318 height 52
drag, startPoint x: 427, startPoint y: 202, endPoint x: 324, endPoint y: 169, distance: 108.1
click at [325, 169] on div "16 If the patient does not object, you can share or discuss their health inform…" at bounding box center [671, 165] width 928 height 96
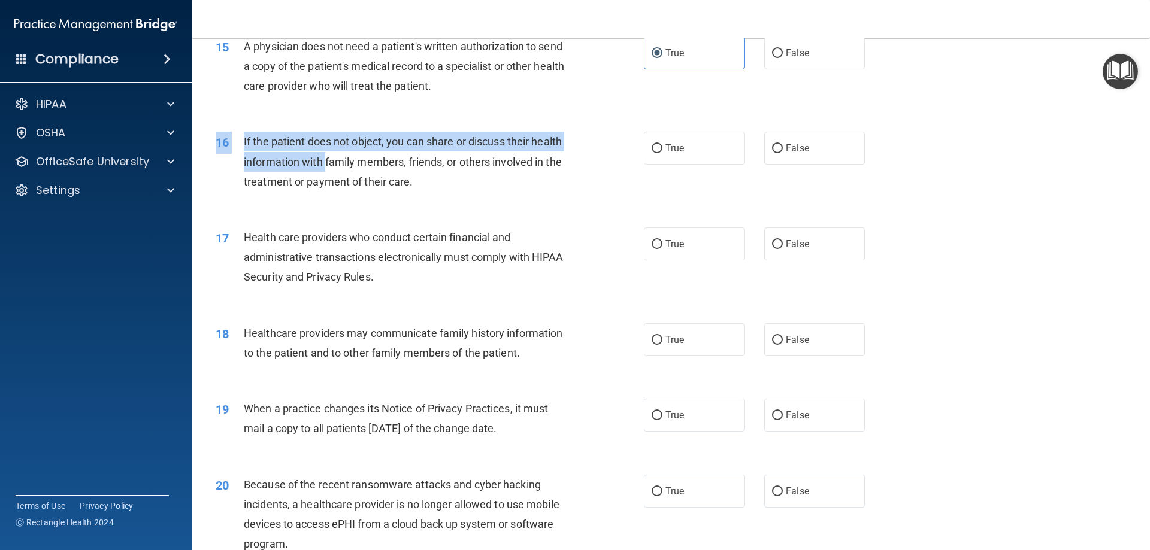
click at [324, 169] on div "If the patient does not object, you can share or discuss their health informati…" at bounding box center [411, 162] width 335 height 60
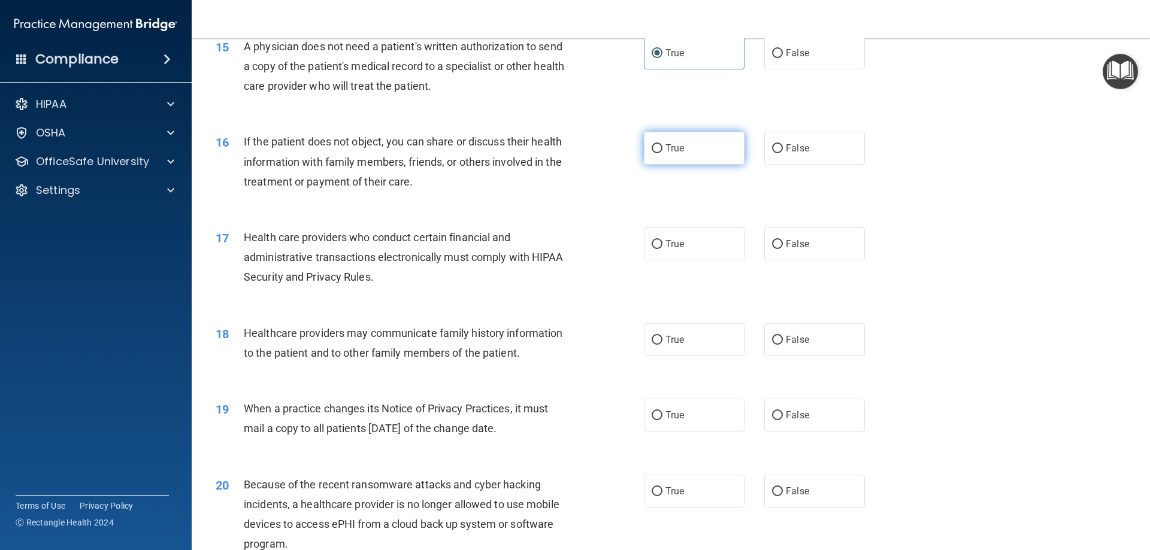
click at [692, 150] on label "True" at bounding box center [694, 148] width 101 height 33
click at [662, 150] on input "True" at bounding box center [657, 148] width 11 height 9
radio input "true"
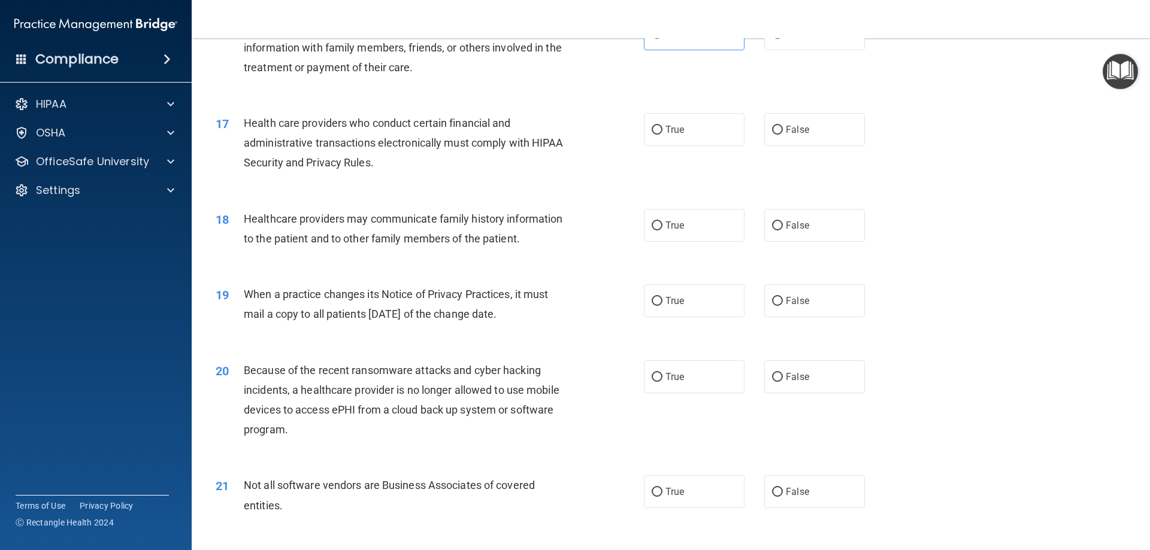
scroll to position [1437, 0]
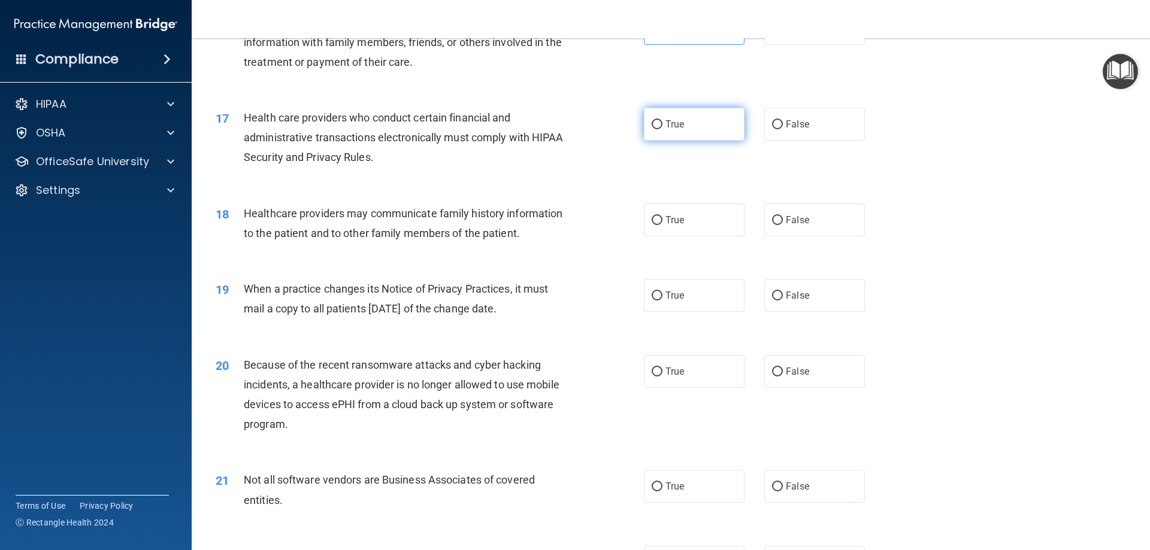
click at [688, 128] on label "True" at bounding box center [694, 124] width 101 height 33
click at [662, 128] on input "True" at bounding box center [657, 124] width 11 height 9
radio input "true"
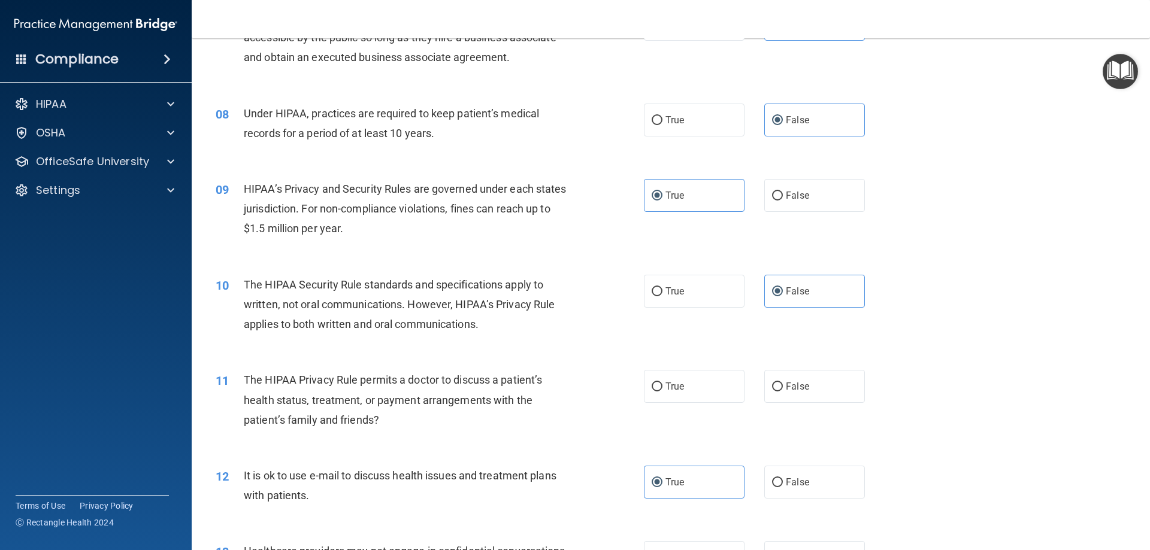
scroll to position [659, 0]
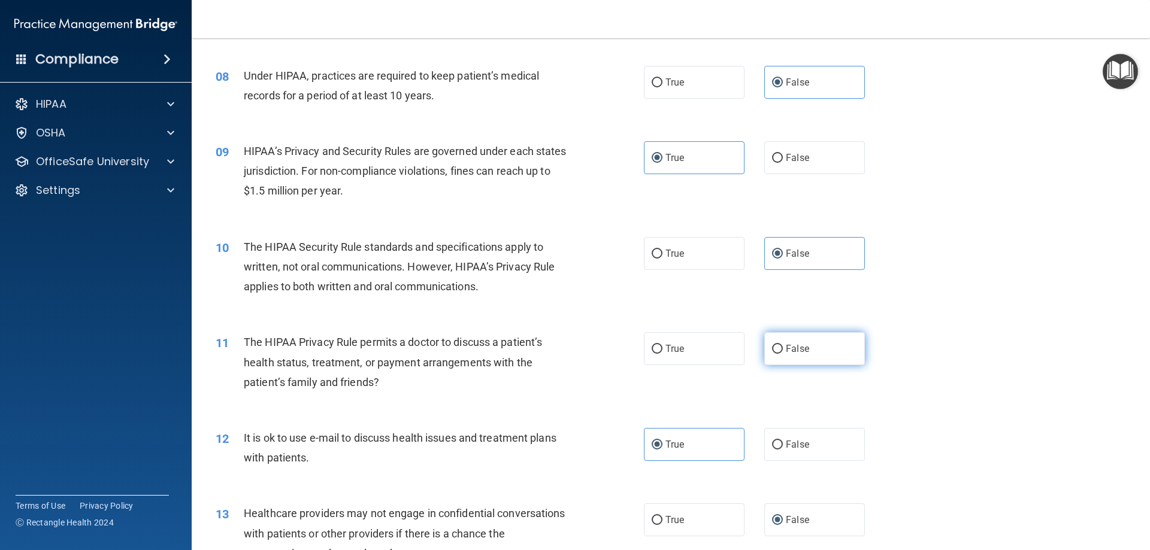
click at [813, 339] on label "False" at bounding box center [814, 348] width 101 height 33
click at [783, 345] on input "False" at bounding box center [777, 349] width 11 height 9
radio input "true"
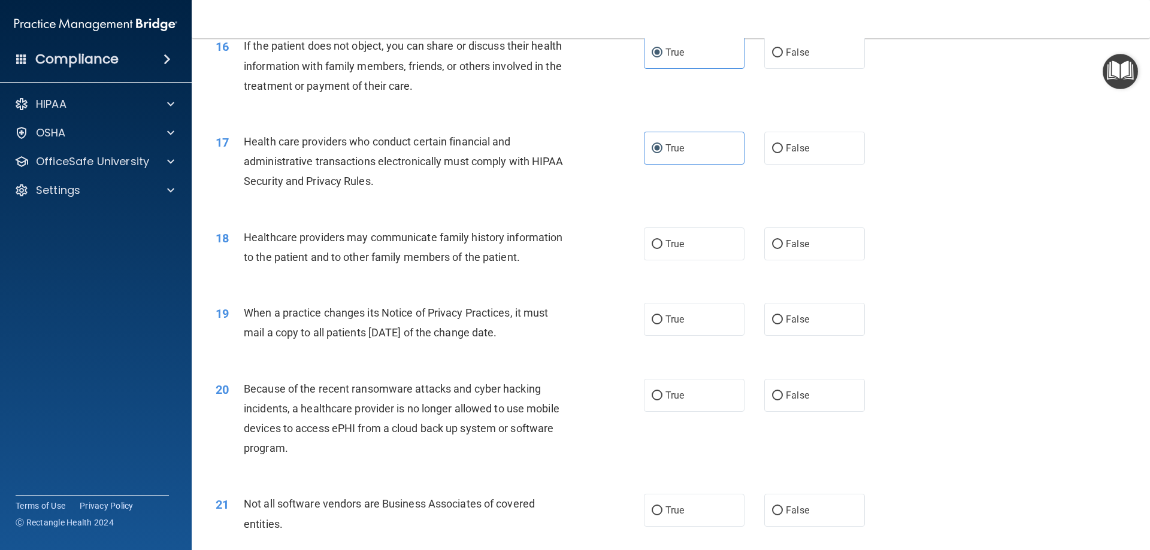
scroll to position [1437, 0]
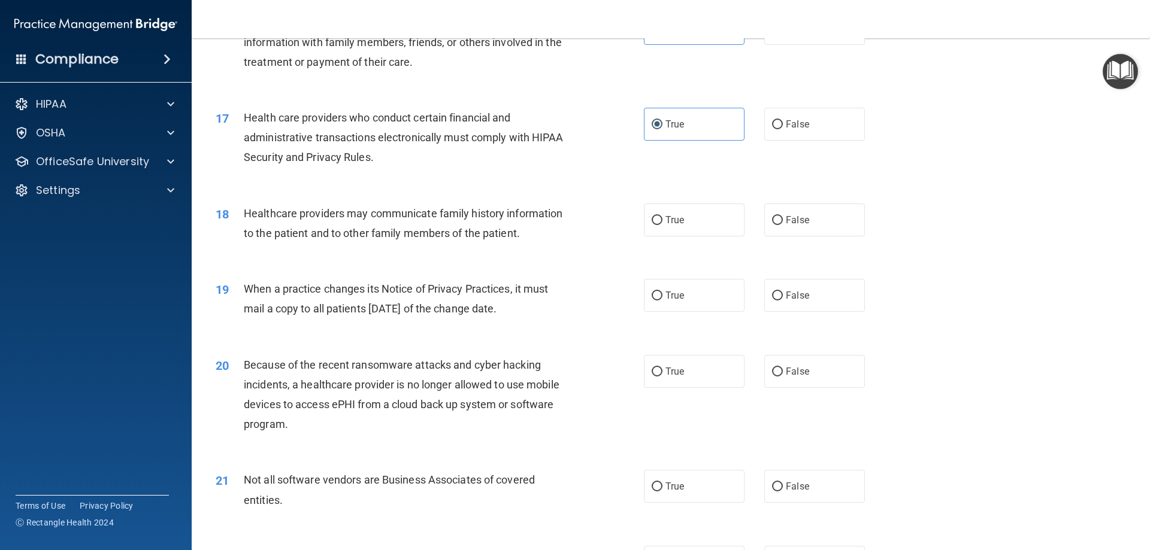
drag, startPoint x: 501, startPoint y: 297, endPoint x: 470, endPoint y: 286, distance: 33.7
click at [470, 286] on div "When a practice changes its Notice of Privacy Practices, it must mail a copy to…" at bounding box center [411, 299] width 335 height 40
click at [470, 286] on span "When a practice changes its Notice of Privacy Practices, it must mail a copy to…" at bounding box center [396, 299] width 304 height 32
click at [777, 293] on input "False" at bounding box center [777, 296] width 11 height 9
radio input "true"
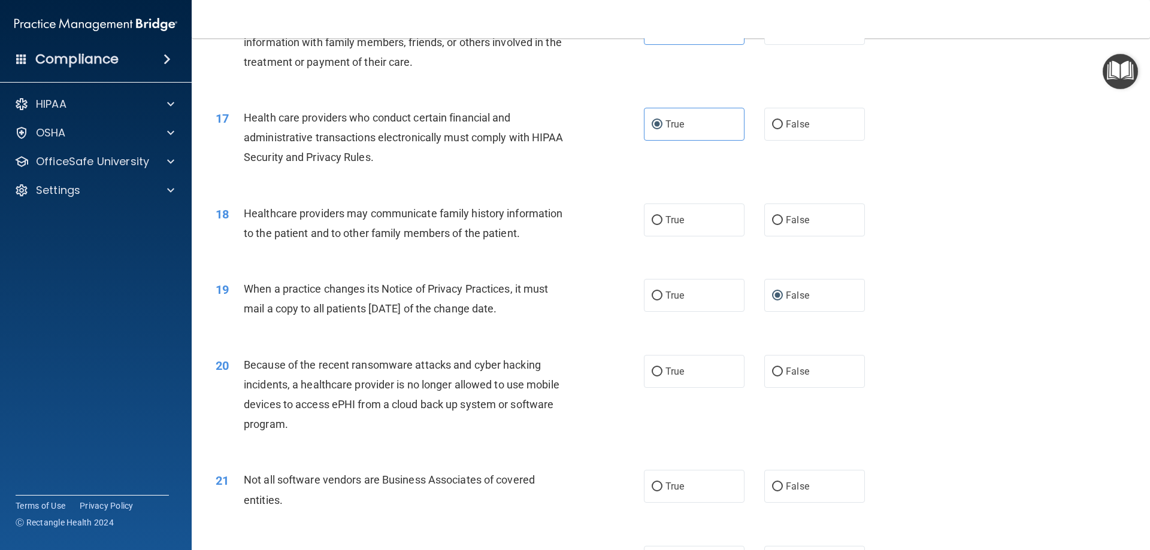
scroll to position [1497, 0]
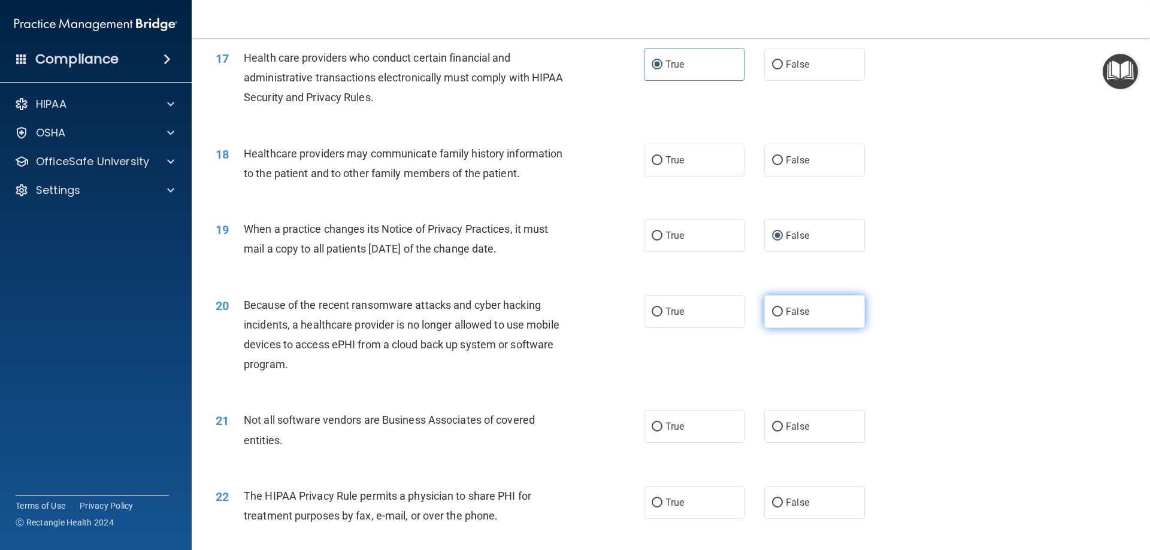
click at [809, 305] on label "False" at bounding box center [814, 311] width 101 height 33
click at [783, 308] on input "False" at bounding box center [777, 312] width 11 height 9
radio input "true"
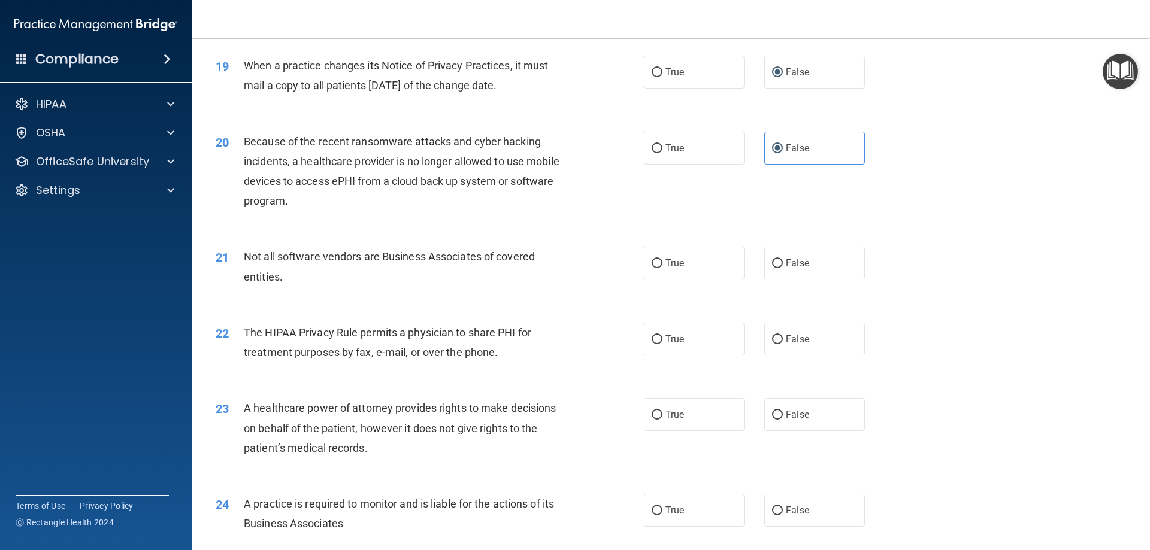
scroll to position [1677, 0]
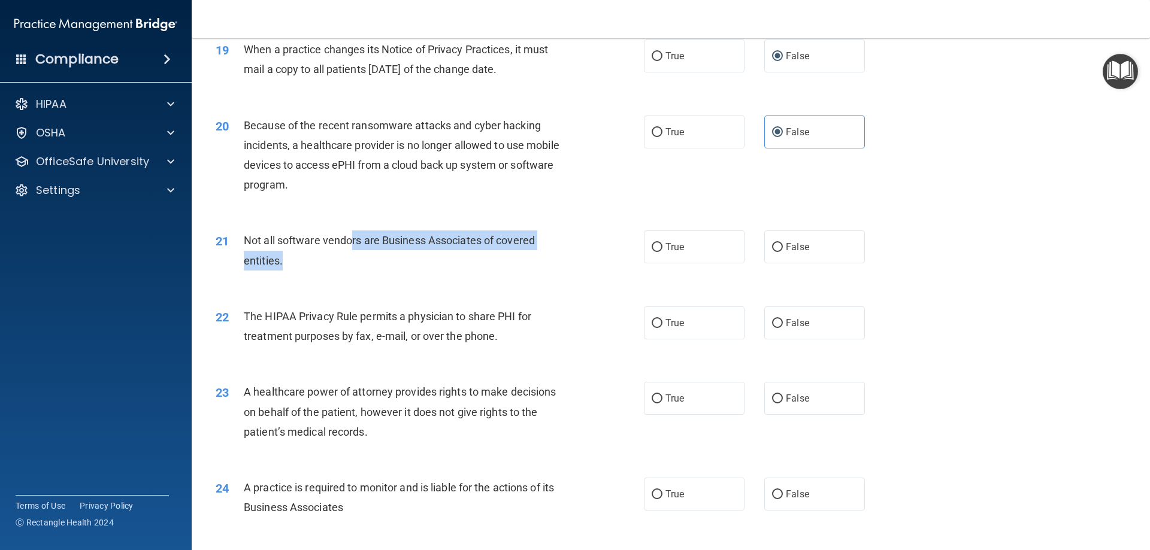
click at [353, 248] on div "Not all software vendors are Business Associates of covered entities." at bounding box center [411, 251] width 335 height 40
click at [410, 275] on div "21 Not all software vendors are Business Associates of covered entities. True F…" at bounding box center [671, 253] width 928 height 75
click at [461, 266] on div "Not all software vendors are Business Associates of covered entities." at bounding box center [411, 251] width 335 height 40
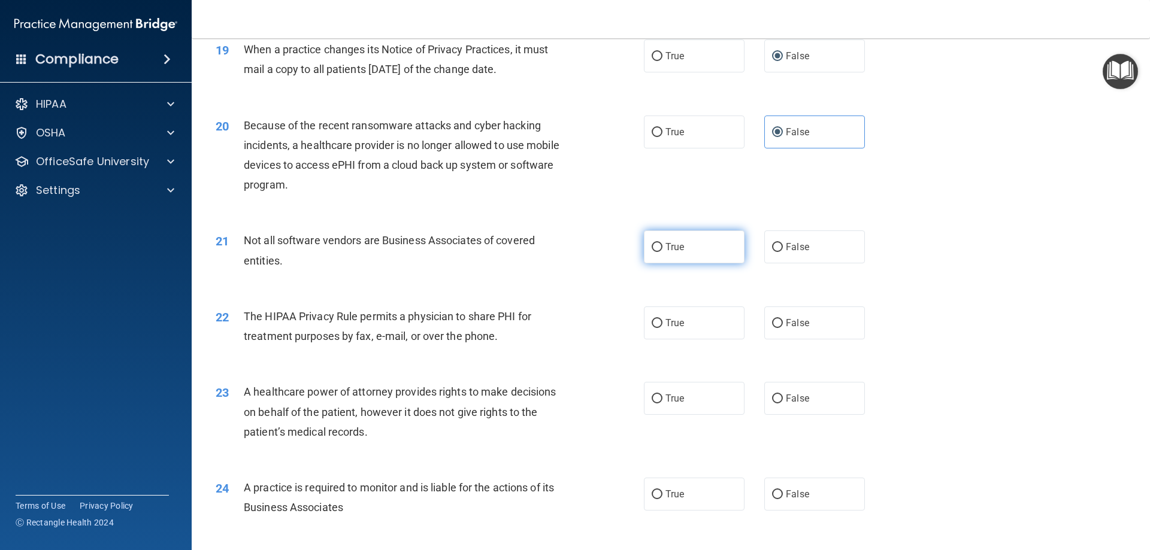
click at [650, 236] on label "True" at bounding box center [694, 247] width 101 height 33
click at [652, 243] on input "True" at bounding box center [657, 247] width 11 height 9
radio input "true"
click at [490, 331] on span "The HIPAA Privacy Rule permits a physician to share PHI for treatment purposes …" at bounding box center [387, 326] width 287 height 32
click at [652, 330] on label "True" at bounding box center [694, 323] width 101 height 33
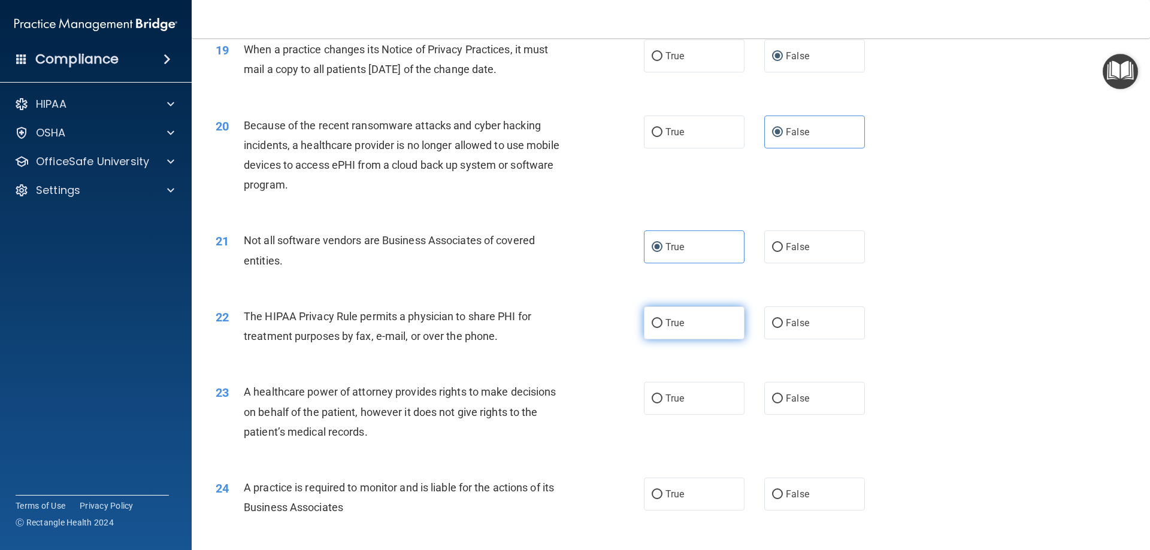
click at [652, 328] on input "True" at bounding box center [657, 323] width 11 height 9
radio input "true"
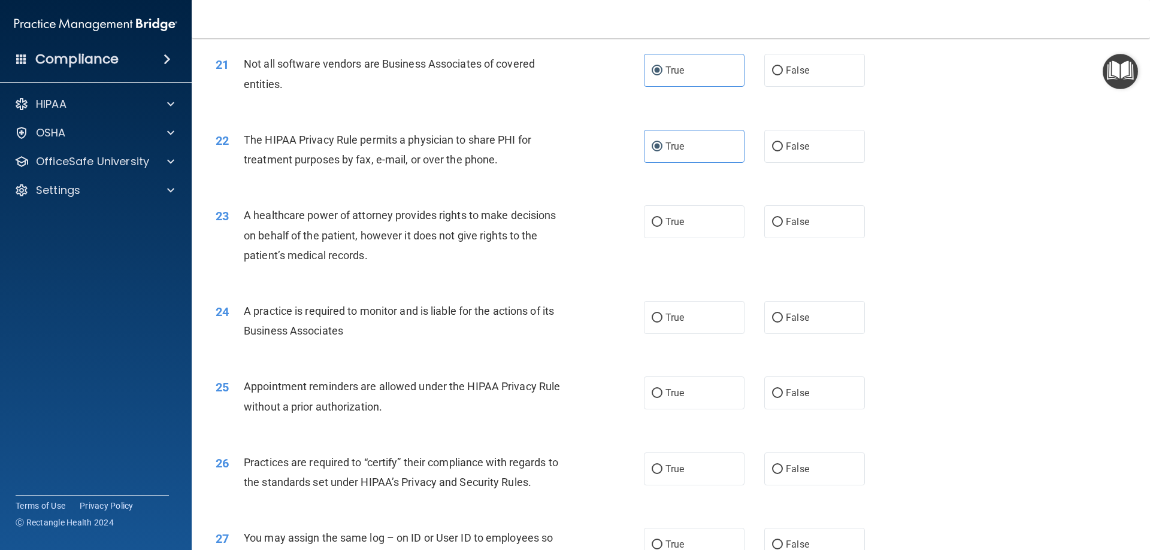
scroll to position [1857, 0]
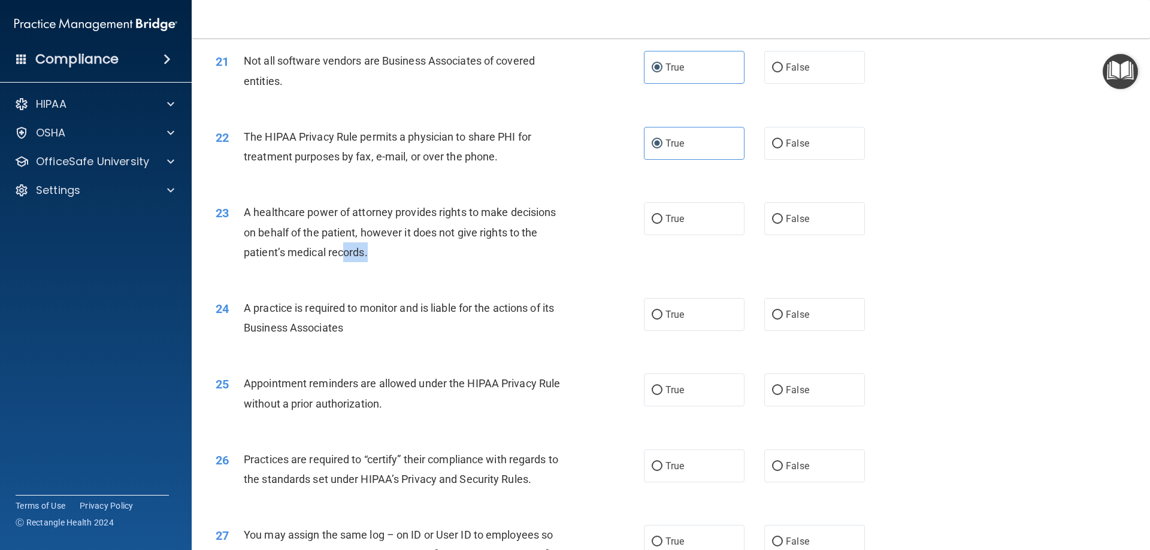
drag, startPoint x: 372, startPoint y: 259, endPoint x: 343, endPoint y: 244, distance: 32.9
click at [343, 244] on div "A healthcare power of attorney provides rights to make decisions on behalf of t…" at bounding box center [411, 232] width 335 height 60
click at [774, 223] on input "False" at bounding box center [777, 219] width 11 height 9
radio input "true"
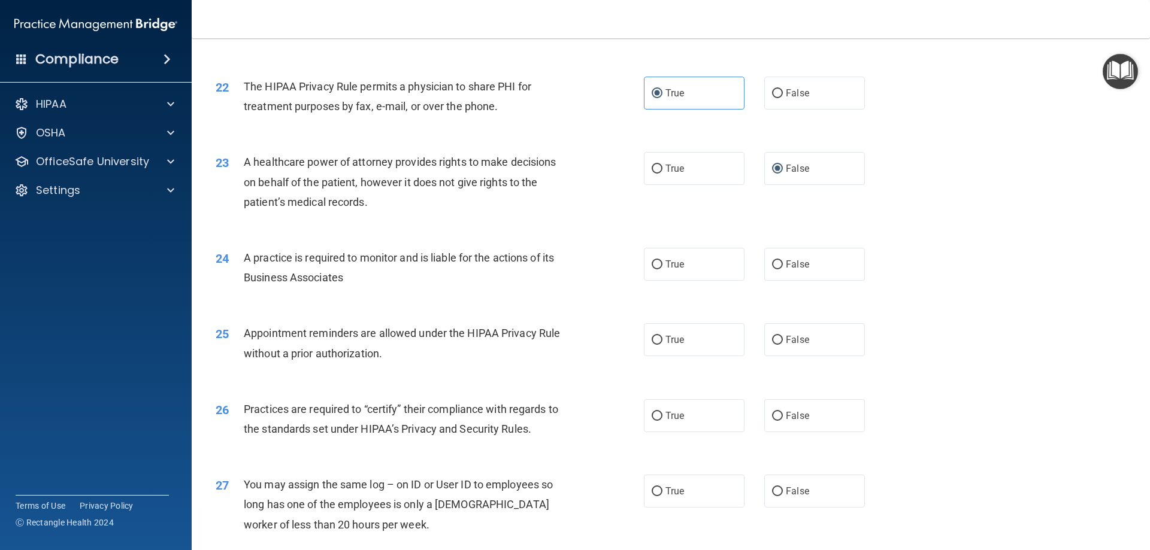
scroll to position [1976, 0]
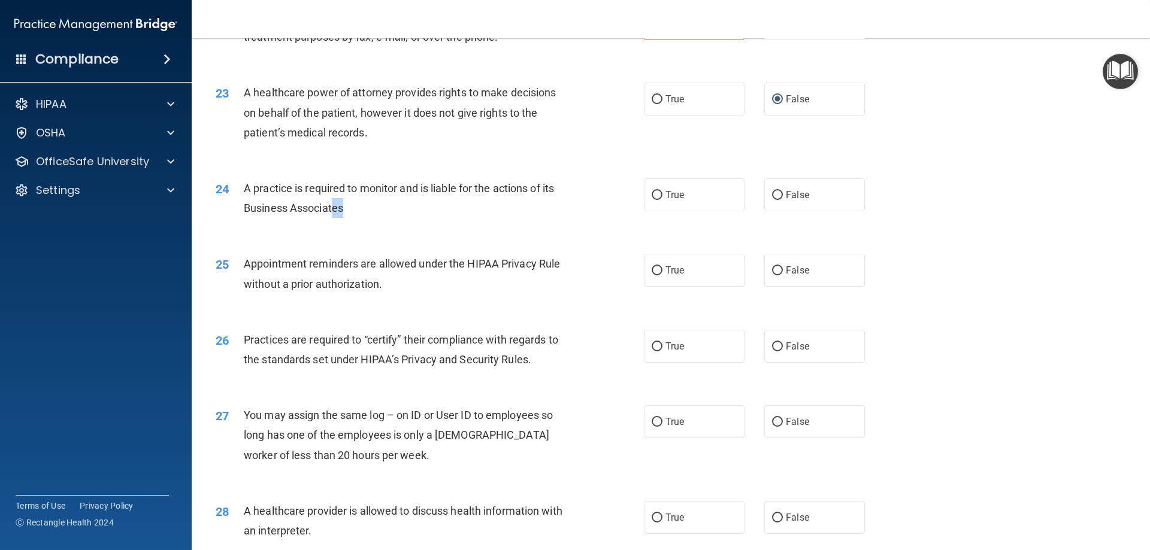
drag, startPoint x: 353, startPoint y: 208, endPoint x: 331, endPoint y: 204, distance: 22.6
click at [331, 204] on div "A practice is required to monitor and is liable for the actions of its Business…" at bounding box center [411, 198] width 335 height 40
click at [331, 203] on span "A practice is required to monitor and is liable for the actions of its Business…" at bounding box center [399, 198] width 310 height 32
click at [677, 207] on label "True" at bounding box center [694, 194] width 101 height 33
click at [662, 200] on input "True" at bounding box center [657, 195] width 11 height 9
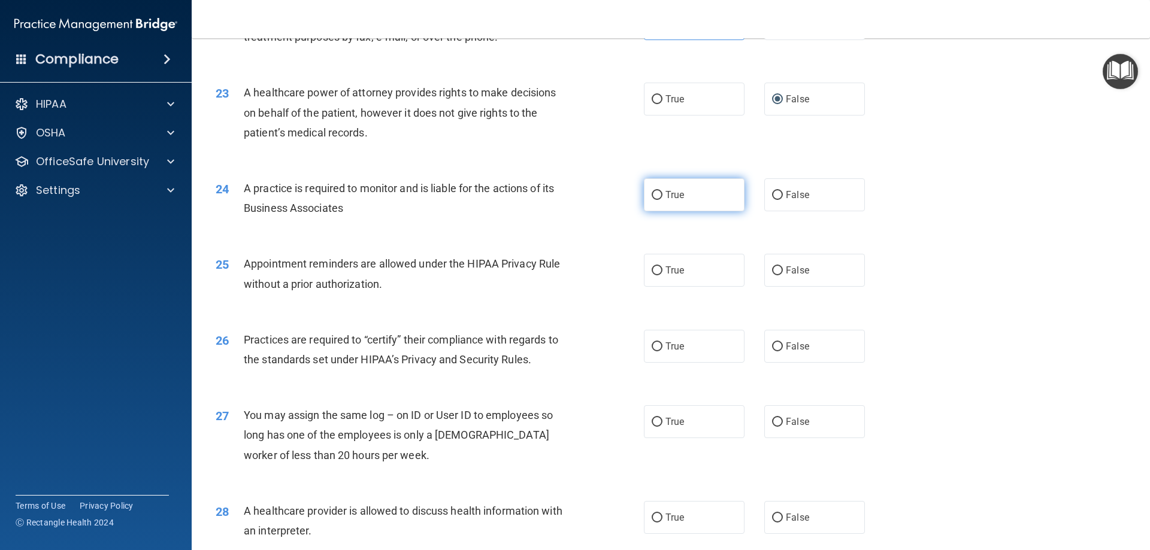
radio input "true"
click at [692, 264] on label "True" at bounding box center [694, 270] width 101 height 33
click at [662, 266] on input "True" at bounding box center [657, 270] width 11 height 9
radio input "true"
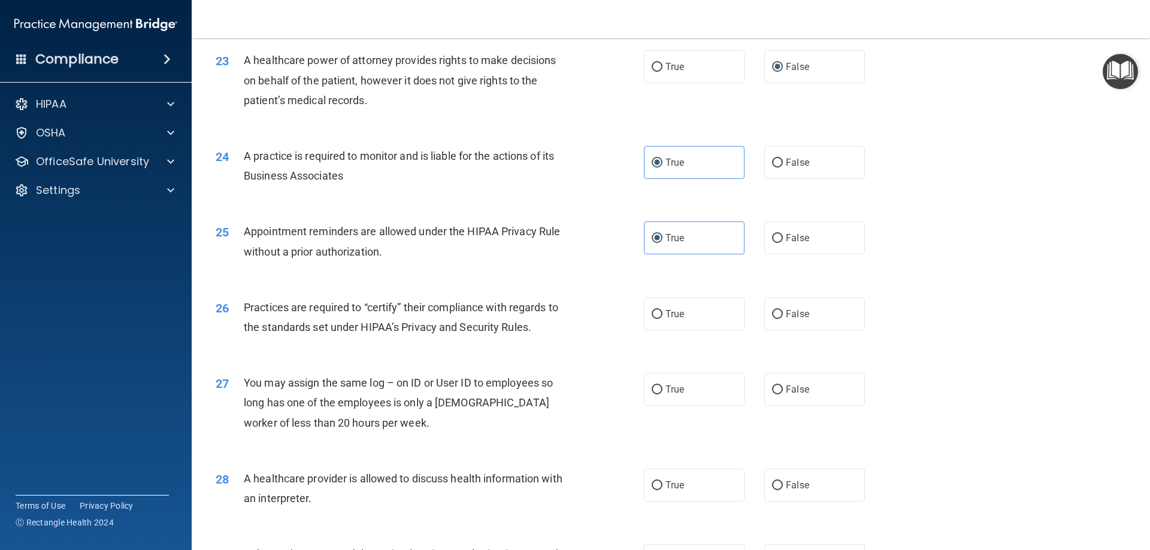
scroll to position [2036, 0]
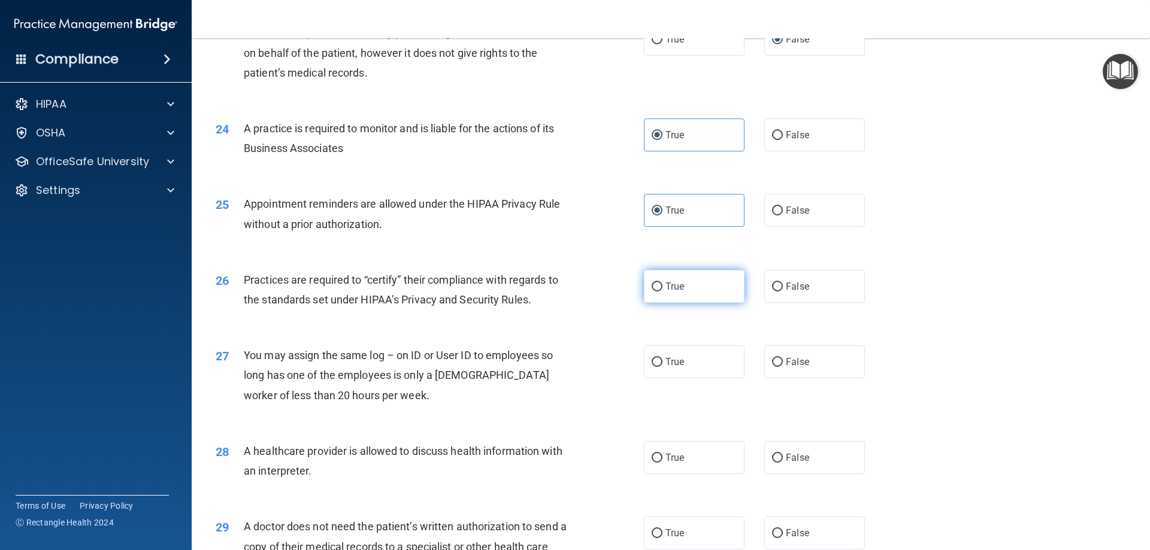
click at [677, 296] on label "True" at bounding box center [694, 286] width 101 height 33
click at [662, 292] on input "True" at bounding box center [657, 287] width 11 height 9
radio input "true"
click at [796, 359] on span "False" at bounding box center [797, 361] width 23 height 11
click at [783, 359] on input "False" at bounding box center [777, 362] width 11 height 9
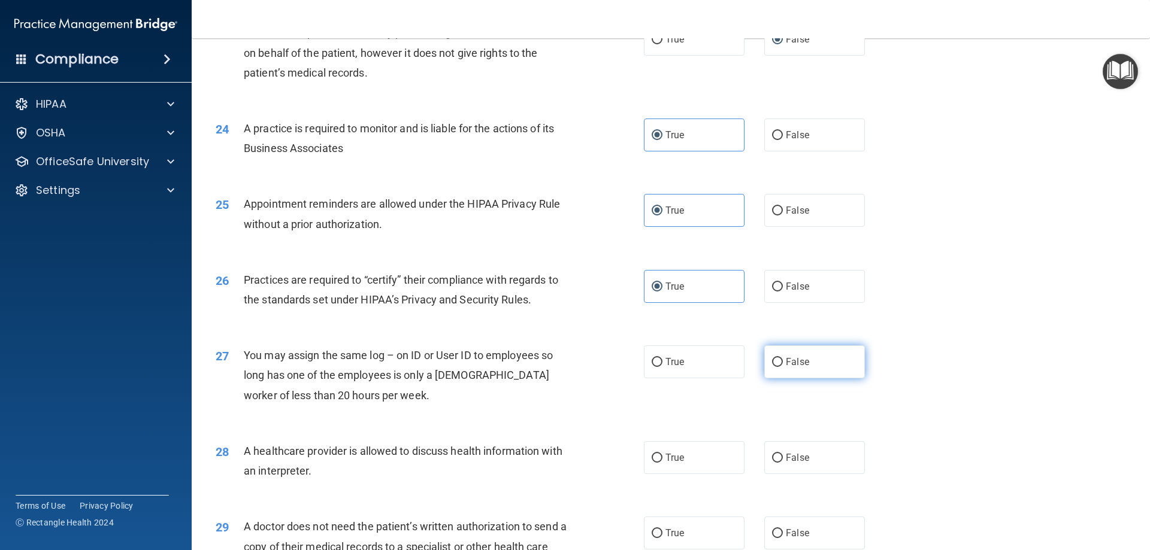
radio input "true"
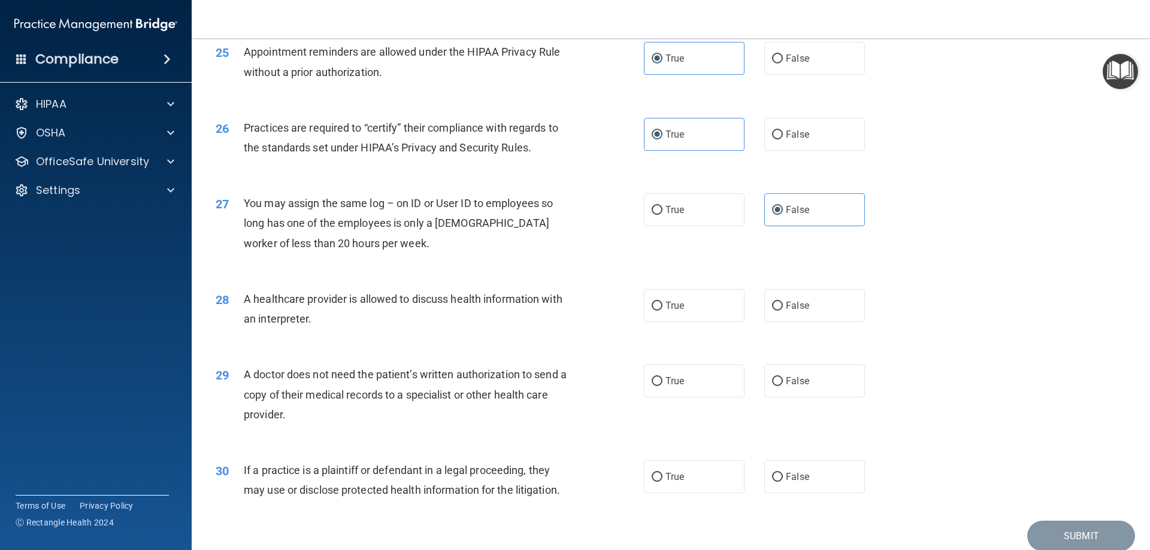
scroll to position [2216, 0]
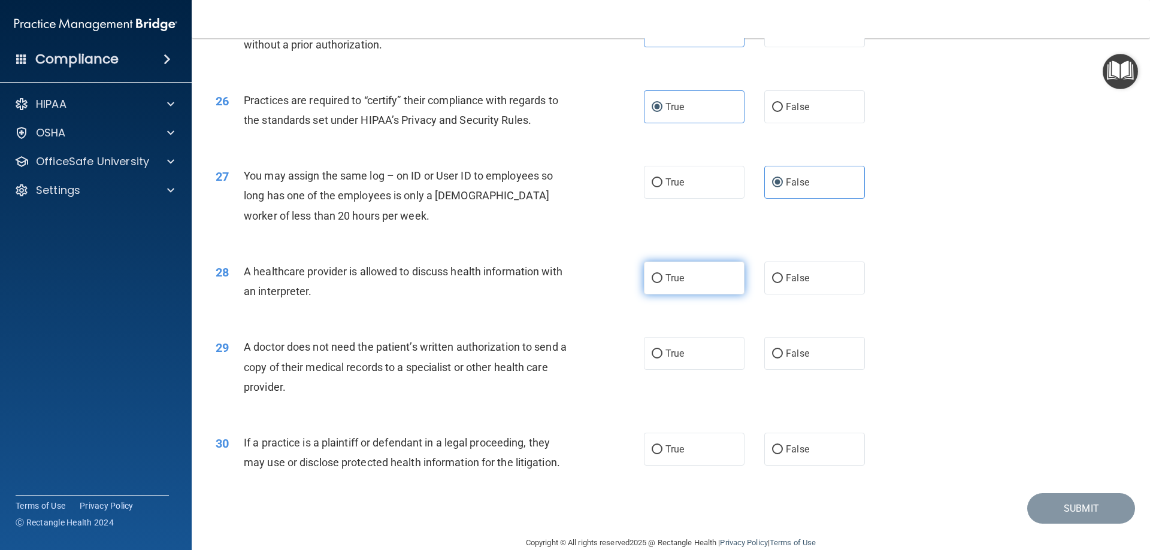
click at [689, 286] on label "True" at bounding box center [694, 278] width 101 height 33
click at [662, 283] on input "True" at bounding box center [657, 278] width 11 height 9
radio input "true"
click at [701, 358] on label "True" at bounding box center [694, 353] width 101 height 33
click at [662, 358] on input "True" at bounding box center [657, 354] width 11 height 9
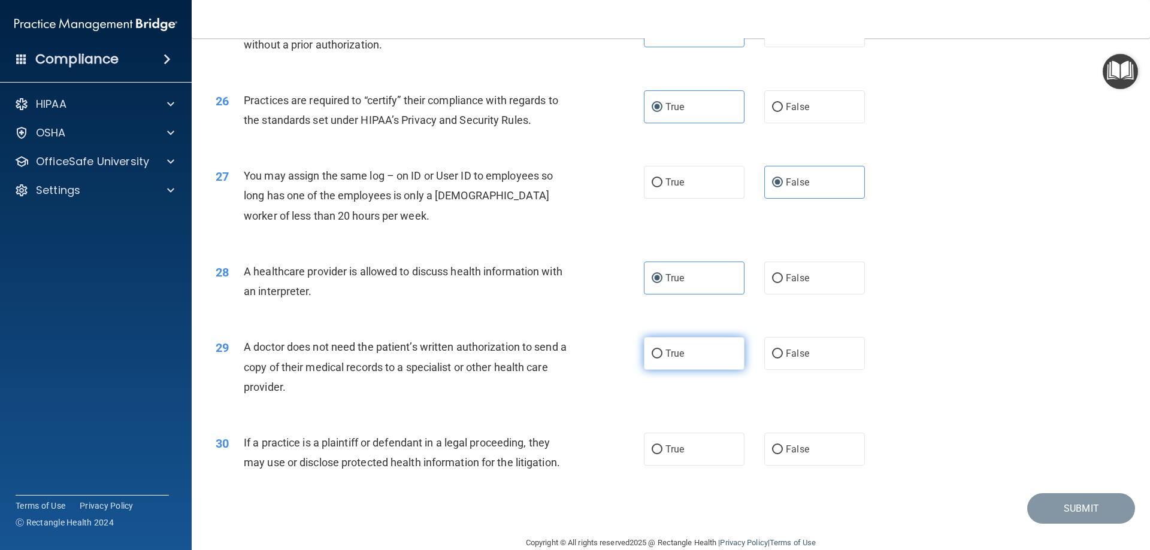
radio input "true"
drag, startPoint x: 477, startPoint y: 462, endPoint x: 429, endPoint y: 455, distance: 48.4
click at [429, 455] on div "If a practice is a plaintiff or defendant in a legal proceeding, they may use o…" at bounding box center [411, 453] width 335 height 40
click at [428, 455] on div "If a practice is a plaintiff or defendant in a legal proceeding, they may use o…" at bounding box center [411, 453] width 335 height 40
click at [320, 429] on div "30 If a practice is a plaintiff or defendant in a legal proceeding, they may us…" at bounding box center [671, 455] width 928 height 75
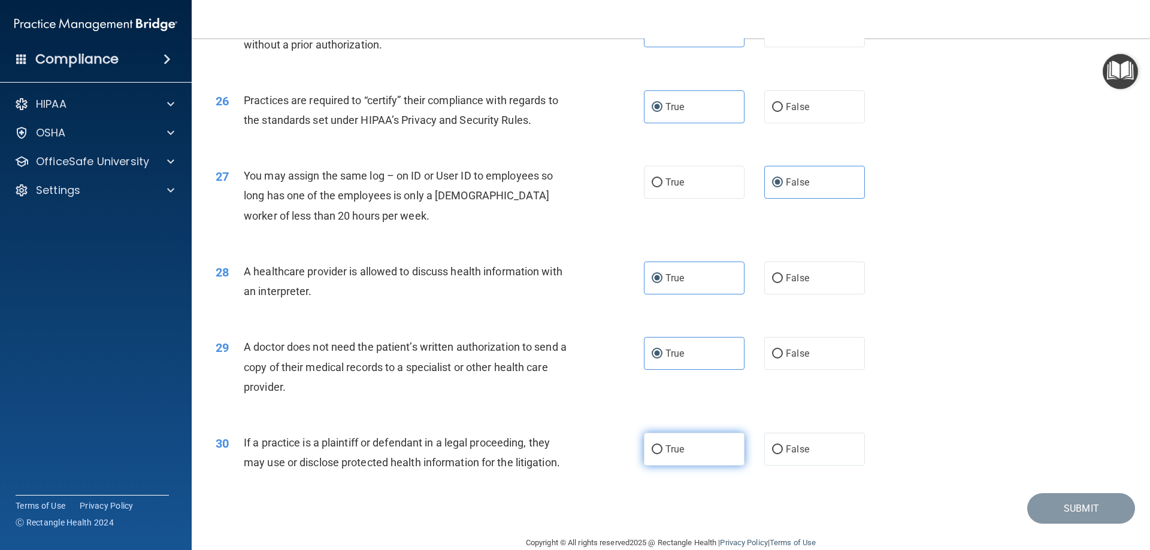
click at [677, 453] on span "True" at bounding box center [674, 449] width 19 height 11
click at [662, 453] on input "True" at bounding box center [657, 450] width 11 height 9
radio input "true"
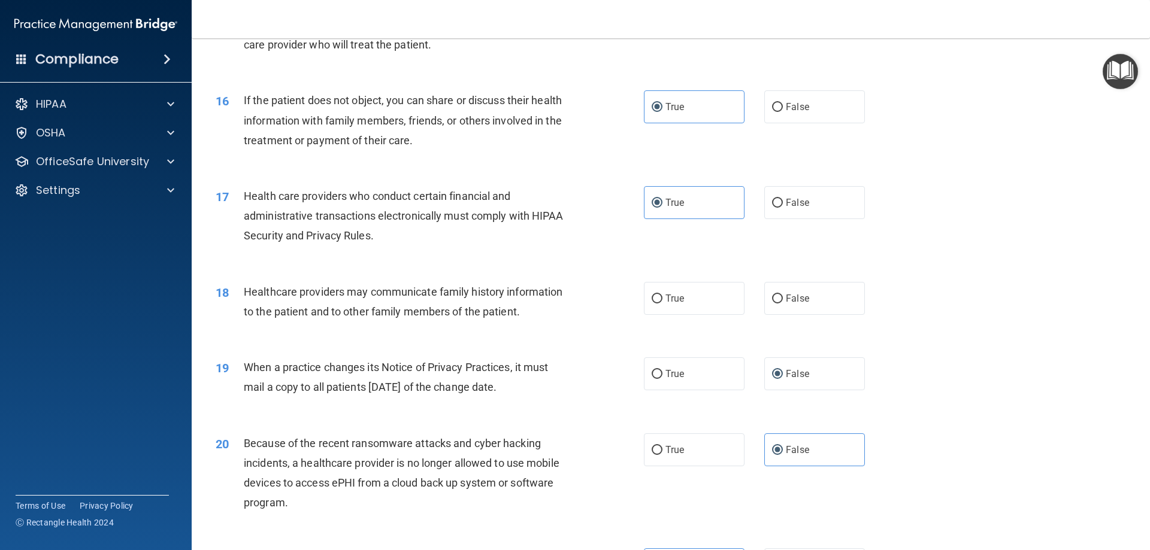
scroll to position [1377, 0]
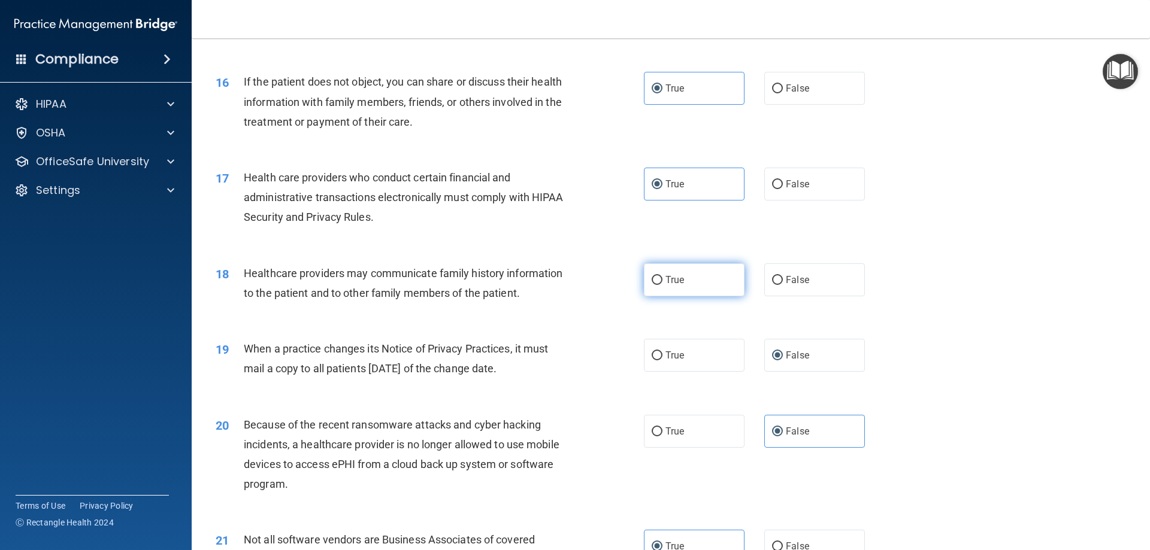
click at [698, 287] on label "True" at bounding box center [694, 280] width 101 height 33
click at [662, 285] on input "True" at bounding box center [657, 280] width 11 height 9
radio input "true"
click at [786, 281] on span "False" at bounding box center [797, 279] width 23 height 11
click at [782, 281] on input "False" at bounding box center [777, 280] width 11 height 9
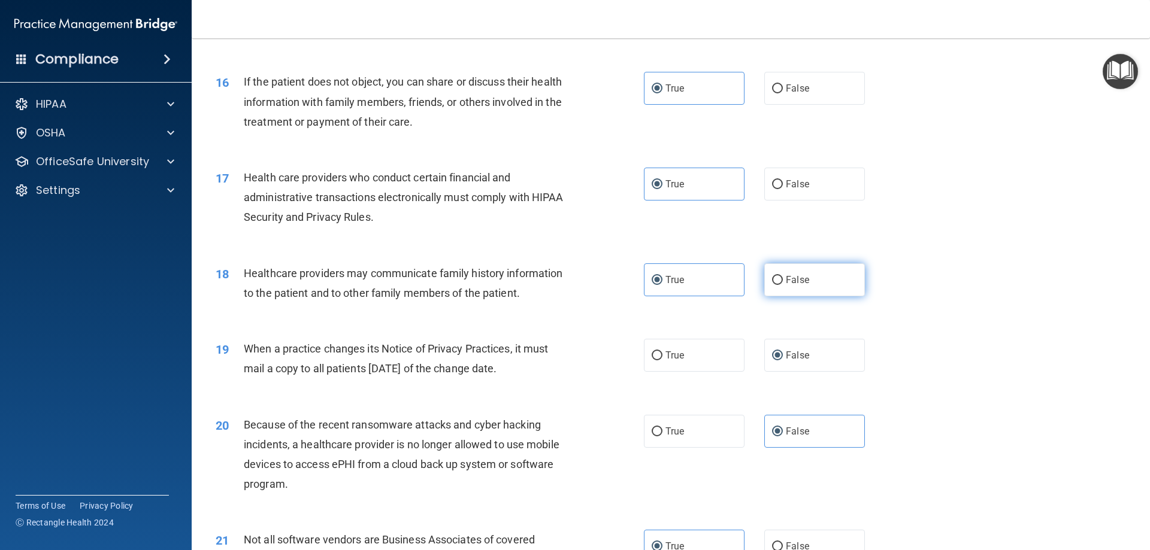
radio input "true"
radio input "false"
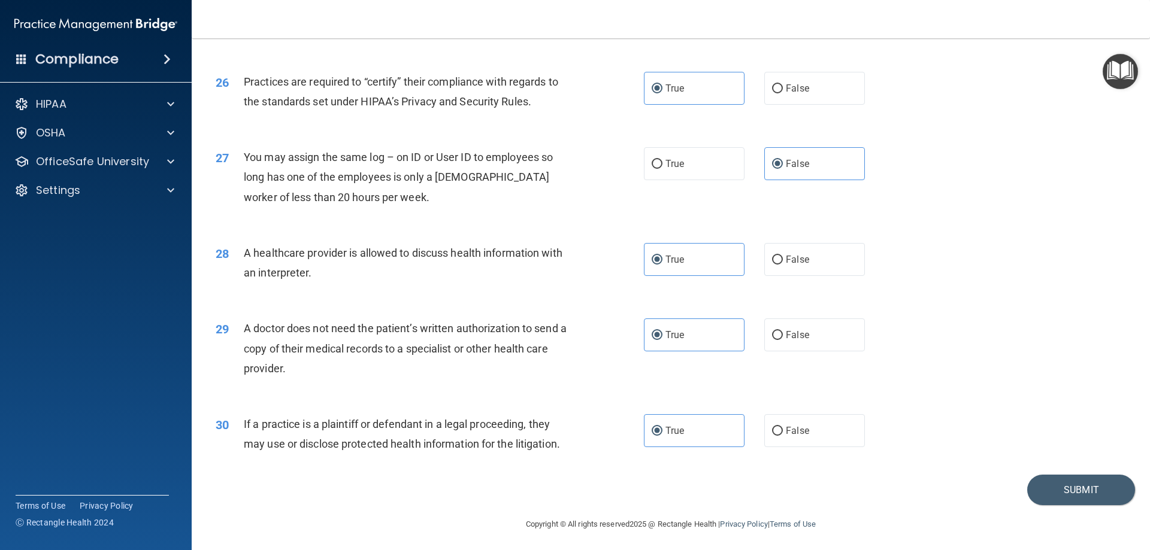
scroll to position [2237, 0]
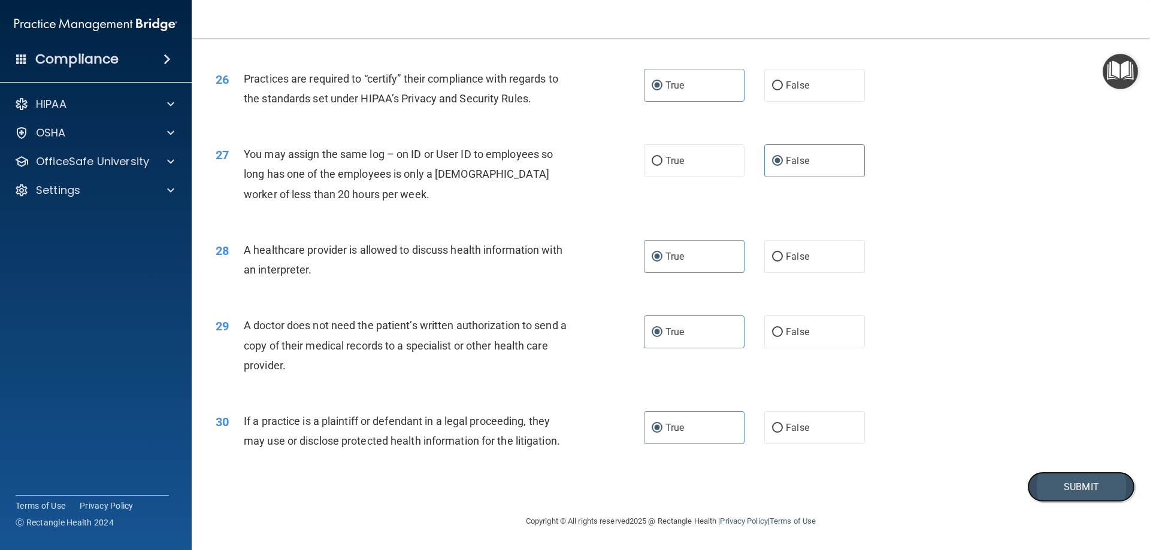
click at [1065, 487] on button "Submit" at bounding box center [1081, 487] width 108 height 31
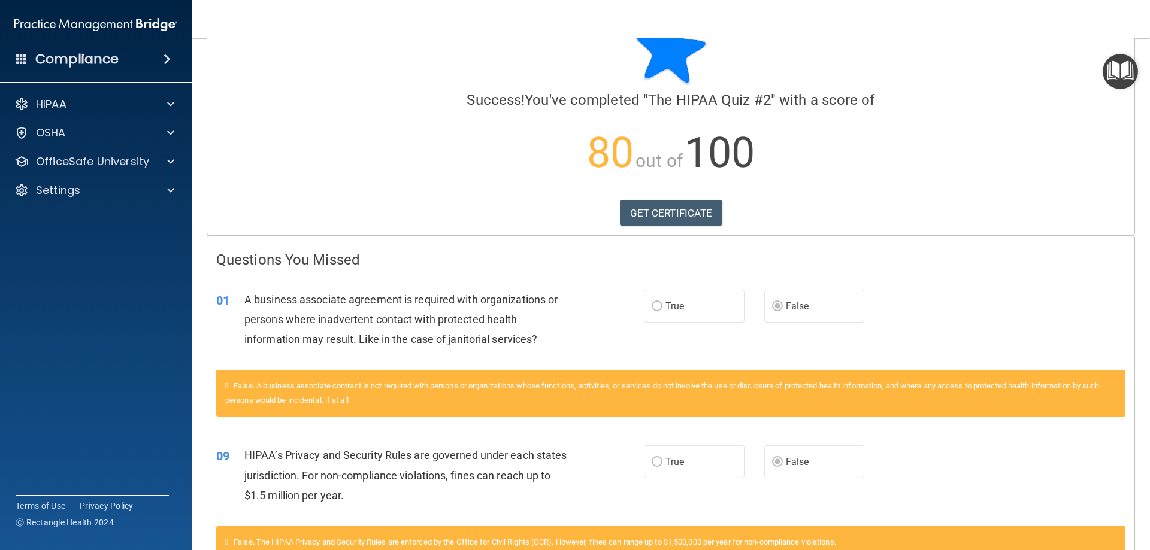
scroll to position [359, 0]
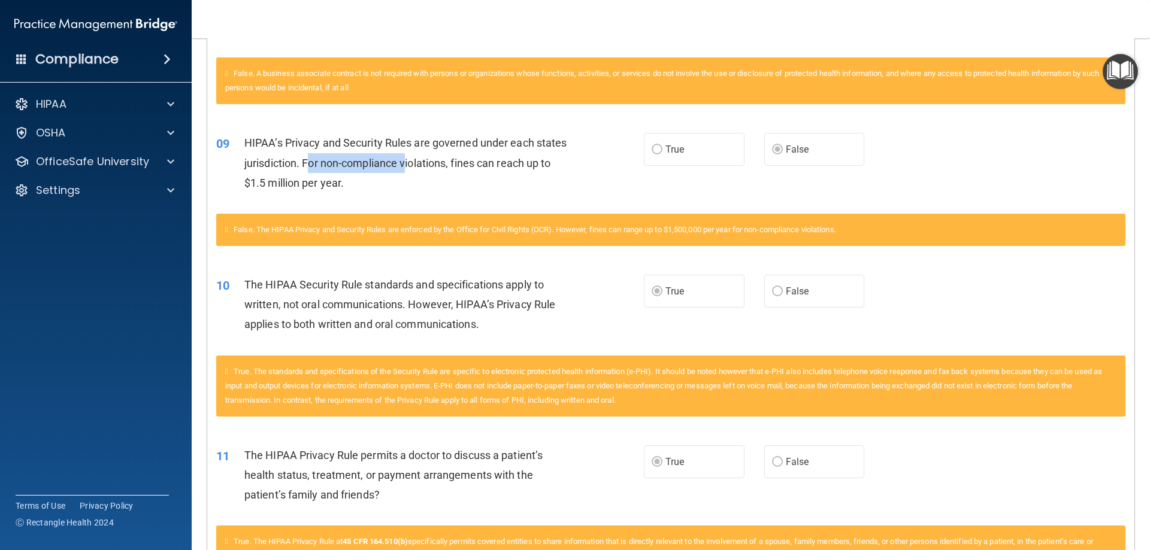
click at [345, 159] on span "HIPAA’s Privacy and Security Rules are governed under each states jurisdiction.…" at bounding box center [405, 163] width 323 height 52
click at [344, 159] on span "HIPAA’s Privacy and Security Rules are governed under each states jurisdiction.…" at bounding box center [405, 163] width 323 height 52
drag, startPoint x: 622, startPoint y: 234, endPoint x: 612, endPoint y: 234, distance: 10.2
click at [612, 234] on div "False. The HIPAA Privacy and Security Rules are enforced by the Office for Civi…" at bounding box center [670, 230] width 909 height 32
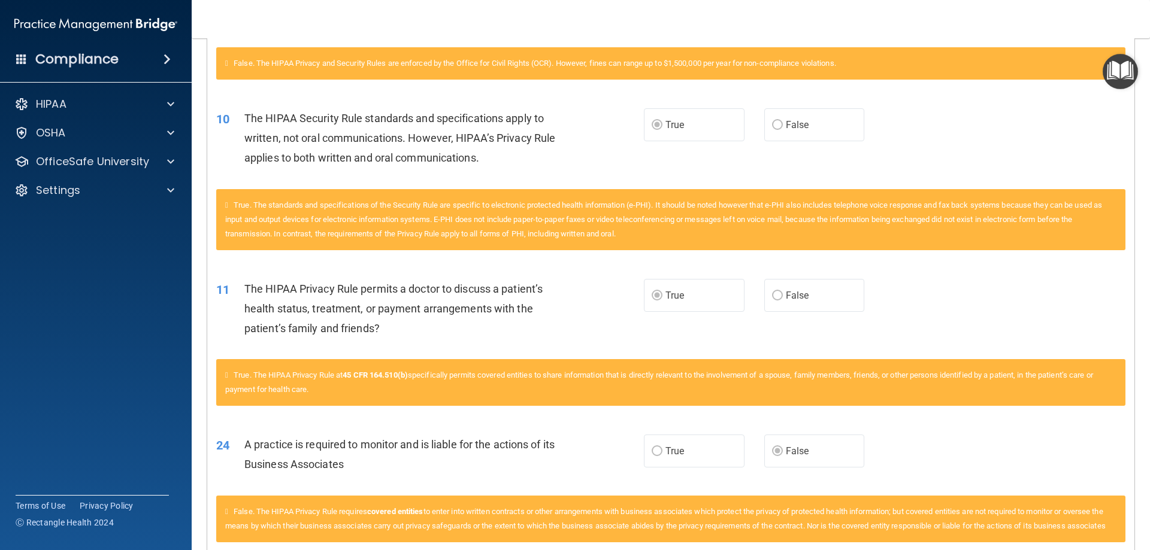
scroll to position [740, 0]
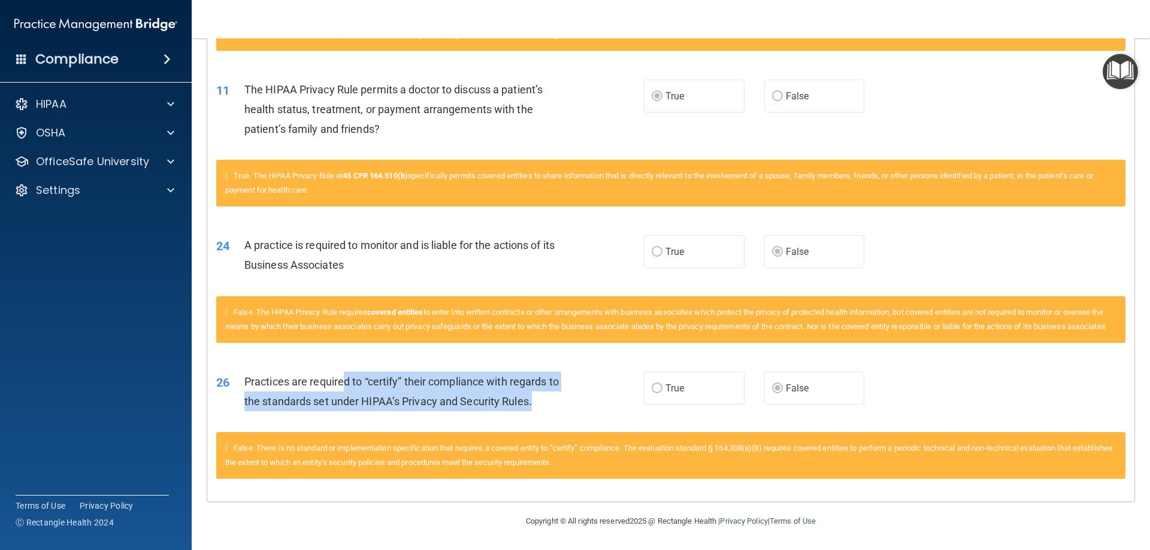
drag, startPoint x: 525, startPoint y: 395, endPoint x: 344, endPoint y: 362, distance: 184.3
click at [343, 386] on div "Practices are required to “certify” their compliance with regards to the standa…" at bounding box center [411, 392] width 334 height 40
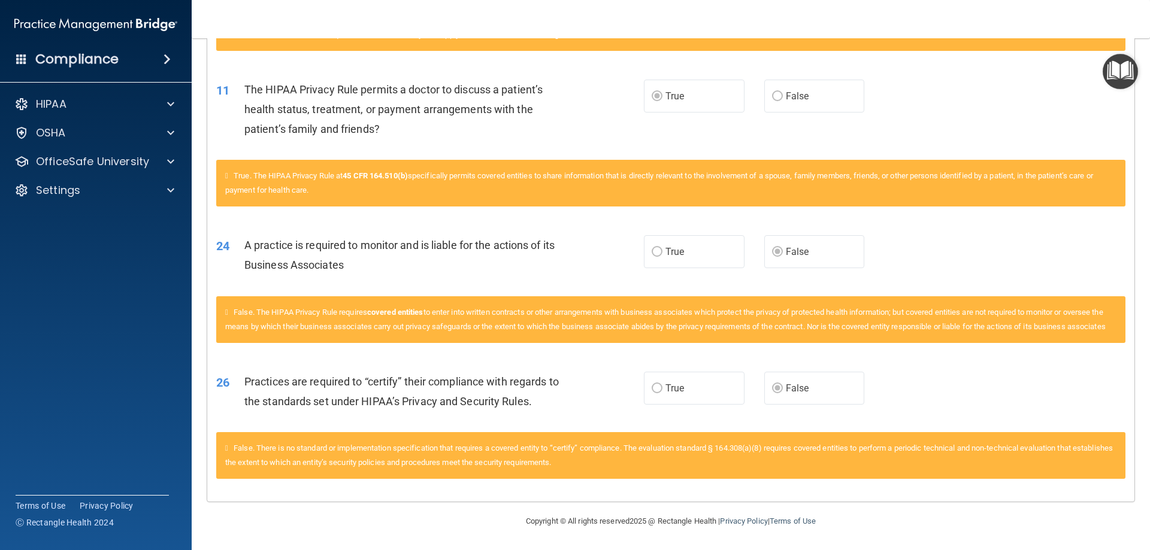
click at [350, 329] on div "False. The HIPAA Privacy Rule requires covered entities to enter into written c…" at bounding box center [670, 319] width 909 height 47
drag, startPoint x: 486, startPoint y: 249, endPoint x: 326, endPoint y: 249, distance: 159.3
click at [326, 249] on div "A practice is required to monitor and is liable for the actions of its Business…" at bounding box center [411, 255] width 334 height 40
click at [337, 250] on span "A practice is required to monitor and is liable for the actions of its Business…" at bounding box center [399, 255] width 310 height 32
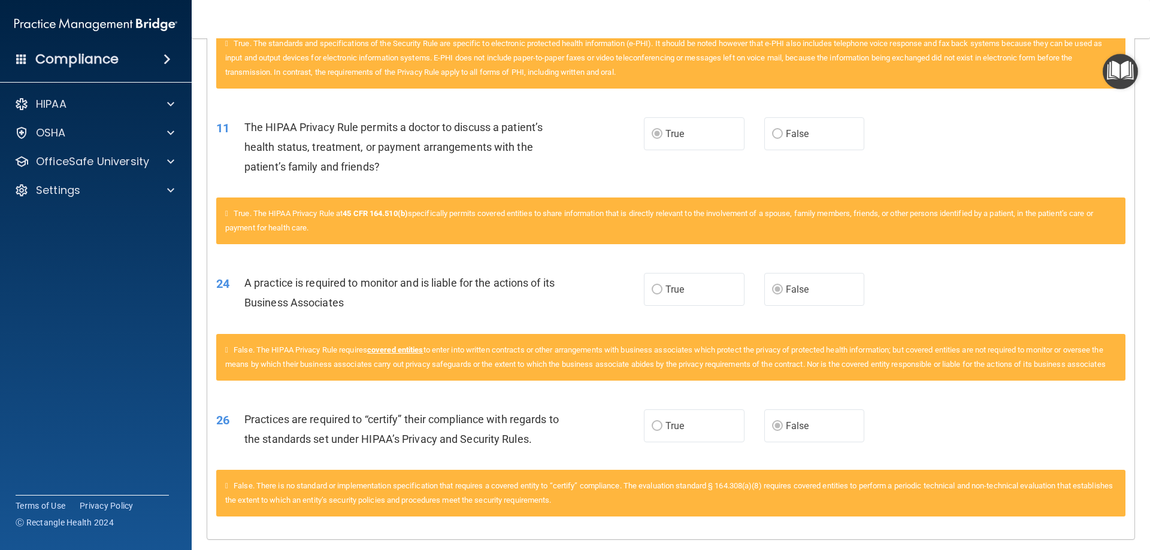
scroll to position [560, 0]
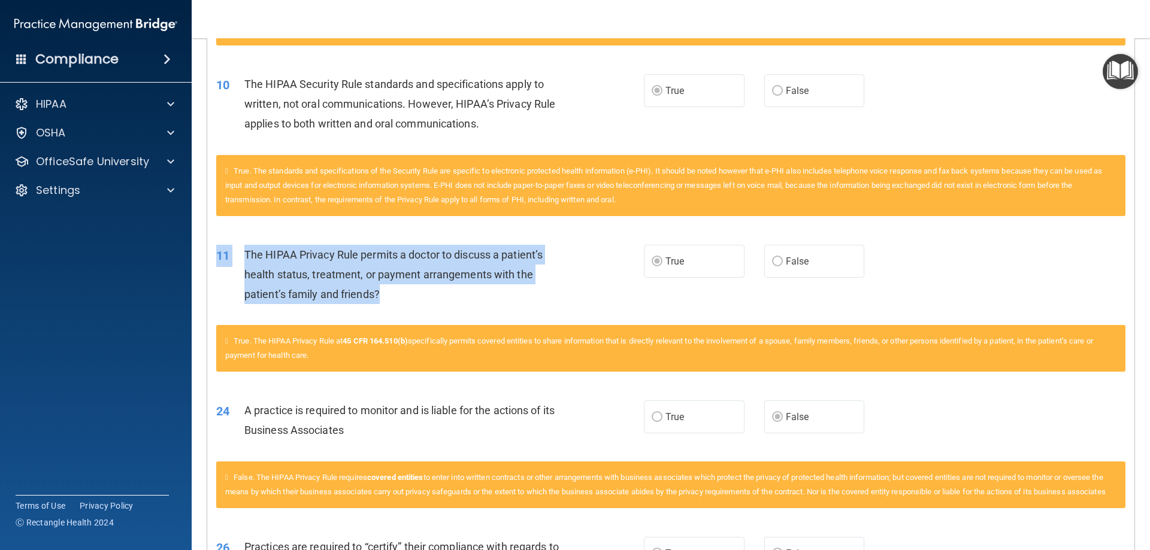
drag, startPoint x: 484, startPoint y: 301, endPoint x: 238, endPoint y: 237, distance: 254.2
click at [238, 237] on div "11 The HIPAA Privacy Rule permits a doctor to discuss a patient’s health status…" at bounding box center [670, 278] width 927 height 96
click at [272, 264] on div "The HIPAA Privacy Rule permits a doctor to discuss a patient’s health status, t…" at bounding box center [411, 275] width 334 height 60
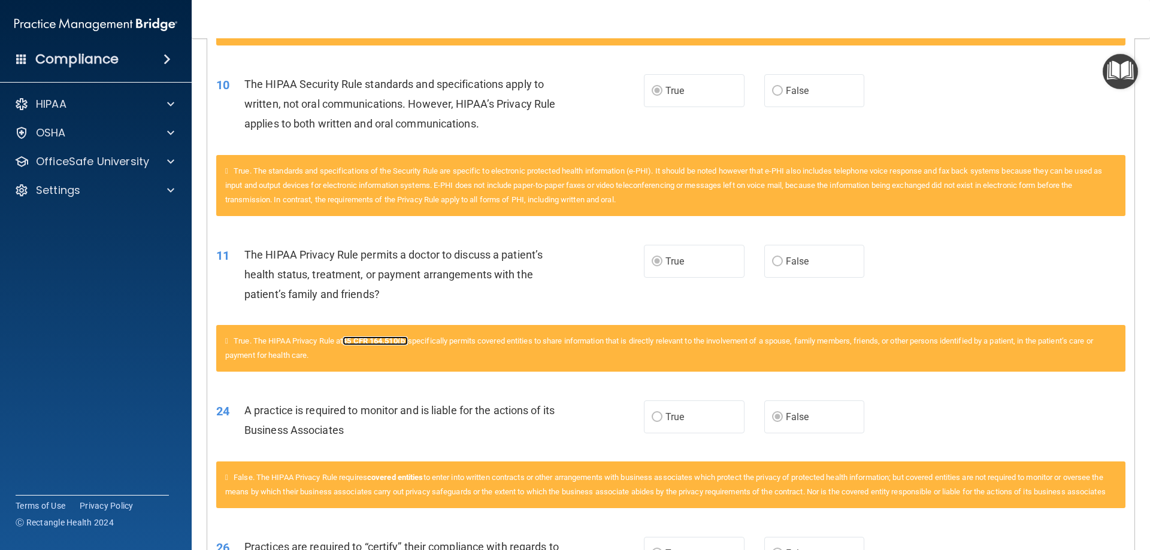
click at [386, 338] on link "45 CFR 164.510(b)" at bounding box center [375, 341] width 65 height 9
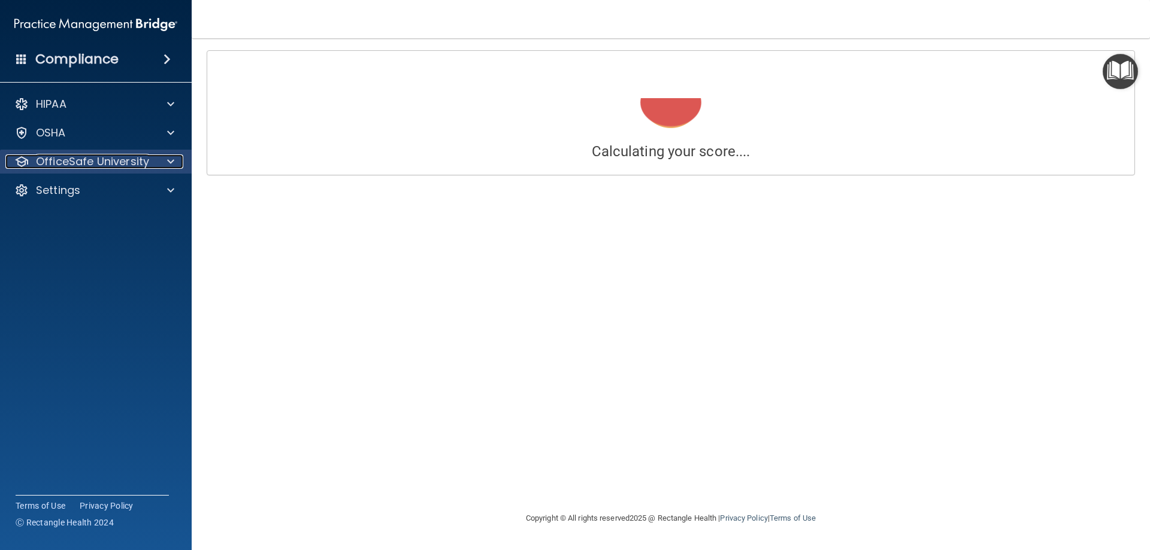
click at [77, 163] on p "OfficeSafe University" at bounding box center [92, 162] width 113 height 14
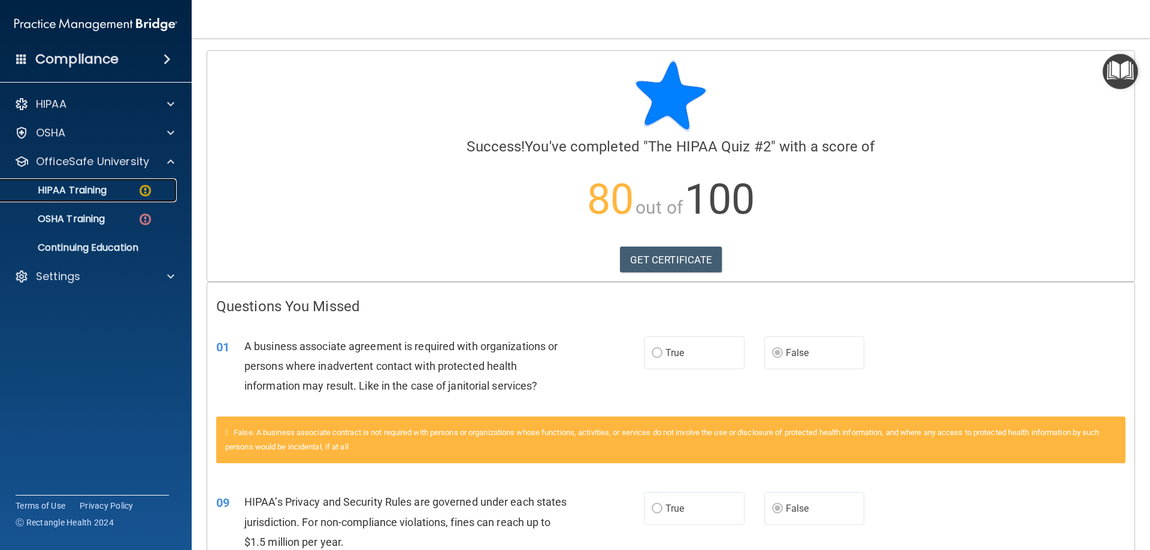
click at [75, 190] on p "HIPAA Training" at bounding box center [57, 190] width 99 height 12
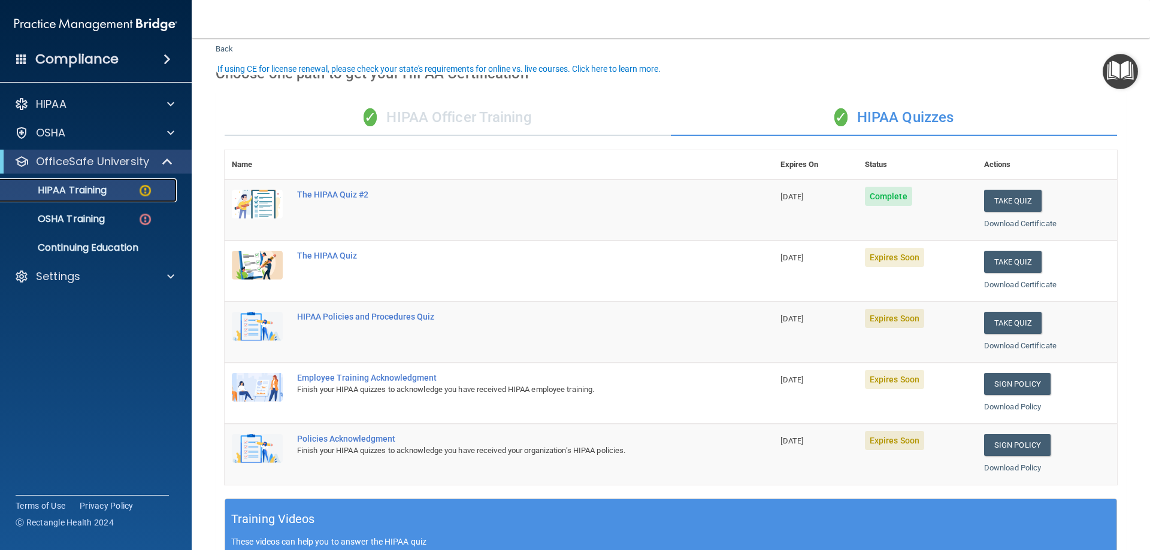
scroll to position [60, 0]
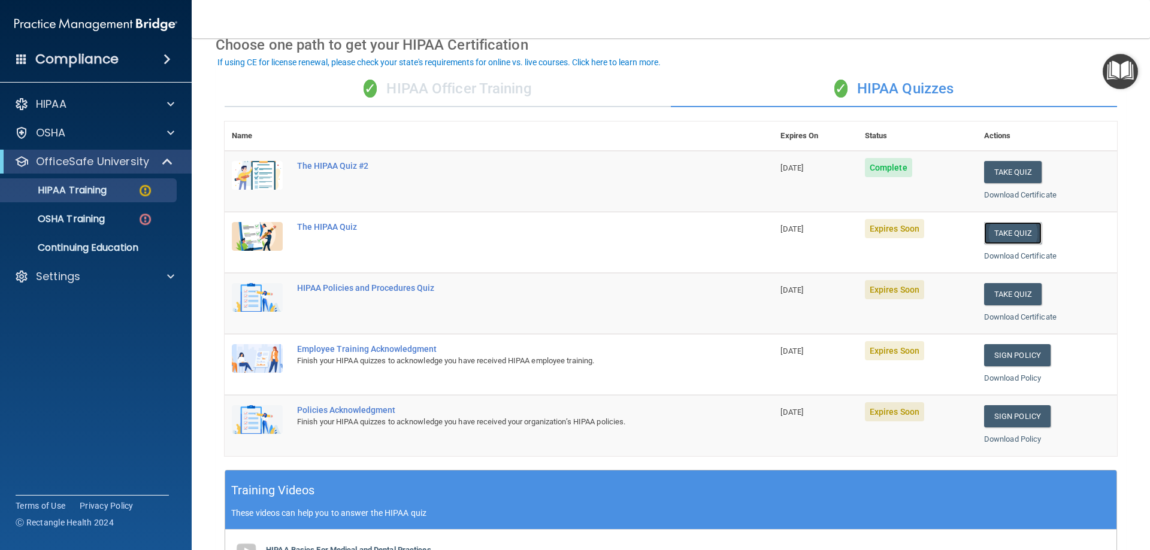
click at [995, 235] on button "Take Quiz" at bounding box center [1012, 233] width 57 height 22
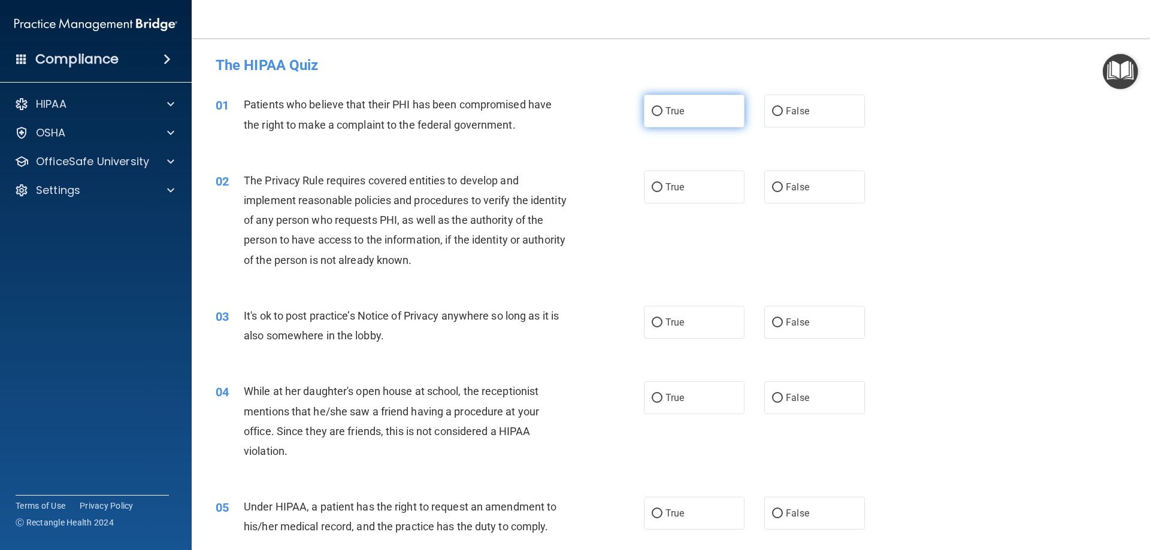
click at [715, 108] on label "True" at bounding box center [694, 111] width 101 height 33
click at [662, 108] on input "True" at bounding box center [657, 111] width 11 height 9
radio input "true"
drag, startPoint x: 388, startPoint y: 335, endPoint x: 377, endPoint y: 334, distance: 11.4
click at [377, 334] on div "It's ok to post practice’s Notice of Privacy anywhere so long as it is also som…" at bounding box center [411, 326] width 335 height 40
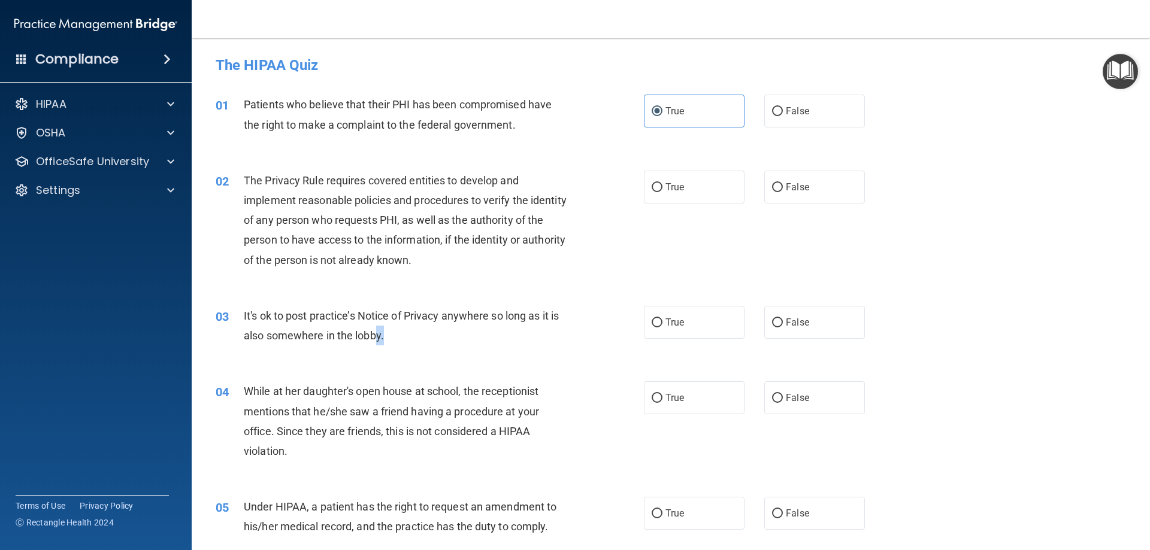
click at [377, 334] on span "It's ok to post practice’s Notice of Privacy anywhere so long as it is also som…" at bounding box center [401, 326] width 315 height 32
click at [408, 334] on div "It's ok to post practice’s Notice of Privacy anywhere so long as it is also som…" at bounding box center [411, 326] width 335 height 40
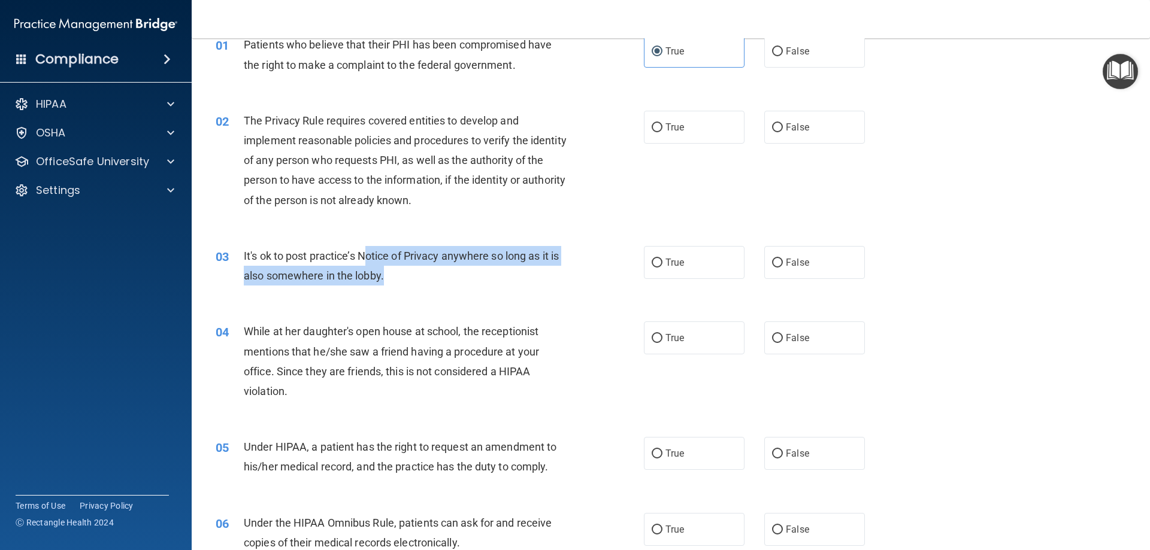
drag, startPoint x: 404, startPoint y: 267, endPoint x: 365, endPoint y: 259, distance: 39.1
click at [365, 259] on div "It's ok to post practice’s Notice of Privacy anywhere so long as it is also som…" at bounding box center [411, 266] width 335 height 40
click at [365, 259] on span "It's ok to post practice’s Notice of Privacy anywhere so long as it is also som…" at bounding box center [401, 266] width 315 height 32
drag, startPoint x: 464, startPoint y: 279, endPoint x: 384, endPoint y: 239, distance: 89.7
click at [384, 239] on div "03 It's ok to post practice’s Notice of Privacy anywhere so long as it is also …" at bounding box center [671, 268] width 928 height 75
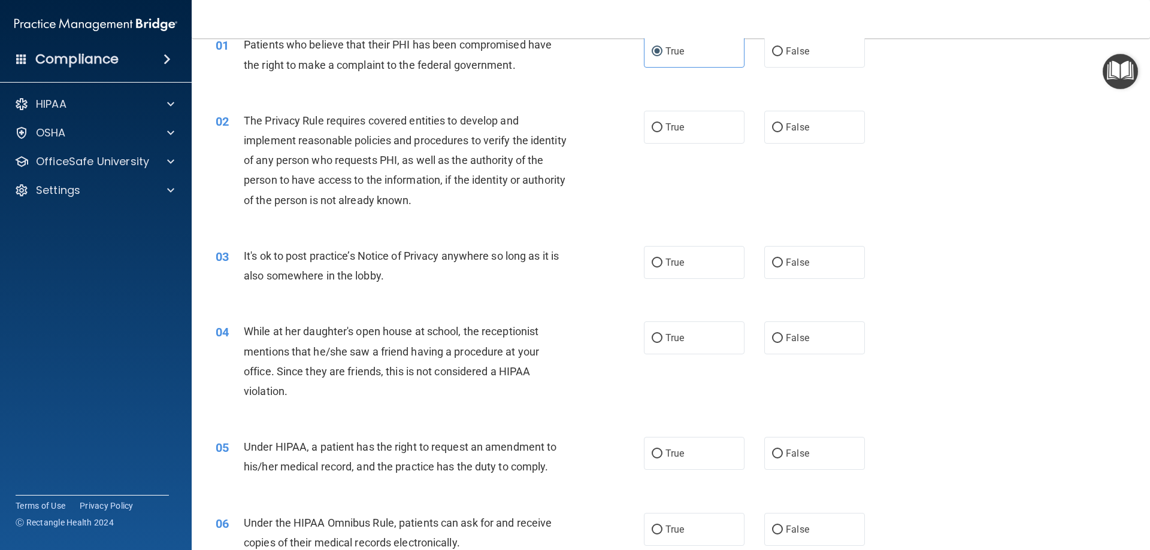
click at [378, 243] on div "03 It's ok to post practice’s Notice of Privacy anywhere so long as it is also …" at bounding box center [671, 268] width 928 height 75
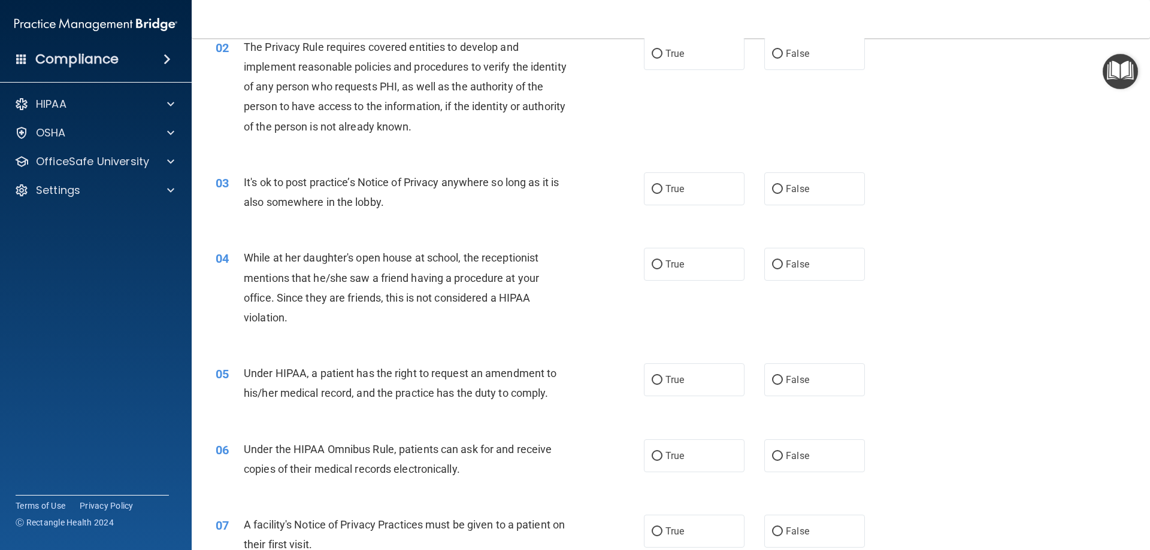
scroll to position [120, 0]
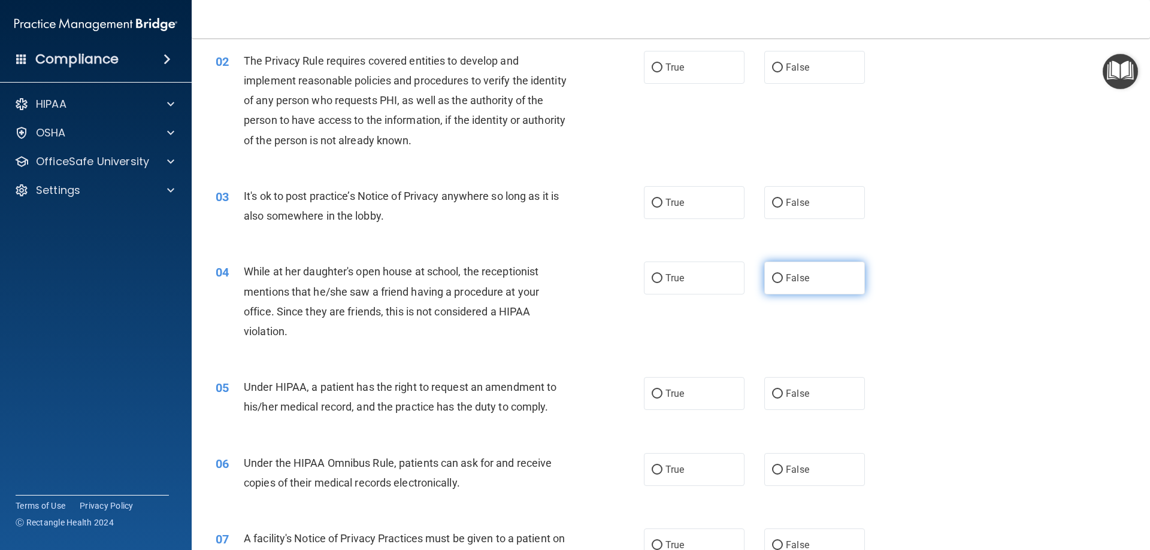
click at [772, 278] on input "False" at bounding box center [777, 278] width 11 height 9
radio input "true"
drag, startPoint x: 471, startPoint y: 327, endPoint x: 411, endPoint y: 305, distance: 63.1
click at [411, 305] on div "While at her daughter's open house at school, the receptionist mentions that he…" at bounding box center [411, 302] width 335 height 80
click at [411, 304] on div "While at her daughter's open house at school, the receptionist mentions that he…" at bounding box center [411, 302] width 335 height 80
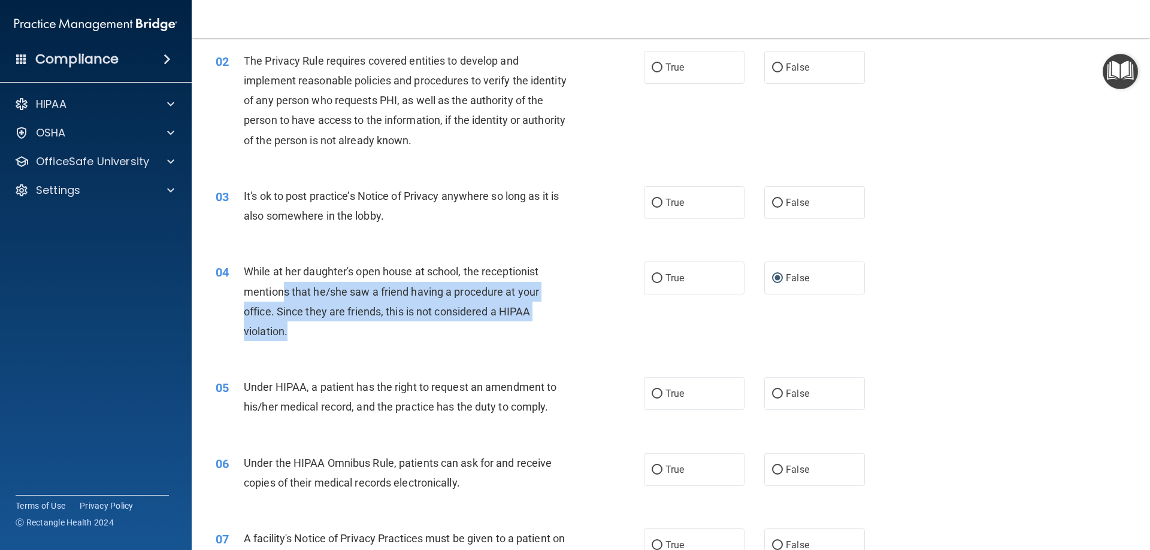
drag, startPoint x: 343, startPoint y: 327, endPoint x: 284, endPoint y: 293, distance: 67.6
click at [284, 293] on div "While at her daughter's open house at school, the receptionist mentions that he…" at bounding box center [411, 302] width 335 height 80
click at [283, 293] on span "While at her daughter's open house at school, the receptionist mentions that he…" at bounding box center [391, 301] width 295 height 72
drag, startPoint x: 329, startPoint y: 309, endPoint x: 275, endPoint y: 283, distance: 60.3
click at [275, 283] on div "While at her daughter's open house at school, the receptionist mentions that he…" at bounding box center [411, 302] width 335 height 80
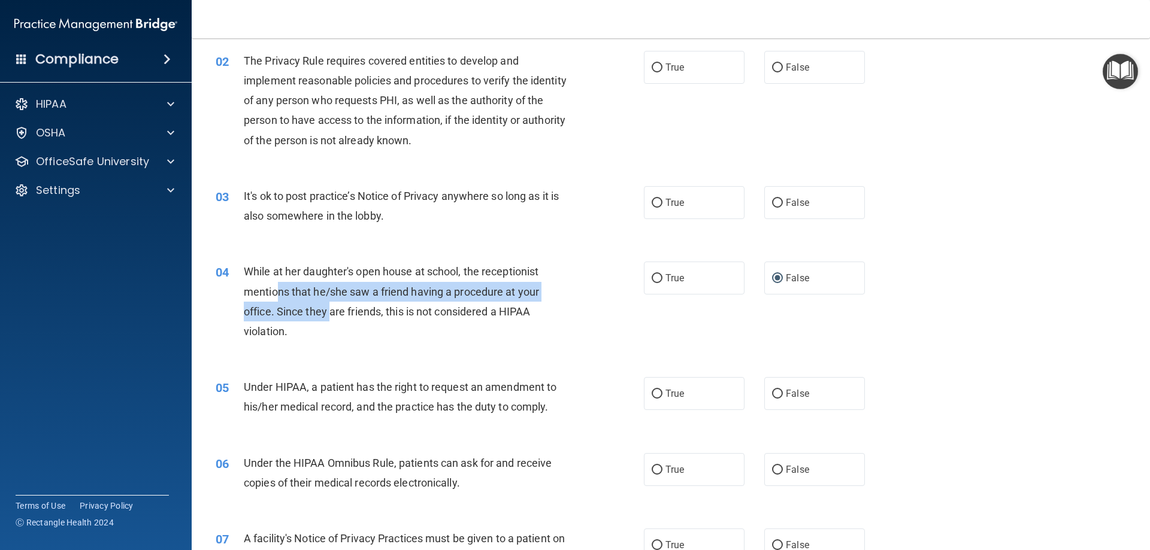
click at [275, 283] on div "While at her daughter's open house at school, the receptionist mentions that he…" at bounding box center [411, 302] width 335 height 80
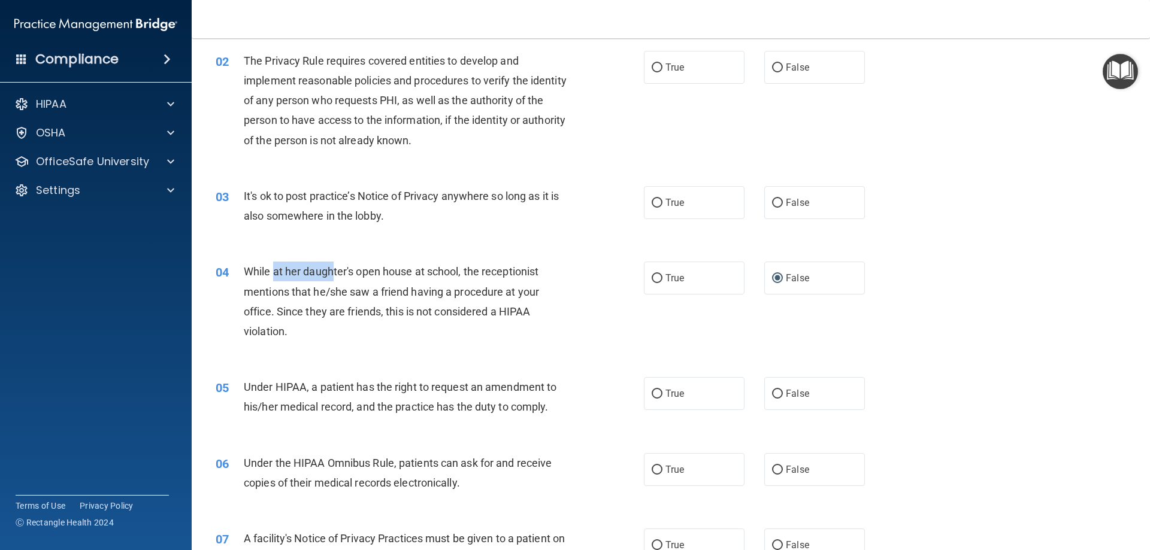
drag, startPoint x: 292, startPoint y: 268, endPoint x: 333, endPoint y: 271, distance: 40.8
click at [333, 271] on span "While at her daughter's open house at school, the receptionist mentions that he…" at bounding box center [391, 301] width 295 height 72
click at [335, 277] on span "While at her daughter's open house at school, the receptionist mentions that he…" at bounding box center [391, 301] width 295 height 72
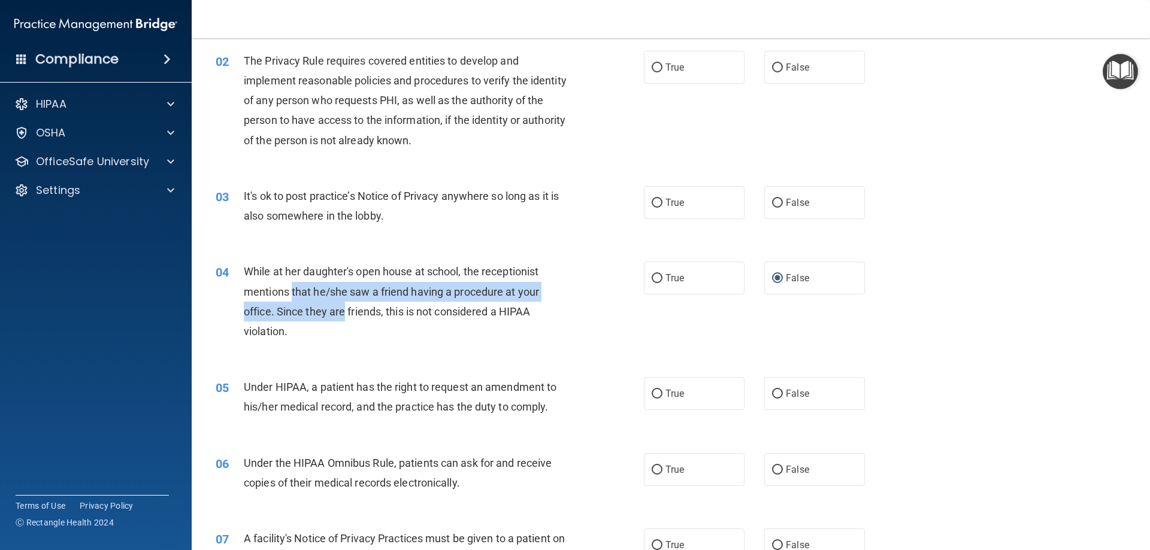
drag, startPoint x: 298, startPoint y: 292, endPoint x: 292, endPoint y: 284, distance: 9.5
click at [292, 284] on span "While at her daughter's open house at school, the receptionist mentions that he…" at bounding box center [391, 301] width 295 height 72
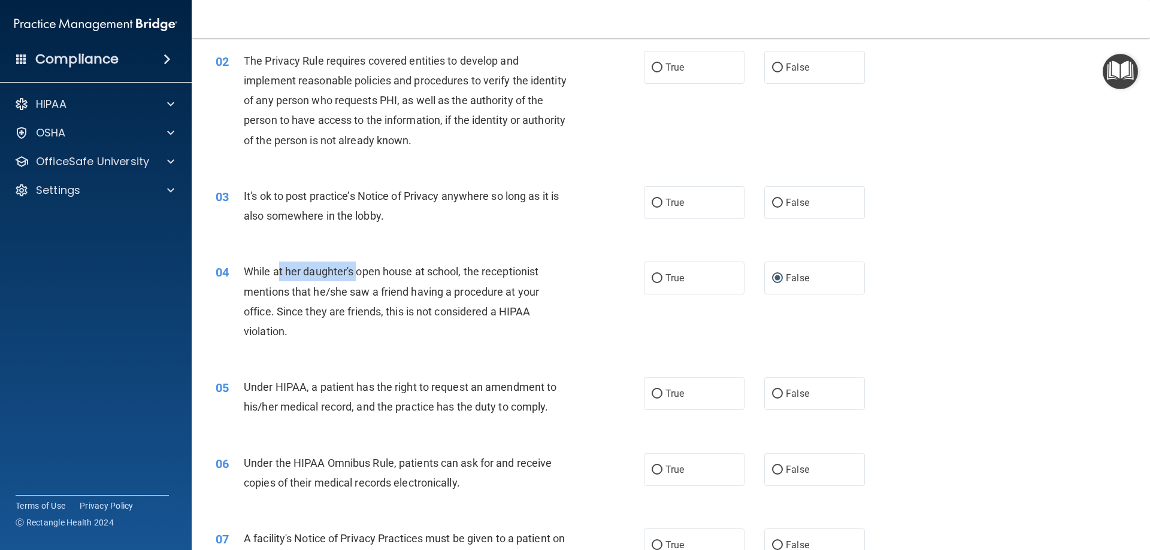
drag, startPoint x: 278, startPoint y: 264, endPoint x: 359, endPoint y: 264, distance: 81.4
click at [359, 264] on div "While at her daughter's open house at school, the receptionist mentions that he…" at bounding box center [411, 302] width 335 height 80
click at [361, 265] on span "While at her daughter's open house at school, the receptionist mentions that he…" at bounding box center [391, 301] width 295 height 72
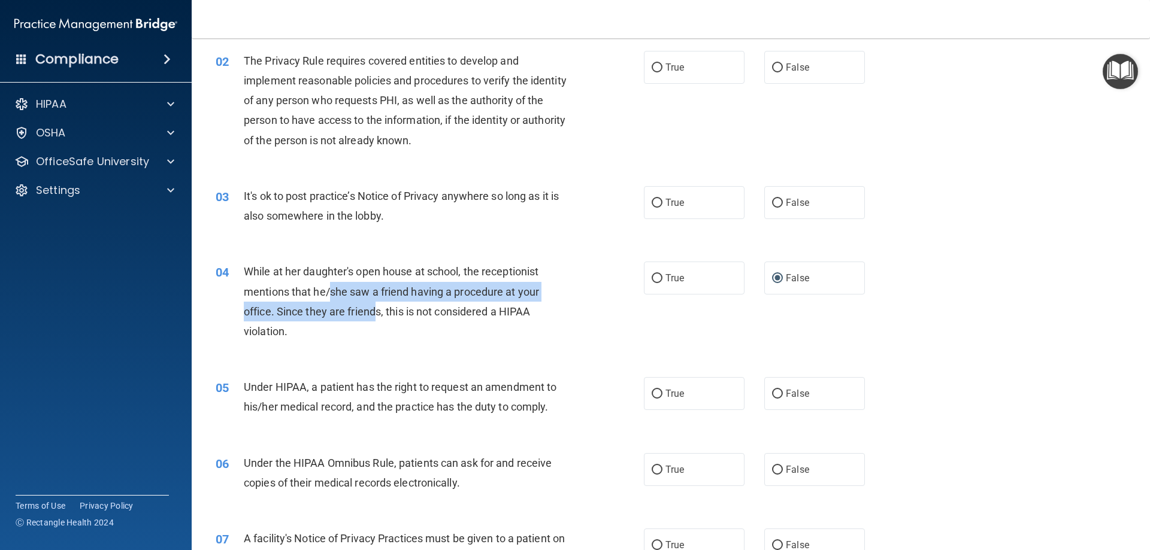
drag, startPoint x: 375, startPoint y: 306, endPoint x: 328, endPoint y: 296, distance: 47.7
click at [328, 296] on span "While at her daughter's open house at school, the receptionist mentions that he…" at bounding box center [391, 301] width 295 height 72
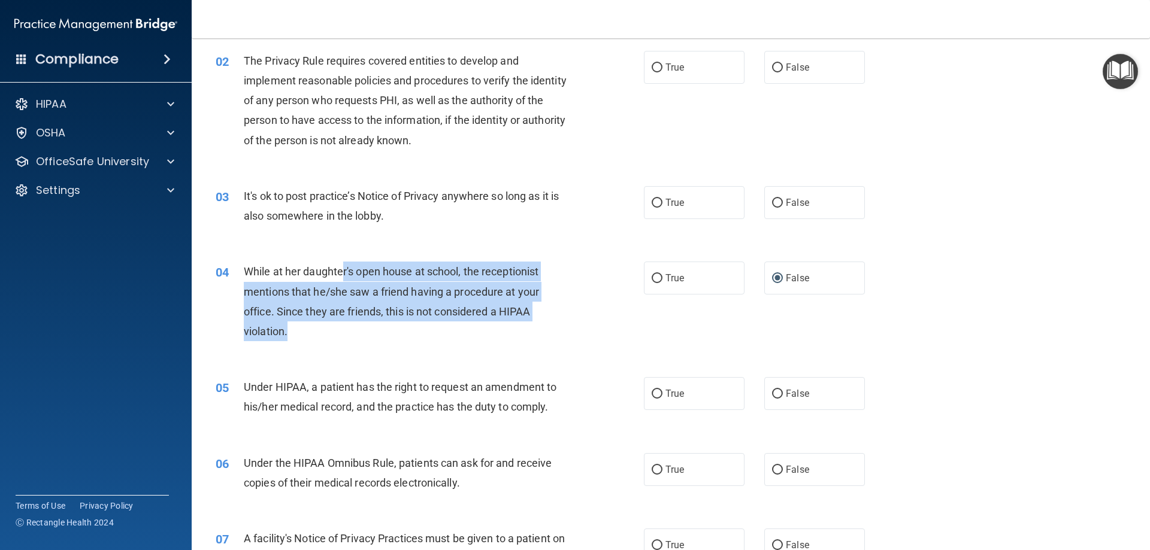
drag, startPoint x: 341, startPoint y: 269, endPoint x: 378, endPoint y: 332, distance: 72.2
click at [378, 332] on div "While at her daughter's open house at school, the receptionist mentions that he…" at bounding box center [411, 302] width 335 height 80
click at [368, 310] on span "While at her daughter's open house at school, the receptionist mentions that he…" at bounding box center [391, 301] width 295 height 72
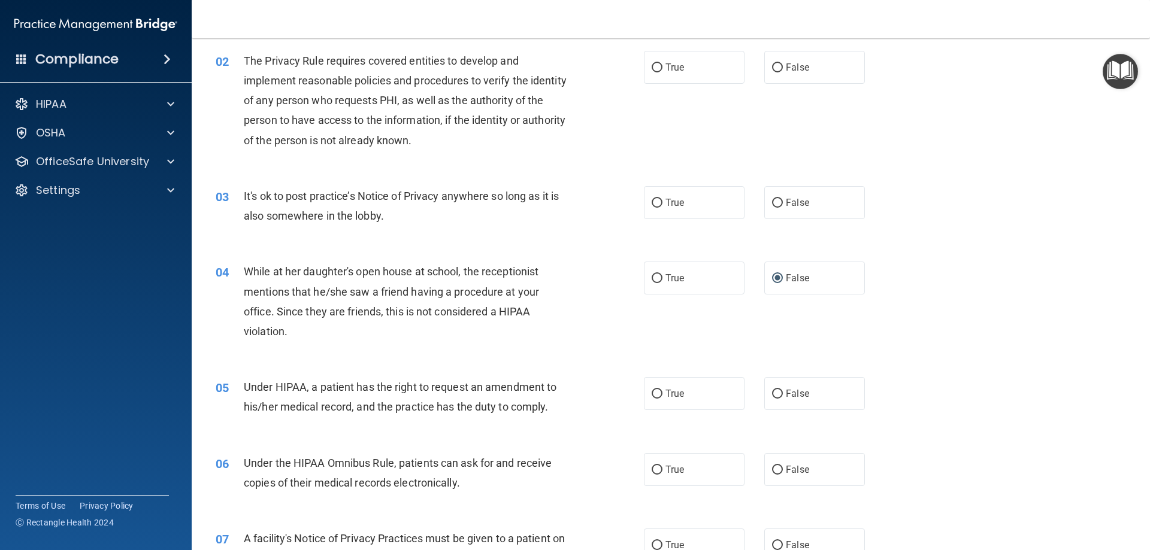
click at [367, 302] on div "While at her daughter's open house at school, the receptionist mentions that he…" at bounding box center [411, 302] width 335 height 80
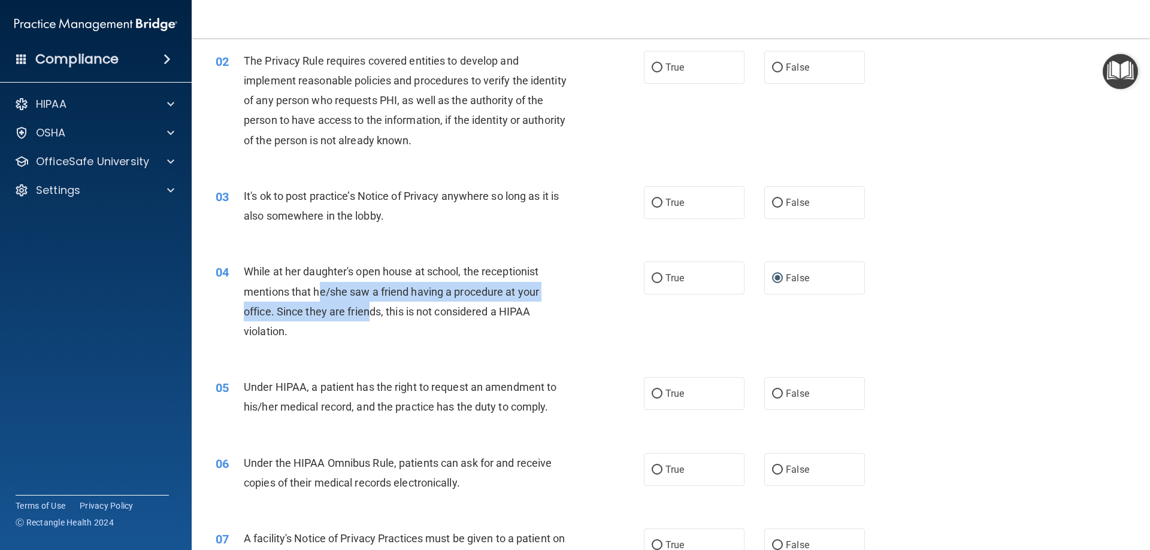
drag, startPoint x: 370, startPoint y: 316, endPoint x: 321, endPoint y: 287, distance: 56.4
click at [321, 287] on span "While at her daughter's open house at school, the receptionist mentions that he…" at bounding box center [391, 301] width 295 height 72
drag, startPoint x: 350, startPoint y: 323, endPoint x: 334, endPoint y: 299, distance: 28.9
click at [334, 299] on div "While at her daughter's open house at school, the receptionist mentions that he…" at bounding box center [411, 302] width 335 height 80
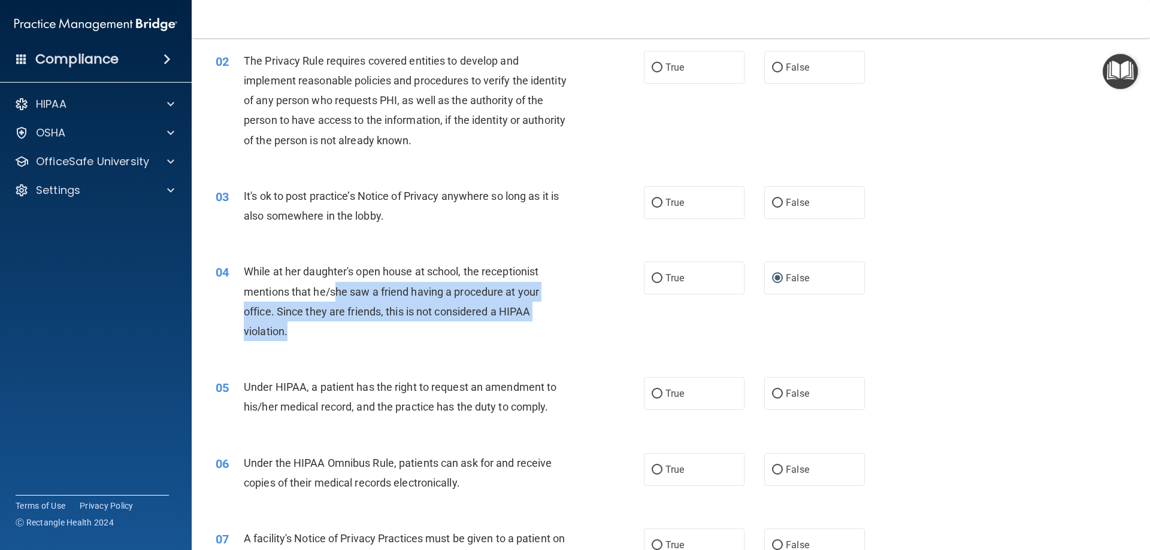
click at [334, 299] on div "While at her daughter's open house at school, the receptionist mentions that he…" at bounding box center [411, 302] width 335 height 80
drag, startPoint x: 343, startPoint y: 318, endPoint x: 314, endPoint y: 288, distance: 41.5
click at [314, 288] on span "While at her daughter's open house at school, the receptionist mentions that he…" at bounding box center [391, 301] width 295 height 72
drag, startPoint x: 314, startPoint y: 288, endPoint x: 329, endPoint y: 283, distance: 15.2
click at [314, 287] on span "While at her daughter's open house at school, the receptionist mentions that he…" at bounding box center [391, 301] width 295 height 72
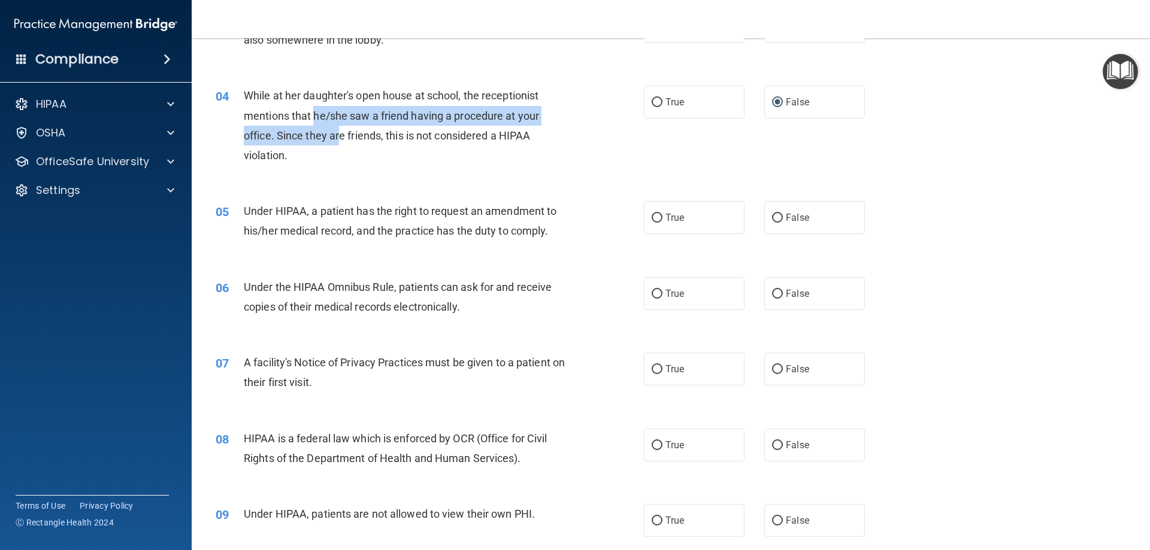
scroll to position [299, 0]
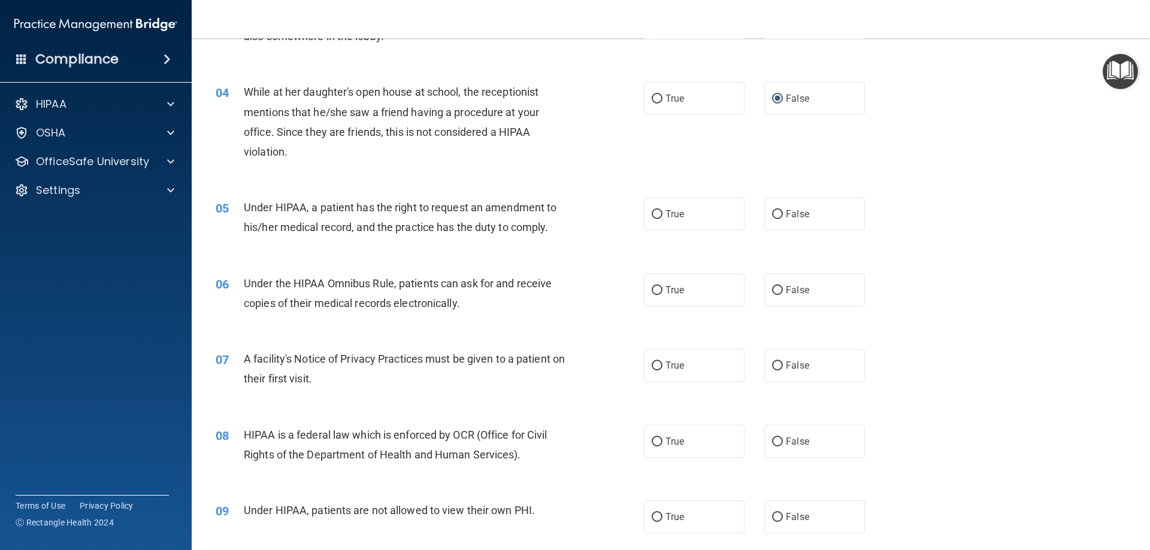
click at [410, 282] on span "Under the HIPAA Omnibus Rule, patients can ask for and receive copies of their …" at bounding box center [398, 293] width 308 height 32
click at [675, 223] on label "True" at bounding box center [694, 214] width 101 height 33
click at [662, 219] on input "True" at bounding box center [657, 214] width 11 height 9
radio input "true"
drag, startPoint x: 458, startPoint y: 298, endPoint x: 436, endPoint y: 295, distance: 22.4
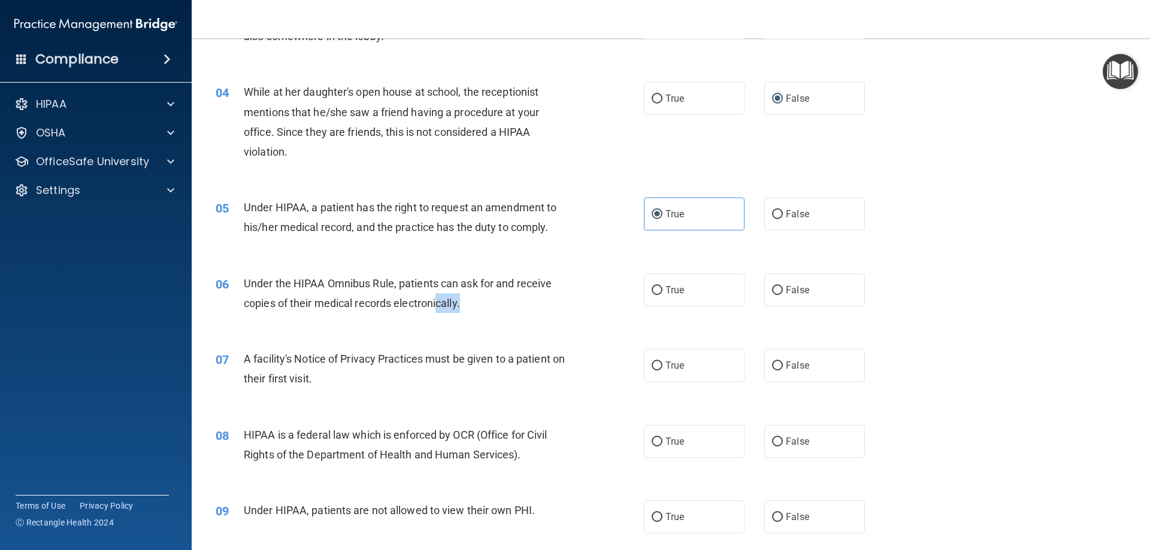
click at [436, 295] on div "Under the HIPAA Omnibus Rule, patients can ask for and receive copies of their …" at bounding box center [411, 294] width 335 height 40
click at [524, 307] on div "Under the HIPAA Omnibus Rule, patients can ask for and receive copies of their …" at bounding box center [411, 294] width 335 height 40
click at [994, 270] on div "06 Under the HIPAA Omnibus Rule, patients can ask for and receive copies of the…" at bounding box center [671, 296] width 928 height 75
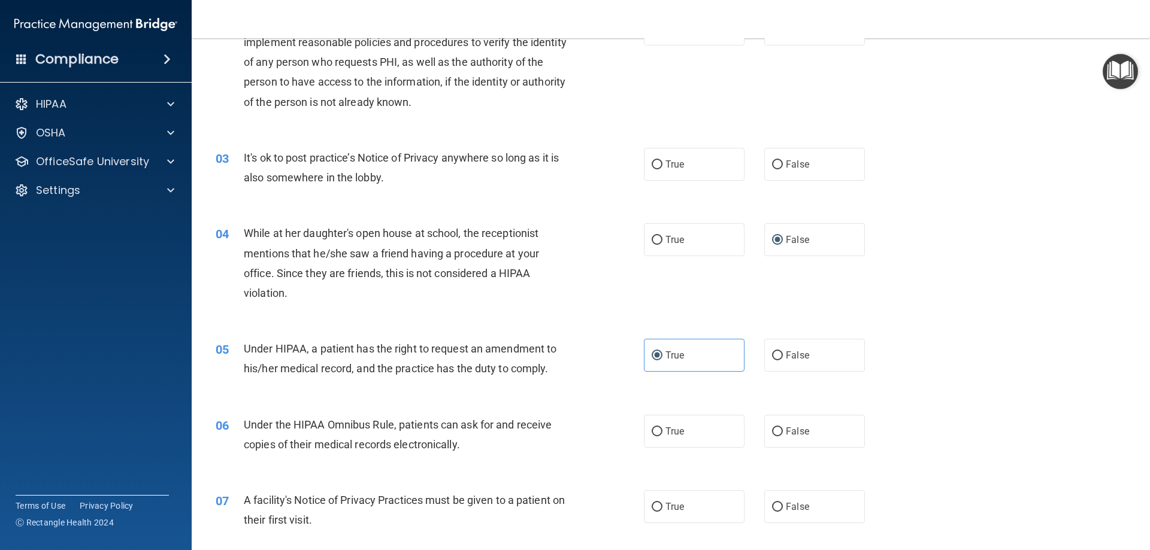
scroll to position [0, 0]
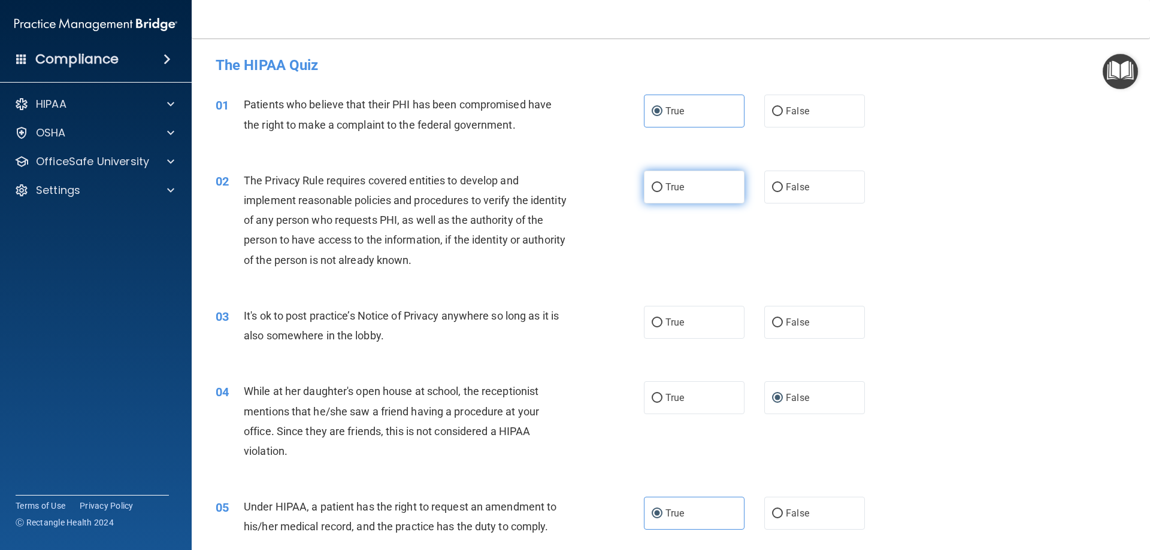
click at [677, 187] on span "True" at bounding box center [674, 186] width 19 height 11
click at [662, 187] on input "True" at bounding box center [657, 187] width 11 height 9
radio input "true"
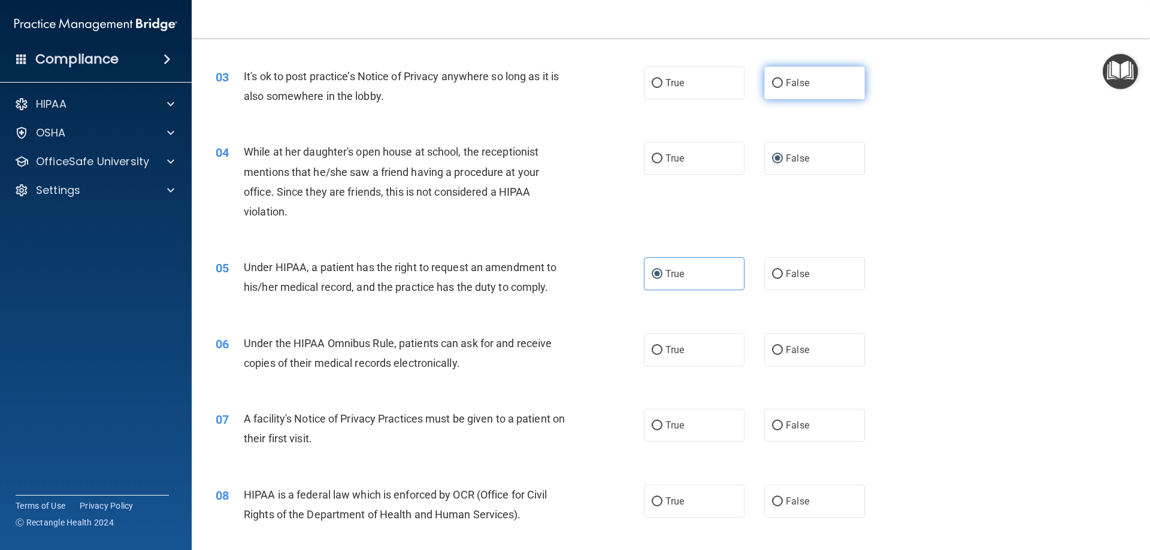
click at [787, 90] on label "False" at bounding box center [814, 82] width 101 height 33
click at [783, 88] on input "False" at bounding box center [777, 83] width 11 height 9
radio input "true"
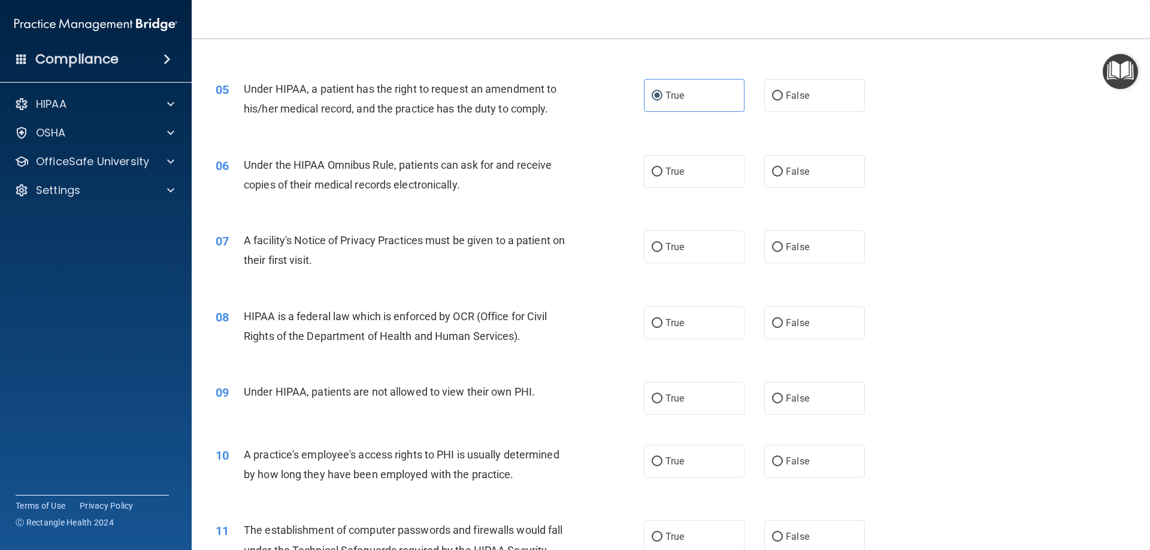
scroll to position [419, 0]
click at [699, 238] on label "True" at bounding box center [694, 245] width 101 height 33
click at [662, 242] on input "True" at bounding box center [657, 246] width 11 height 9
radio input "true"
click at [671, 170] on span "True" at bounding box center [674, 170] width 19 height 11
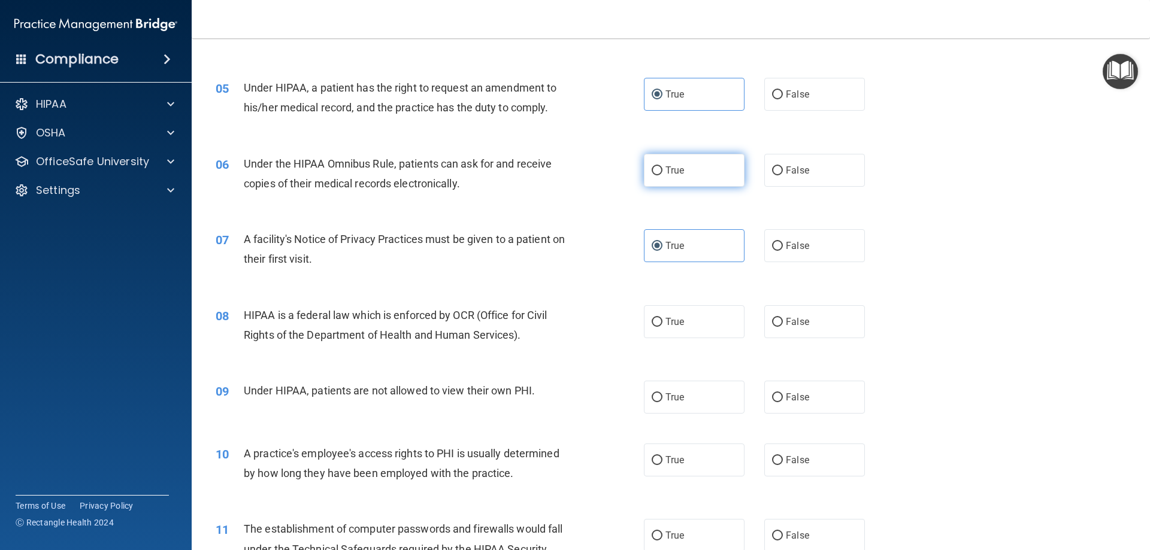
click at [662, 170] on input "True" at bounding box center [657, 170] width 11 height 9
radio input "true"
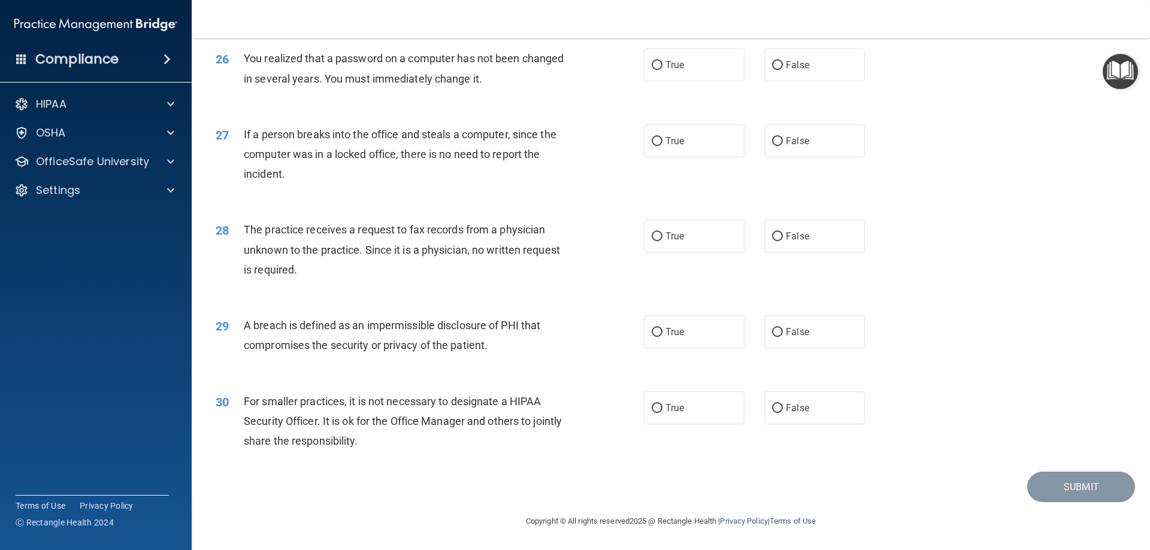
scroll to position [2045, 0]
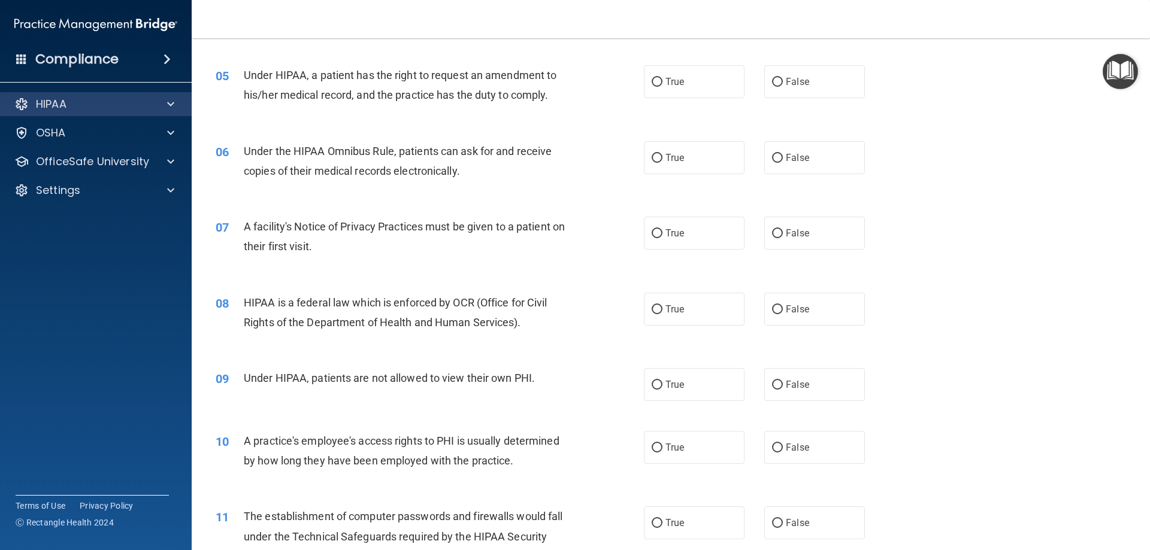
scroll to position [479, 0]
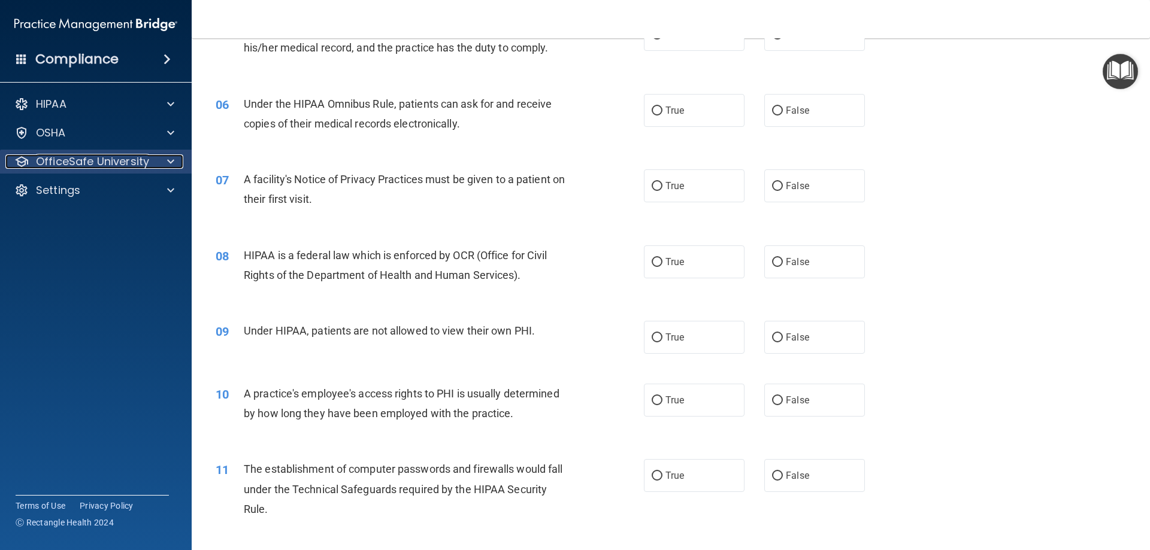
click at [64, 156] on p "OfficeSafe University" at bounding box center [92, 162] width 113 height 14
click at [66, 163] on p "OfficeSafe University" at bounding box center [92, 162] width 113 height 14
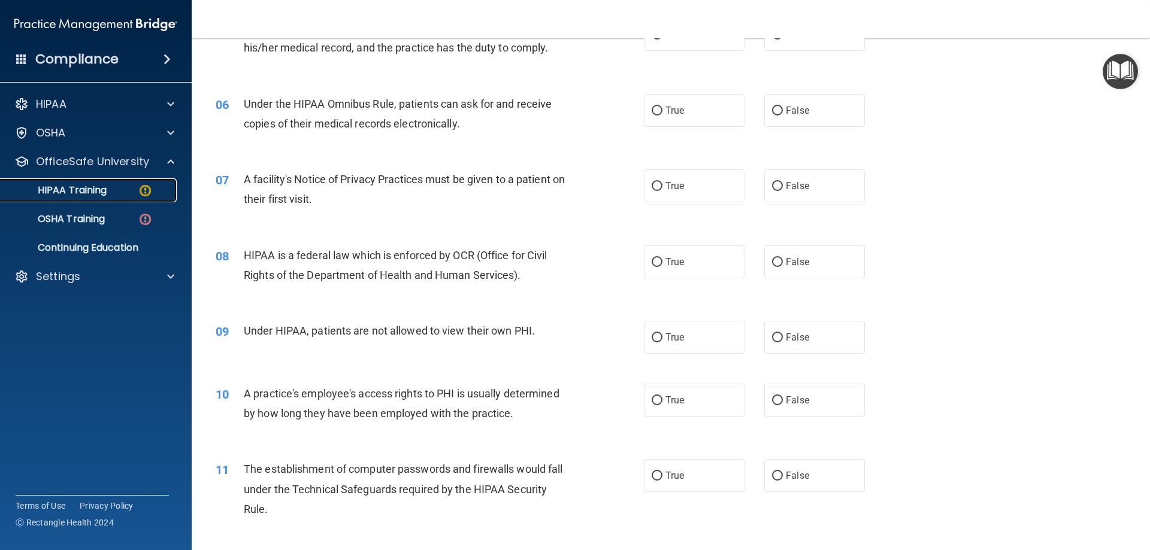
click at [62, 190] on p "HIPAA Training" at bounding box center [57, 190] width 99 height 12
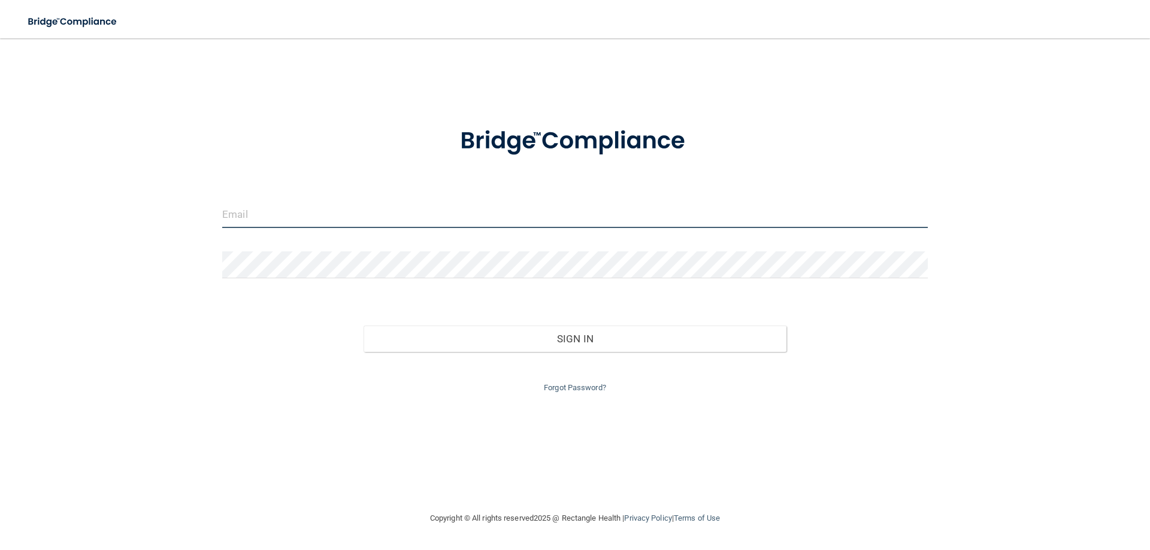
click at [240, 214] on input "email" at bounding box center [574, 214] width 705 height 27
type input "[PERSON_NAME][EMAIL_ADDRESS][PERSON_NAME][DOMAIN_NAME]"
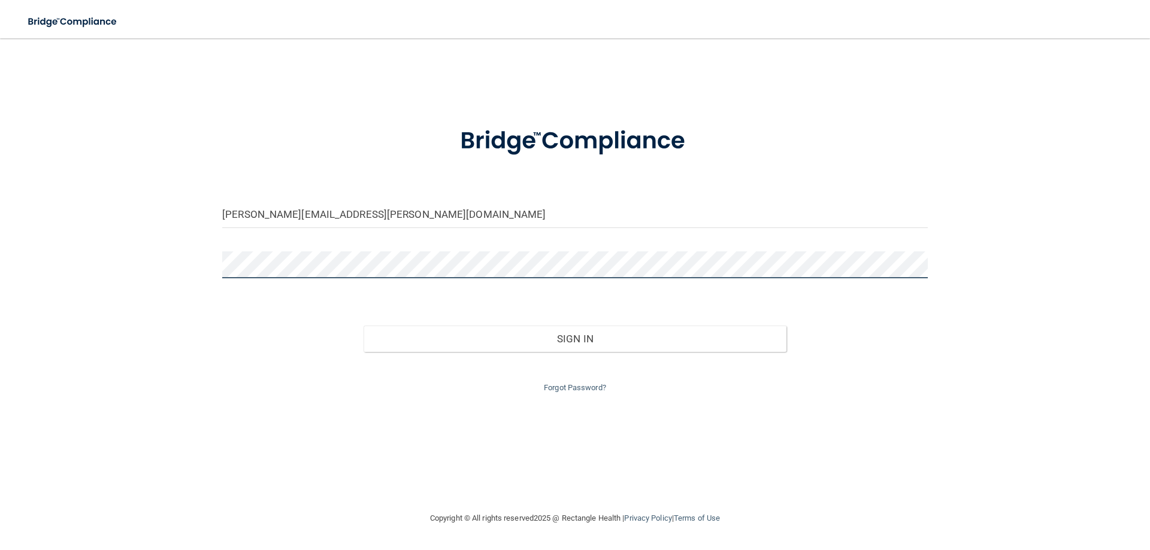
click at [364, 326] on button "Sign In" at bounding box center [575, 339] width 423 height 26
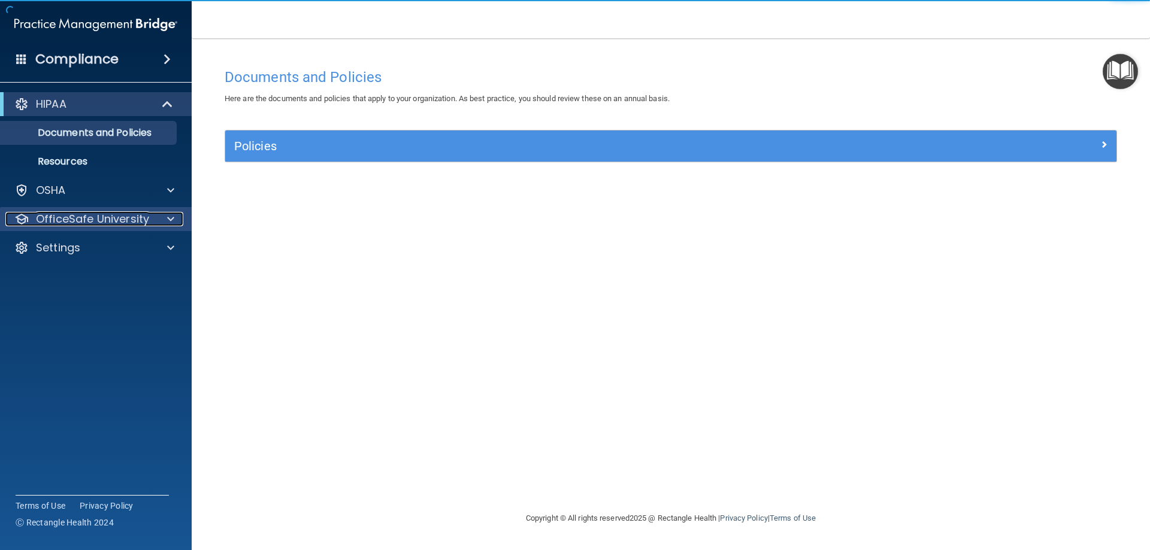
click at [104, 214] on p "OfficeSafe University" at bounding box center [92, 219] width 113 height 14
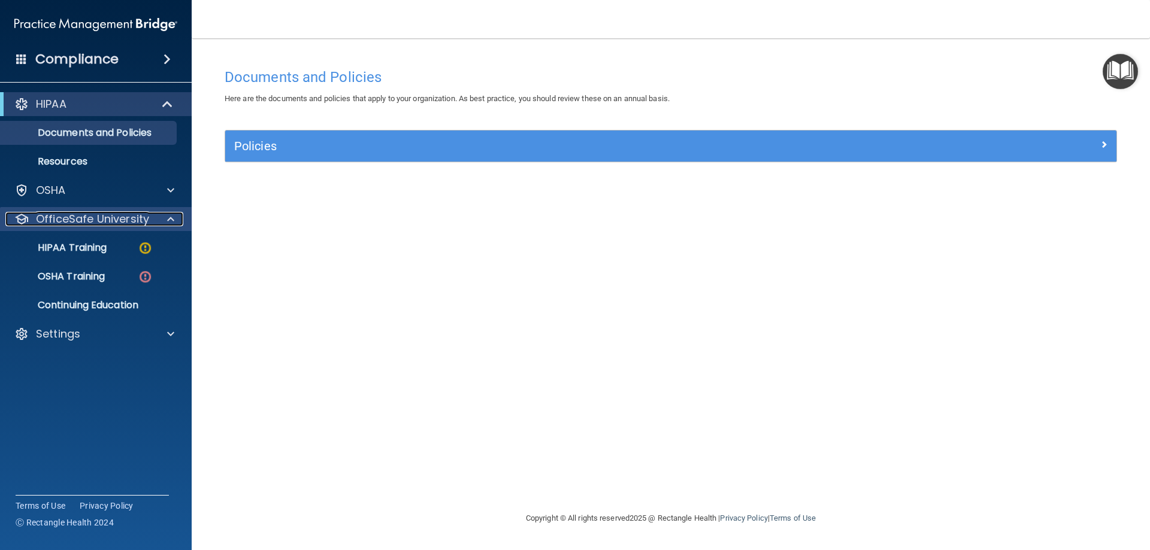
click at [168, 223] on span at bounding box center [170, 219] width 7 height 14
click at [116, 222] on p "OfficeSafe University" at bounding box center [92, 219] width 113 height 14
click at [117, 245] on div "HIPAA Training" at bounding box center [89, 248] width 163 height 12
